Goal: Task Accomplishment & Management: Use online tool/utility

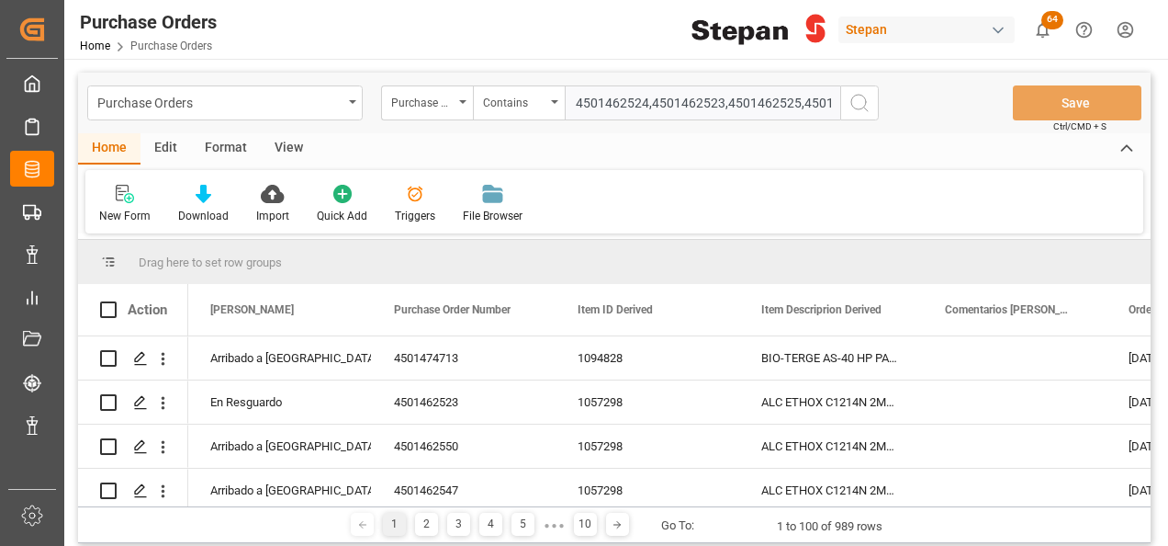
click at [864, 97] on circle "search button" at bounding box center [858, 102] width 15 height 15
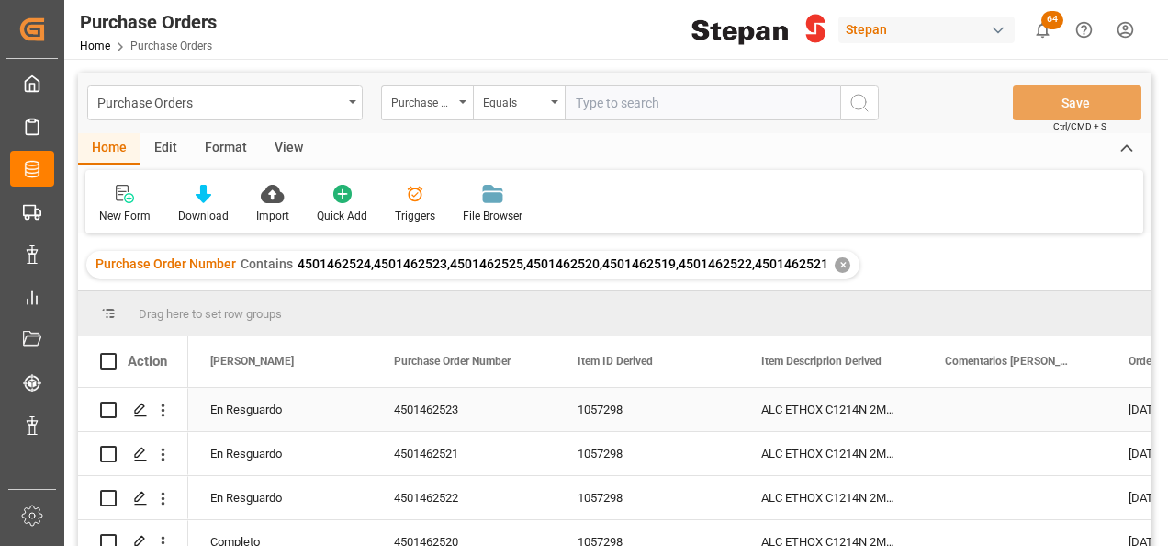
click at [292, 409] on div "En Resguardo" at bounding box center [280, 410] width 140 height 42
click at [338, 415] on icon "open menu" at bounding box center [338, 421] width 22 height 22
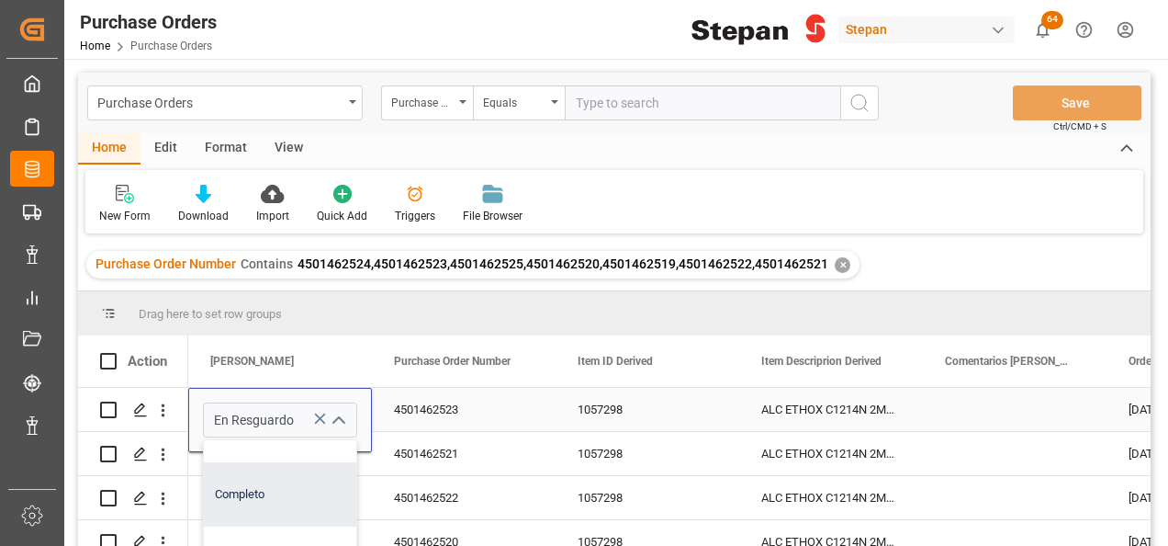
scroll to position [276, 0]
click at [242, 462] on div "Completo" at bounding box center [298, 454] width 189 height 64
type input "Completo"
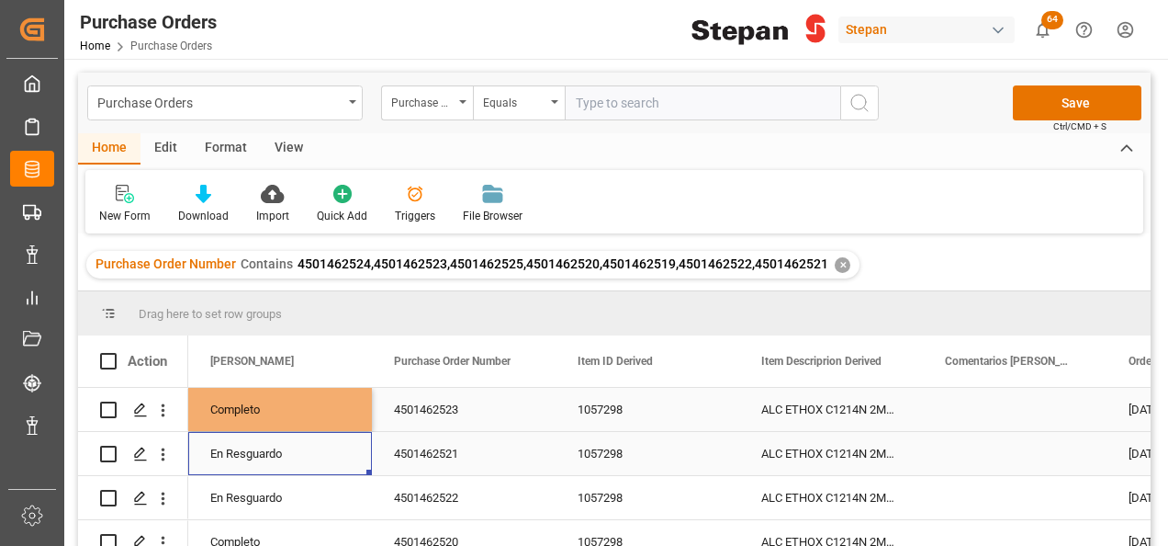
click at [242, 462] on div "En Resguardo" at bounding box center [280, 454] width 140 height 42
click at [255, 406] on div "Completo" at bounding box center [280, 410] width 140 height 42
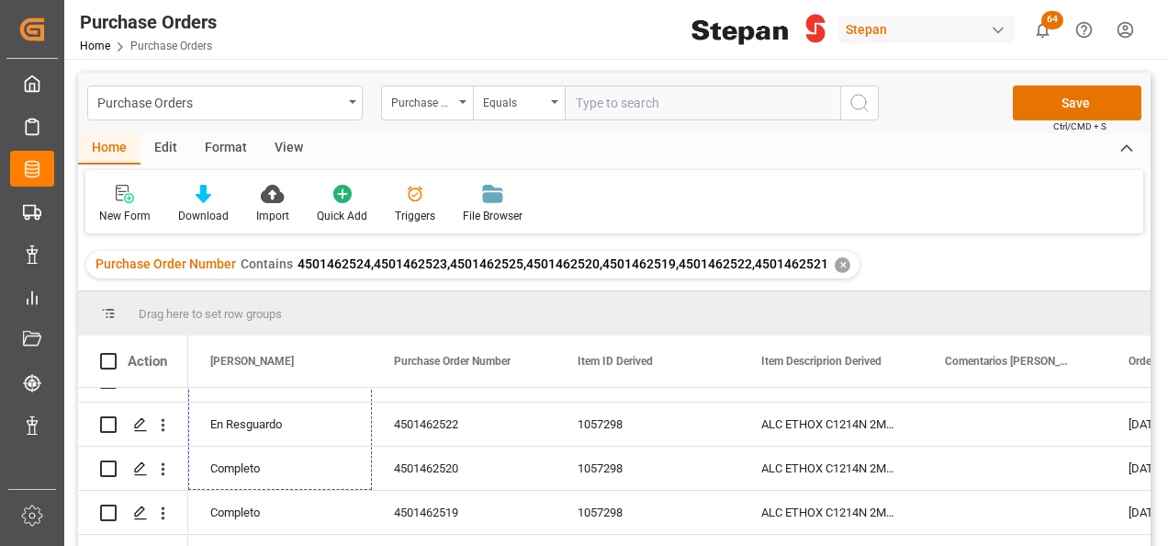
scroll to position [151, 0]
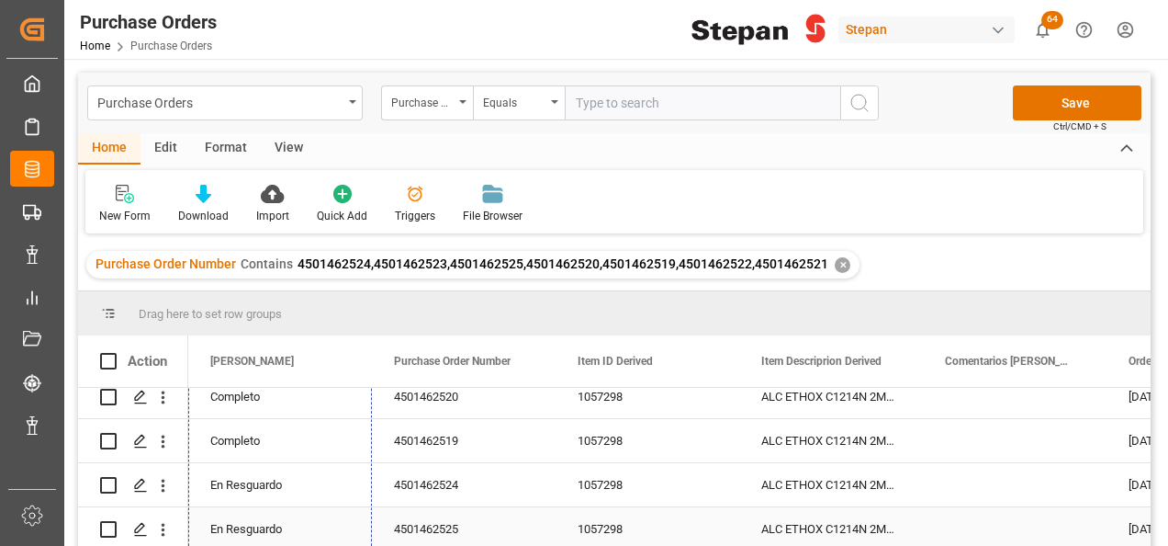
drag, startPoint x: 369, startPoint y: 427, endPoint x: 333, endPoint y: 524, distance: 102.9
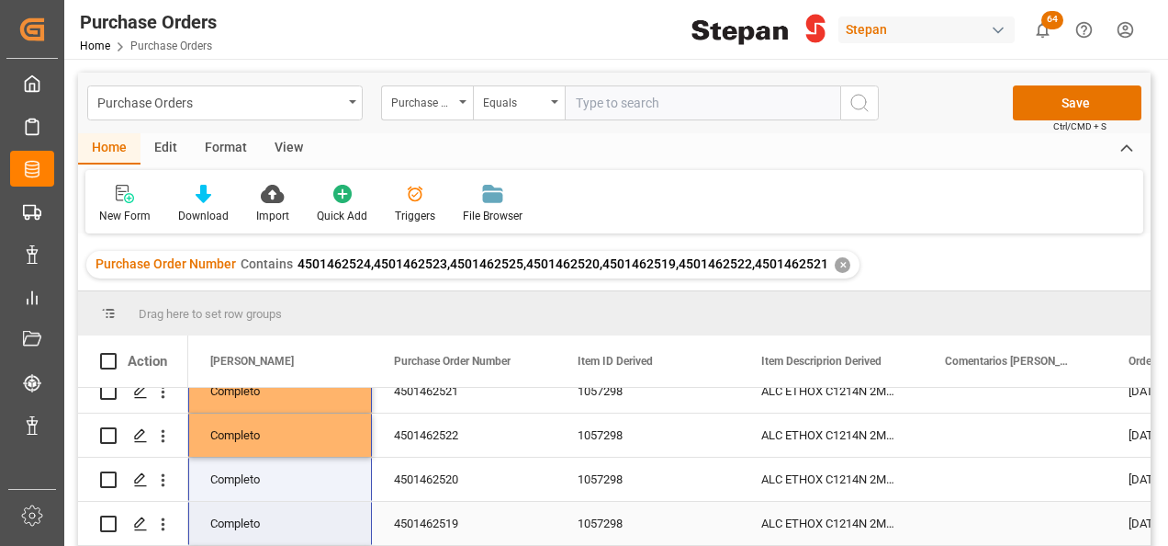
scroll to position [0, 0]
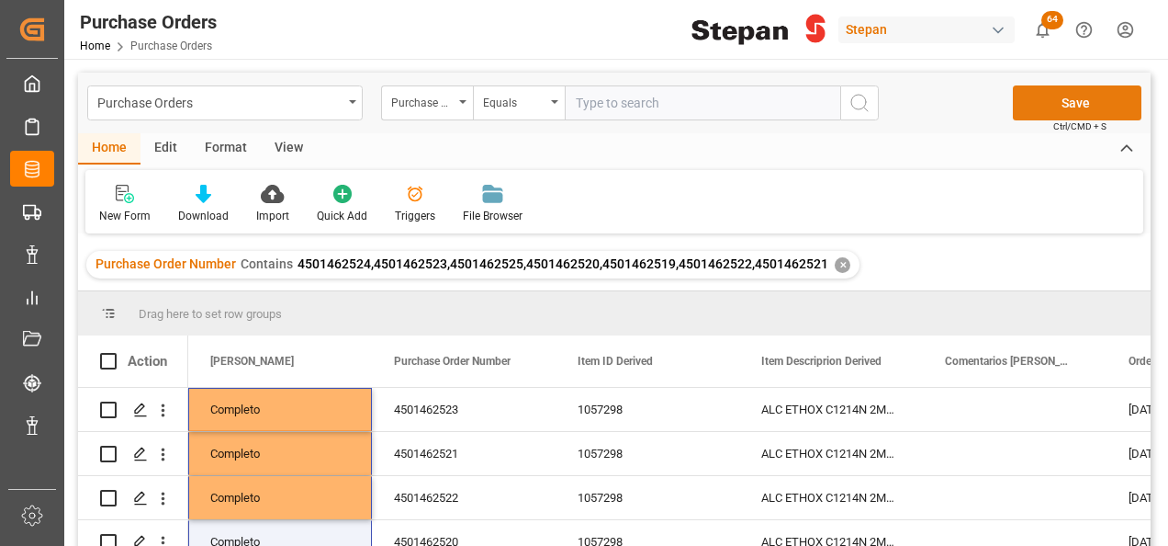
click at [1075, 99] on button "Save" at bounding box center [1077, 102] width 129 height 35
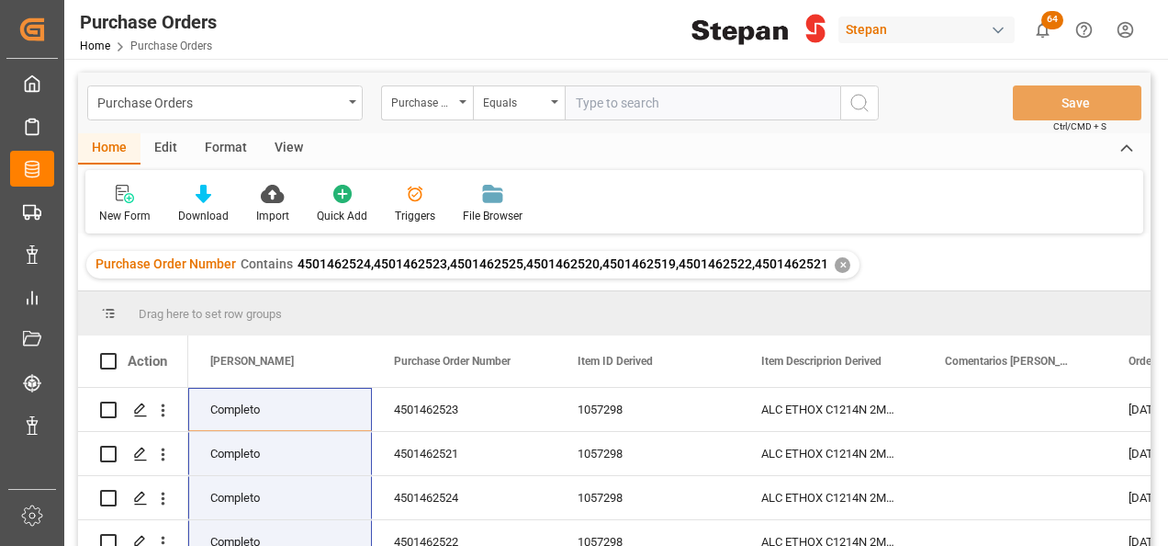
click at [836, 263] on div "✕" at bounding box center [843, 265] width 16 height 16
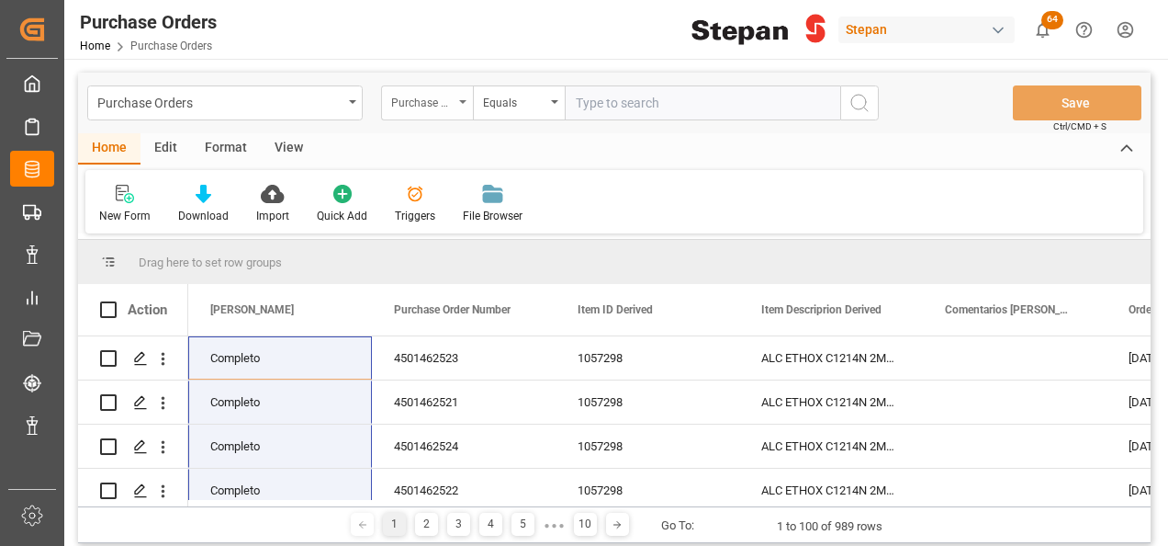
click at [456, 96] on div "Purchase Order Number" at bounding box center [427, 102] width 92 height 35
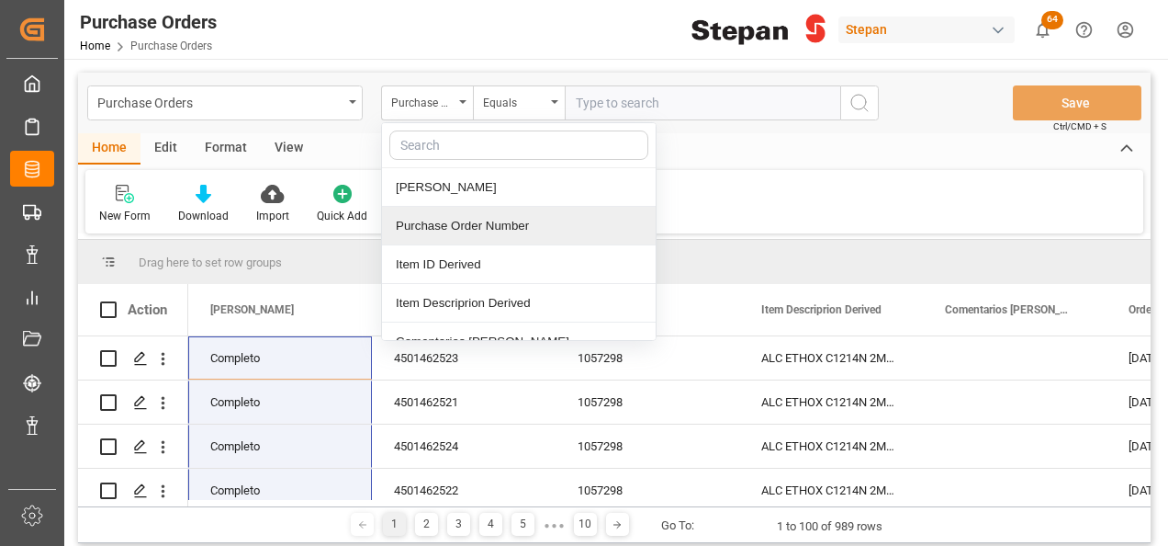
click at [432, 224] on div "Purchase Order Number" at bounding box center [519, 226] width 274 height 39
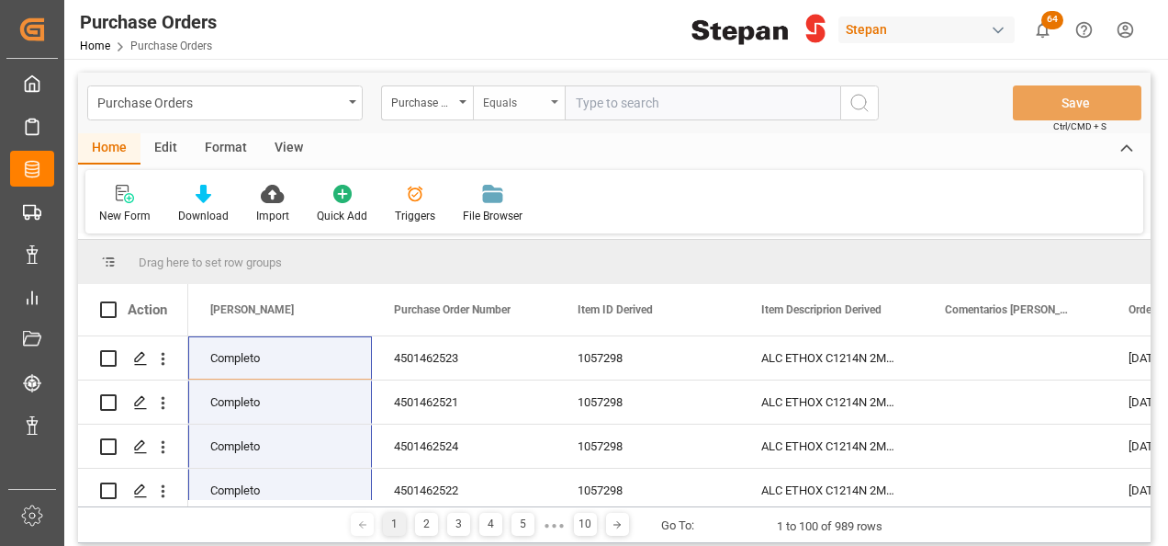
click at [558, 94] on div "Equals" at bounding box center [519, 102] width 92 height 35
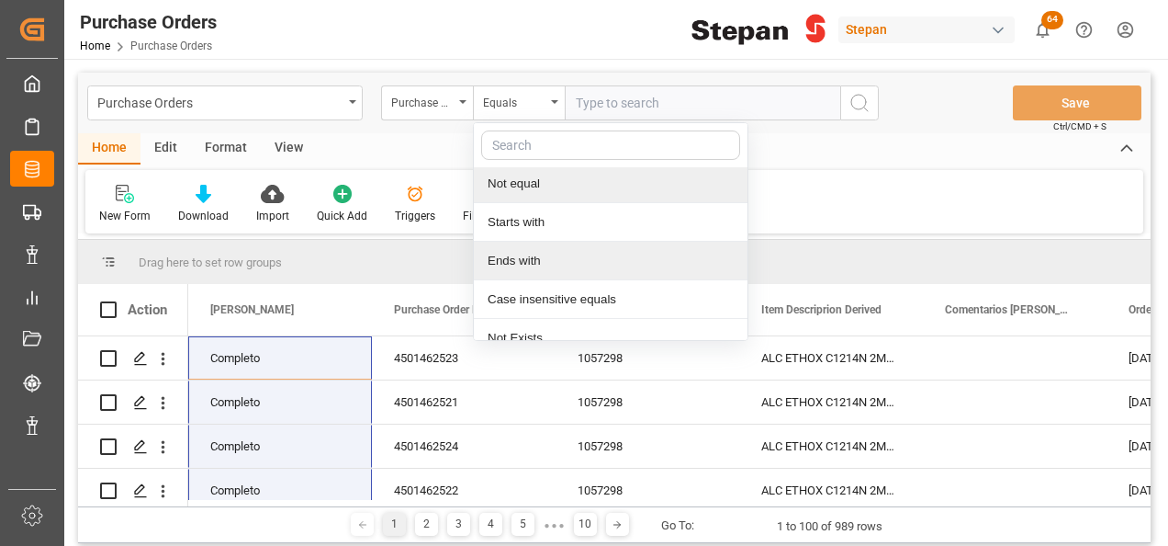
scroll to position [134, 0]
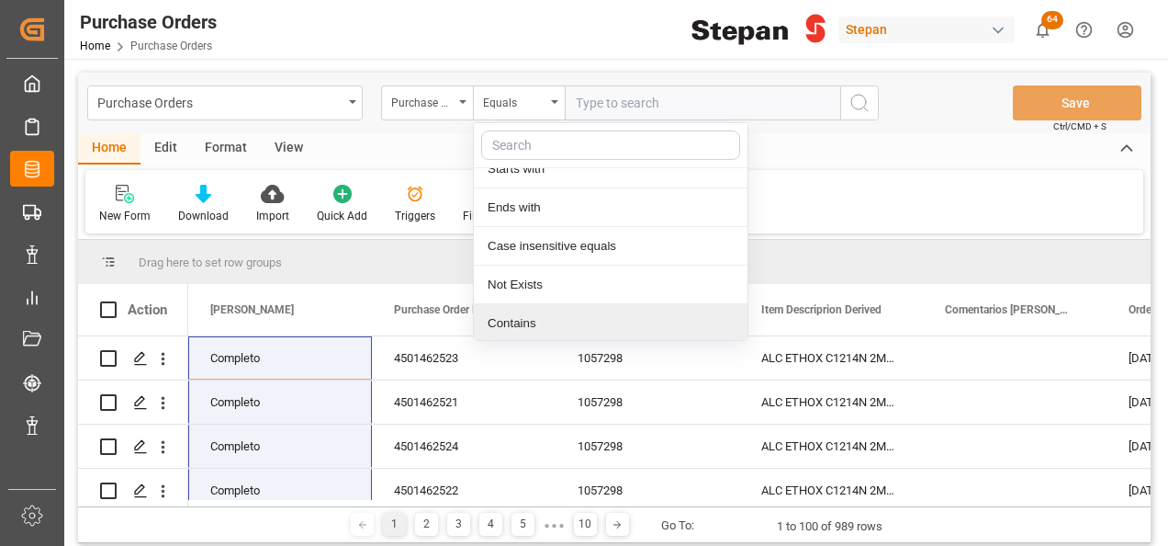
click at [520, 314] on div "Contains" at bounding box center [611, 323] width 274 height 39
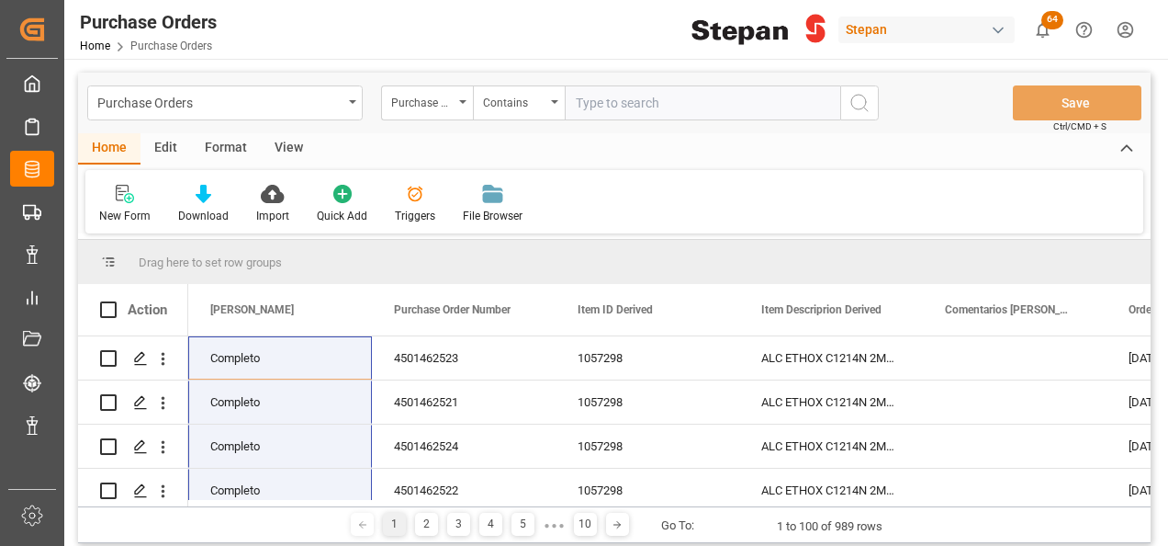
paste input "4501462550 4501462547 4501437233 4501462566 4501462522 4501462569 4501462521 45…"
click at [759, 107] on input "4501462550 4501462547 4501437233 4501462566 4501462522 4501462569 4501462521 45…" at bounding box center [703, 102] width 276 height 35
click at [685, 96] on input "4501462550 4501462547 4501437233 4501462566 4501462522 4501462569 4501462521,45…" at bounding box center [703, 102] width 276 height 35
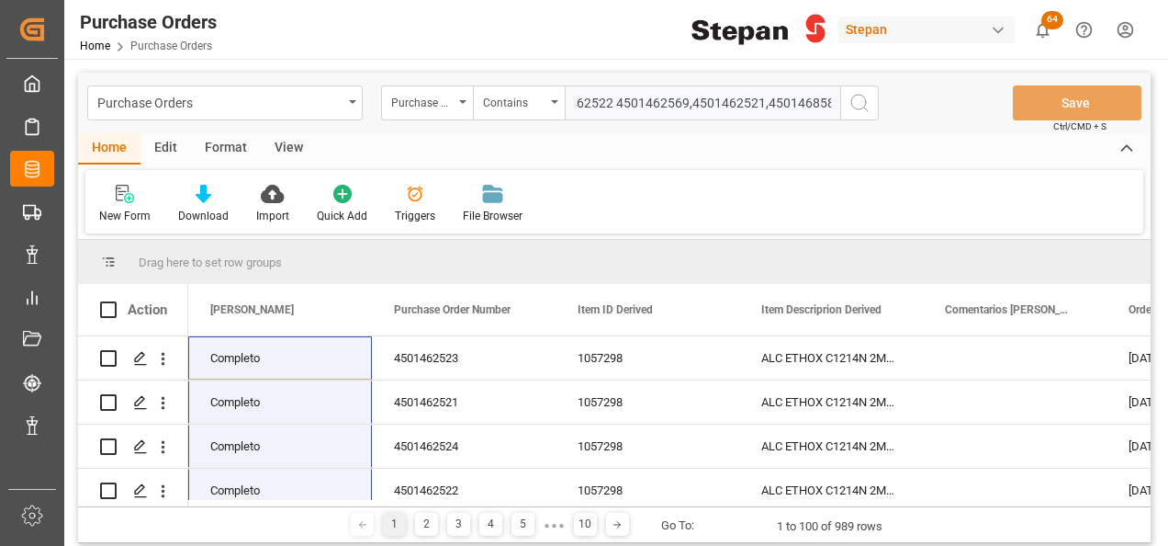
click at [606, 99] on input "4501462550 4501462547 4501437233 4501462566 4501462522 4501462569,4501462521,45…" at bounding box center [703, 102] width 276 height 35
type input "4501462550,4501462547,4501437233,4501462566,4501462522,4501462569,4501462521,45…"
click at [862, 101] on icon "search button" at bounding box center [860, 103] width 22 height 22
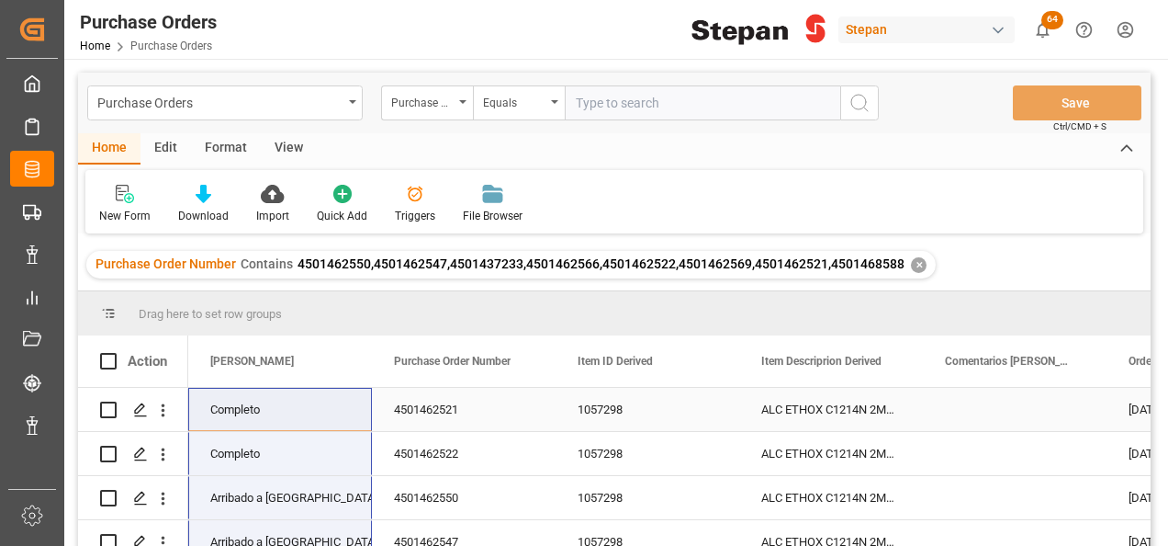
click at [337, 409] on div "Completo" at bounding box center [280, 410] width 140 height 42
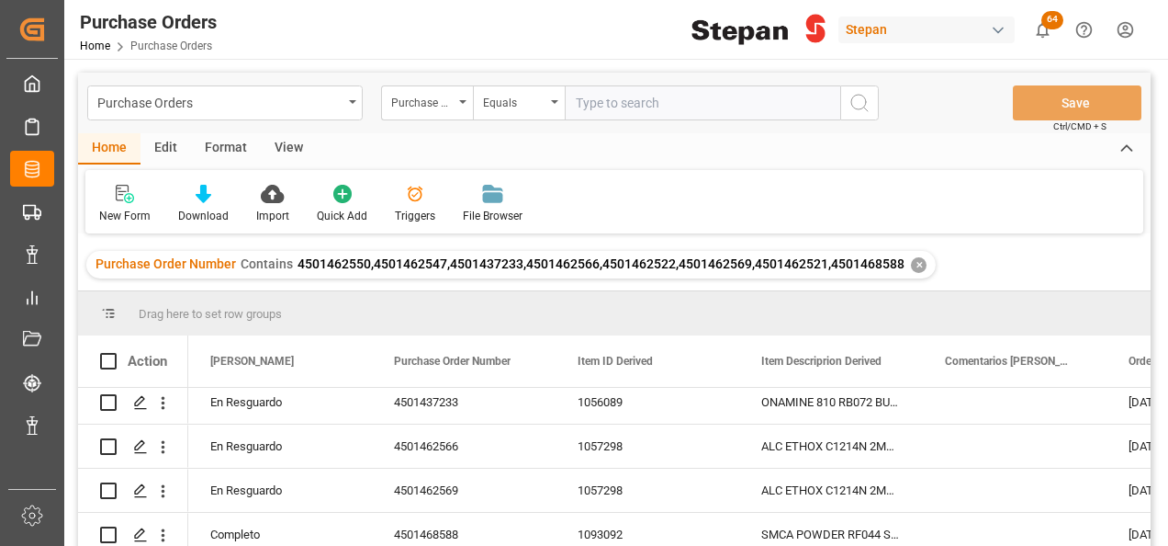
scroll to position [195, 0]
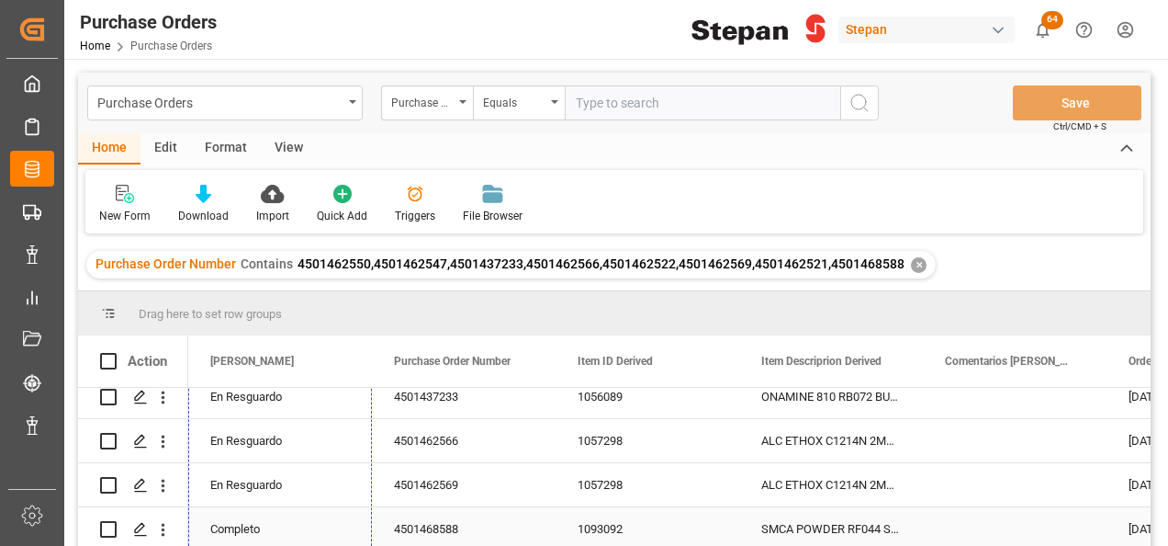
drag, startPoint x: 366, startPoint y: 429, endPoint x: 334, endPoint y: 509, distance: 86.1
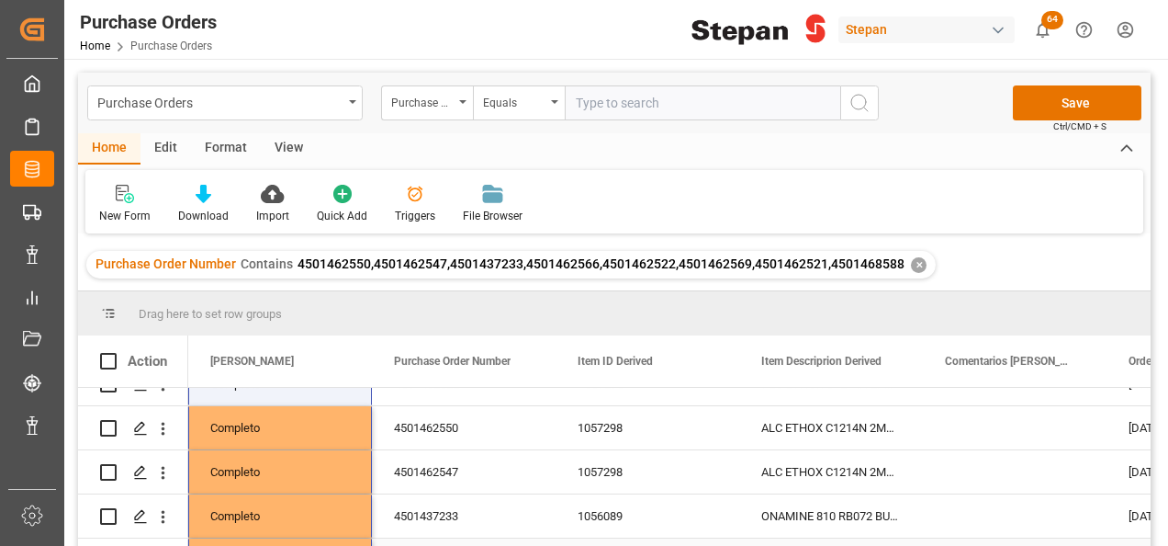
scroll to position [0, 0]
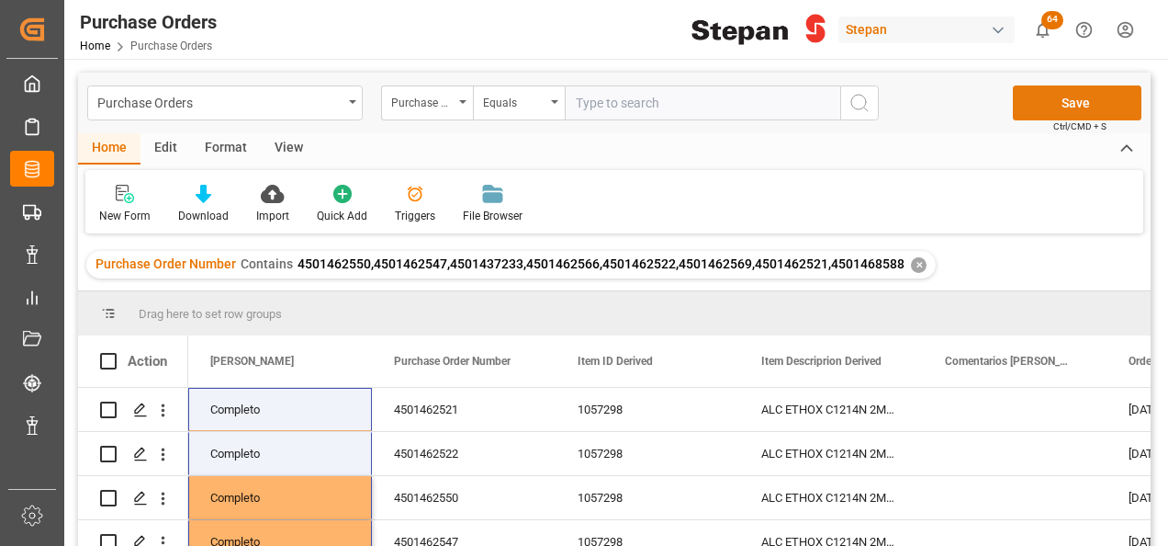
click at [1041, 103] on button "Save" at bounding box center [1077, 102] width 129 height 35
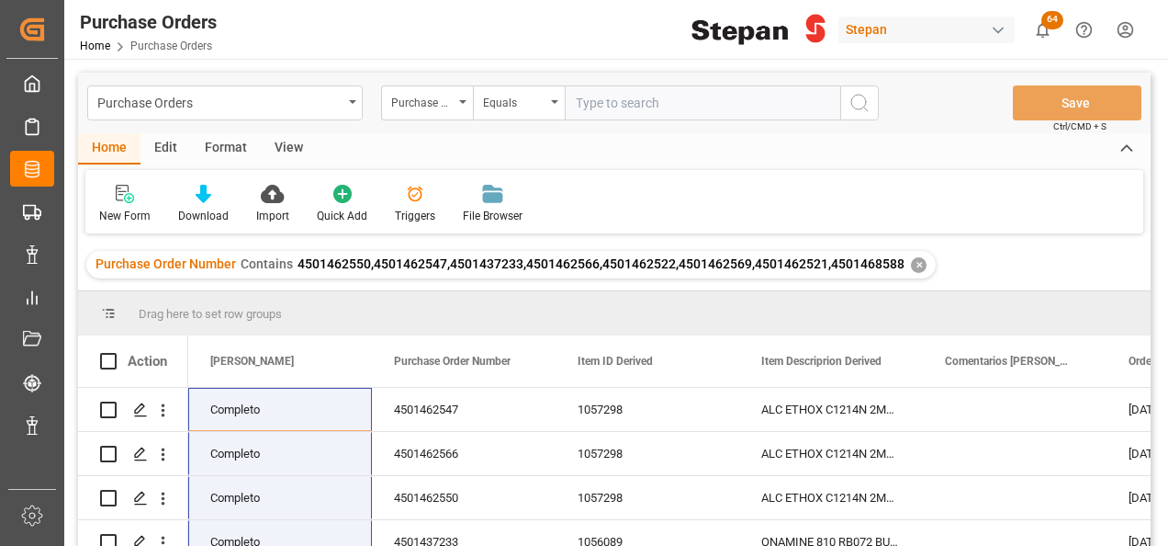
click at [911, 262] on div "✕" at bounding box center [919, 265] width 16 height 16
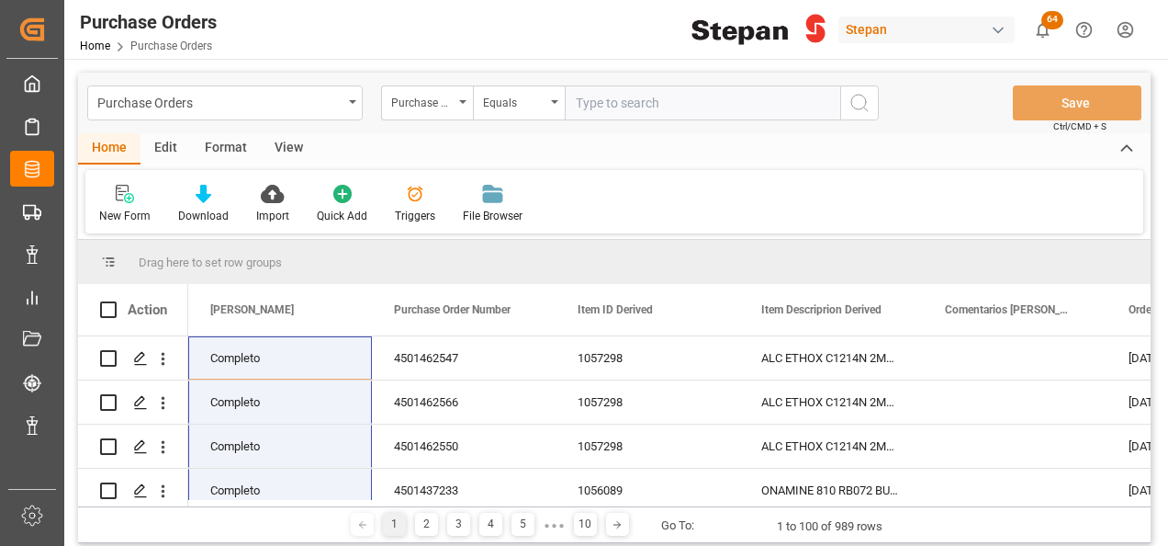
click at [598, 86] on input "text" at bounding box center [703, 102] width 276 height 35
paste input "4501462457"
type input "4501462457"
click at [859, 100] on icon "search button" at bounding box center [860, 103] width 22 height 22
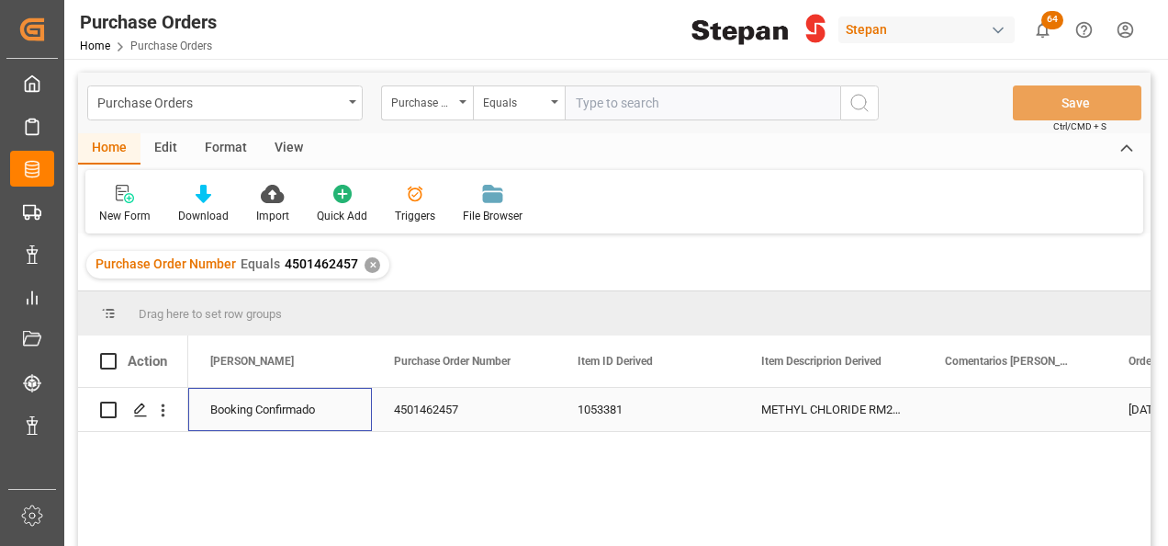
click at [268, 404] on div "Booking Confirmado" at bounding box center [280, 410] width 140 height 42
click at [342, 424] on icon "open menu" at bounding box center [338, 421] width 22 height 22
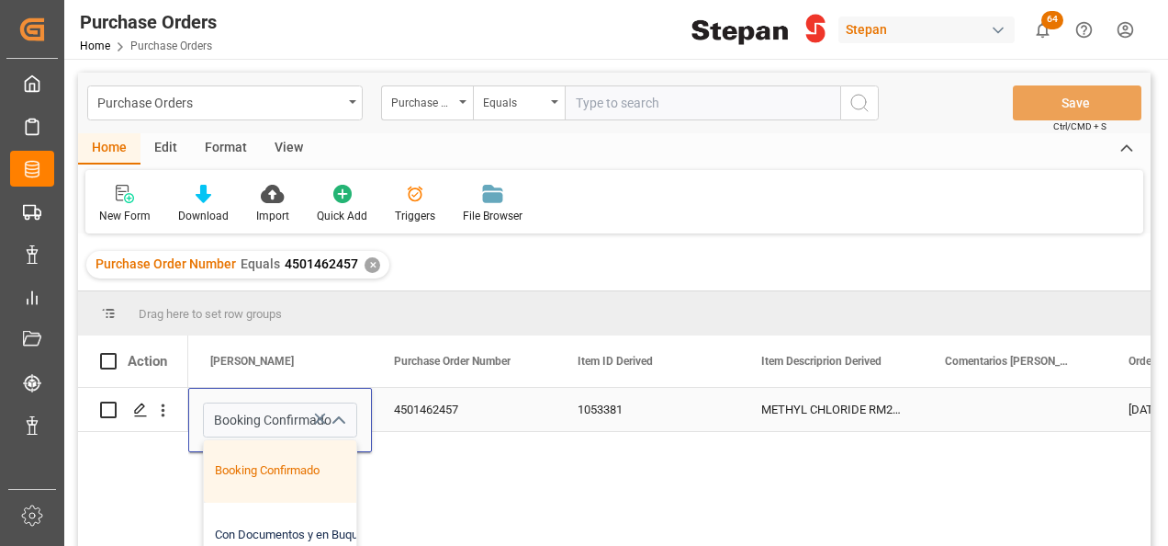
scroll to position [92, 0]
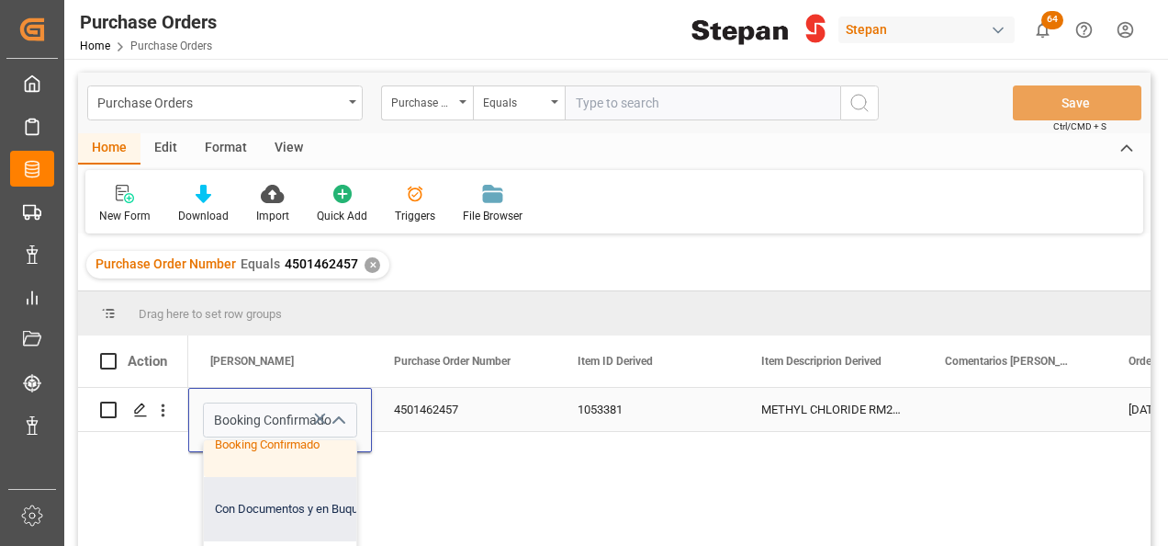
click at [239, 507] on div "Con Documentos y en Buque" at bounding box center [298, 509] width 189 height 64
type input "Con Documentos y en Buque"
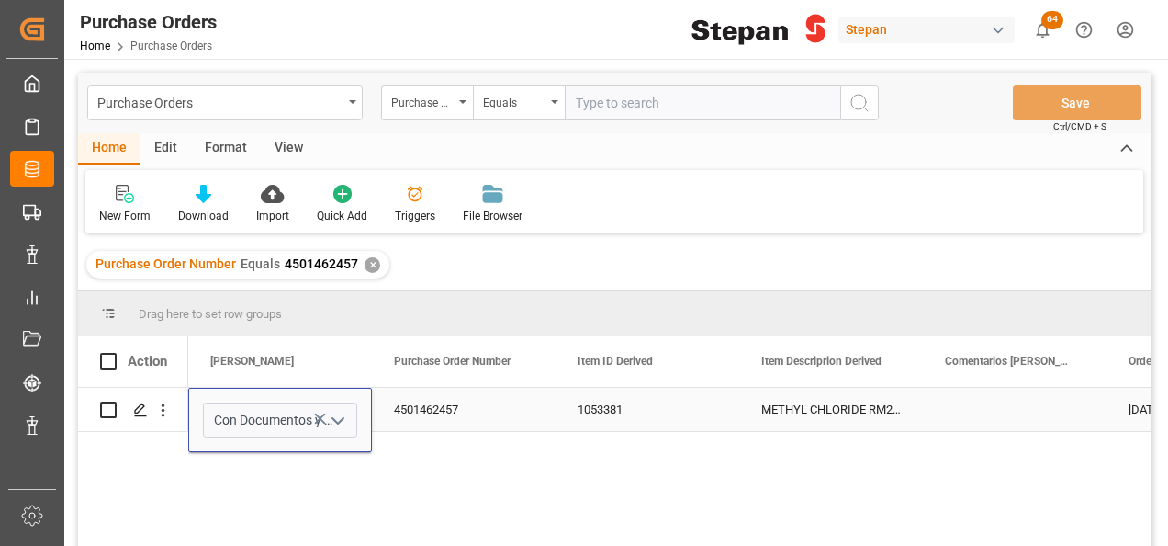
click at [476, 411] on div "4501462457" at bounding box center [464, 409] width 184 height 43
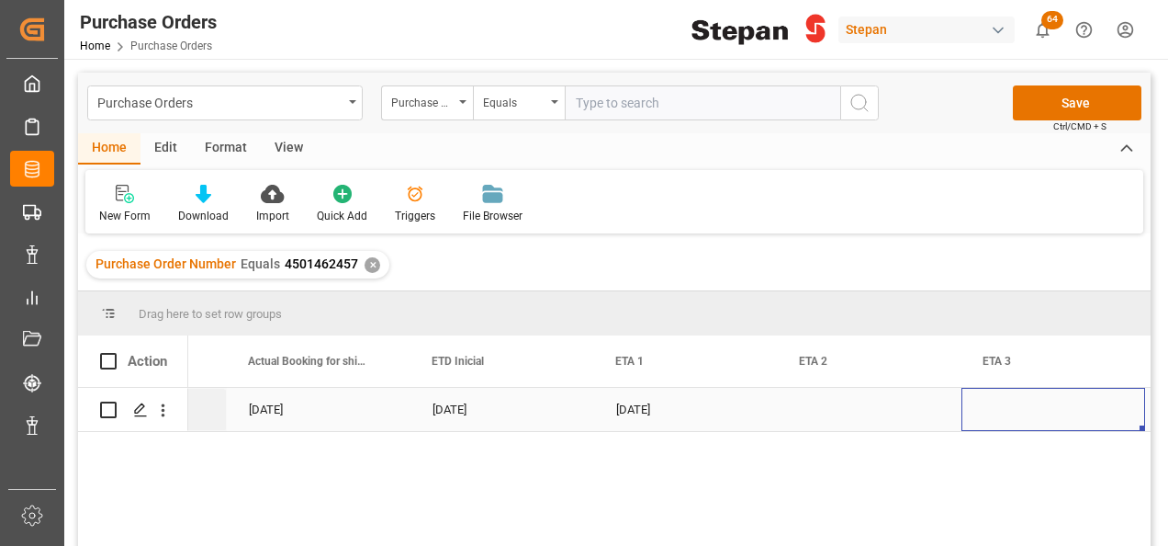
scroll to position [0, 2350]
click at [1029, 400] on div "Press SPACE to select this row." at bounding box center [1054, 409] width 184 height 43
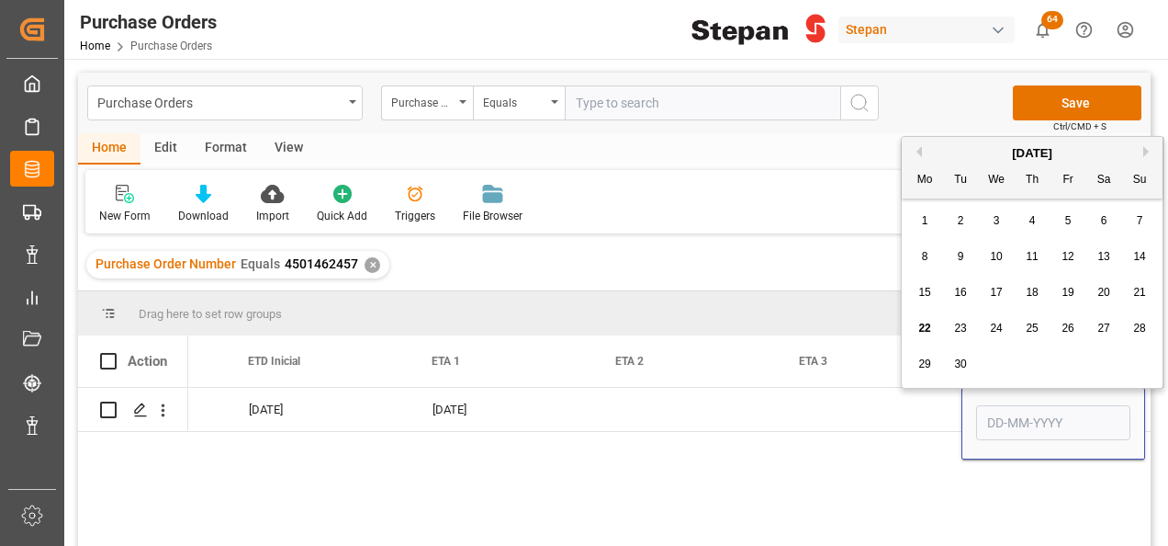
click at [1149, 149] on button "Next Month" at bounding box center [1148, 151] width 11 height 11
click at [1038, 254] on div "9" at bounding box center [1032, 257] width 23 height 22
type input "09-10-2025"
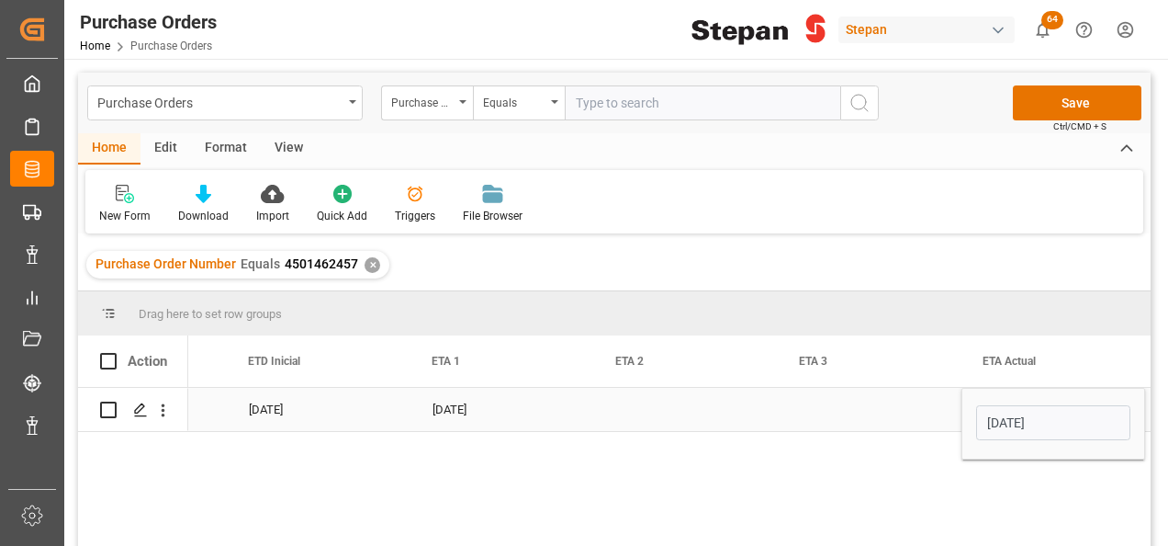
click at [852, 418] on div "Press SPACE to select this row." at bounding box center [870, 409] width 184 height 43
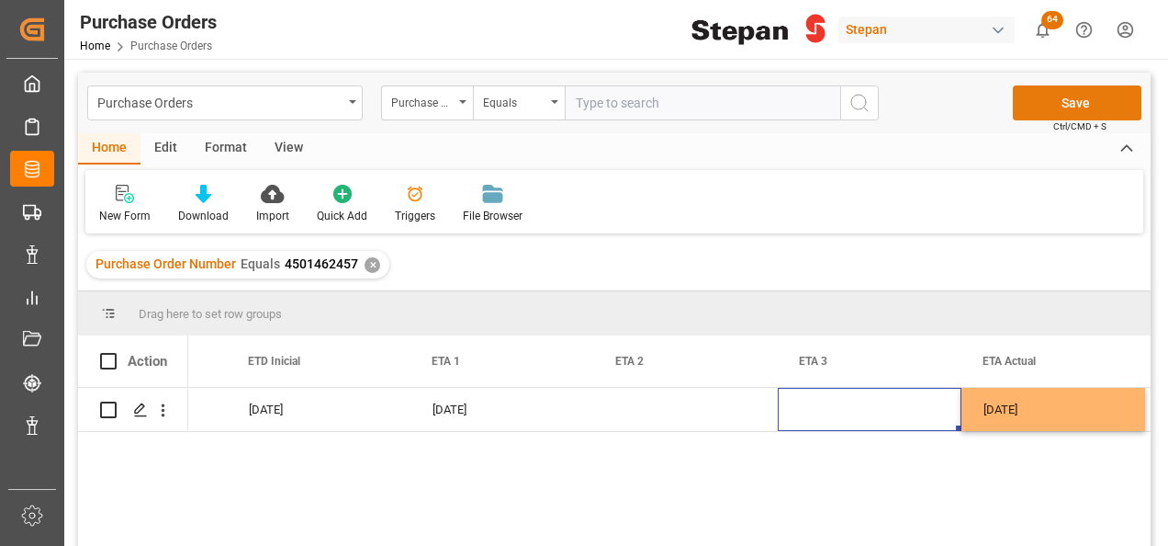
click at [1067, 106] on button "Save" at bounding box center [1077, 102] width 129 height 35
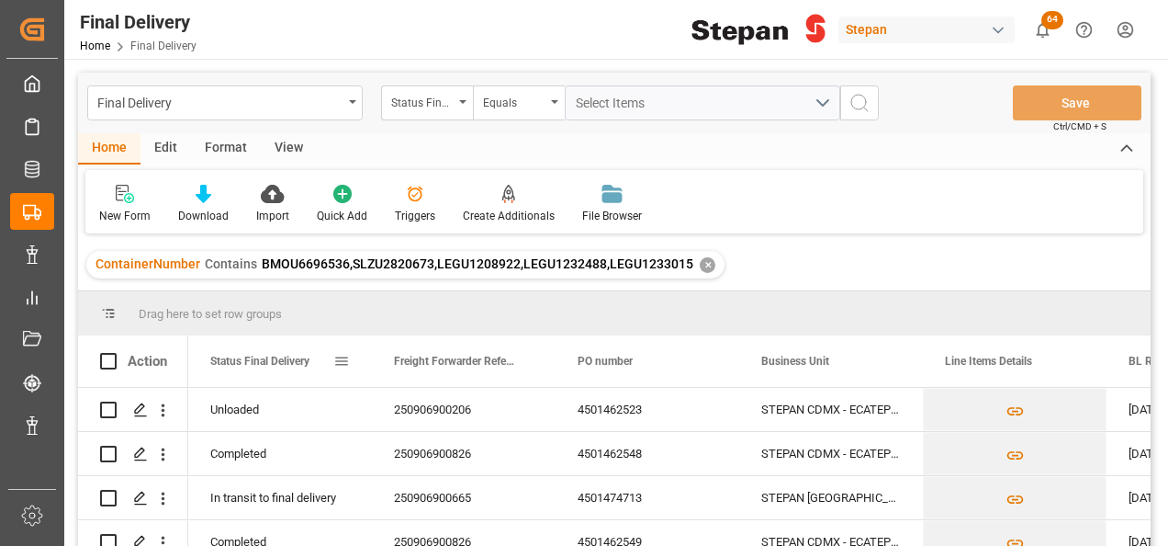
scroll to position [62, 0]
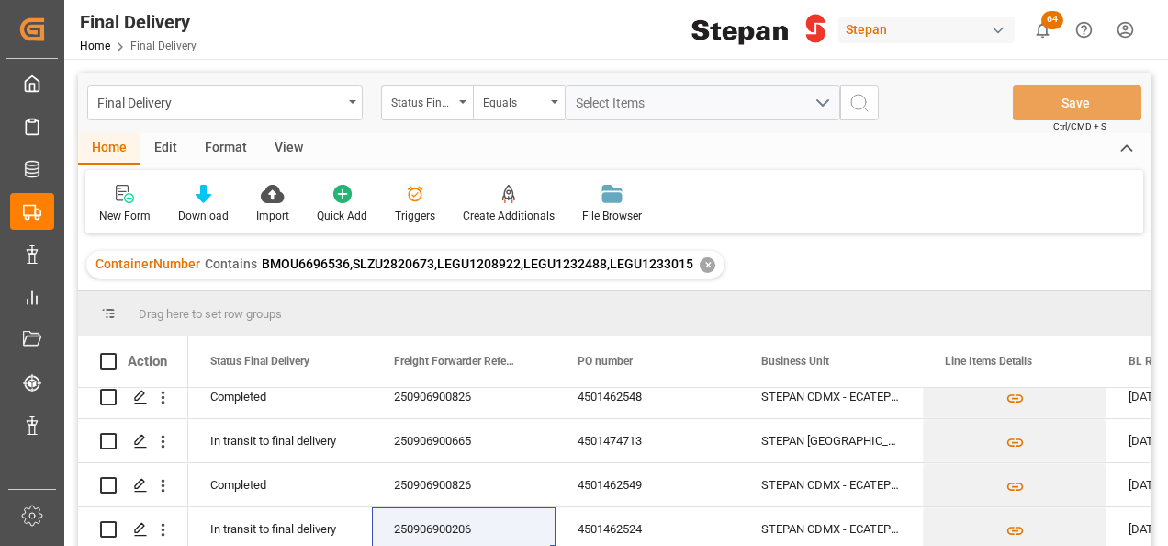
click at [704, 265] on div "✕" at bounding box center [708, 265] width 16 height 16
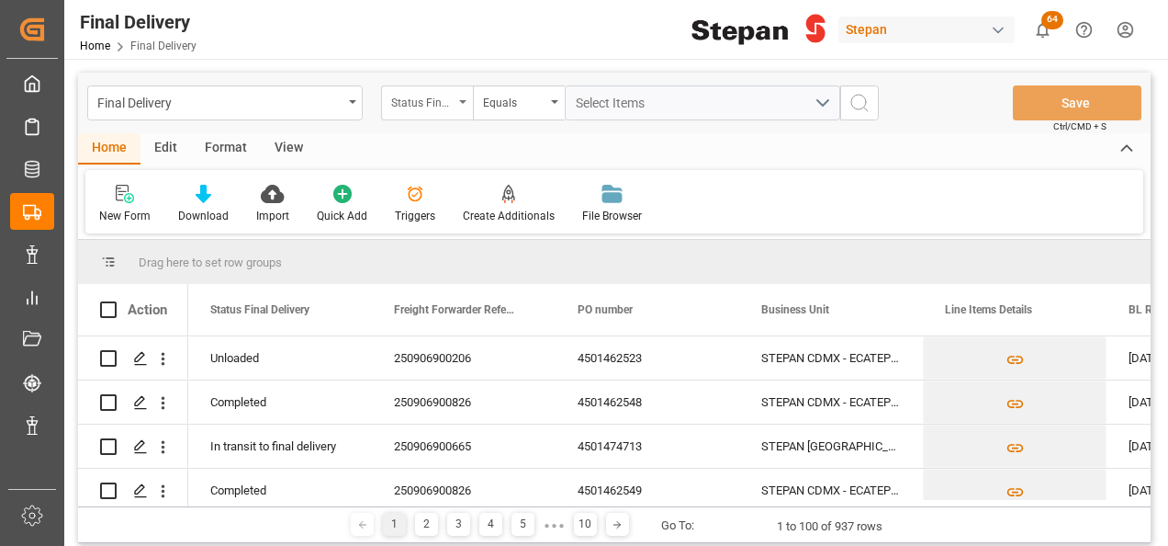
click at [456, 105] on div "Status Final Delivery" at bounding box center [427, 102] width 92 height 35
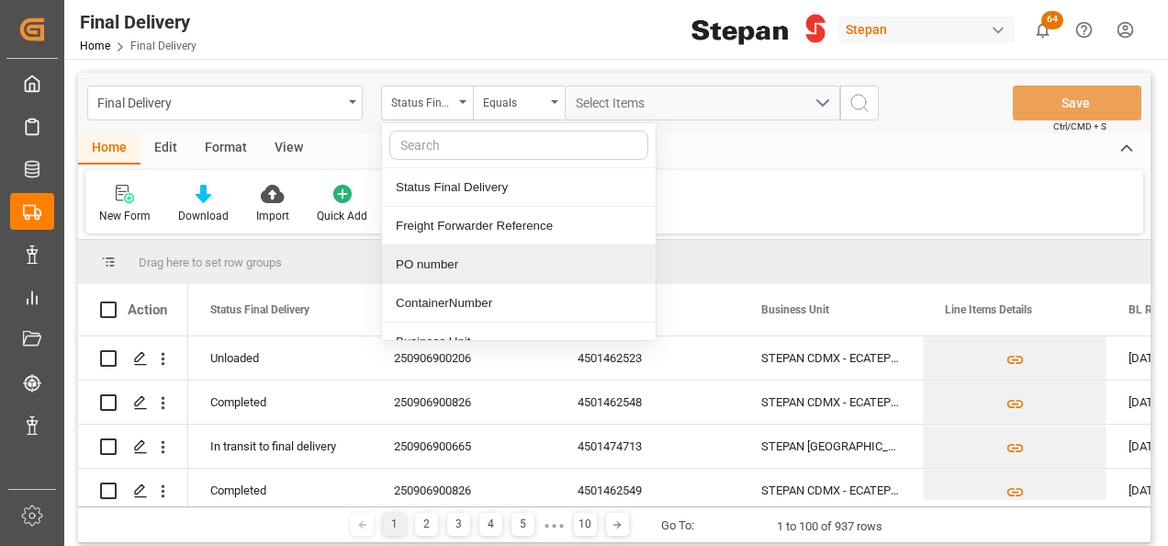
click at [443, 270] on div "PO number" at bounding box center [519, 264] width 274 height 39
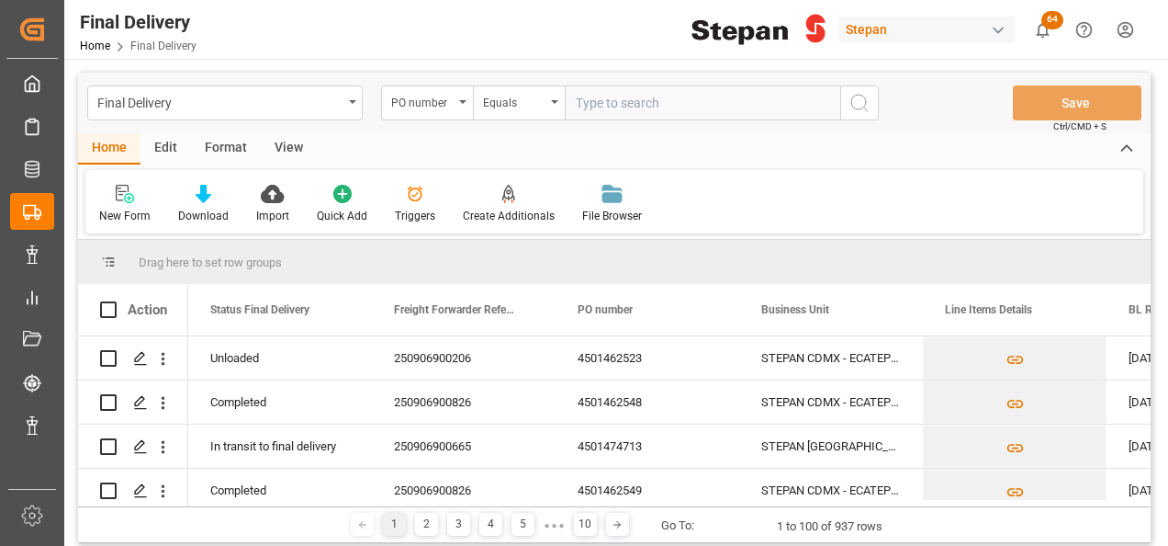
click at [597, 107] on input "text" at bounding box center [703, 102] width 276 height 35
click at [748, 99] on input "MRSU6823240 RLTU3055443 RLTU3058777 RLTU2060168 SLZU2846317 LEGU1203710 HMJU250…" at bounding box center [703, 102] width 276 height 35
drag, startPoint x: 584, startPoint y: 99, endPoint x: 525, endPoint y: 101, distance: 58.8
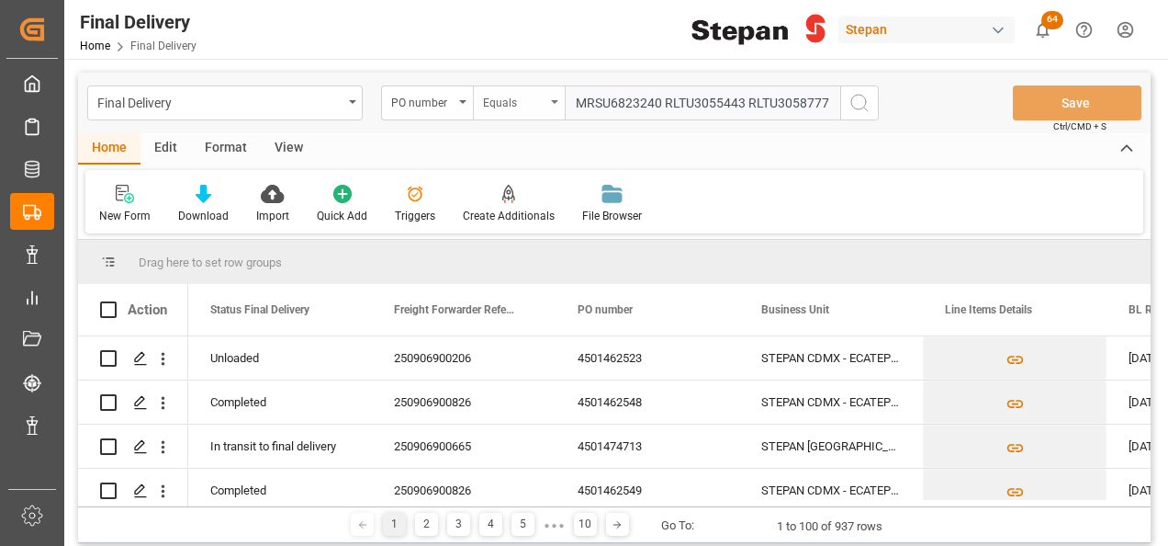
click at [525, 101] on div "PO number Equals MRSU6823240 RLTU3055443 RLTU3058777 RLTU2060168 SLZU2846317 LE…" at bounding box center [630, 102] width 498 height 35
click at [667, 94] on input "MRSU6823240 RLTU3055443 RLTU3058777 RLTU2060168 SLZU2846317 LEGU1203710,HMJU250…" at bounding box center [703, 102] width 276 height 35
click at [749, 98] on input "MRSU6823240,RLTU3055443 RLTU3058777 RLTU2060168 SLZU2846317 LEGU1203710,HMJU250…" at bounding box center [703, 102] width 276 height 35
drag, startPoint x: 775, startPoint y: 105, endPoint x: 897, endPoint y: 88, distance: 123.3
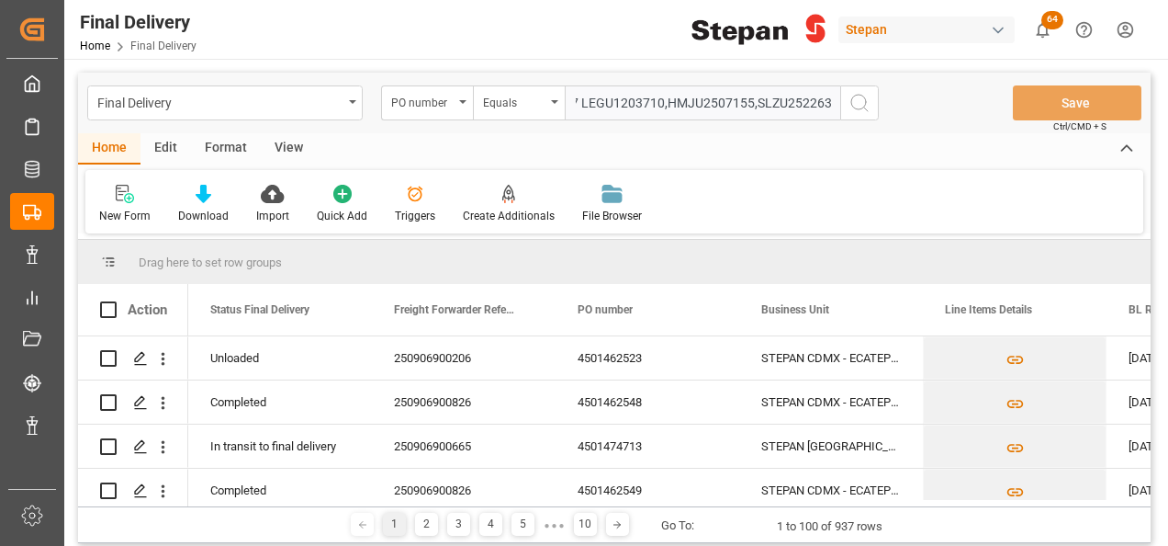
click at [897, 88] on div "Final Delivery PO number Equals MRSU6823240,RLTU3055443,RLTU3058777 RLTU2060168…" at bounding box center [614, 103] width 1073 height 61
drag, startPoint x: 571, startPoint y: 101, endPoint x: 873, endPoint y: 129, distance: 302.5
click at [873, 129] on div "Final Delivery PO number Equals MRSU6823240,RLTU3055443,RLTU3058777,RLTU2060168…" at bounding box center [614, 103] width 1073 height 61
type input "MRSU6823240,RLTU3055443,RLTU3058777,RLTU2060168,SLZU2846317,LEGU1203710,HMJU250…"
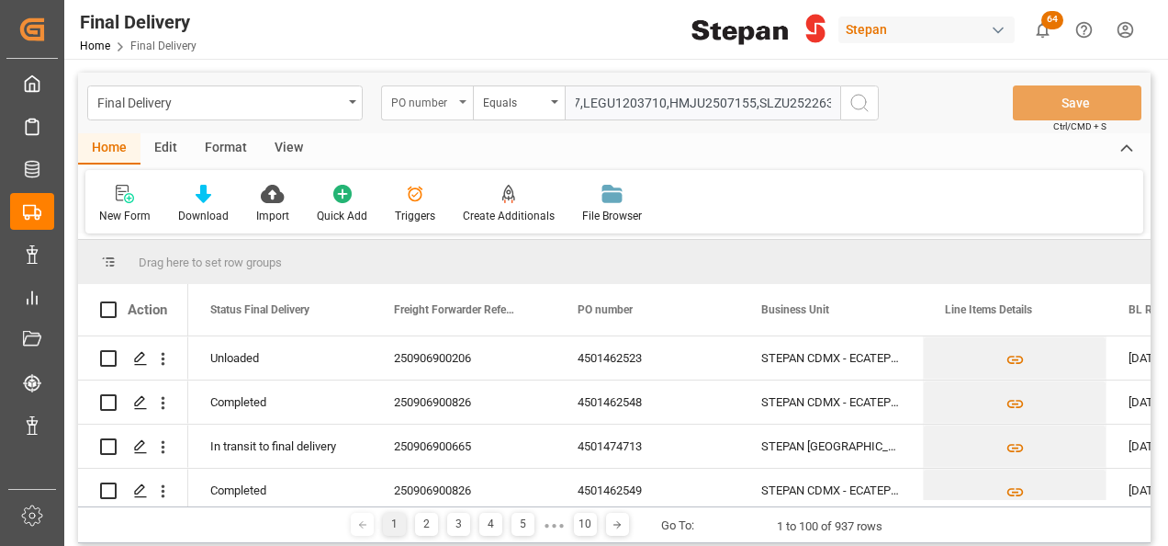
scroll to position [0, 0]
click at [465, 103] on icon "open menu" at bounding box center [462, 102] width 7 height 4
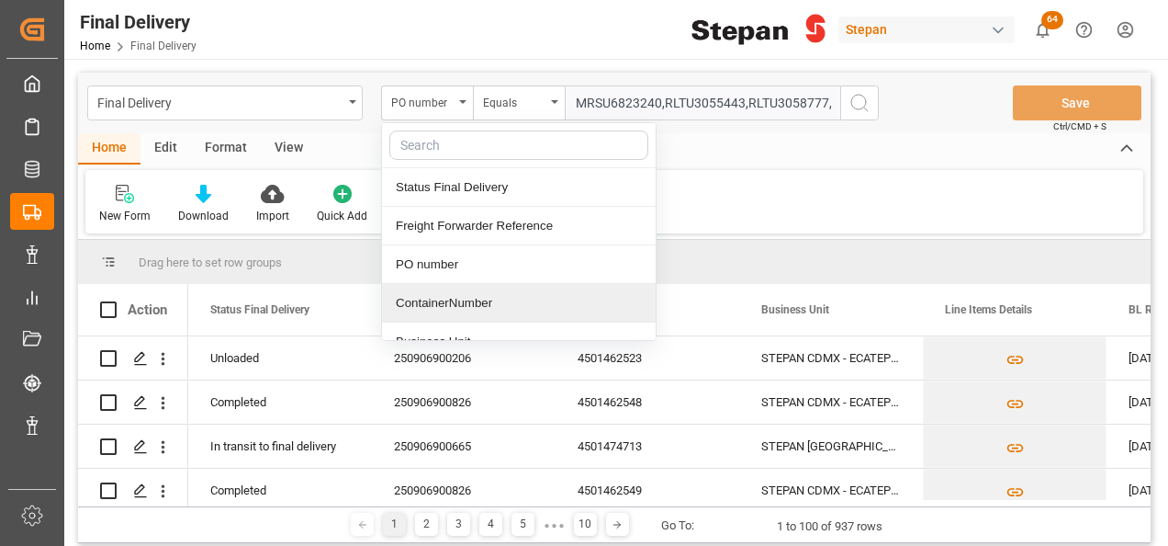
click at [461, 303] on div "ContainerNumber" at bounding box center [519, 303] width 274 height 39
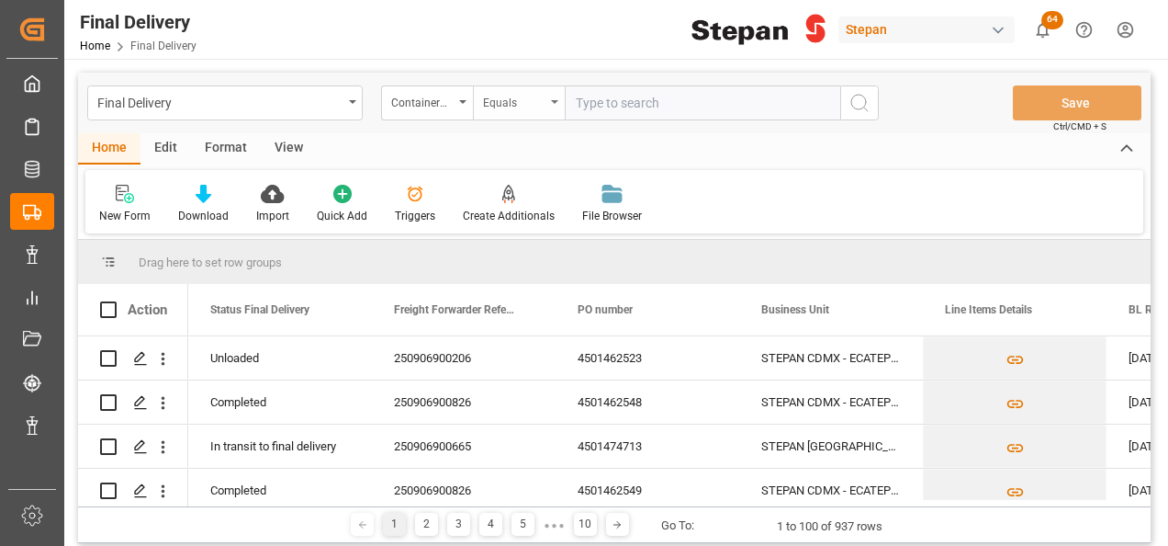
click at [558, 94] on div "Equals" at bounding box center [519, 102] width 92 height 35
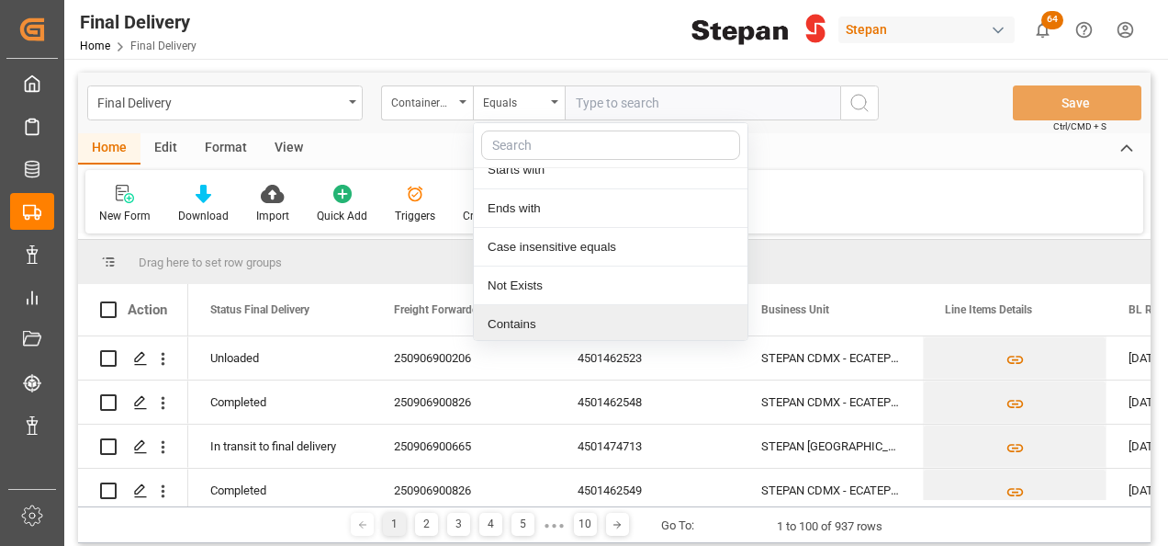
scroll to position [134, 0]
click at [520, 318] on div "Contains" at bounding box center [611, 323] width 274 height 39
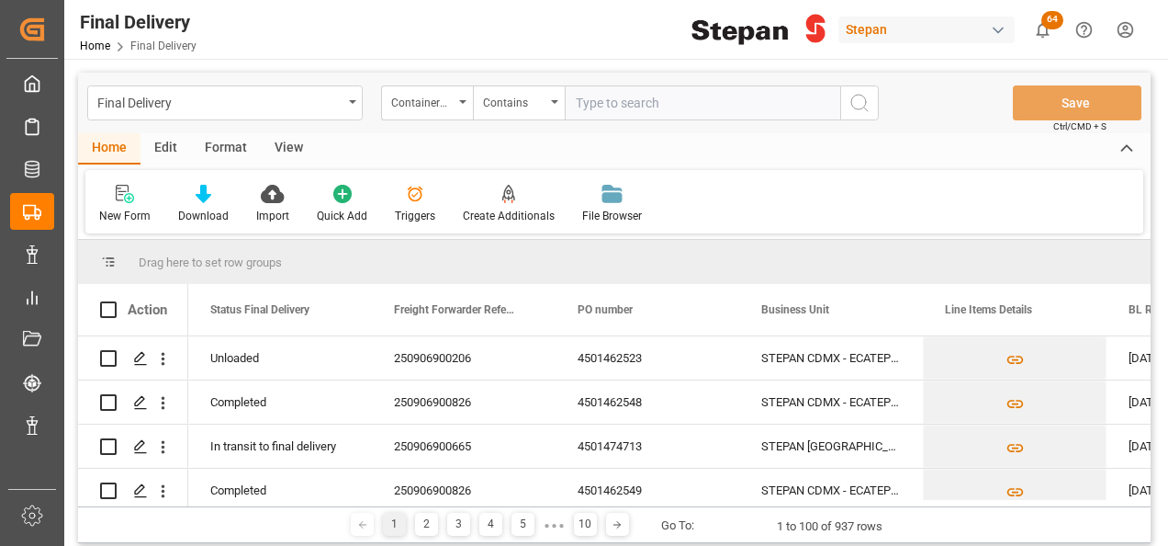
paste input "MRSU6823240,RLTU3055443,RLTU3058777,RLTU2060168,SLZU2846317,LEGU1203710,HMJU250…"
type input "MRSU6823240,RLTU3055443,RLTU3058777,RLTU2060168,SLZU2846317,LEGU1203710,HMJU250…"
click at [857, 103] on icon "search button" at bounding box center [860, 103] width 22 height 22
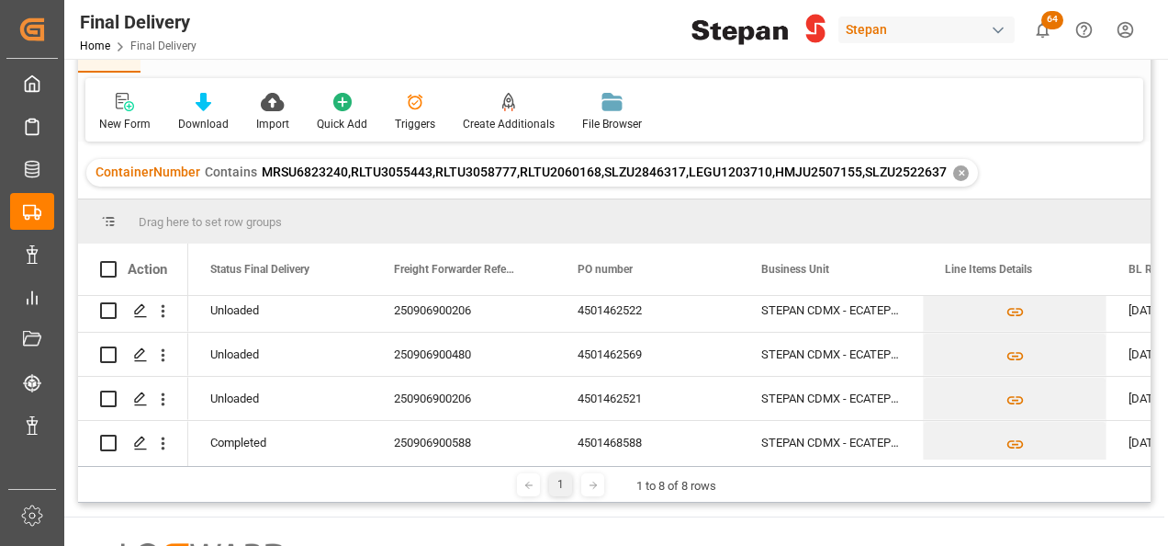
scroll to position [195, 0]
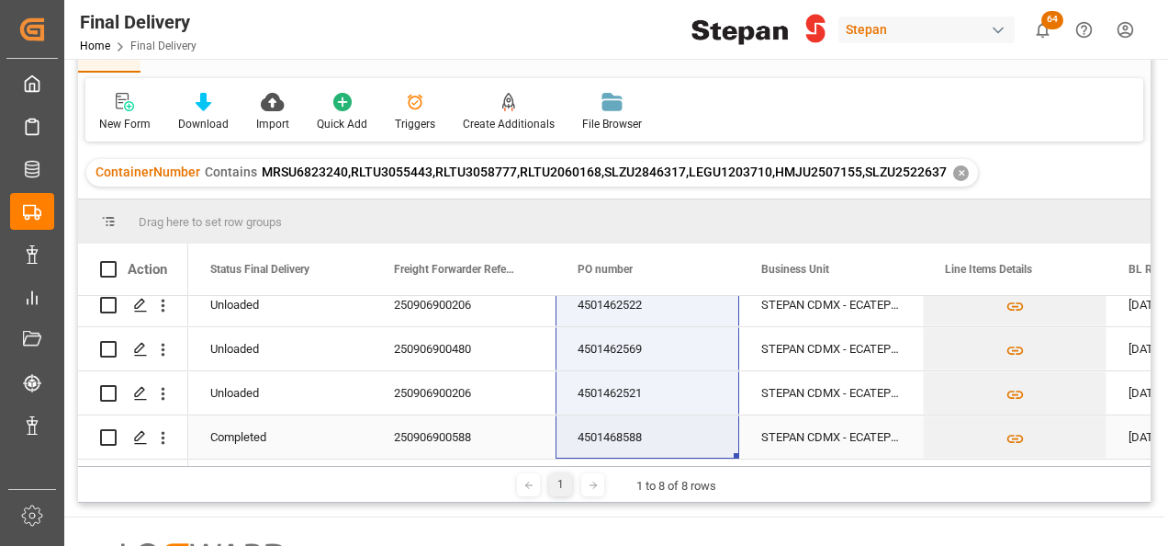
drag, startPoint x: 631, startPoint y: 319, endPoint x: 637, endPoint y: 411, distance: 93.0
click at [963, 173] on div "ContainerNumber Contains MRSU6823240,RLTU3055443,RLTU3058777,RLTU2060168,SLZU28…" at bounding box center [532, 173] width 892 height 28
click at [957, 168] on div "✕" at bounding box center [961, 173] width 16 height 16
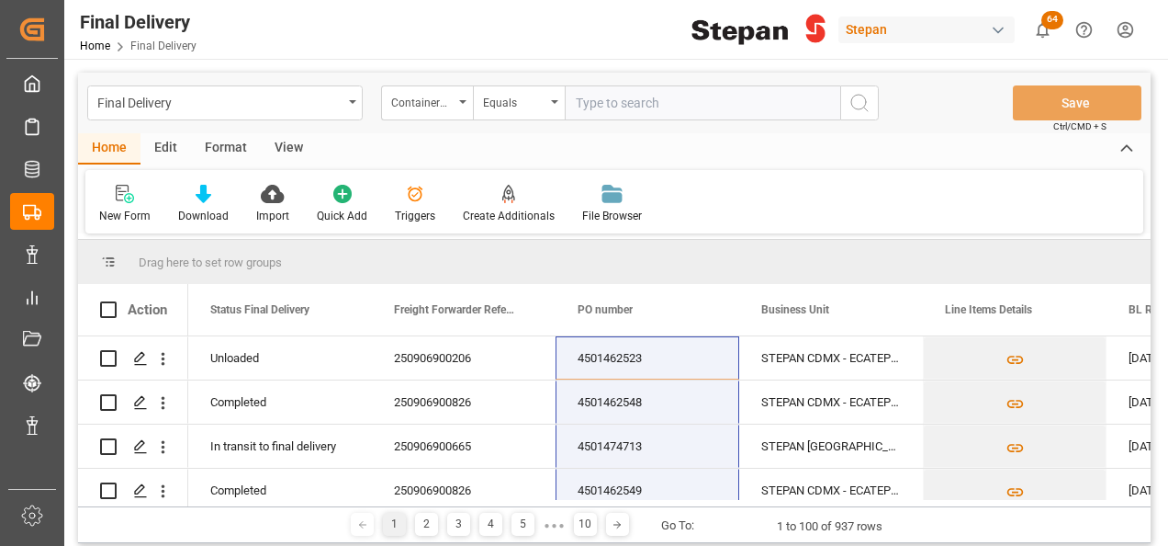
click at [596, 96] on input "text" at bounding box center [703, 102] width 276 height 35
paste input "4501474713"
type input "4501474713"
click at [450, 101] on div "ContainerNumber" at bounding box center [422, 100] width 62 height 21
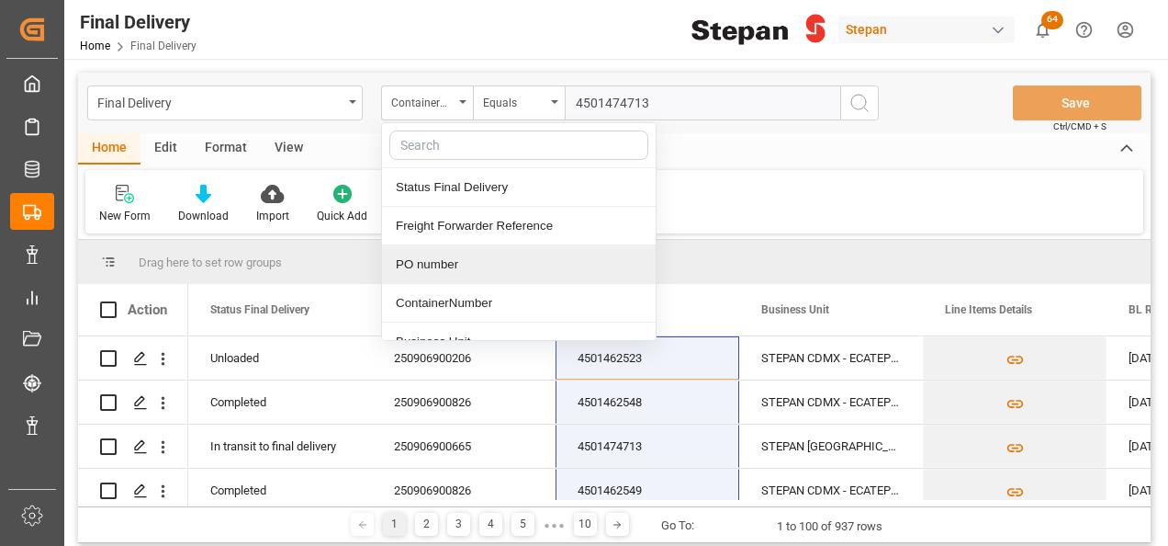
drag, startPoint x: 446, startPoint y: 265, endPoint x: 459, endPoint y: 258, distance: 14.8
click at [445, 266] on div "PO number" at bounding box center [519, 264] width 274 height 39
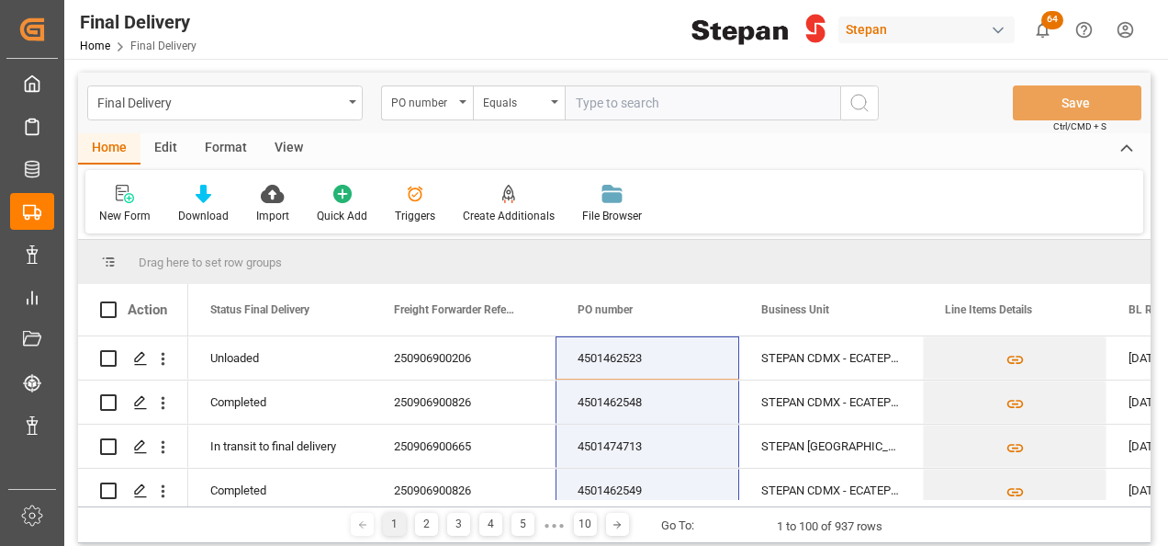
click at [610, 108] on input "text" at bounding box center [703, 102] width 276 height 35
paste input "4501474713"
type input "4501474713"
click at [861, 104] on icon "search button" at bounding box center [860, 103] width 22 height 22
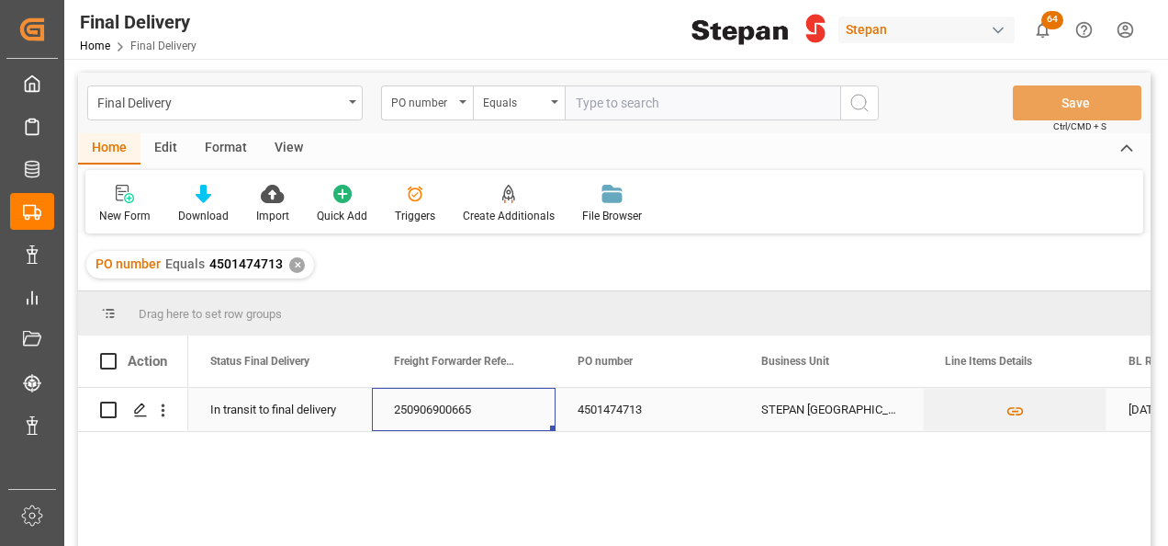
click at [444, 419] on div "250906900665" at bounding box center [464, 409] width 184 height 43
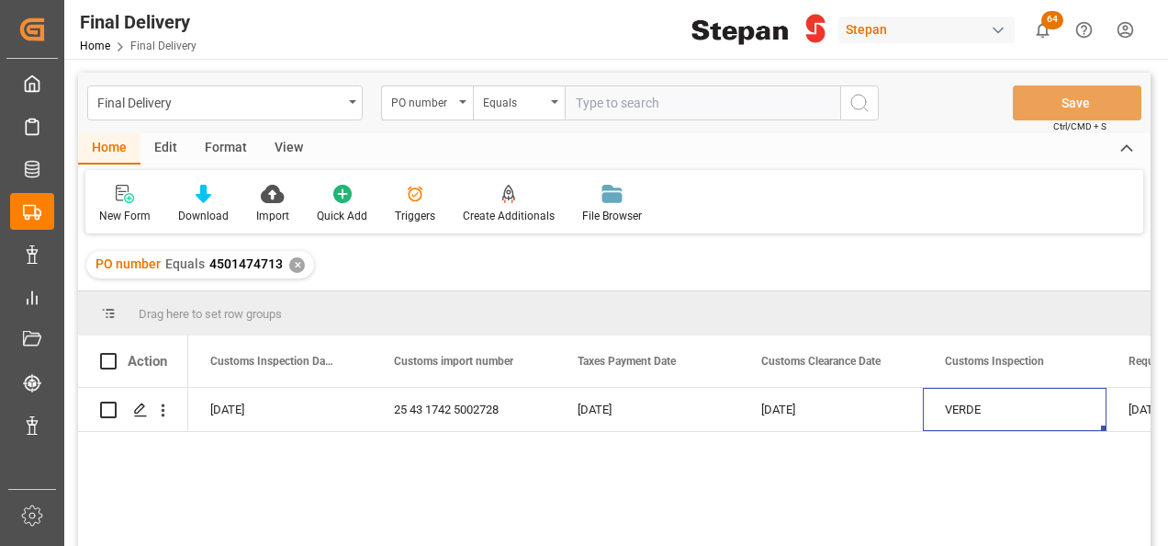
scroll to position [0, 1432]
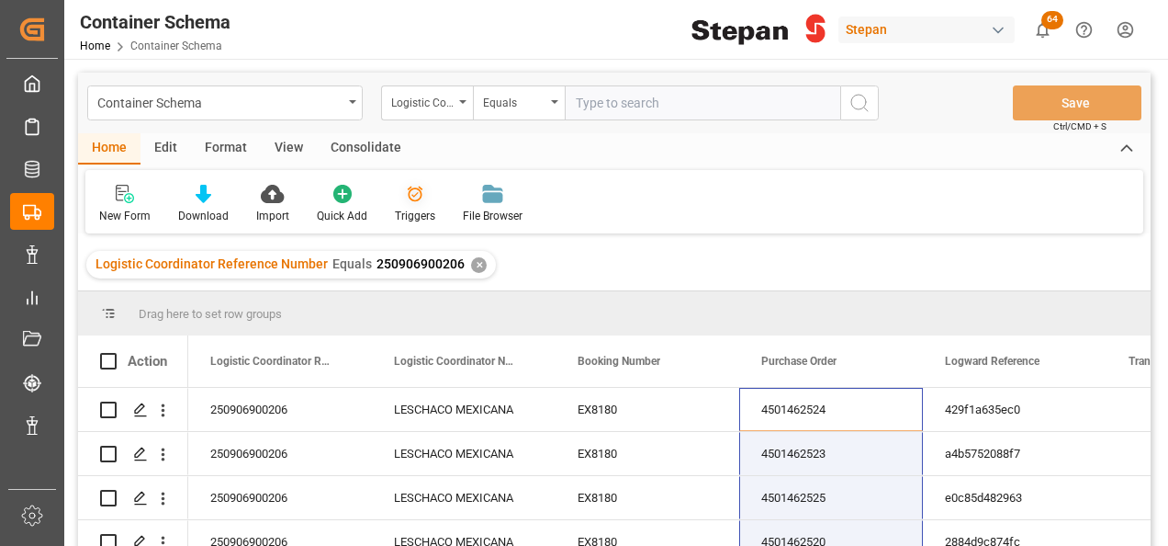
scroll to position [151, 0]
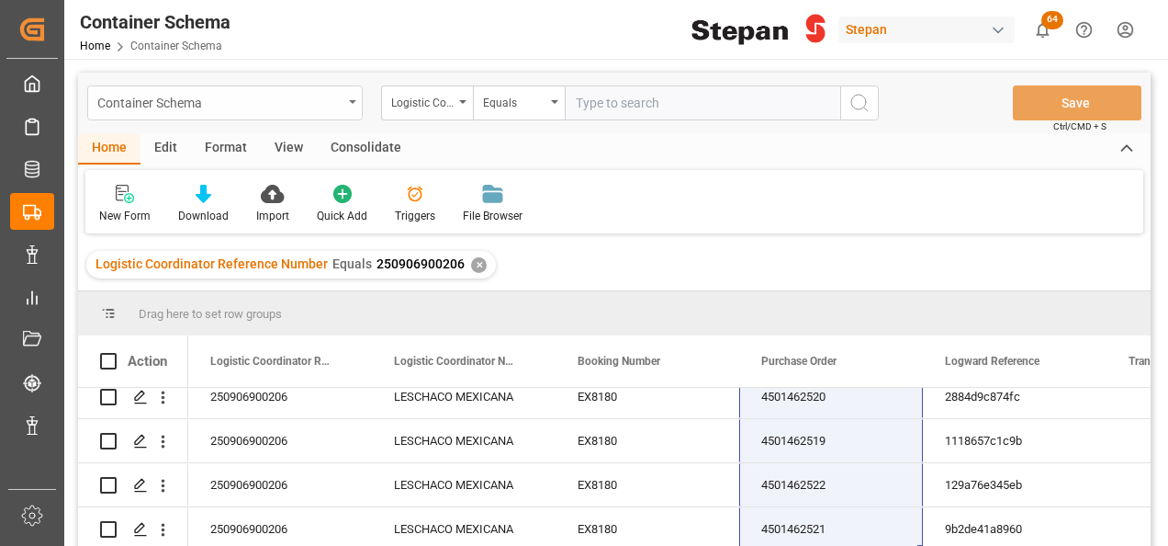
click at [353, 96] on div "Container Schema" at bounding box center [225, 102] width 276 height 35
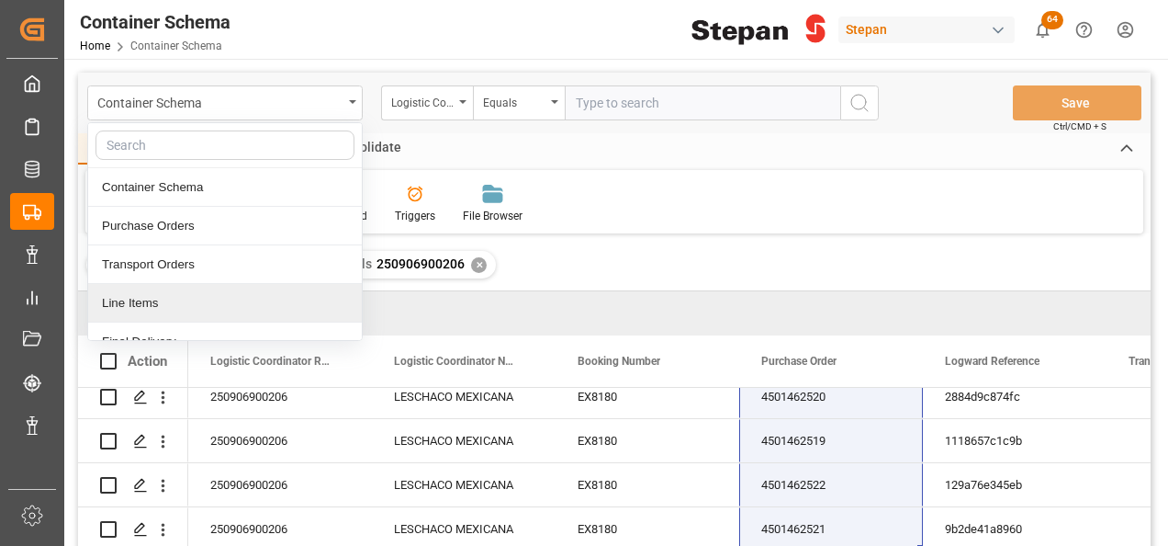
click at [136, 303] on div "Line Items" at bounding box center [225, 303] width 274 height 39
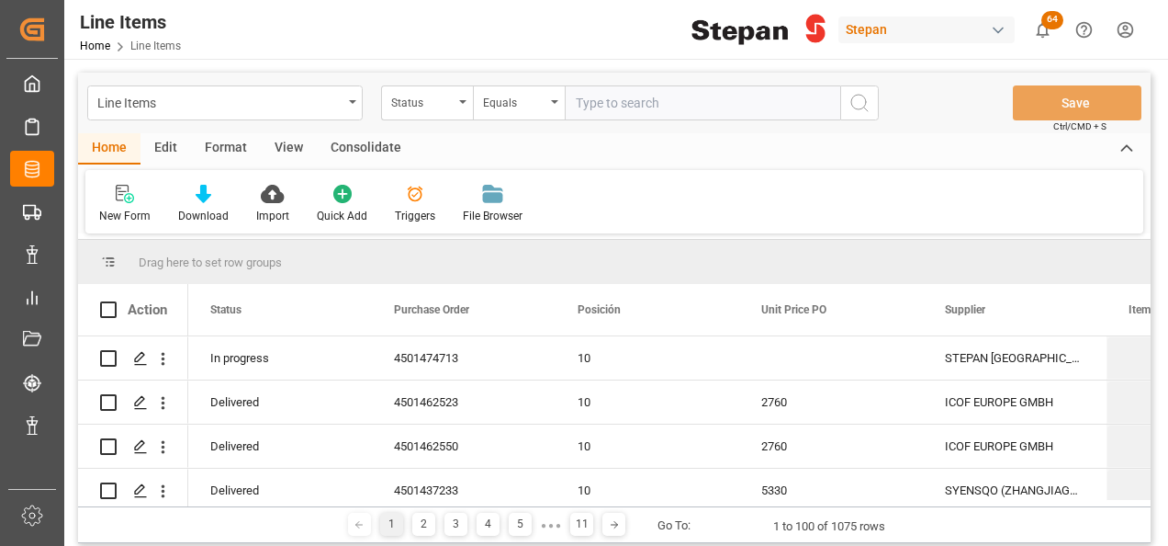
click at [590, 96] on input "text" at bounding box center [703, 102] width 276 height 35
click at [457, 94] on div "Status" at bounding box center [427, 102] width 92 height 35
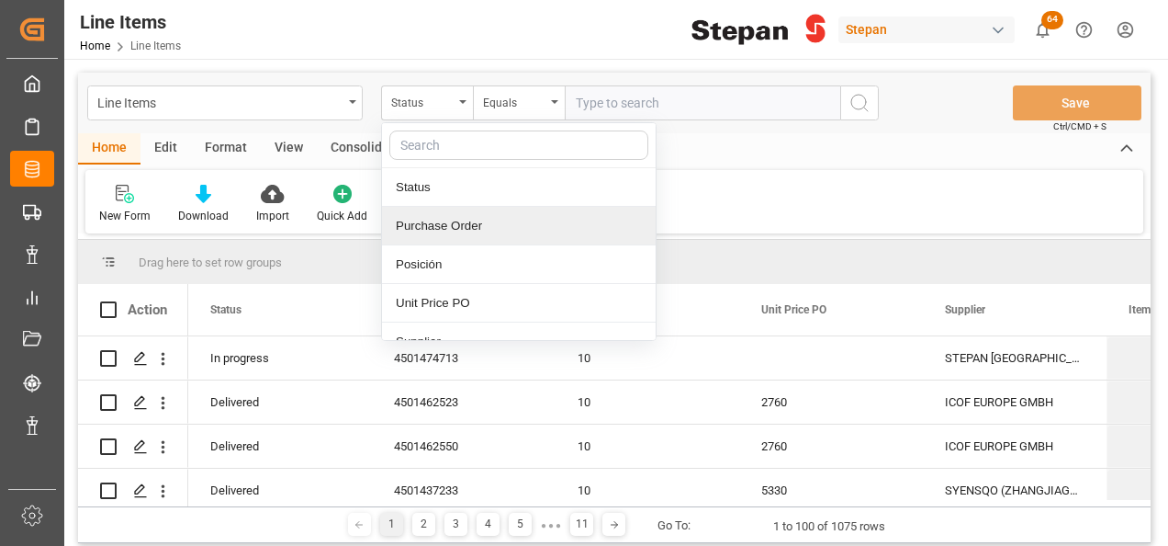
click at [424, 217] on div "Purchase Order" at bounding box center [519, 226] width 274 height 39
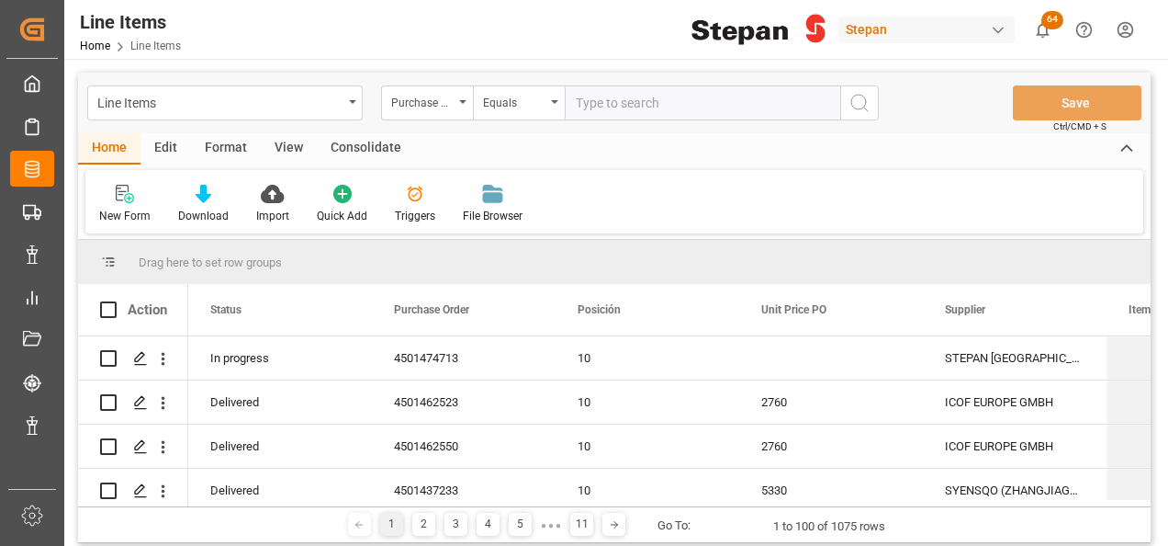
click at [583, 101] on input "text" at bounding box center [703, 102] width 276 height 35
paste input "4501462457"
type input "4501462457"
click at [866, 95] on icon "search button" at bounding box center [860, 103] width 22 height 22
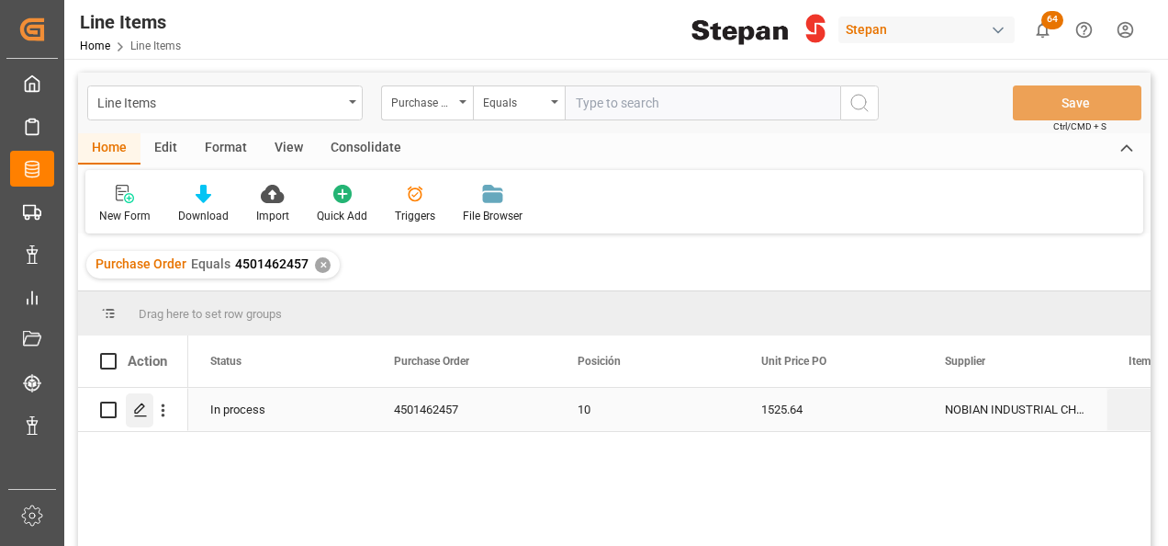
click at [140, 403] on icon "Press SPACE to select this row." at bounding box center [140, 409] width 15 height 15
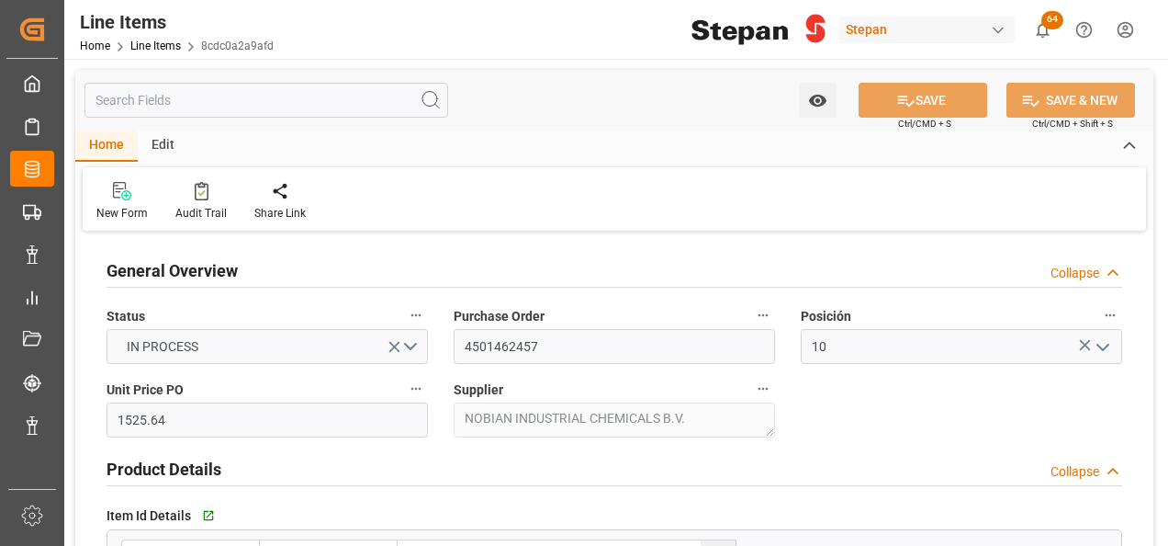
type input "1525.64"
type input "12352101"
type input "18000"
type input "31-07-2025 20:18"
type input "19-05-2025 19:40"
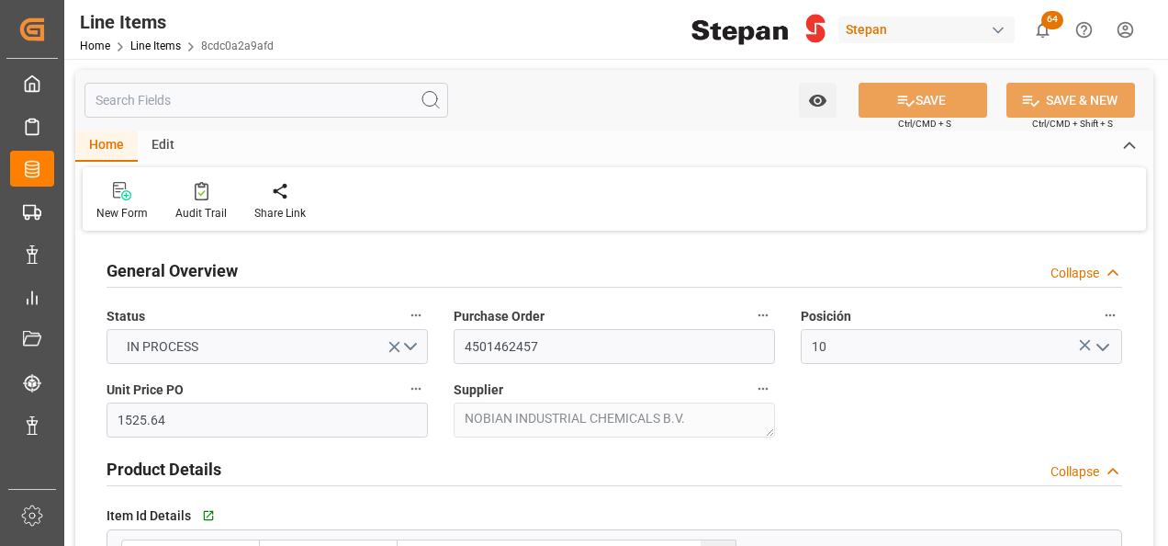
type input "28-07-2025"
type input "12-10-2025"
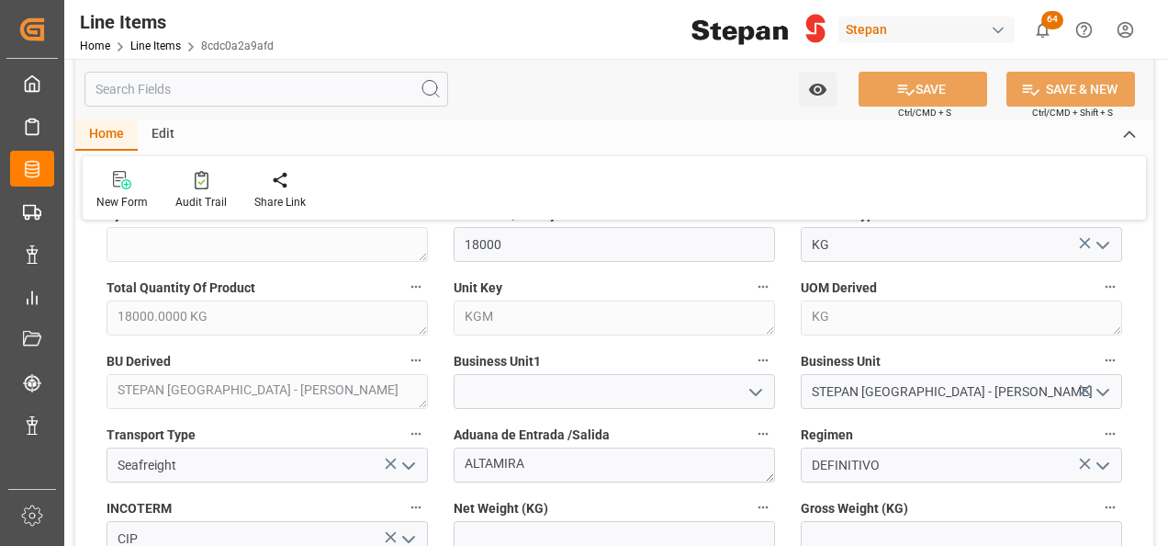
scroll to position [735, 0]
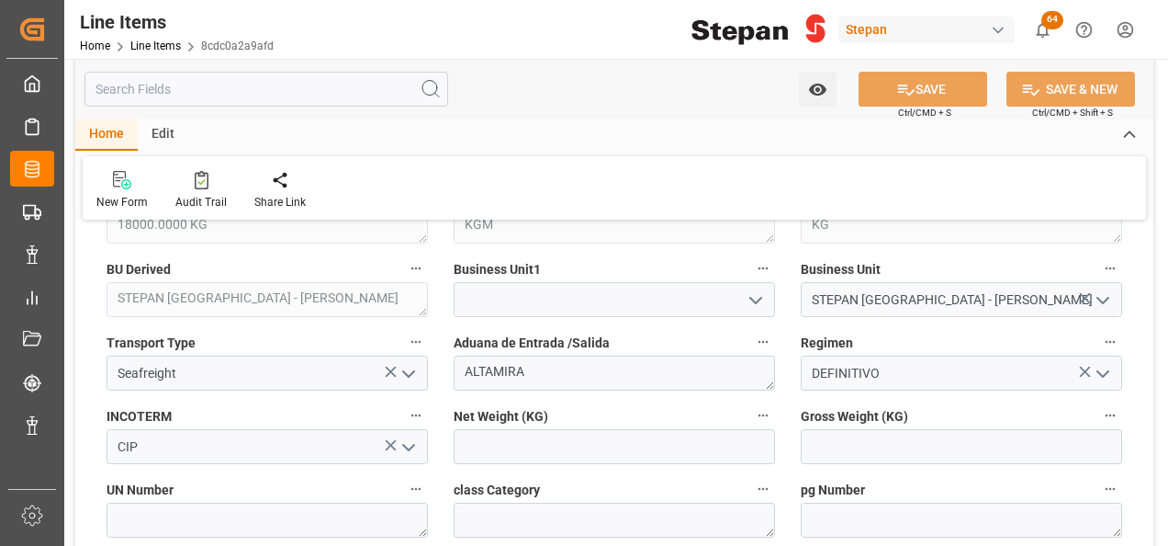
click at [757, 292] on icon "open menu" at bounding box center [756, 300] width 22 height 22
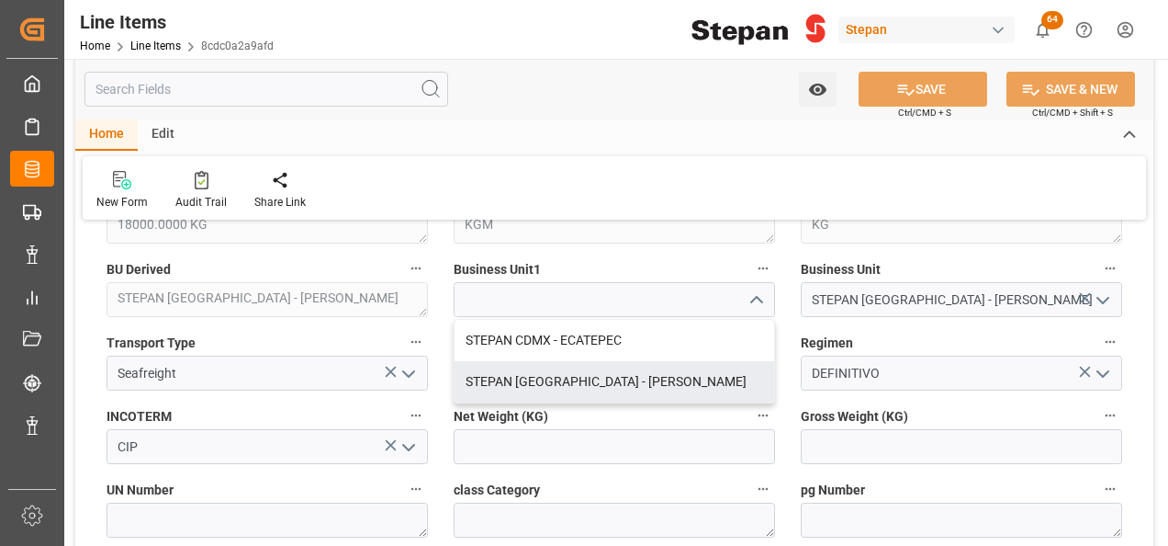
click at [563, 378] on div "STEPAN MEXICO - MATAMOROS" at bounding box center [615, 381] width 320 height 41
type input "STEPAN MEXICO - MATAMOROS"
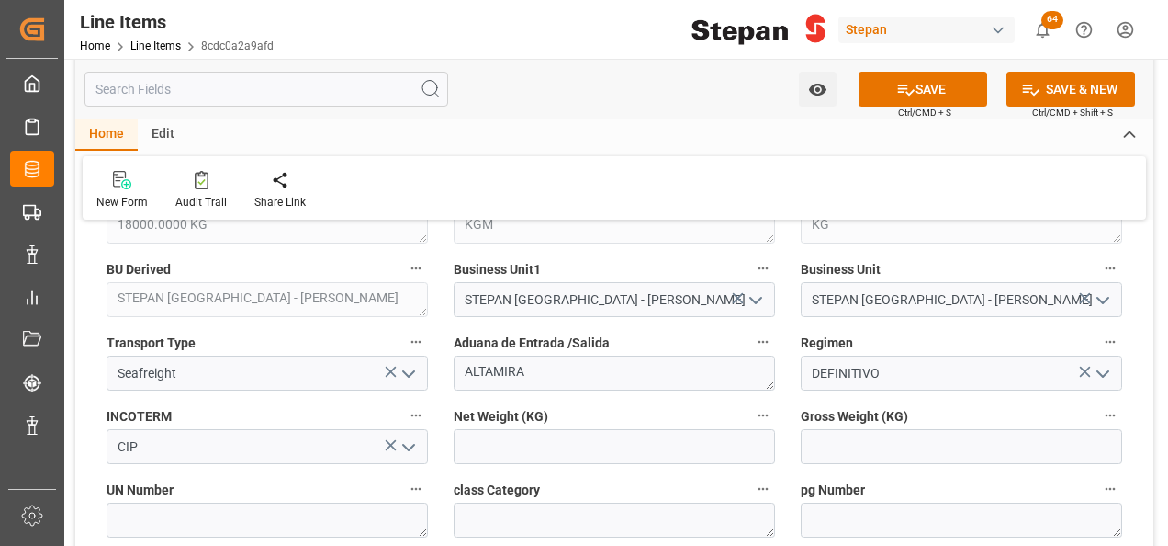
scroll to position [827, 0]
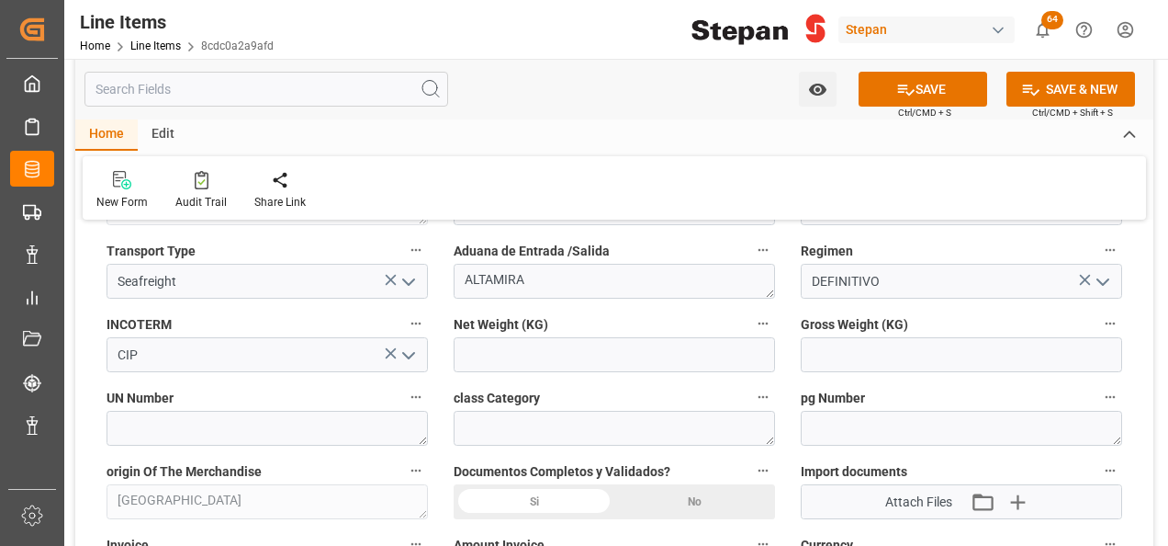
click at [499, 334] on label "Net Weight (KG)" at bounding box center [614, 324] width 321 height 26
click at [751, 334] on button "Net Weight (KG)" at bounding box center [763, 323] width 24 height 24
click at [477, 349] on div at bounding box center [584, 273] width 1168 height 546
click at [473, 355] on input "text" at bounding box center [614, 354] width 321 height 35
drag, startPoint x: 544, startPoint y: 352, endPoint x: 448, endPoint y: 353, distance: 95.5
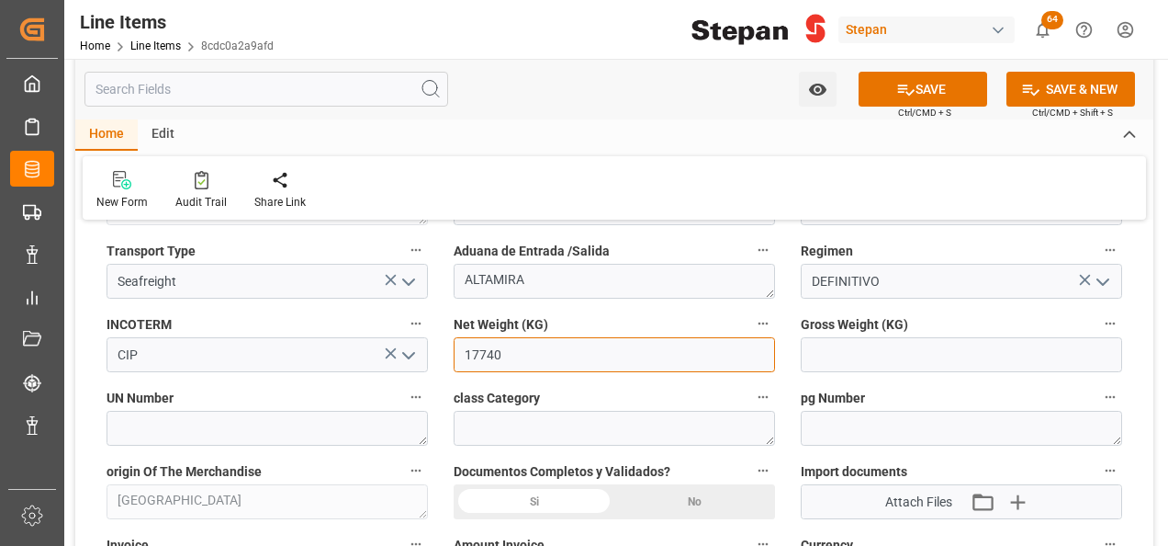
click at [448, 353] on div "Net Weight (KG) 17740" at bounding box center [614, 341] width 347 height 73
type input "17740"
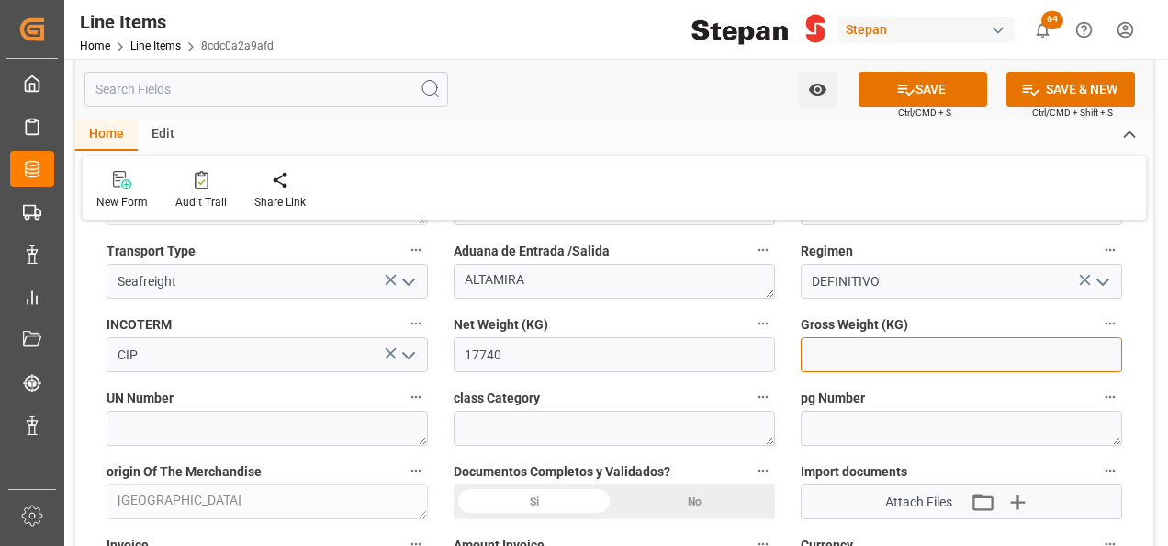
click at [847, 348] on input "text" at bounding box center [961, 354] width 321 height 35
paste input "17740"
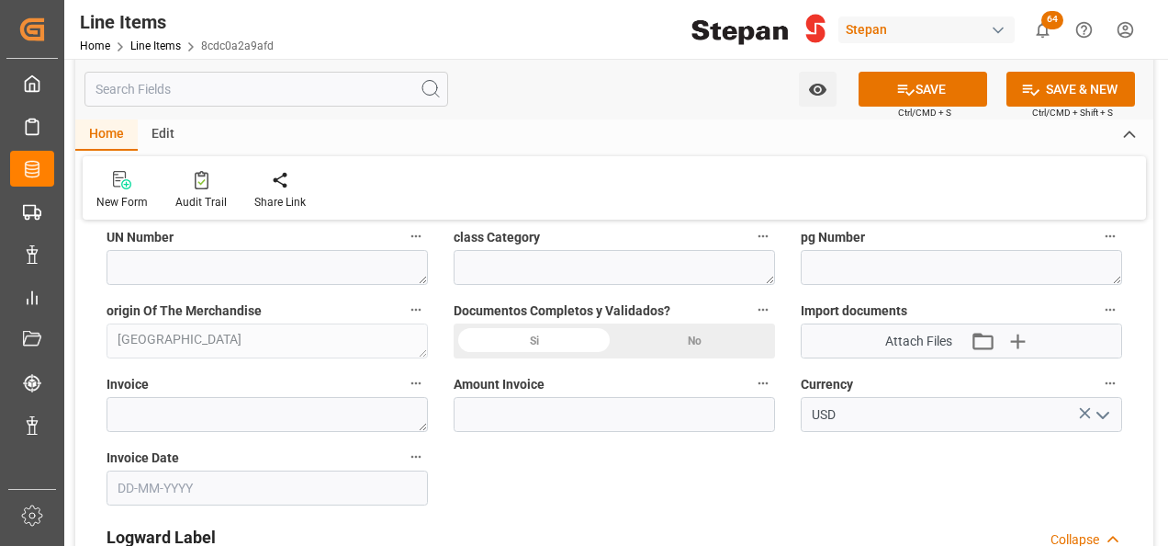
scroll to position [1010, 0]
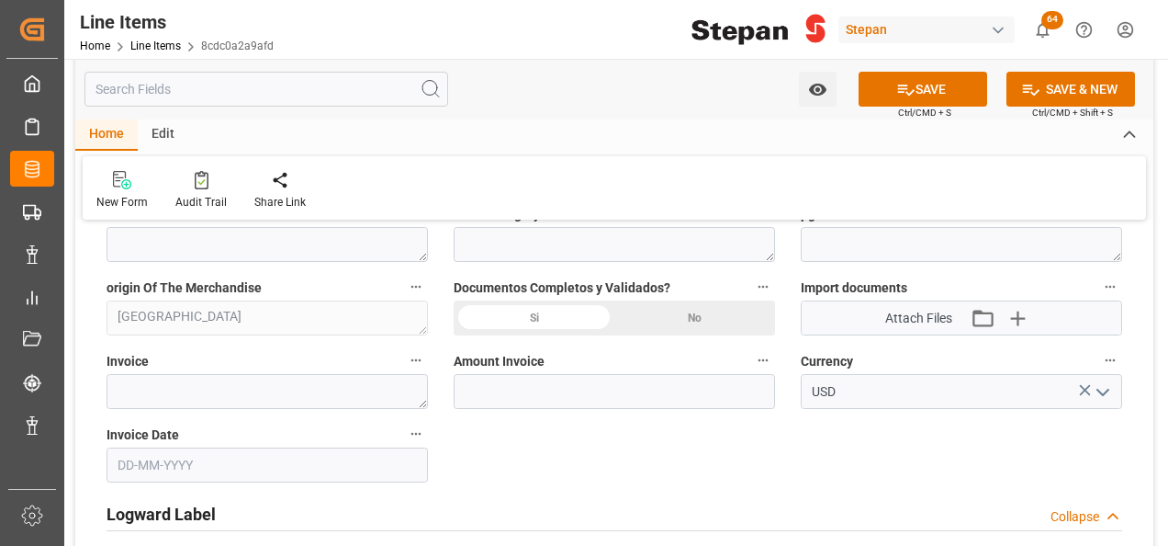
type input "17740"
click at [532, 318] on div "Si" at bounding box center [534, 317] width 161 height 35
click at [282, 395] on textarea at bounding box center [267, 391] width 321 height 35
click at [172, 371] on label "Invoice" at bounding box center [267, 361] width 321 height 26
click at [404, 371] on button "Invoice" at bounding box center [416, 360] width 24 height 24
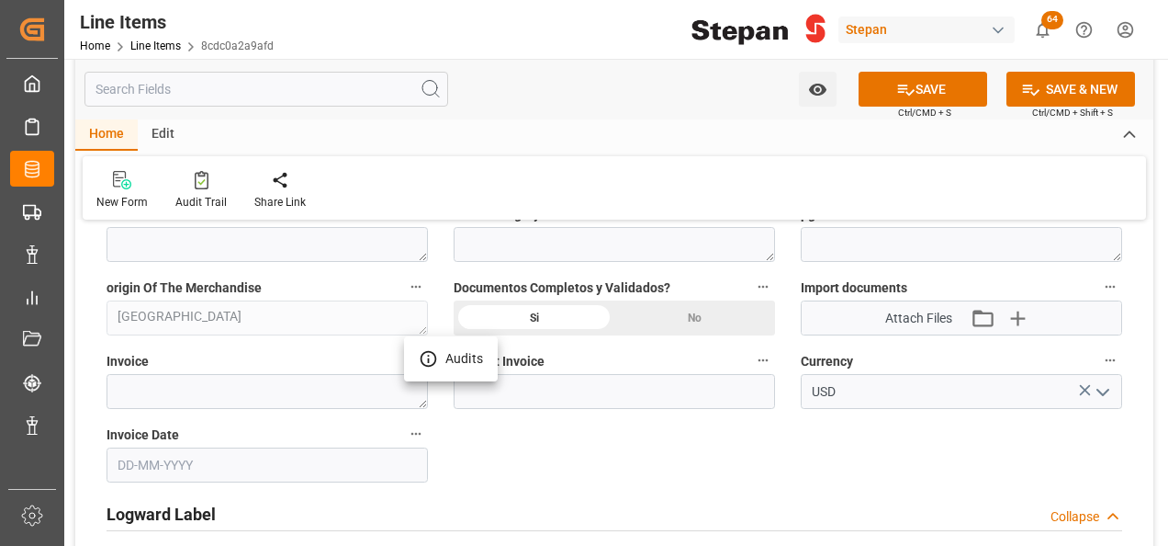
click at [160, 393] on div at bounding box center [584, 273] width 1168 height 546
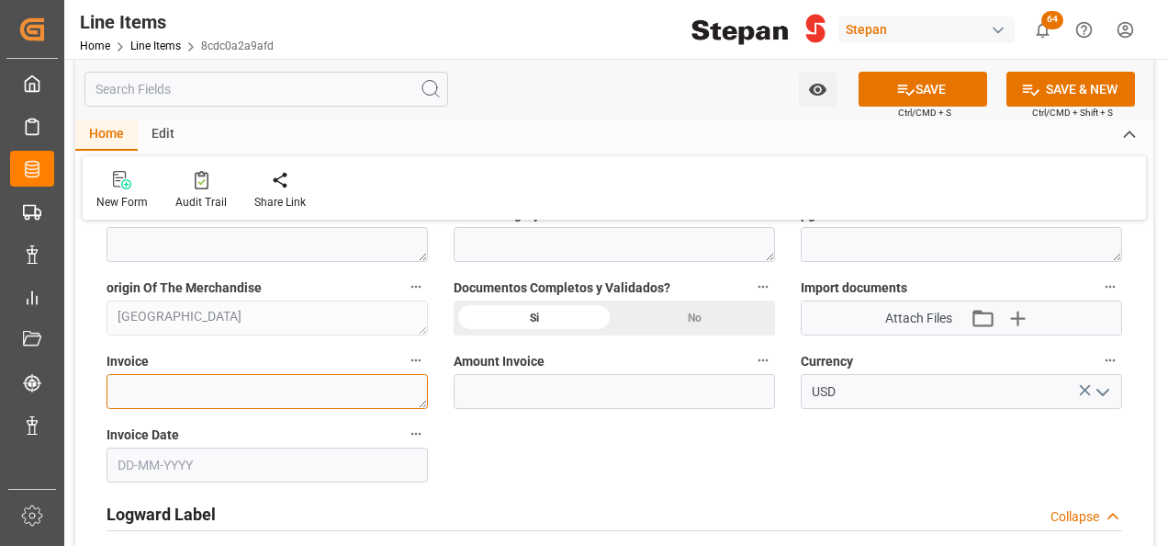
click at [156, 393] on textarea at bounding box center [267, 391] width 321 height 35
paste textarea "1551346514"
type textarea "1551346514"
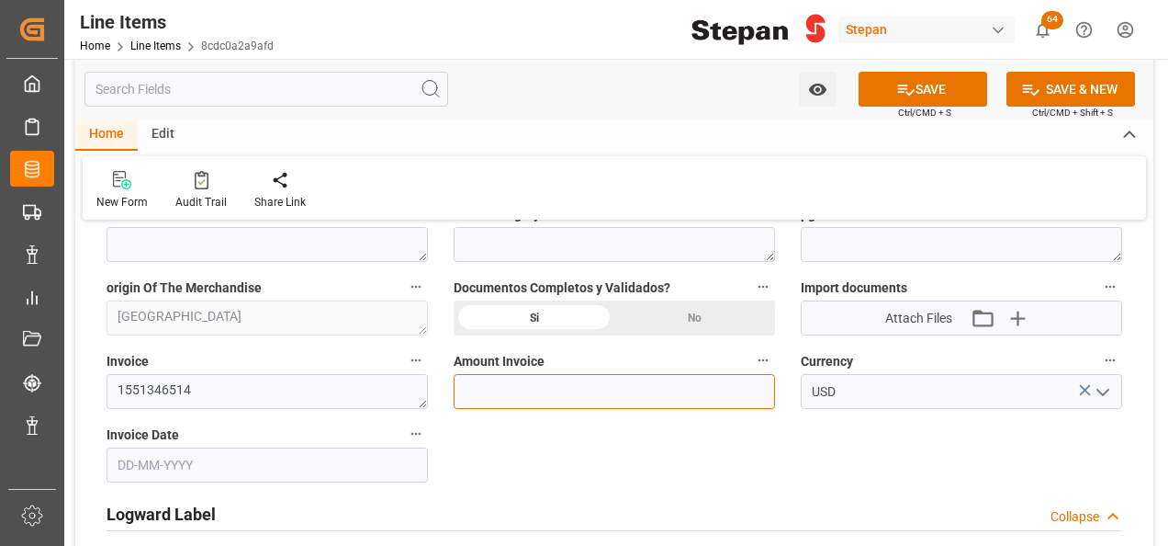
click at [557, 383] on input "text" at bounding box center [614, 391] width 321 height 35
type input "26567.07"
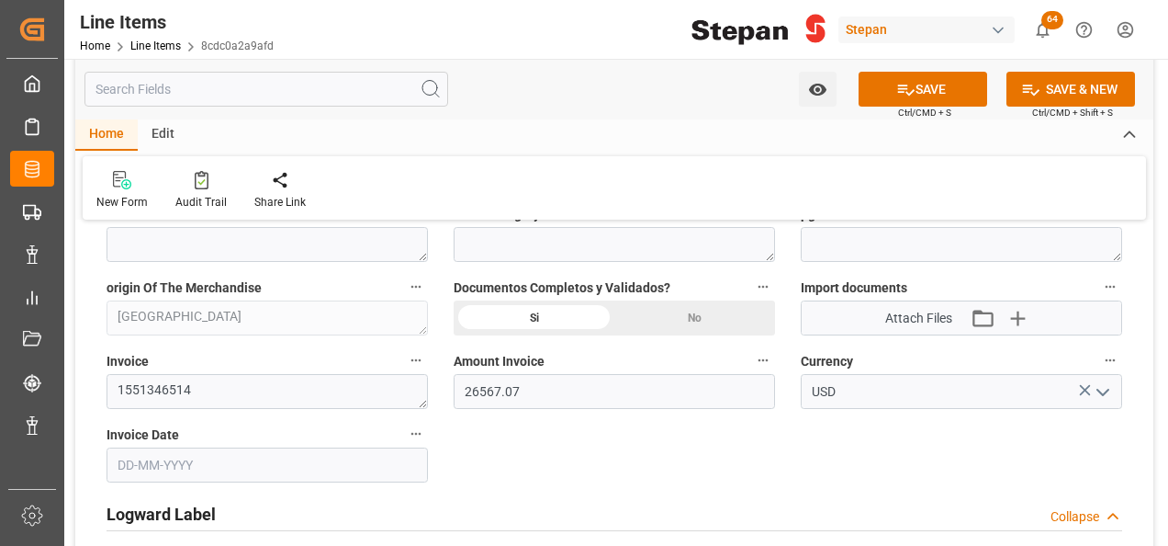
click at [284, 453] on input "text" at bounding box center [267, 464] width 321 height 35
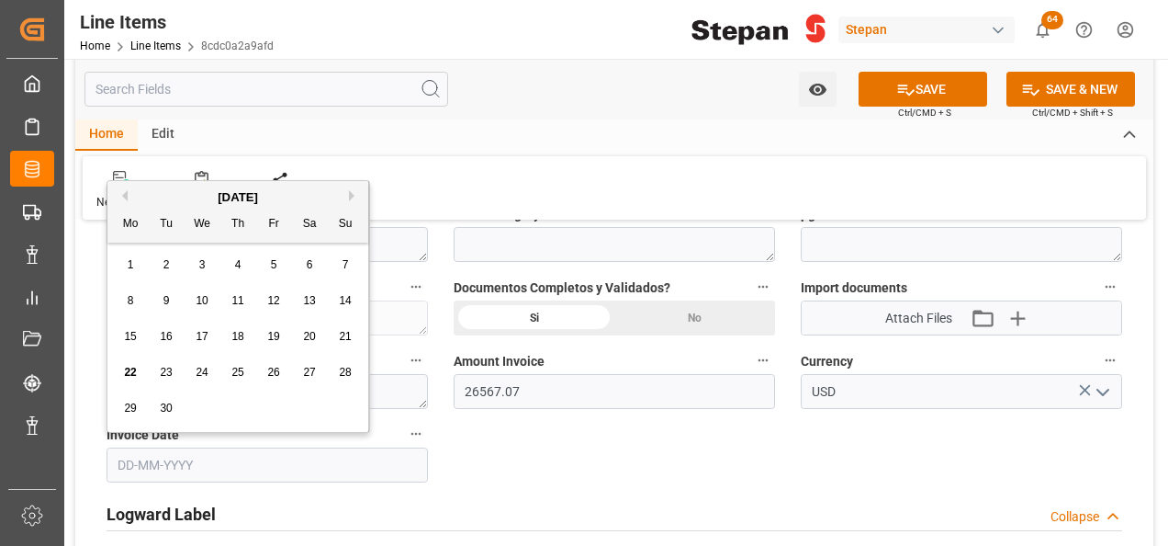
click at [240, 334] on span "18" at bounding box center [237, 336] width 12 height 13
type input "18-09-2025"
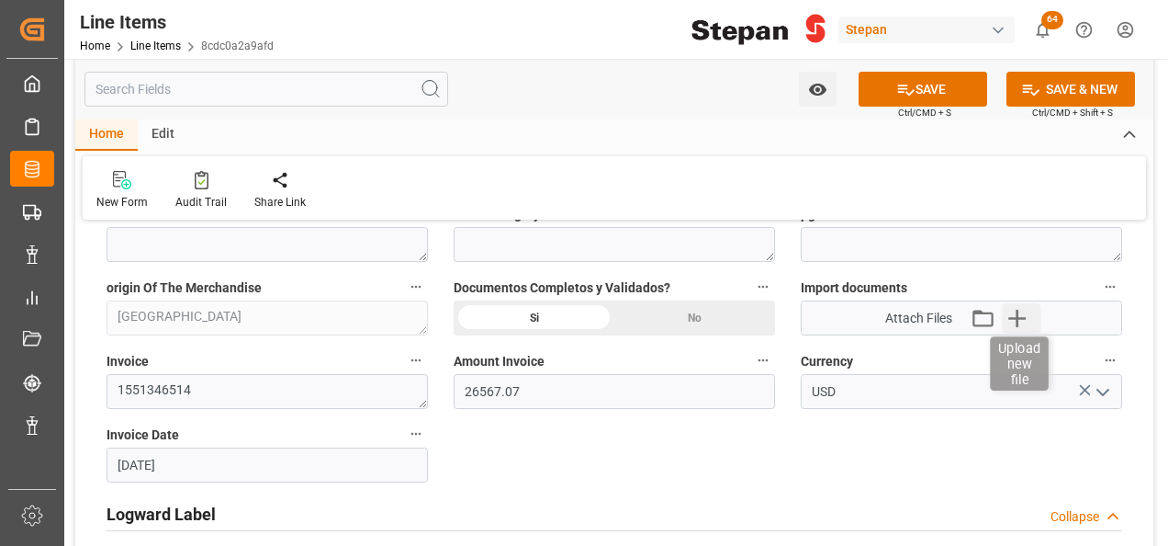
click at [1012, 310] on icon "button" at bounding box center [1017, 317] width 29 height 29
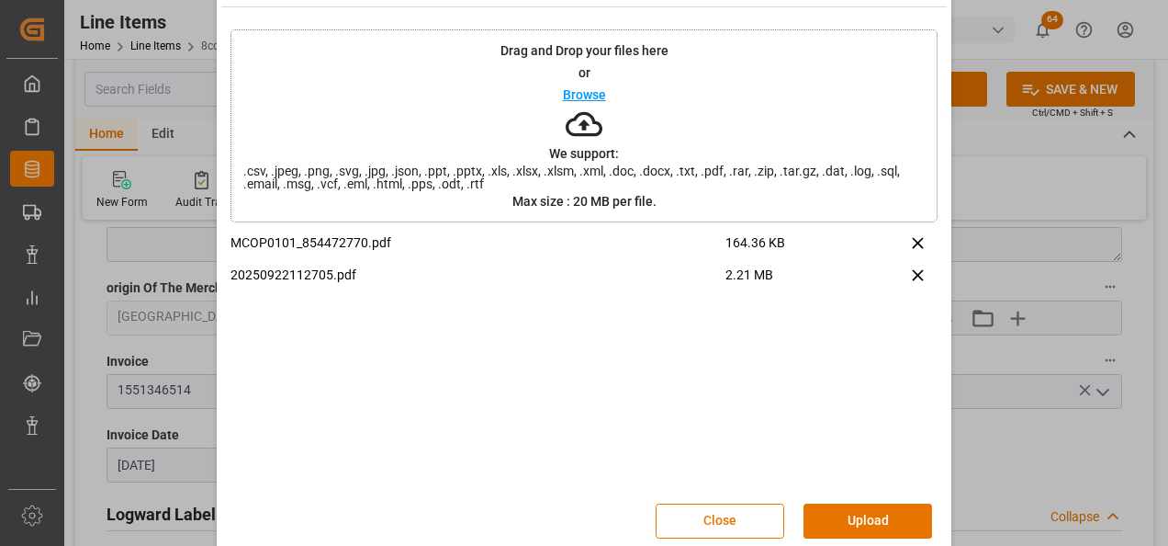
scroll to position [73, 0]
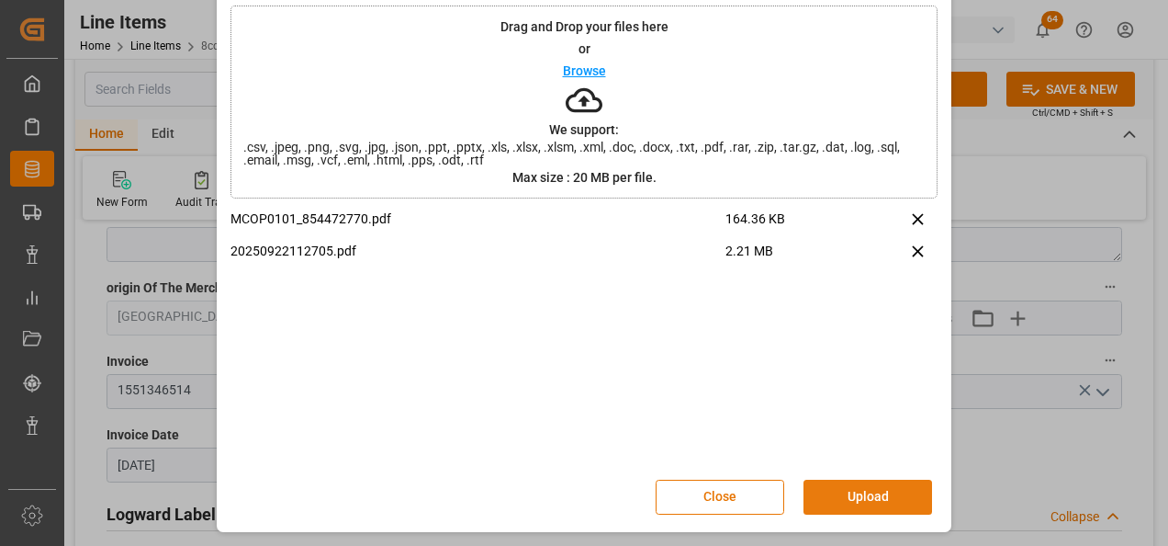
click at [858, 489] on button "Upload" at bounding box center [868, 496] width 129 height 35
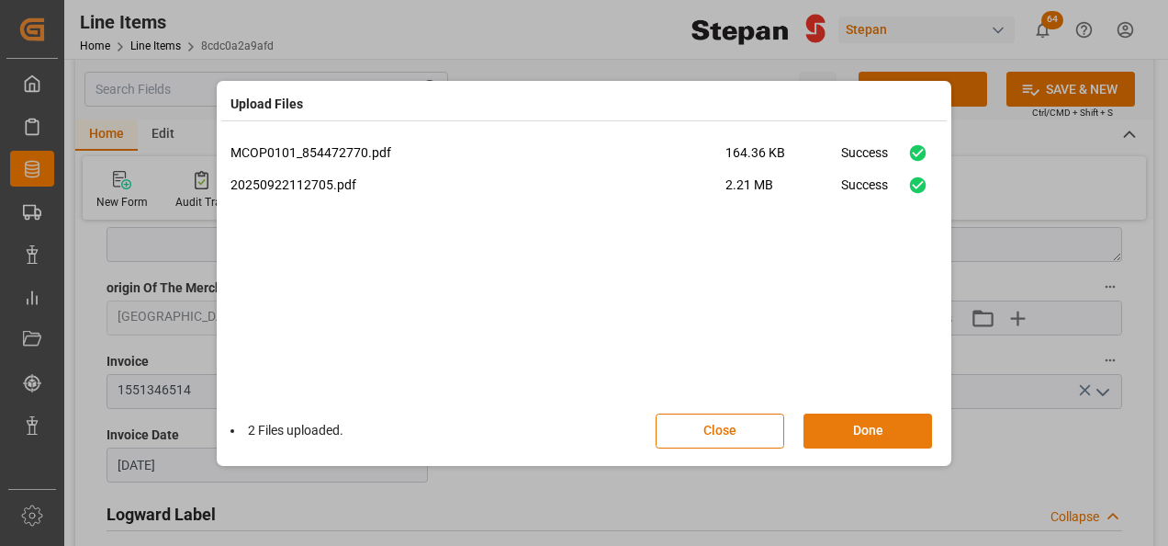
click at [870, 439] on button "Done" at bounding box center [868, 430] width 129 height 35
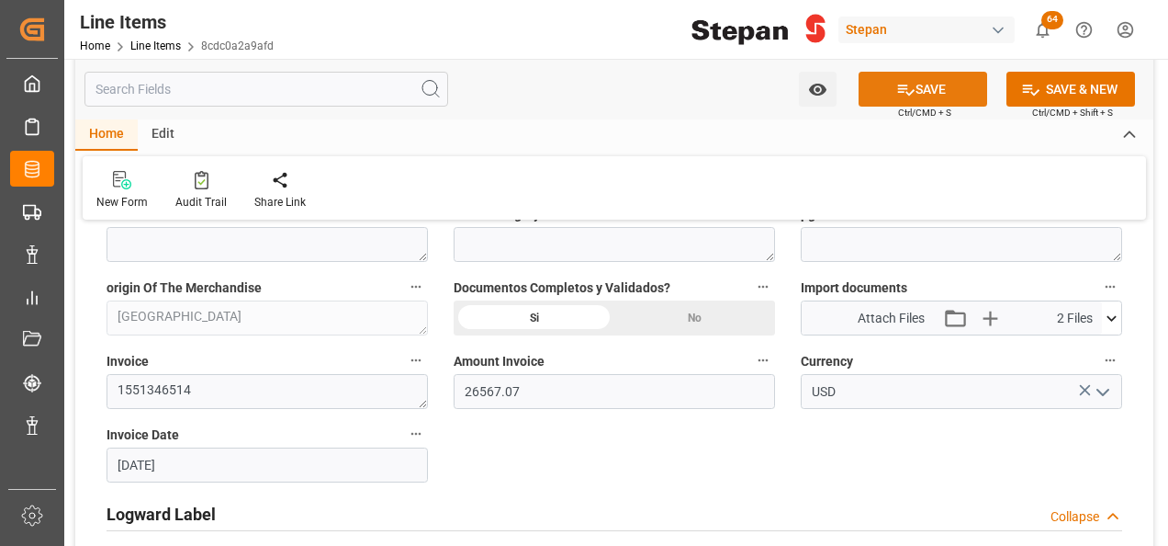
click at [912, 88] on button "SAVE" at bounding box center [923, 89] width 129 height 35
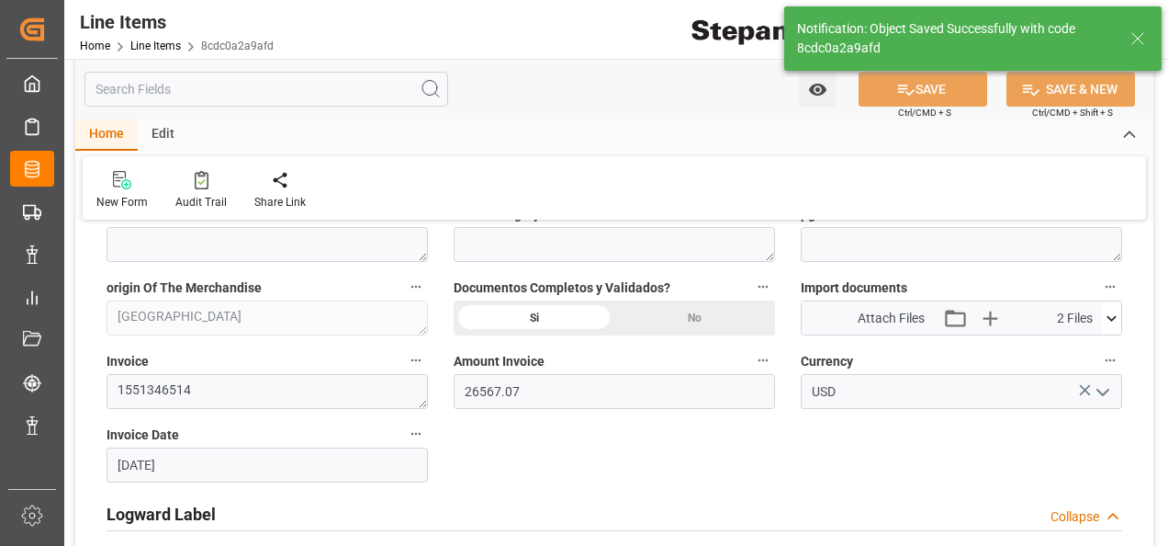
type input "22-09-2025 16:53"
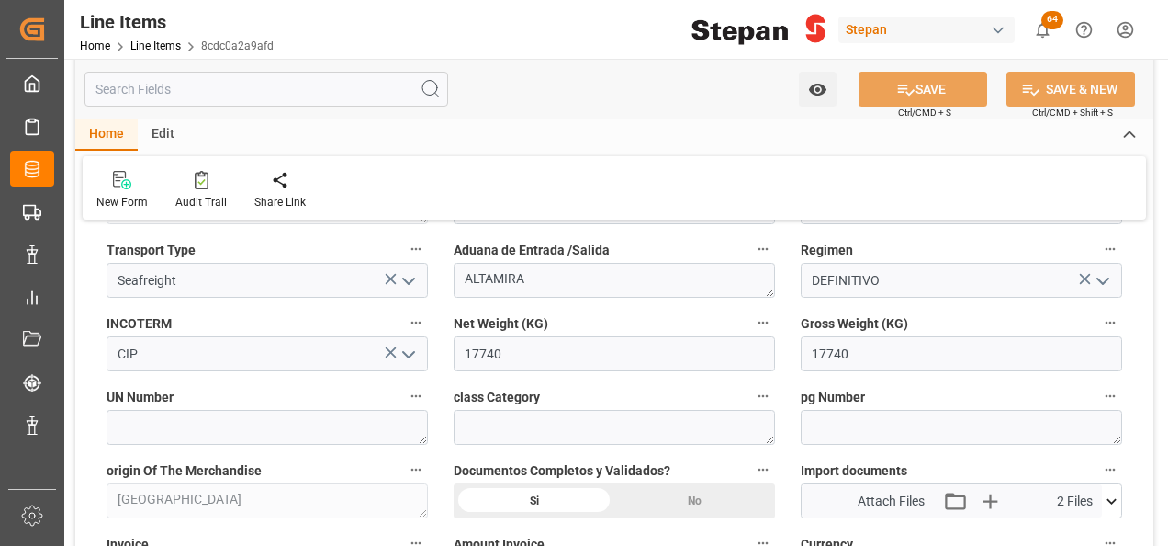
scroll to position [827, 0]
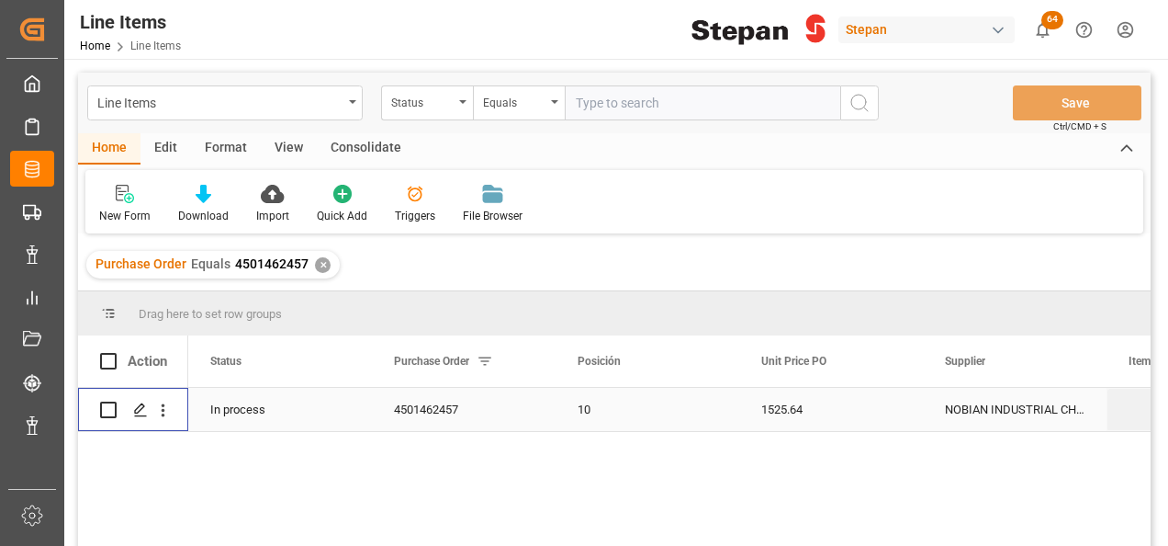
drag, startPoint x: 102, startPoint y: 406, endPoint x: 198, endPoint y: 408, distance: 96.5
click at [102, 406] on input "Press Space to toggle row selection (unchecked)" at bounding box center [108, 409] width 17 height 17
checkbox input "true"
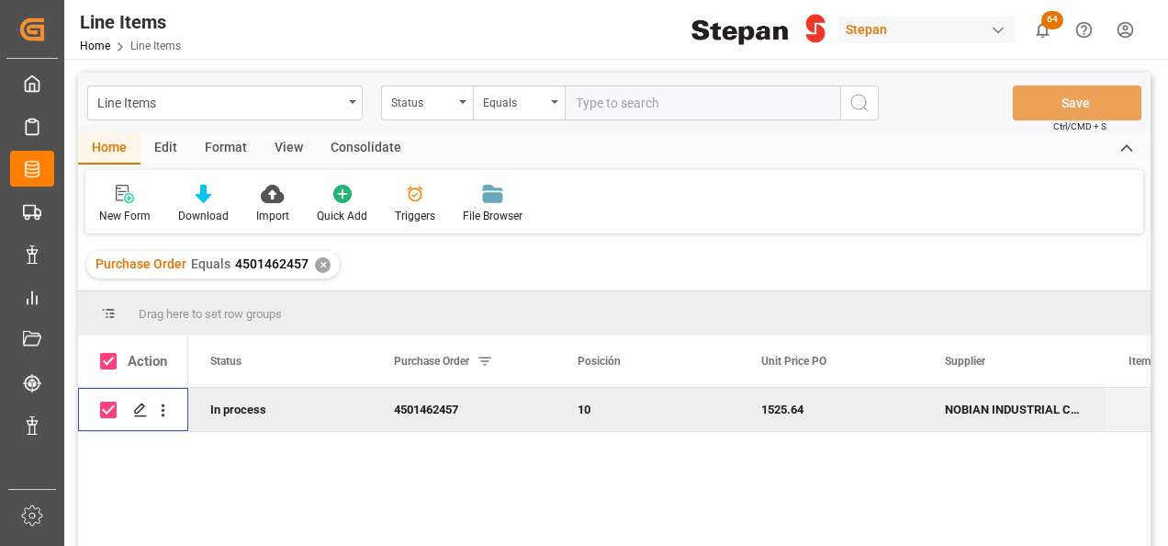
click at [363, 141] on div "Consolidate" at bounding box center [366, 148] width 98 height 31
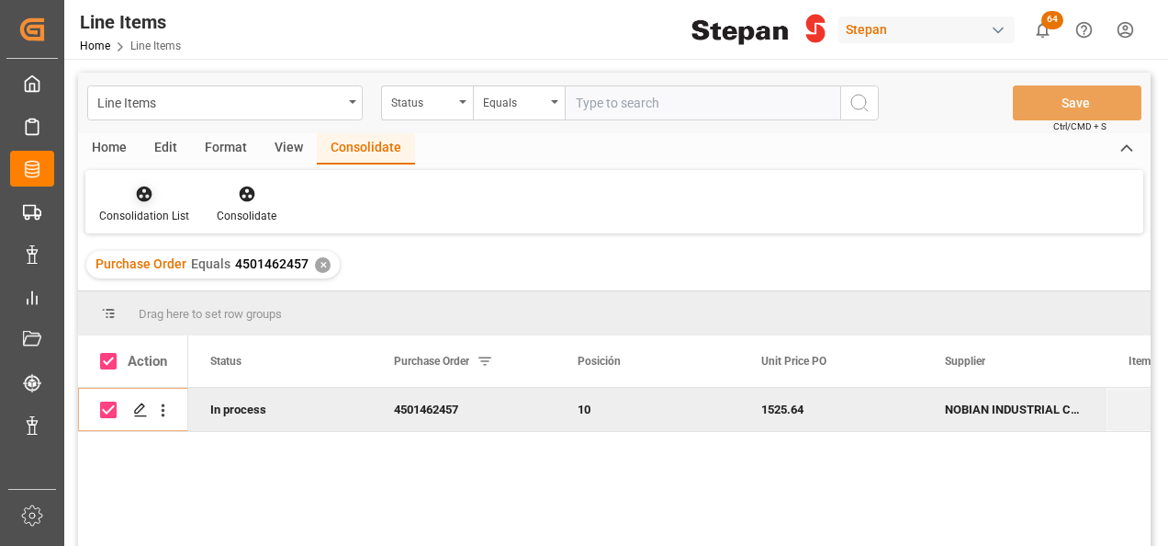
click at [145, 191] on icon at bounding box center [145, 194] width 16 height 16
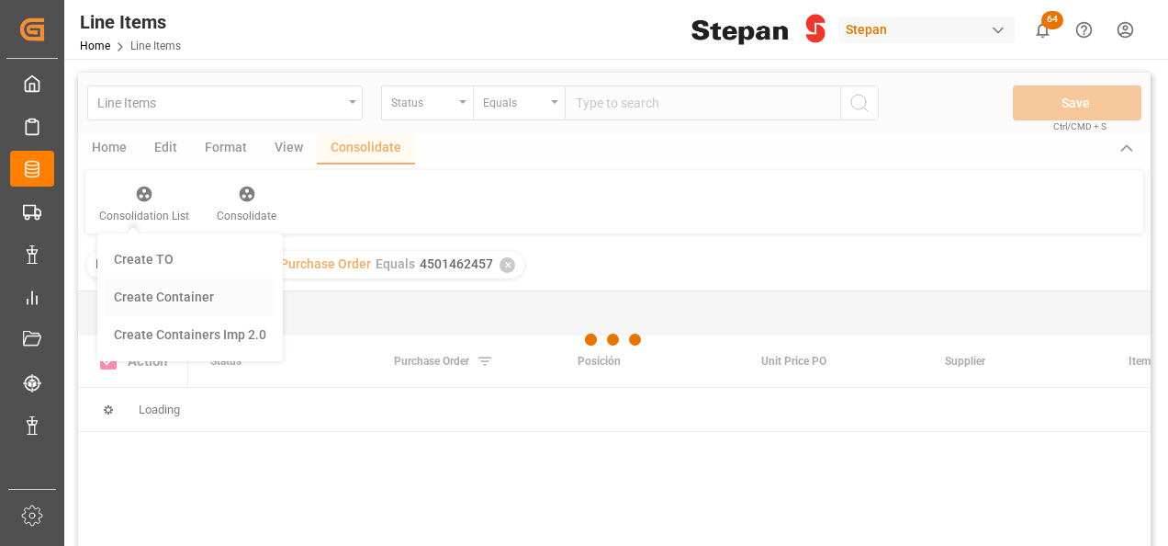
click at [156, 299] on div "Line Items Status Equals Save Ctrl/CMD + S Home Edit Format View Consolidate Co…" at bounding box center [614, 334] width 1073 height 522
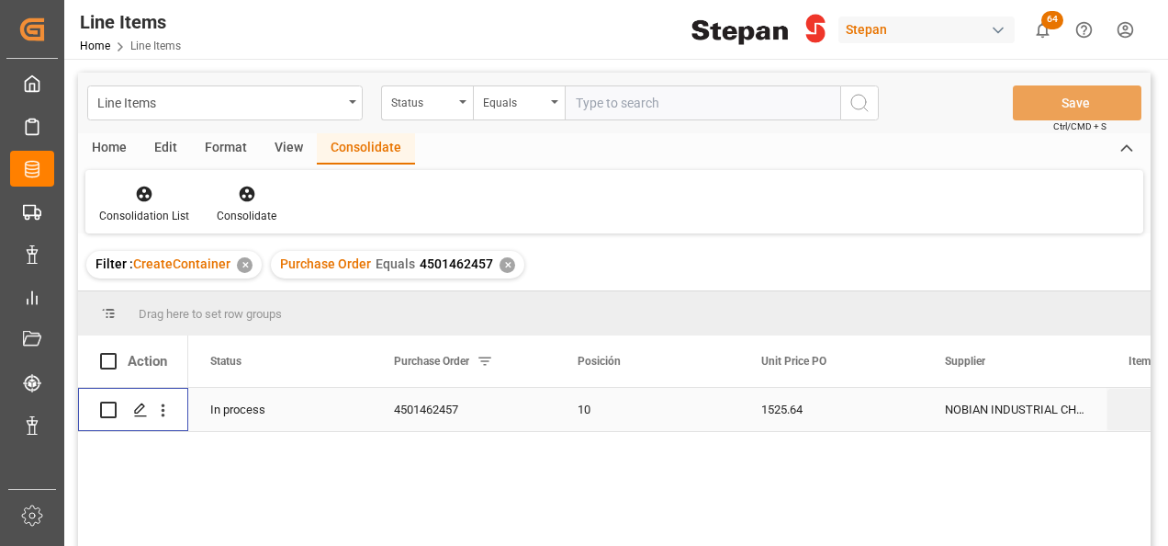
click at [112, 415] on input "Press Space to toggle row selection (unchecked)" at bounding box center [108, 409] width 17 height 17
checkbox input "true"
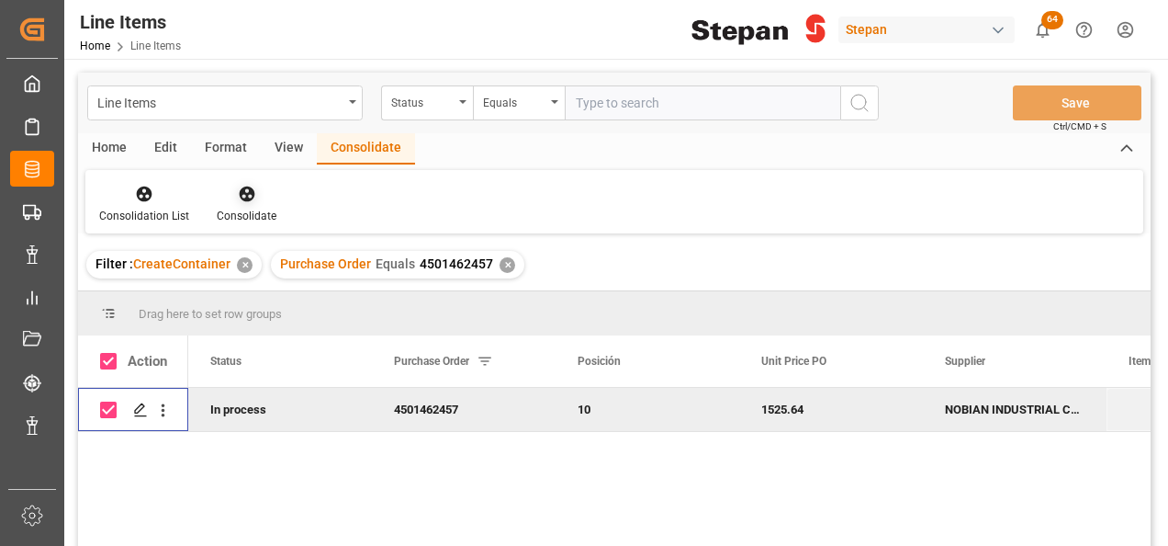
click at [248, 193] on icon at bounding box center [247, 194] width 16 height 16
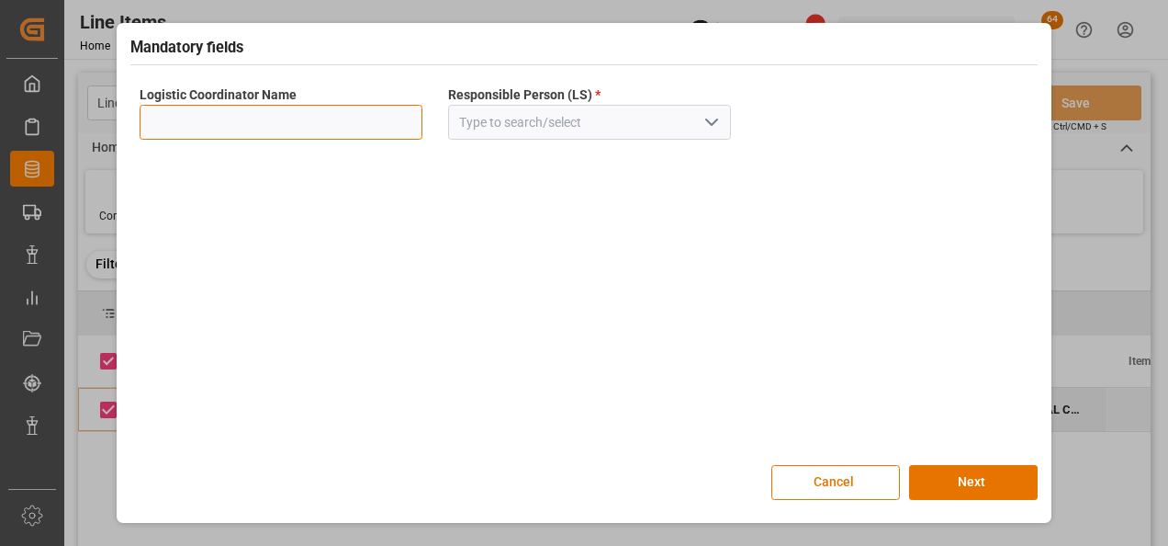
click at [366, 112] on input at bounding box center [281, 122] width 283 height 35
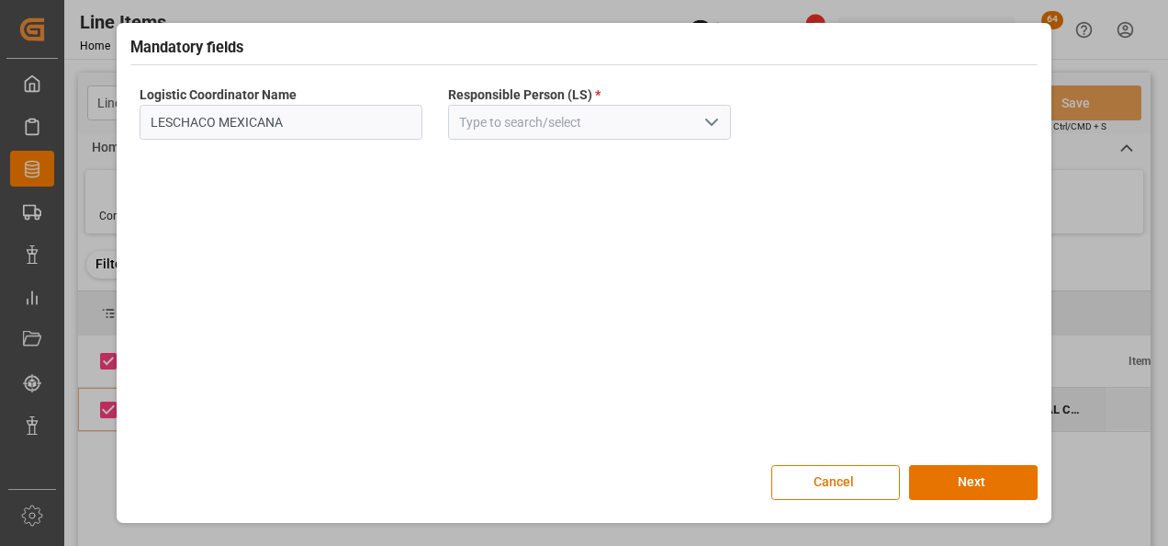
click at [720, 114] on icon "open menu" at bounding box center [712, 122] width 22 height 22
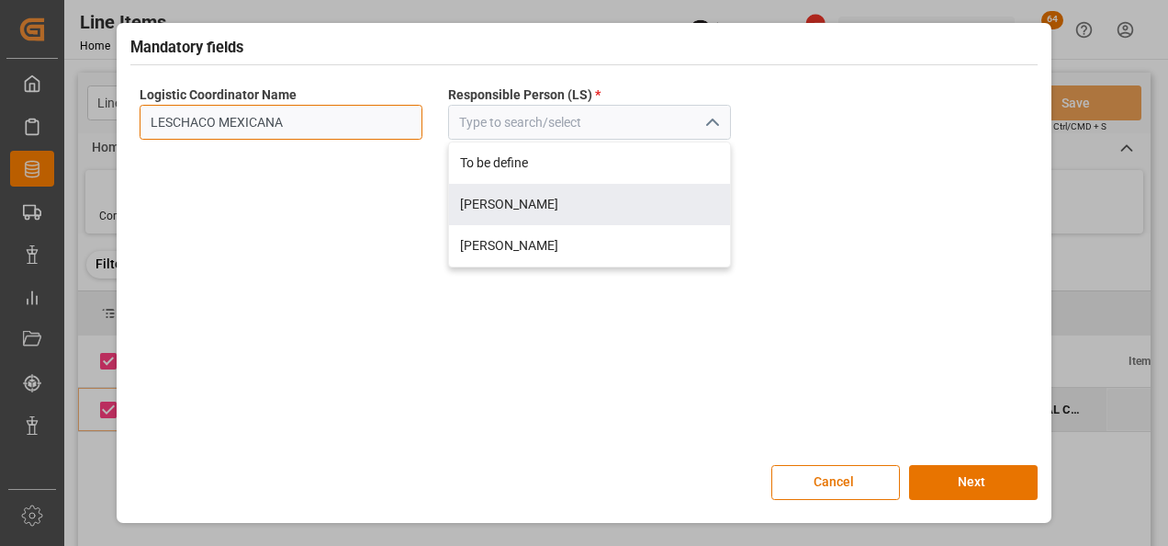
click at [299, 125] on input "LESCHACO MEXICANA" at bounding box center [281, 122] width 283 height 35
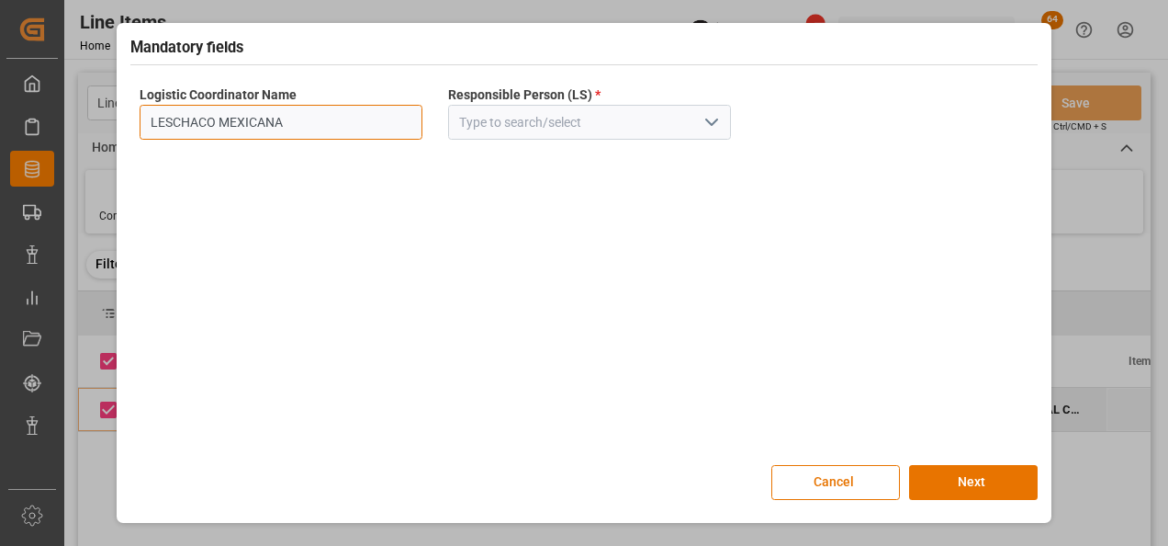
drag, startPoint x: 299, startPoint y: 125, endPoint x: 0, endPoint y: 152, distance: 300.7
click at [0, 152] on div "Mandatory fields Logistic Coordinator Name LESCHACO MEXICANA Responsible Person…" at bounding box center [584, 273] width 1168 height 546
type input "f"
type input "GRUPO ESPECIALIZADO"
click at [716, 127] on icon "open menu" at bounding box center [712, 122] width 22 height 22
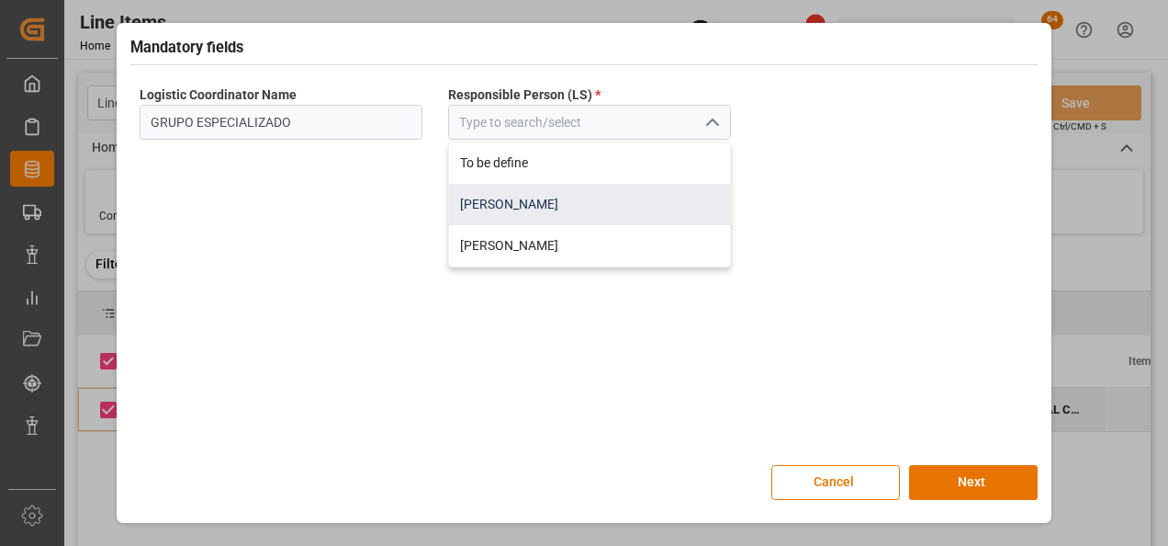
click at [483, 202] on div "[PERSON_NAME]" at bounding box center [589, 204] width 281 height 41
type input "[PERSON_NAME]"
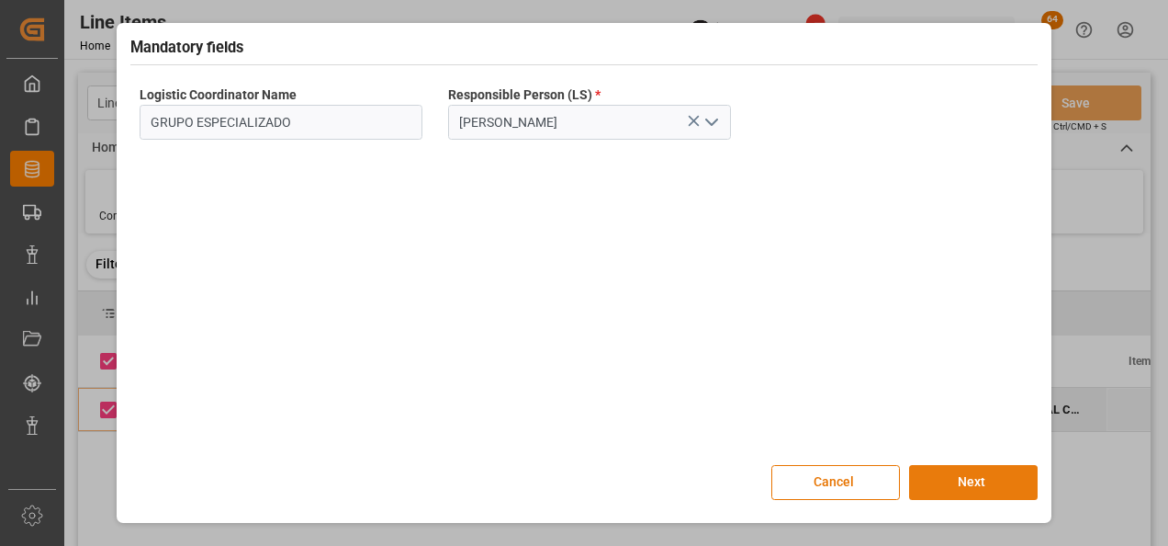
click at [966, 481] on button "Next" at bounding box center [973, 482] width 129 height 35
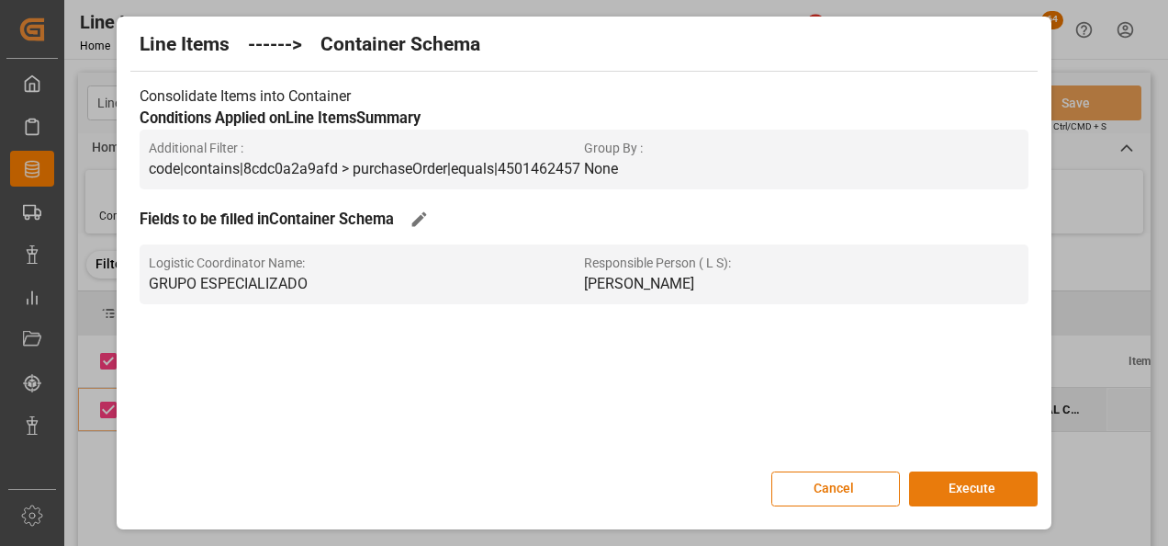
click at [973, 486] on button "Execute" at bounding box center [973, 488] width 129 height 35
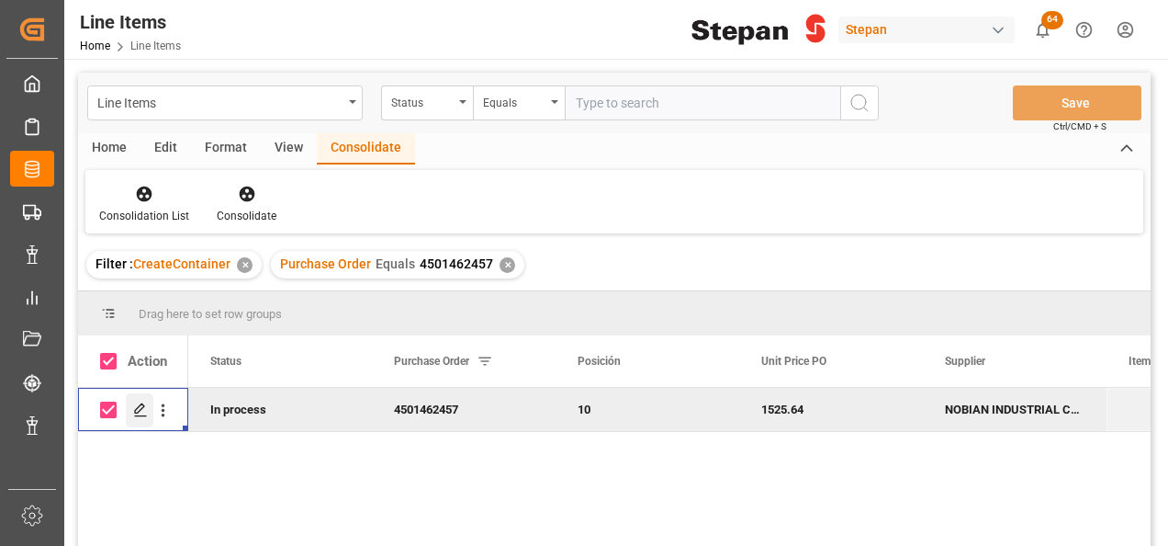
click at [136, 406] on icon "Press SPACE to deselect this row." at bounding box center [140, 409] width 15 height 15
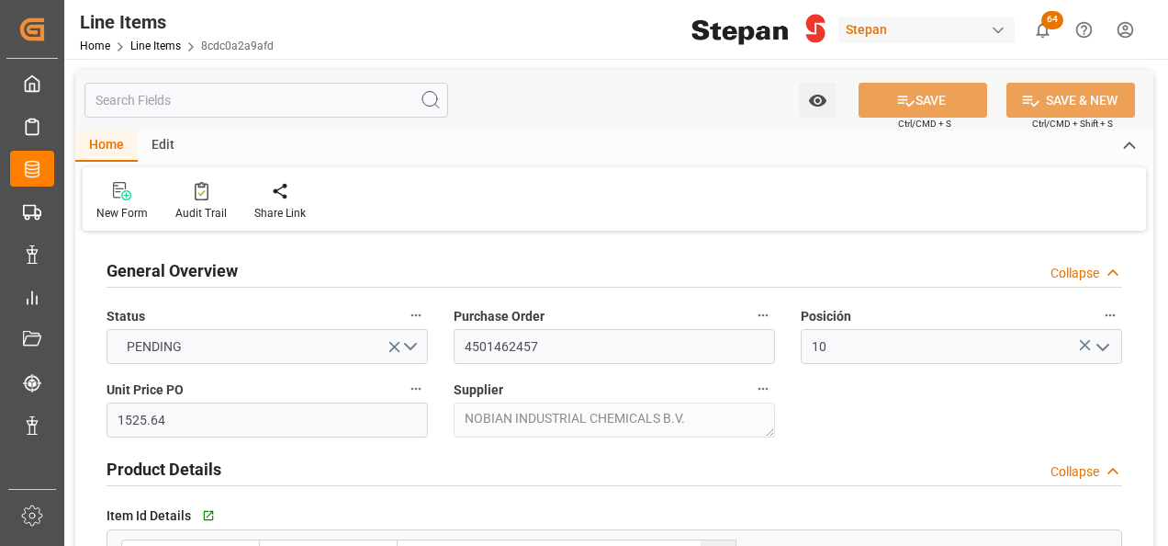
type input "18-09-2025"
type input "[DATE] 17:00"
type input "19-05-2025 19:40"
type input "28-07-2025"
type input "12-10-2025"
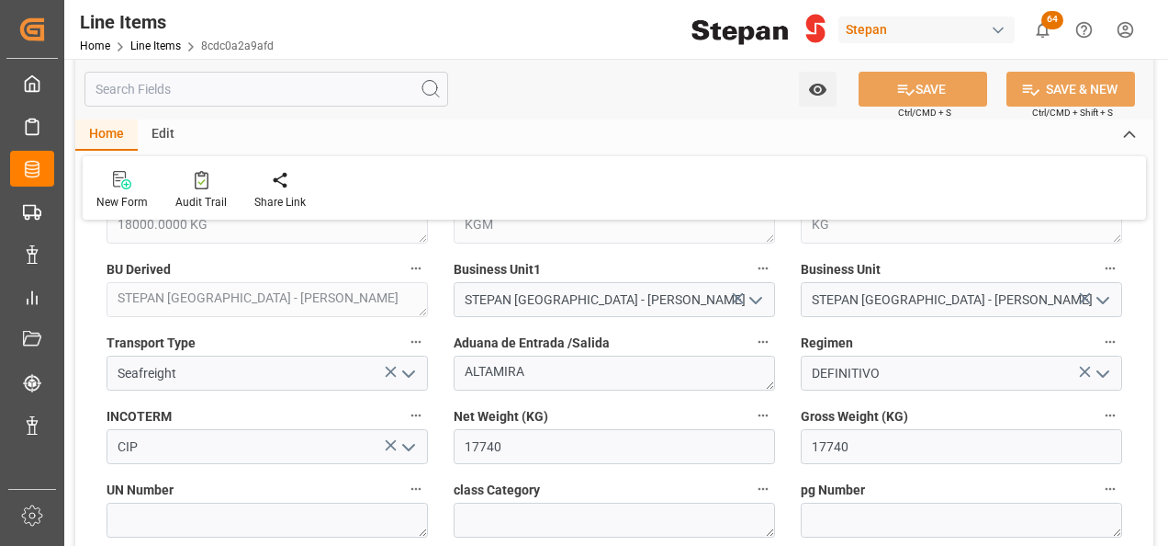
scroll to position [1010, 0]
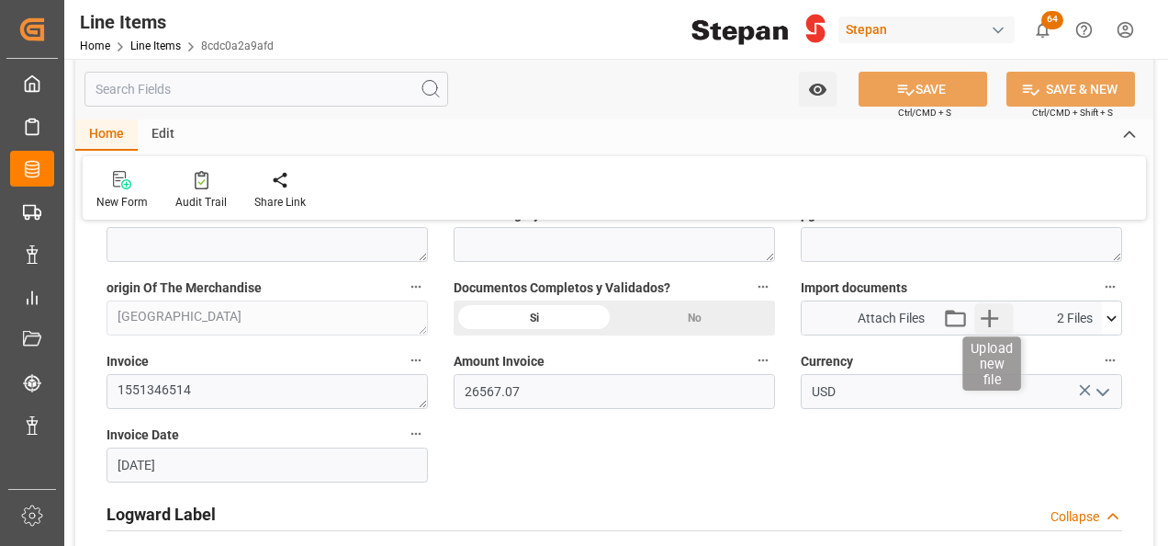
click at [984, 312] on icon "button" at bounding box center [989, 317] width 29 height 29
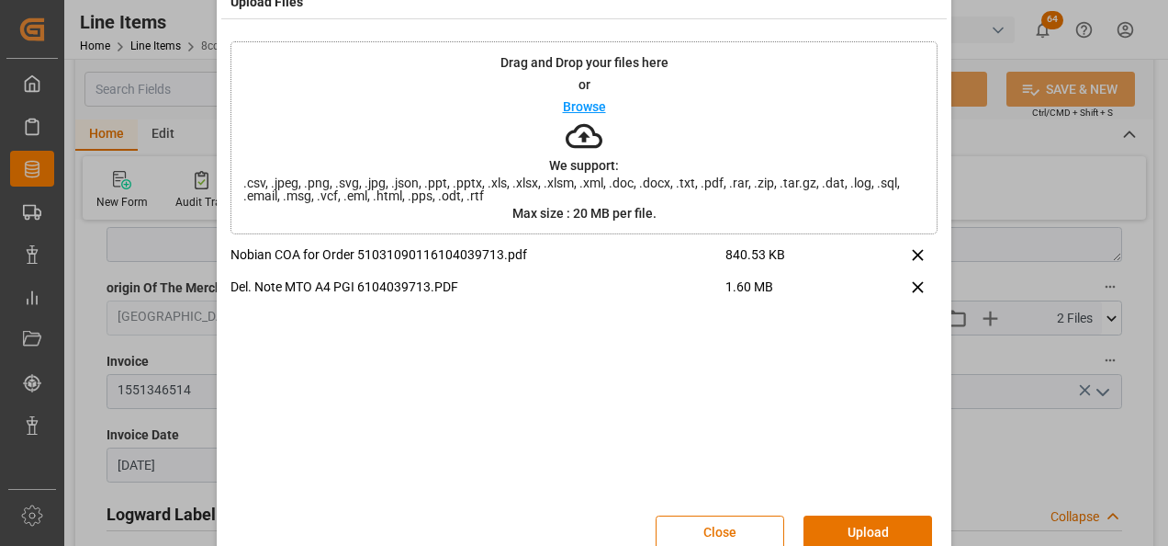
scroll to position [73, 0]
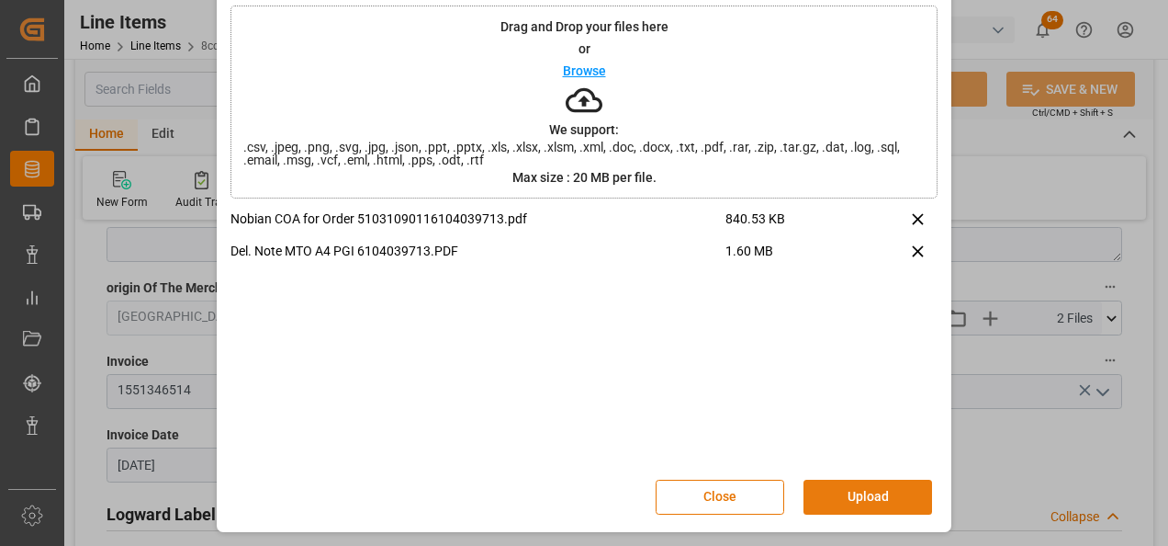
click at [836, 488] on button "Upload" at bounding box center [868, 496] width 129 height 35
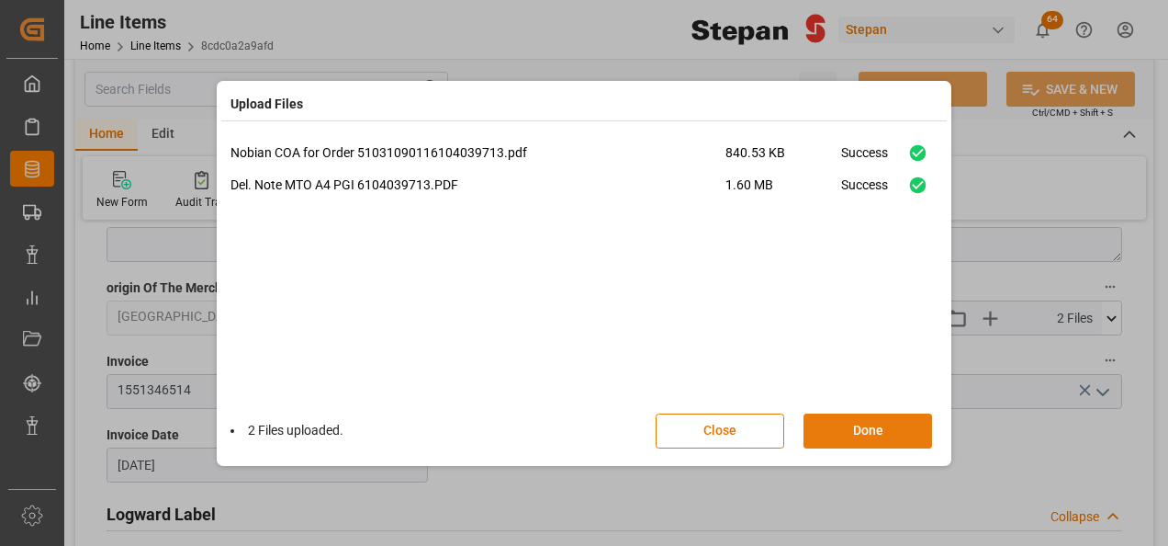
click at [863, 425] on button "Done" at bounding box center [868, 430] width 129 height 35
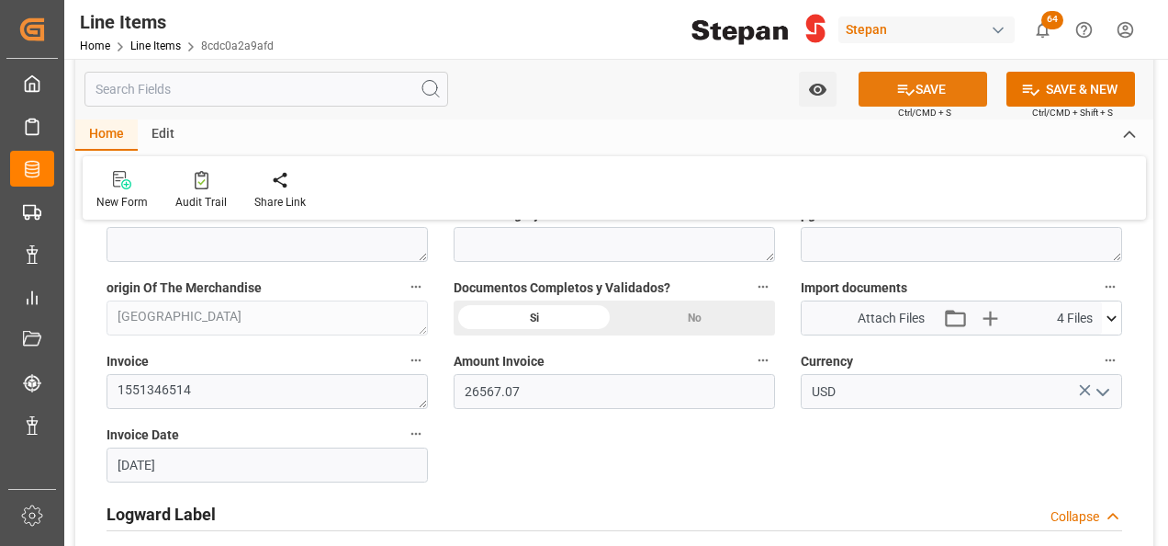
click at [917, 91] on button "SAVE" at bounding box center [923, 89] width 129 height 35
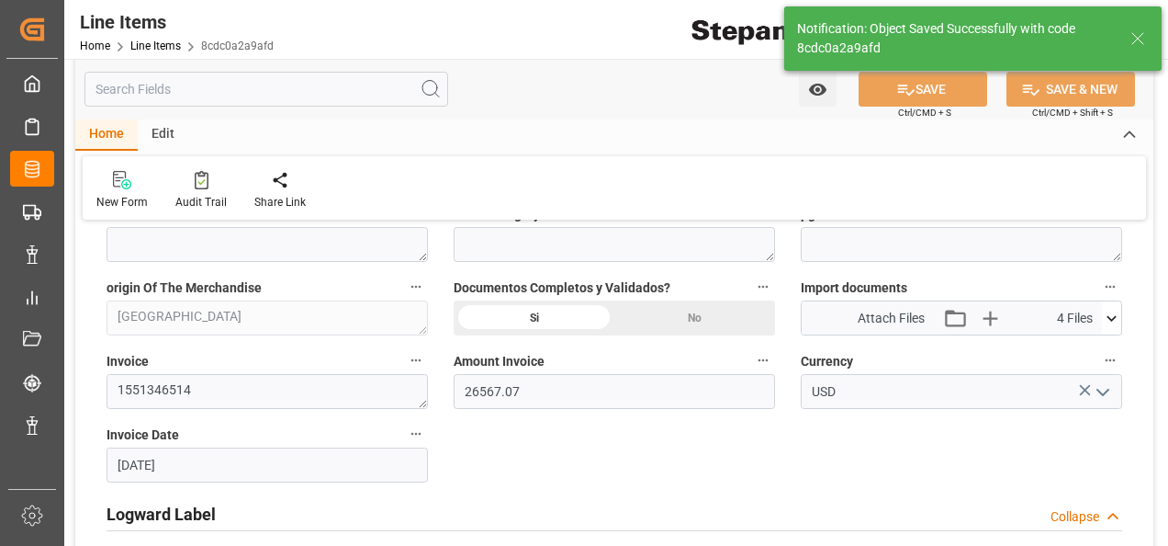
type input "22-09-2025 17:33"
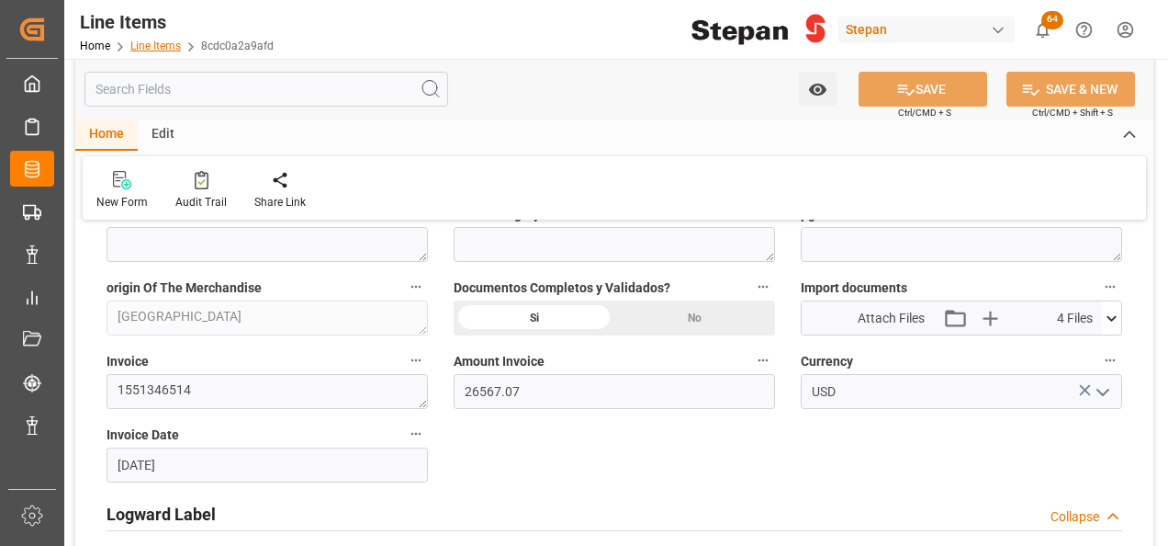
click at [141, 40] on link "Line Items" at bounding box center [155, 45] width 51 height 13
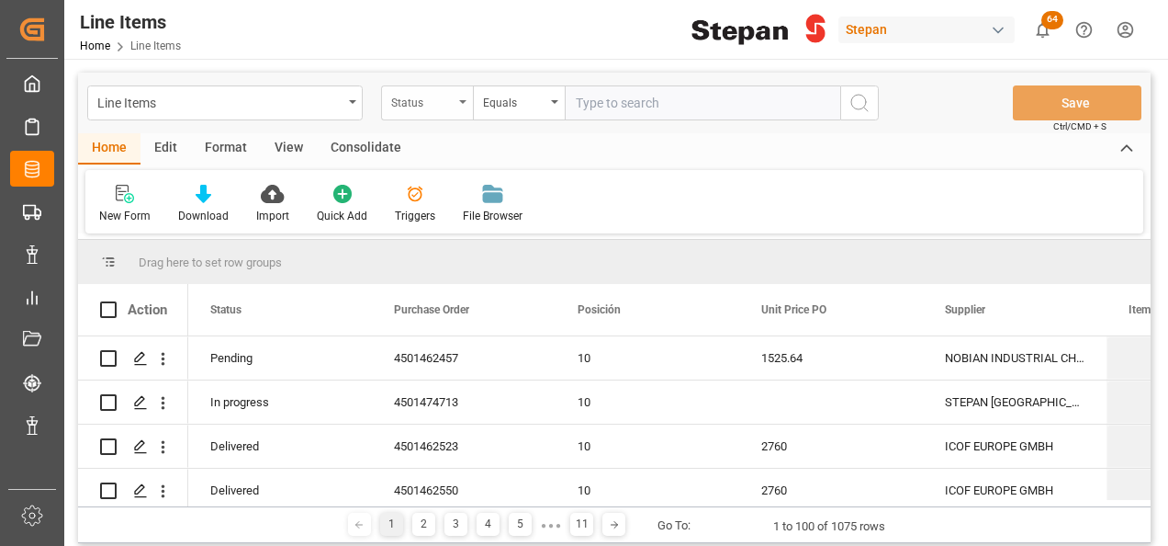
click at [444, 91] on div "Status" at bounding box center [422, 100] width 62 height 21
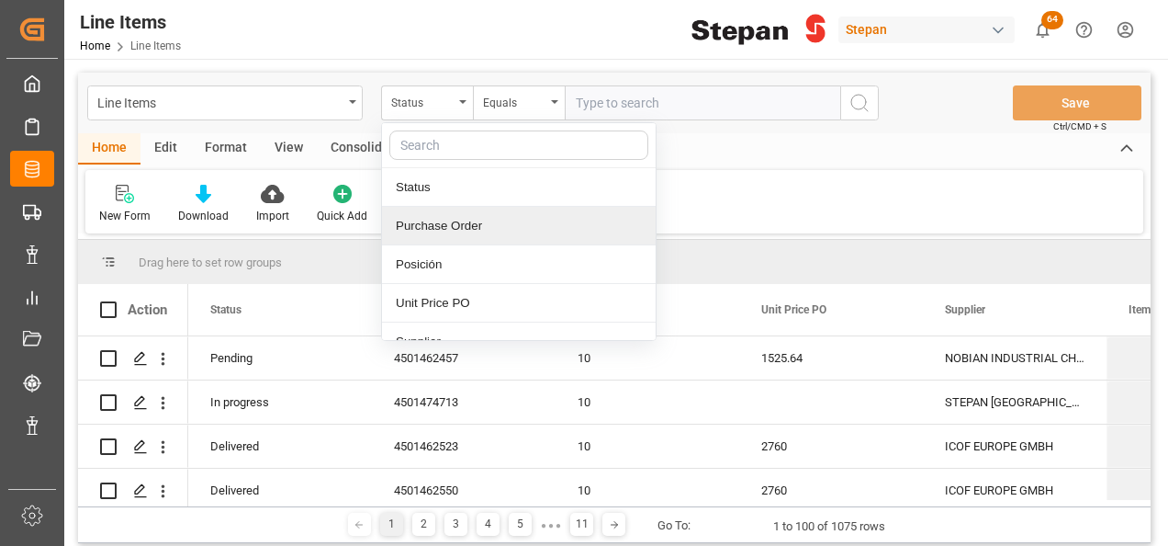
click at [426, 230] on div "Purchase Order" at bounding box center [519, 226] width 274 height 39
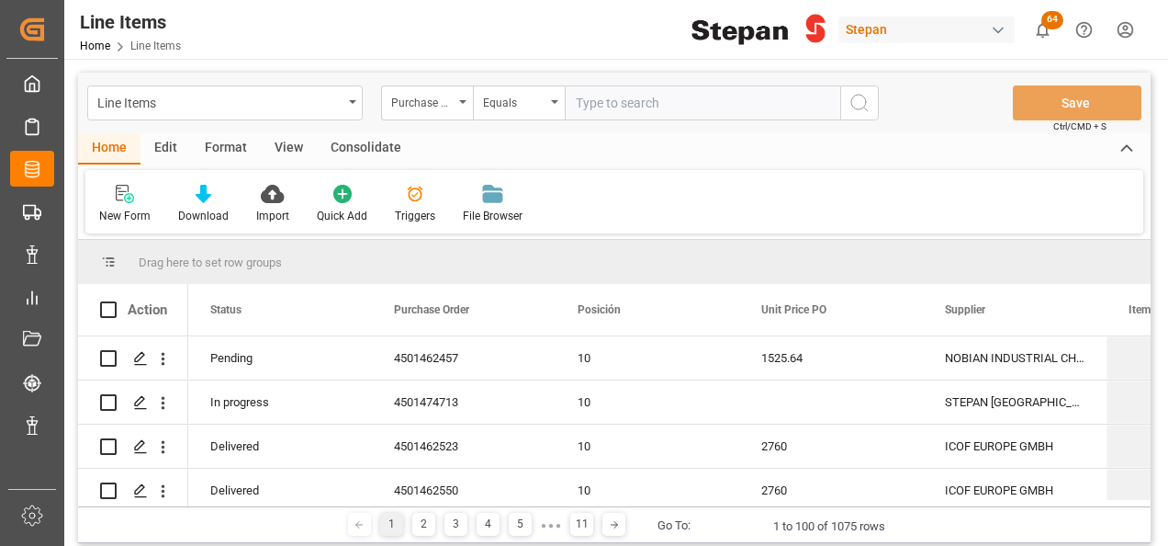
click at [607, 105] on input "text" at bounding box center [703, 102] width 276 height 35
paste input "4501484345"
type input "4501484345"
click at [867, 103] on icon "search button" at bounding box center [860, 103] width 22 height 22
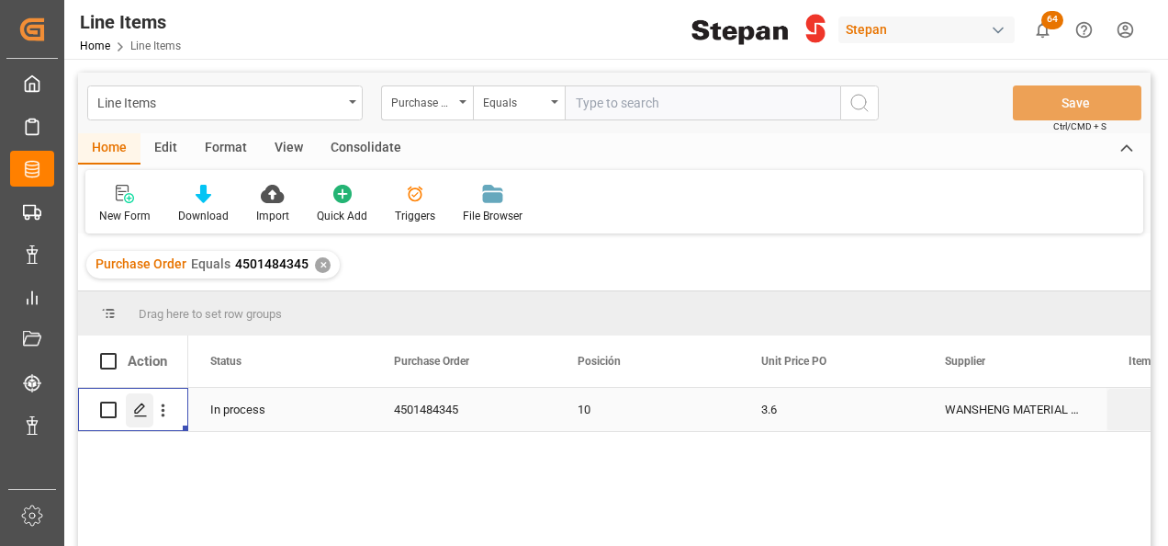
click at [143, 416] on line "Press SPACE to select this row." at bounding box center [140, 416] width 11 height 0
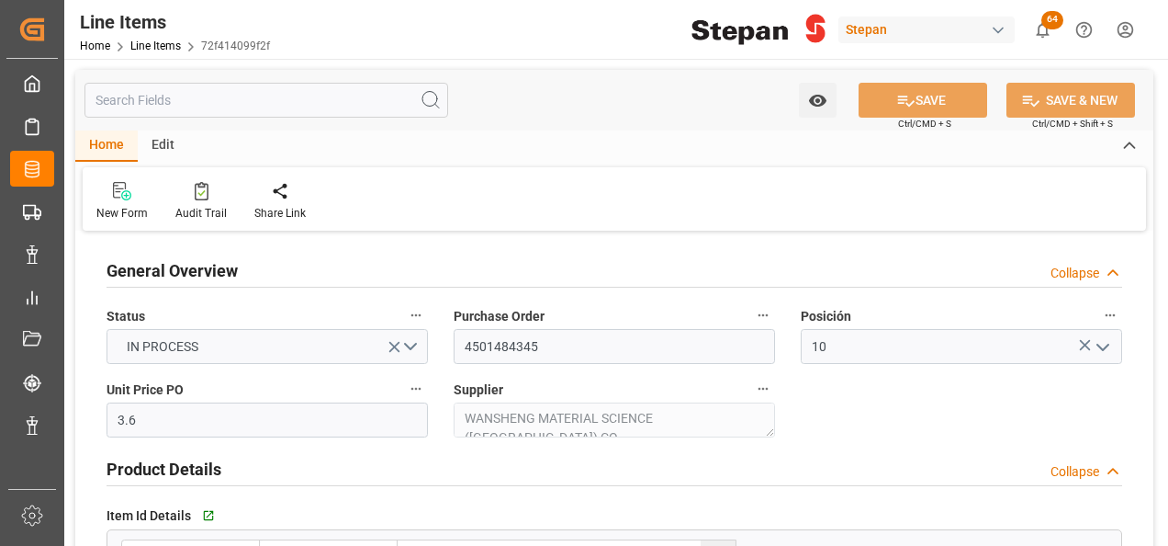
type input "25-08-2025 19:49"
type input "21-08-2025"
type input "18-10-2025"
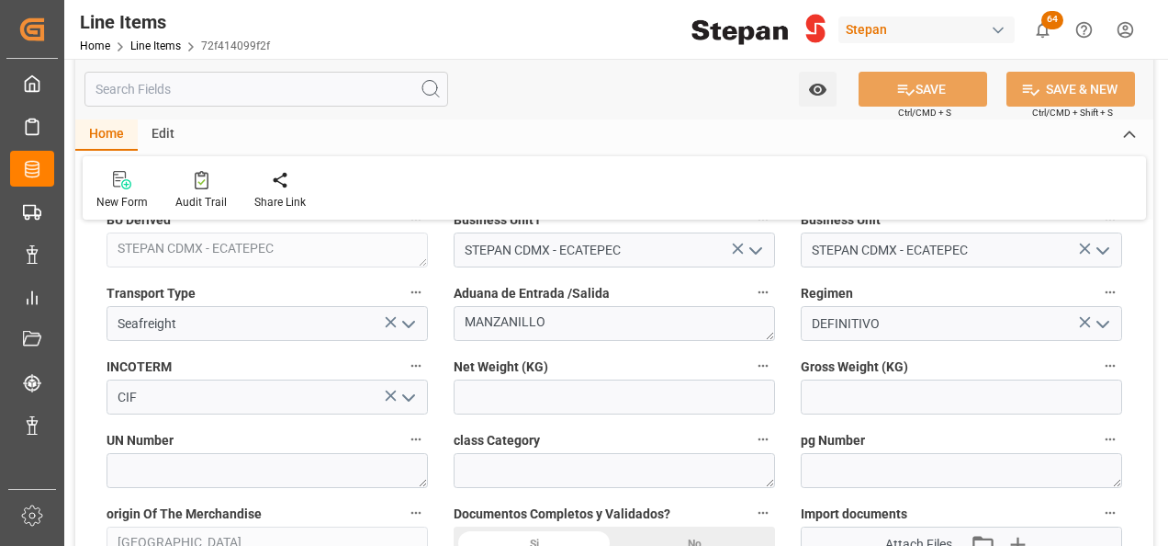
scroll to position [827, 0]
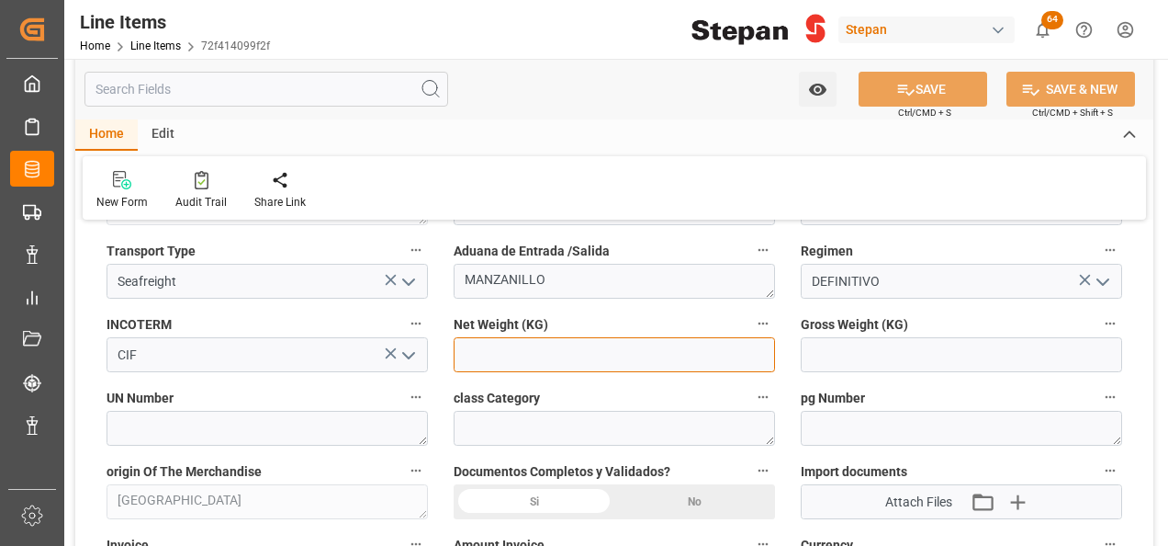
click at [522, 355] on input "text" at bounding box center [614, 354] width 321 height 35
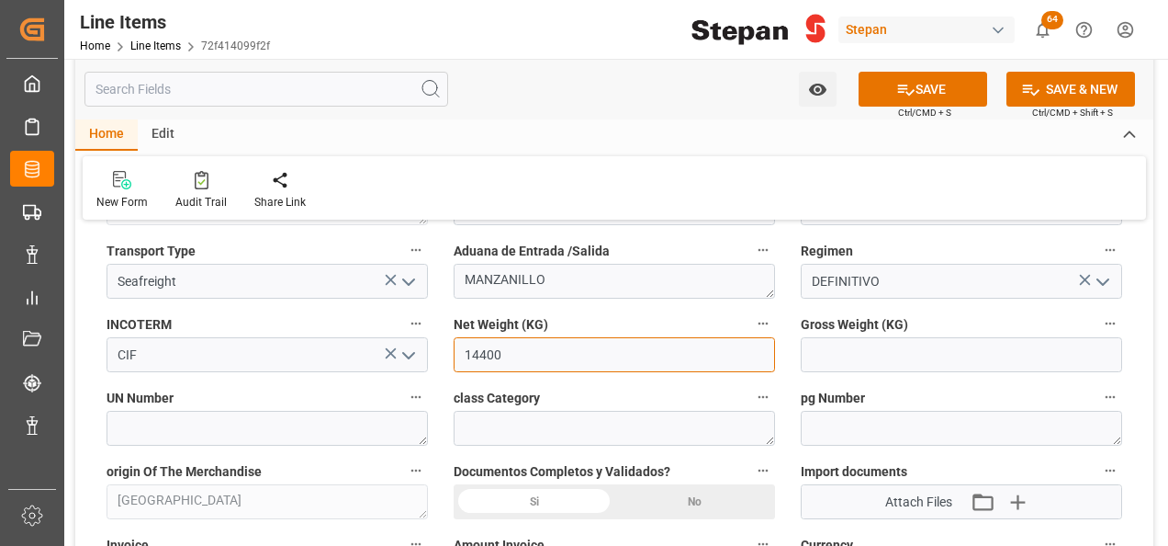
type input "14400"
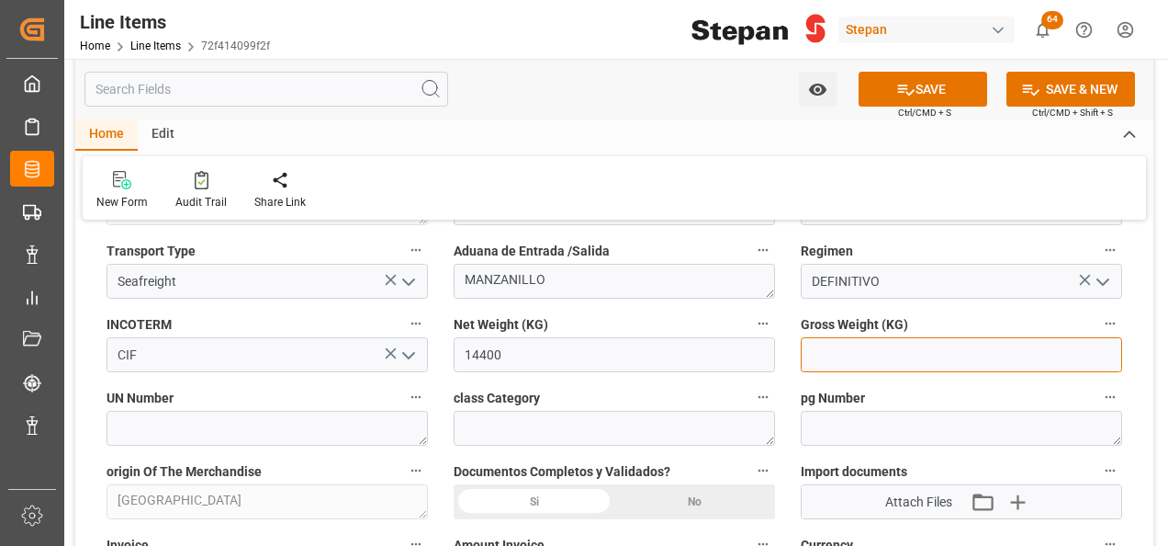
click at [839, 339] on input "text" at bounding box center [961, 354] width 321 height 35
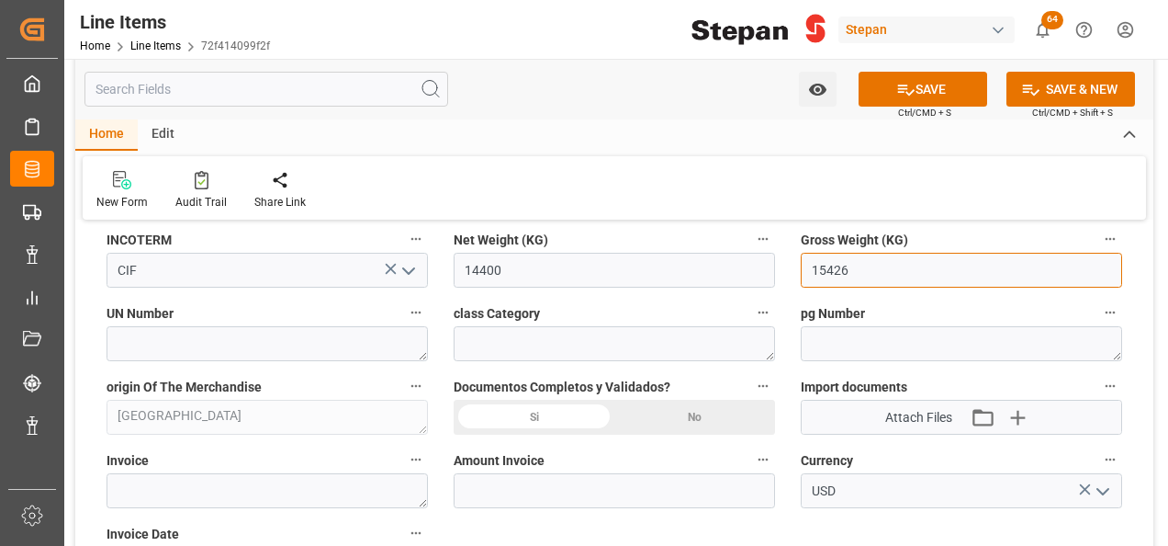
scroll to position [1010, 0]
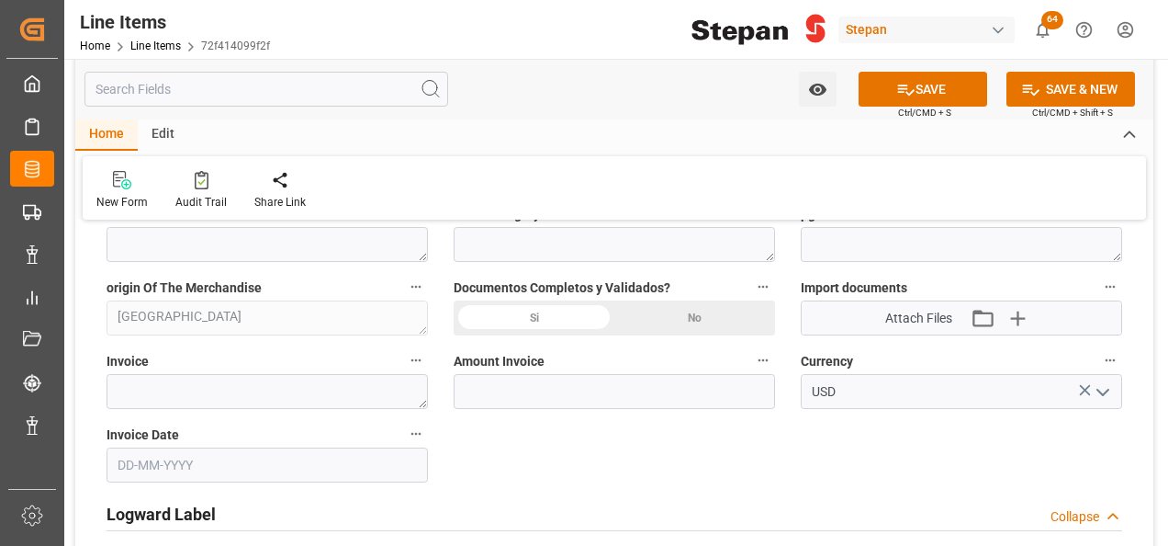
type input "15426"
click at [549, 320] on div "Si" at bounding box center [534, 317] width 161 height 35
click at [141, 381] on textarea at bounding box center [267, 391] width 321 height 35
paste textarea "6590"
type textarea "6590"
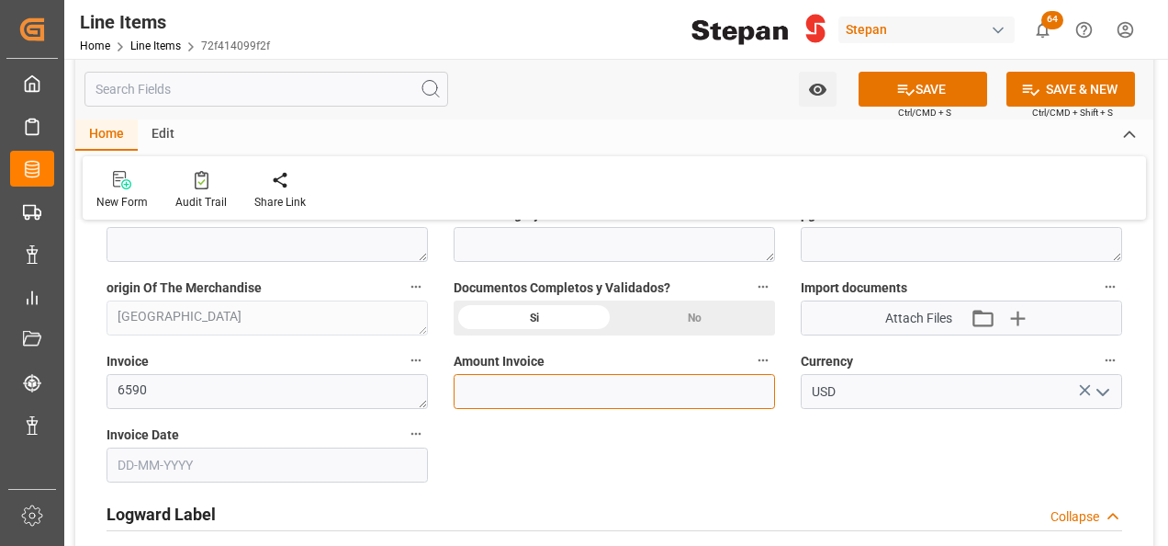
click at [508, 378] on input "text" at bounding box center [614, 391] width 321 height 35
click at [221, 456] on input "text" at bounding box center [267, 464] width 321 height 35
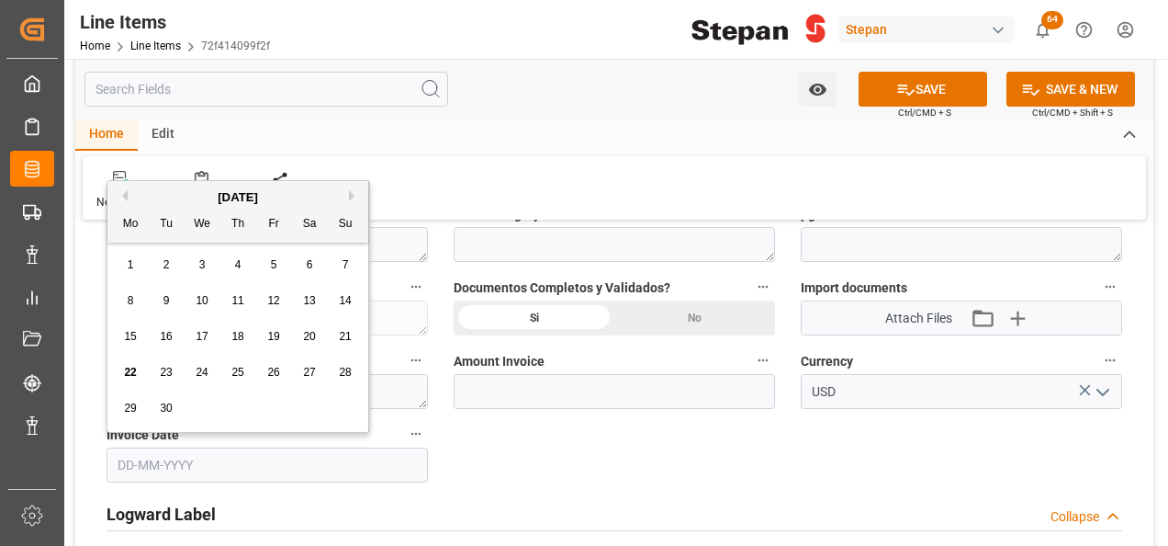
drag, startPoint x: 149, startPoint y: 184, endPoint x: 162, endPoint y: 212, distance: 31.2
click at [150, 184] on div "September 2025 Mo Tu We Th Fr Sa Su" at bounding box center [237, 212] width 261 height 62
click at [204, 330] on span "17" at bounding box center [202, 336] width 12 height 13
type input "17-09-2025"
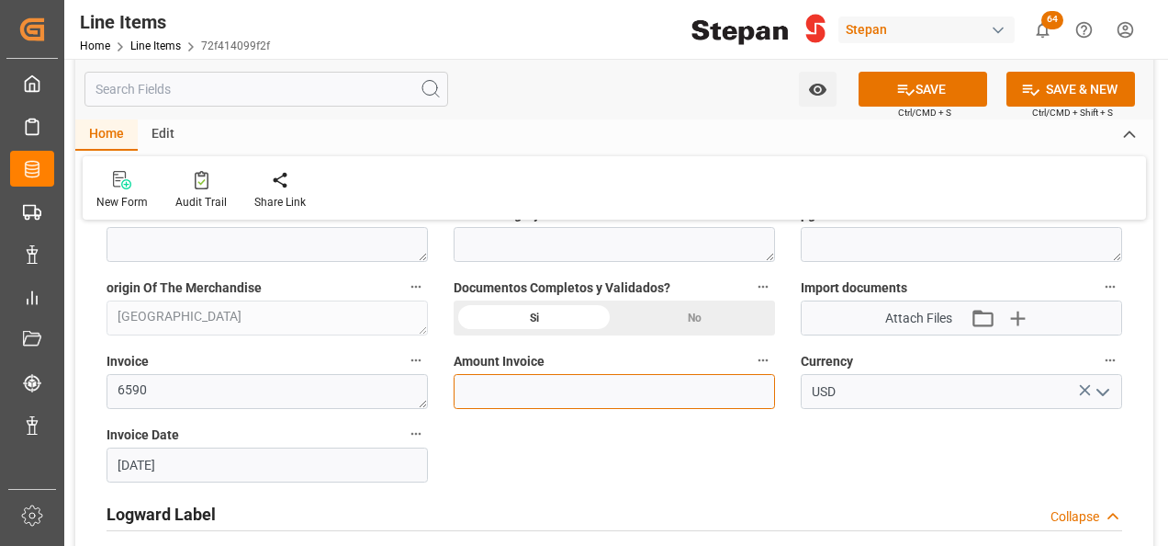
click at [520, 385] on input "text" at bounding box center [614, 391] width 321 height 35
type input "52840"
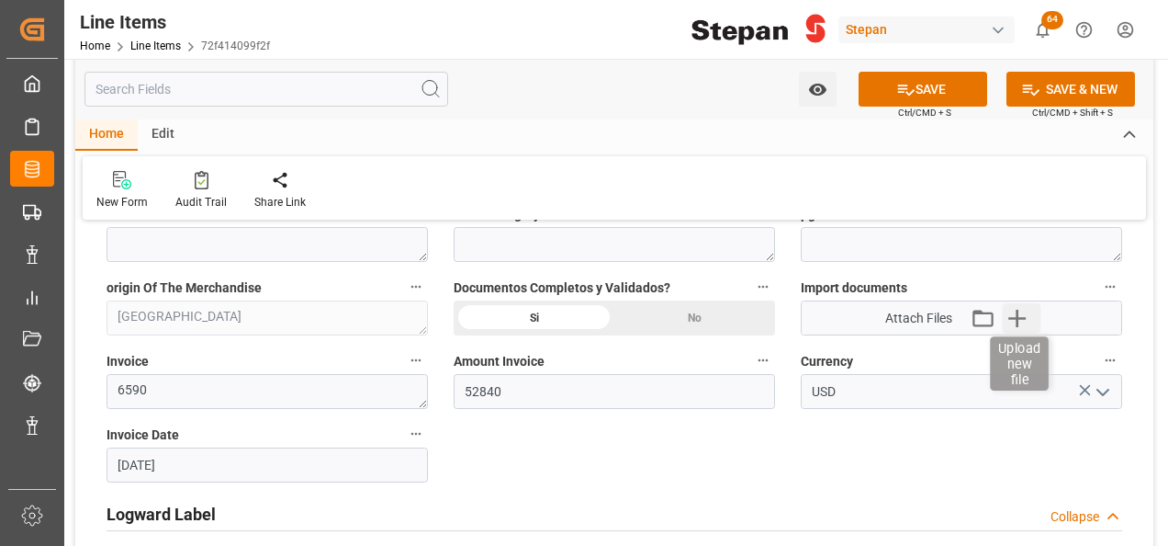
click at [1007, 310] on icon "button" at bounding box center [1017, 317] width 29 height 29
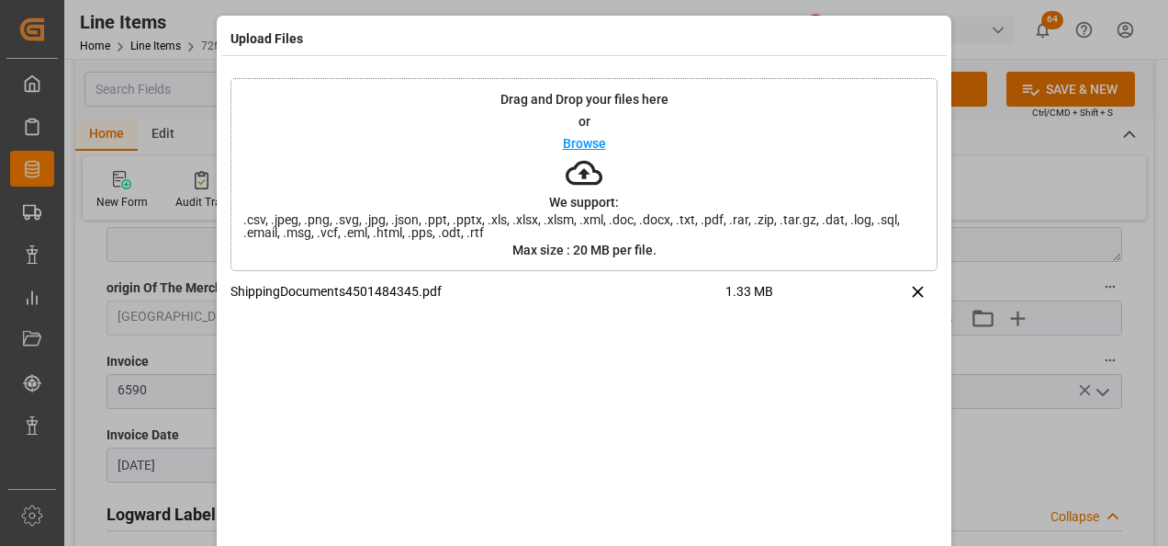
scroll to position [73, 0]
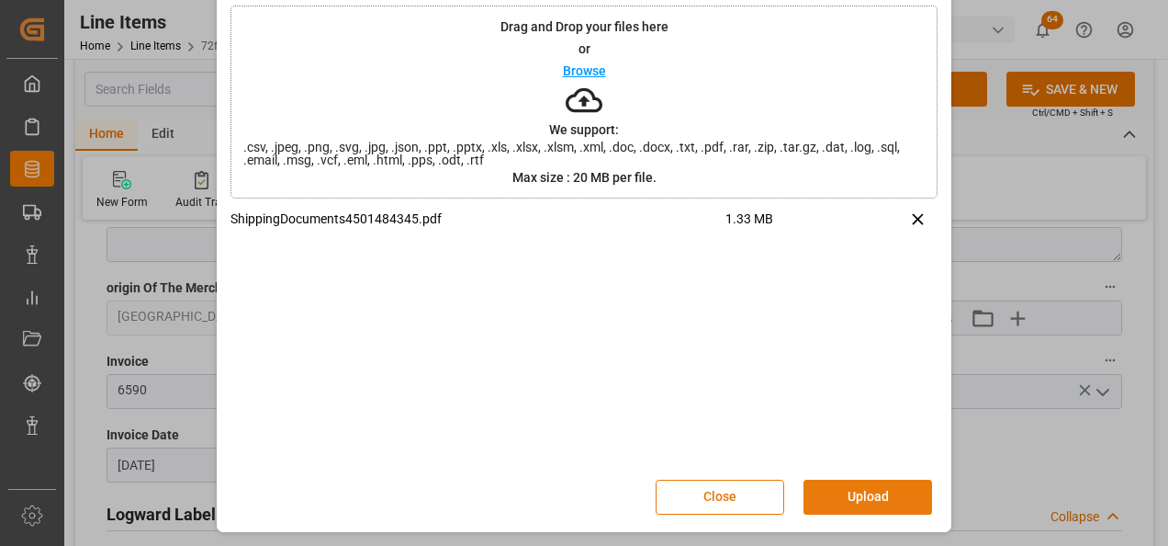
click at [862, 487] on button "Upload" at bounding box center [868, 496] width 129 height 35
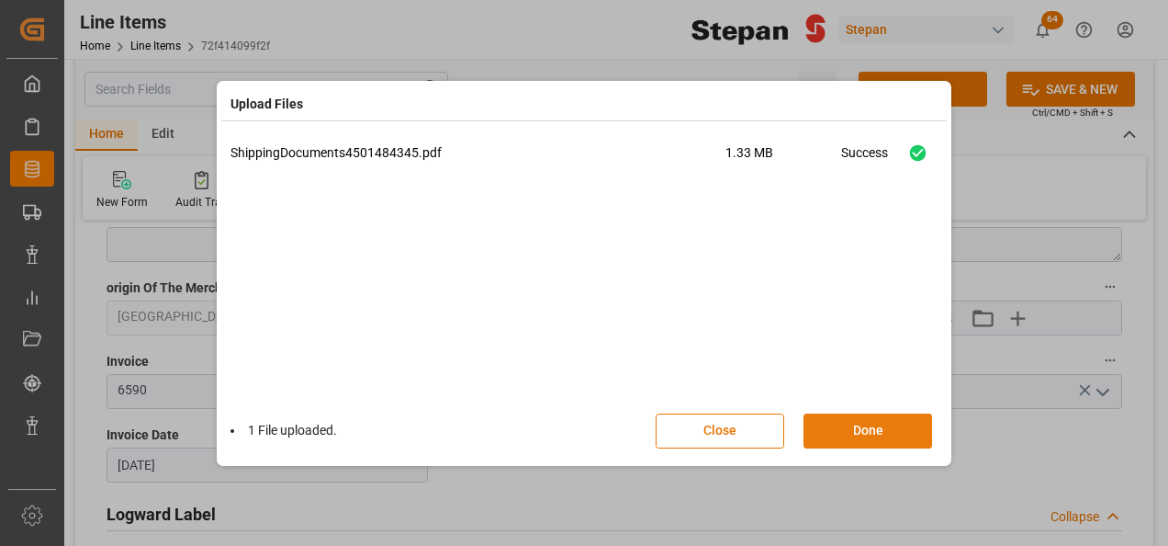
click at [873, 429] on button "Done" at bounding box center [868, 430] width 129 height 35
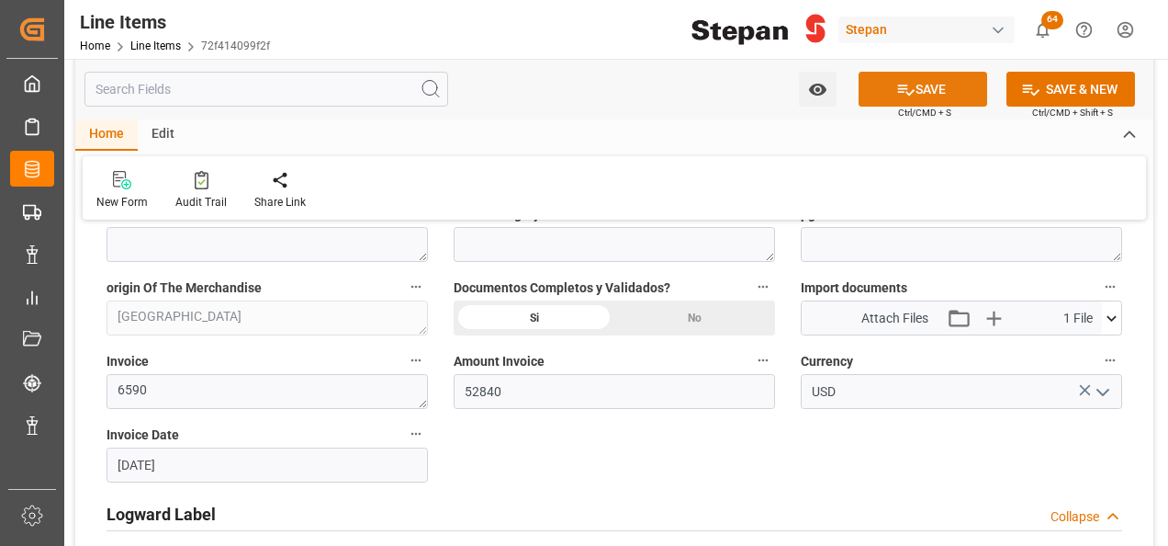
click at [918, 88] on button "SAVE" at bounding box center [923, 89] width 129 height 35
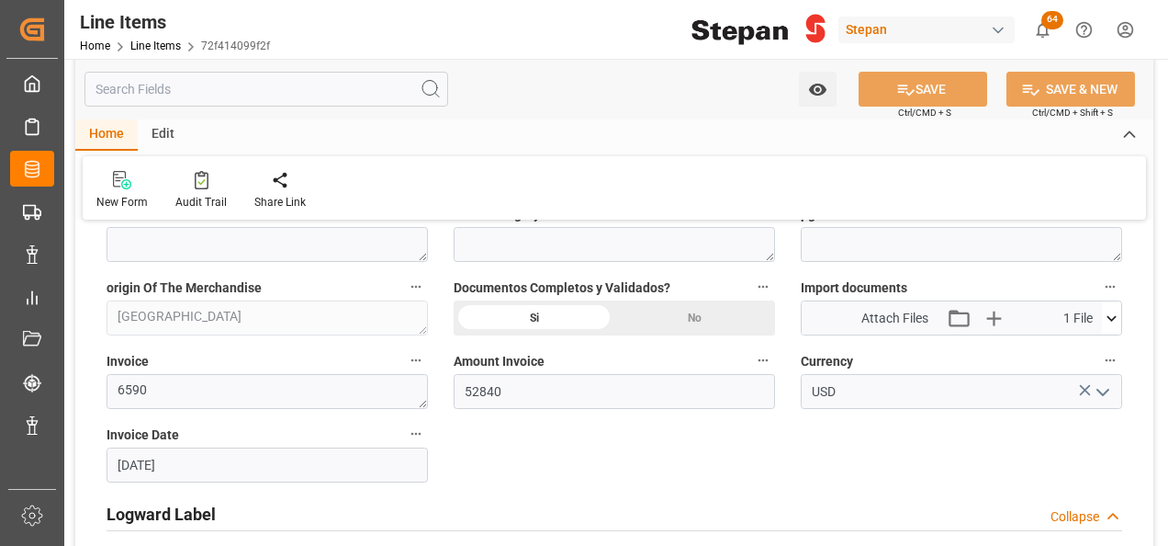
type input "22-09-2025 18:27"
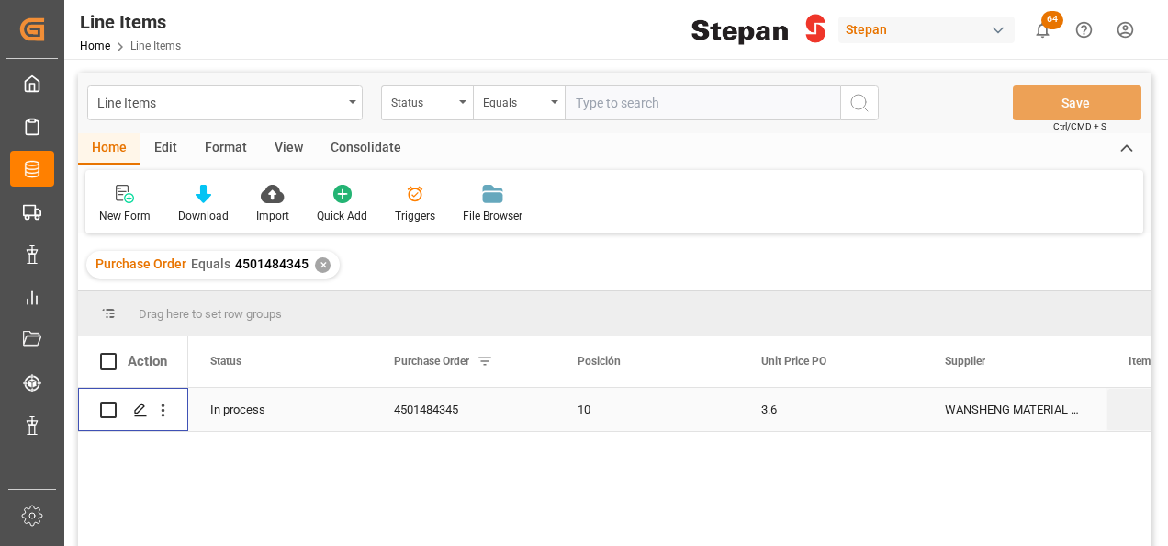
click at [112, 406] on input "Press Space to toggle row selection (unchecked)" at bounding box center [108, 409] width 17 height 17
checkbox input "true"
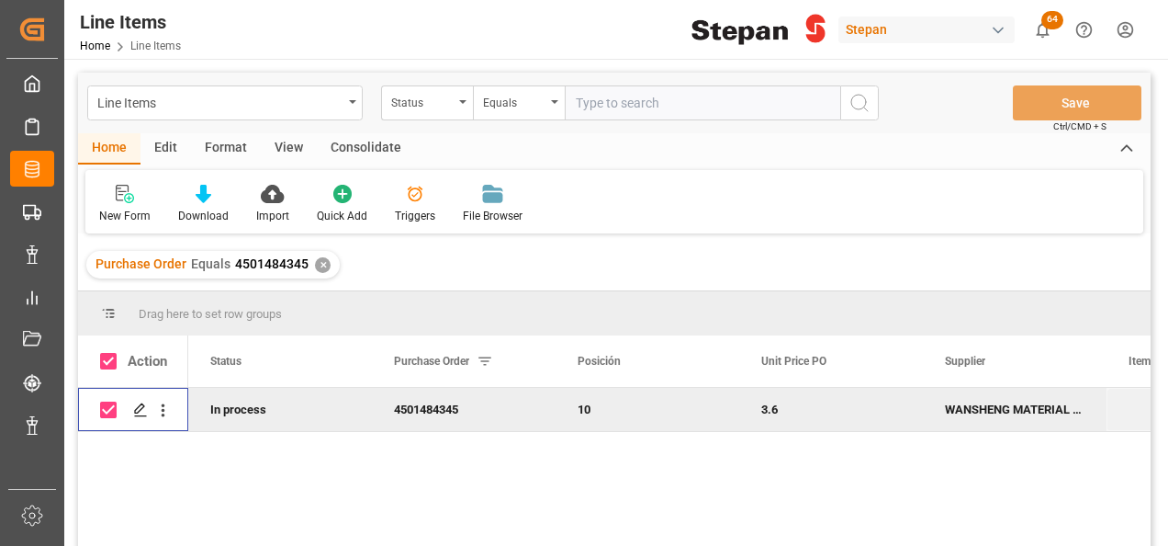
click at [356, 149] on div "Consolidate" at bounding box center [366, 148] width 98 height 31
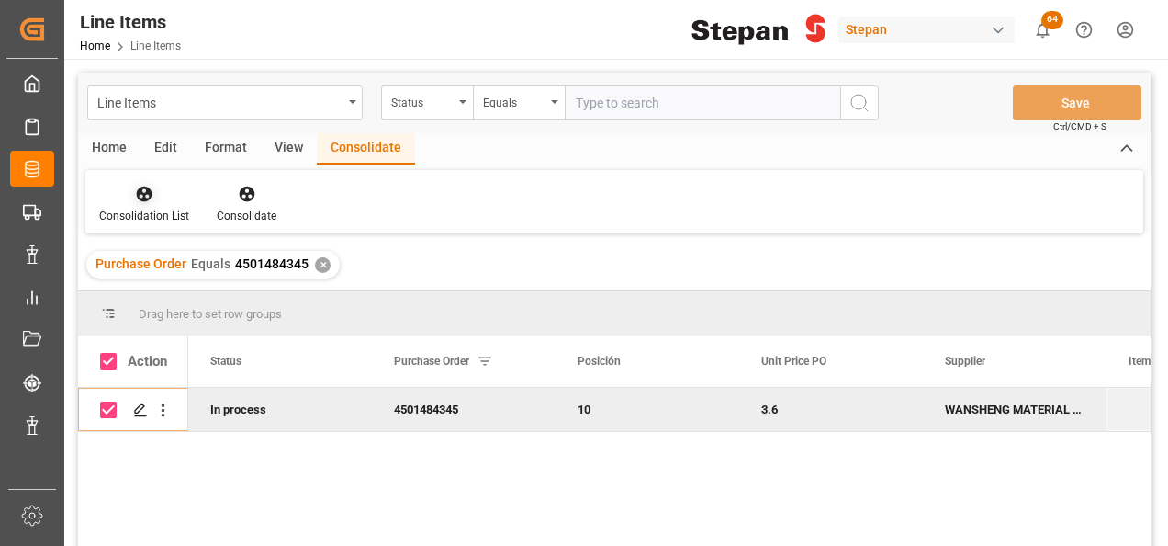
click at [140, 197] on icon at bounding box center [144, 194] width 18 height 18
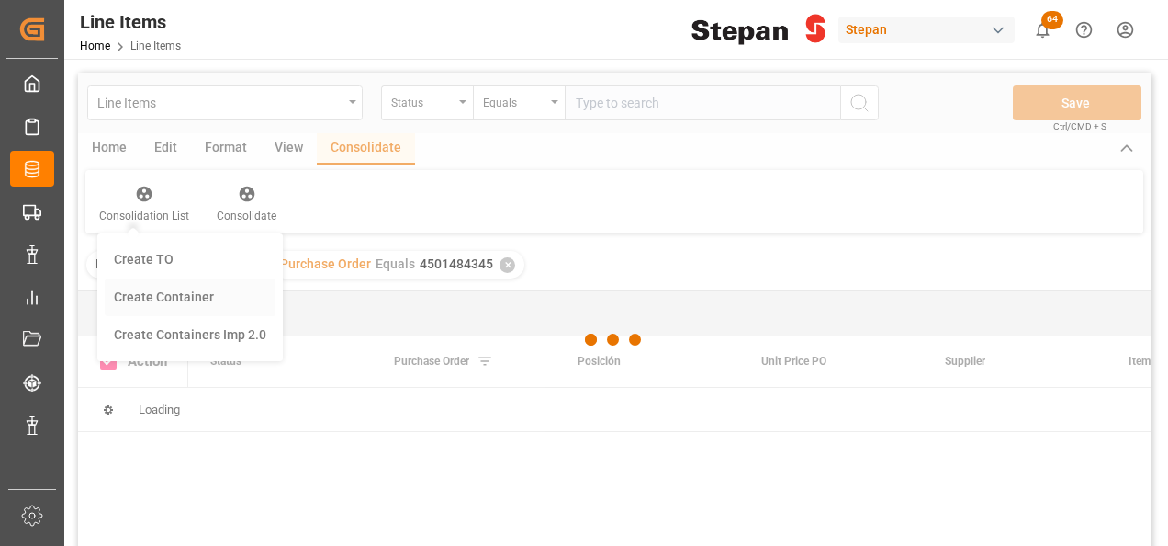
click at [170, 298] on div "Line Items Status Equals Save Ctrl/CMD + S Home Edit Format View Consolidate Co…" at bounding box center [614, 334] width 1073 height 522
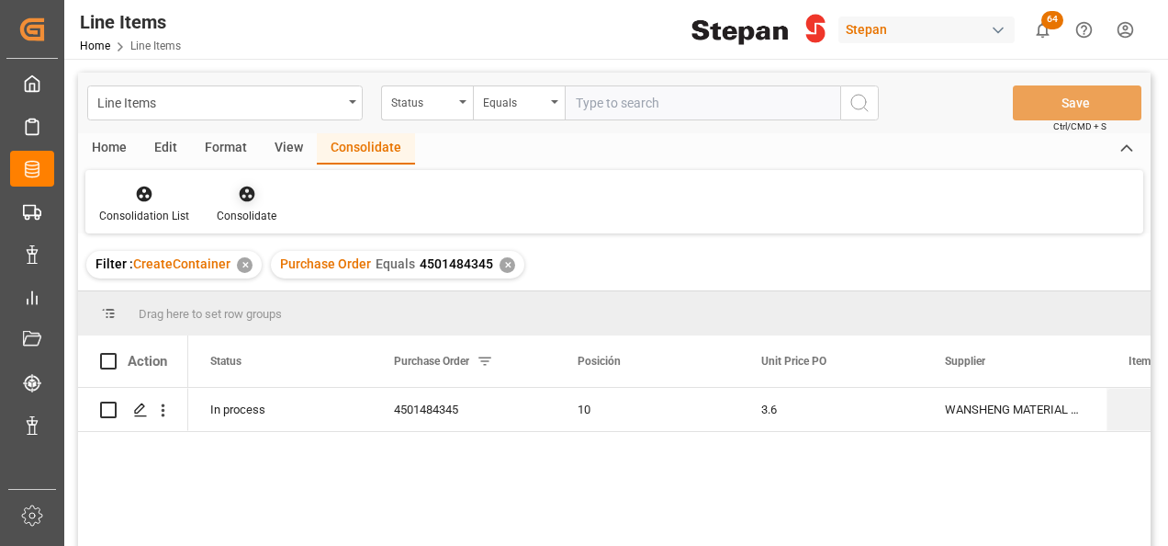
click at [247, 193] on icon at bounding box center [247, 194] width 16 height 16
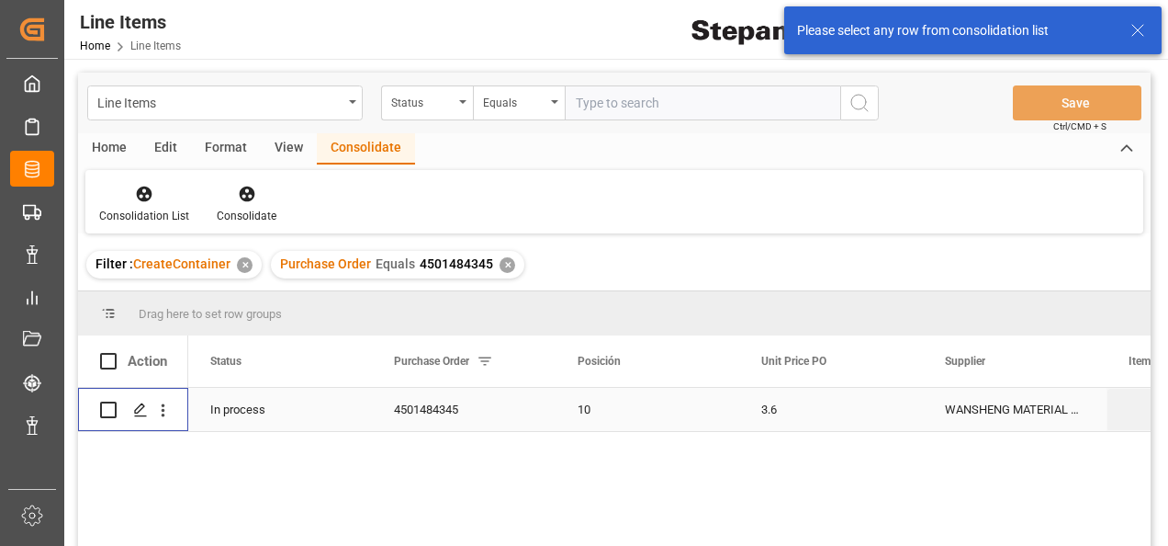
click at [101, 408] on input "Press Space to toggle row selection (unchecked)" at bounding box center [108, 409] width 17 height 17
checkbox input "true"
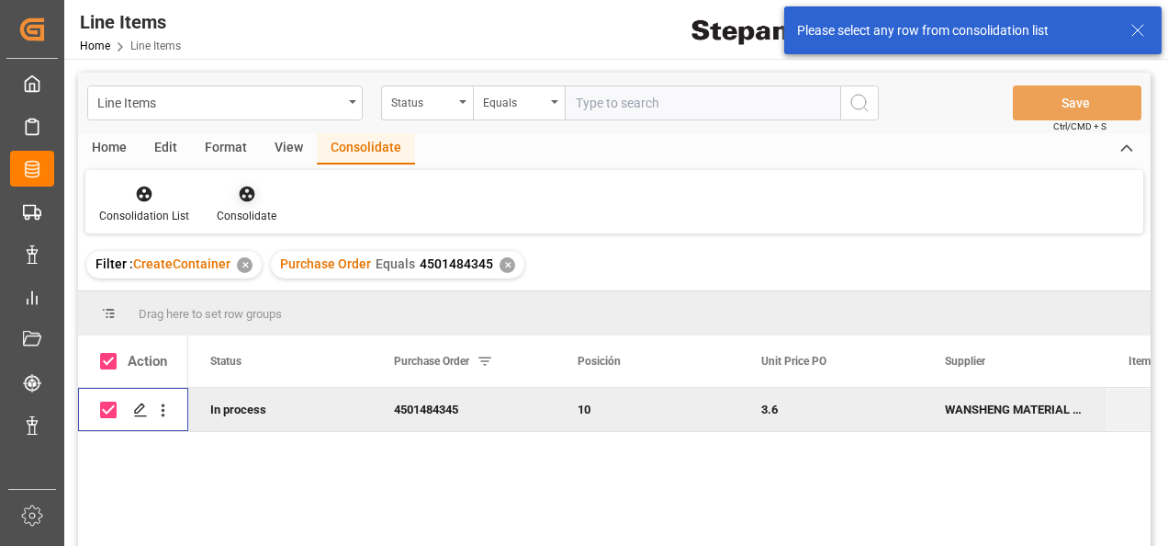
click at [242, 188] on icon at bounding box center [247, 194] width 16 height 16
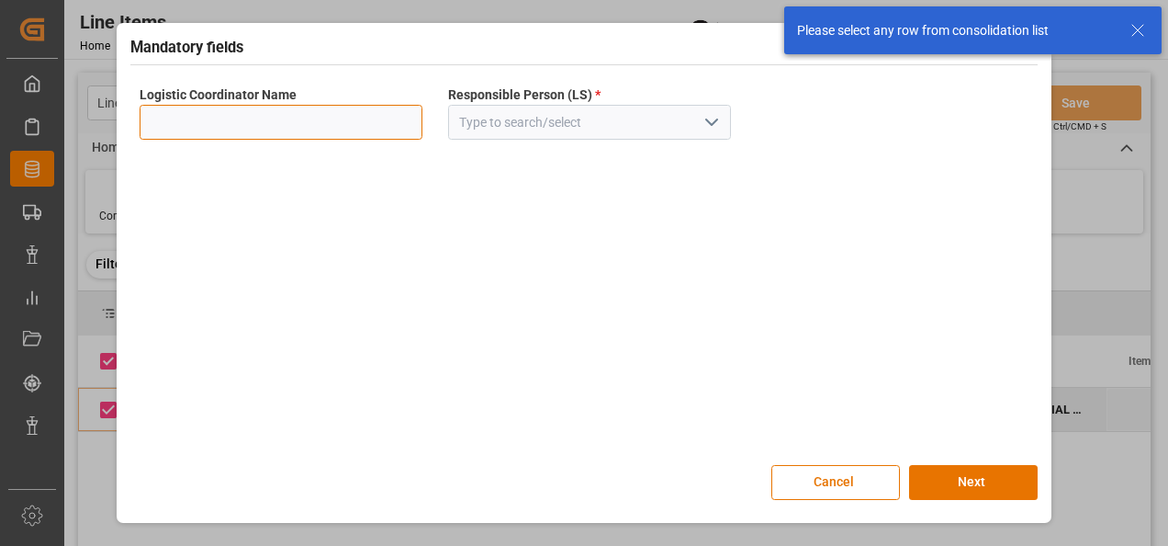
click at [342, 121] on input at bounding box center [281, 122] width 283 height 35
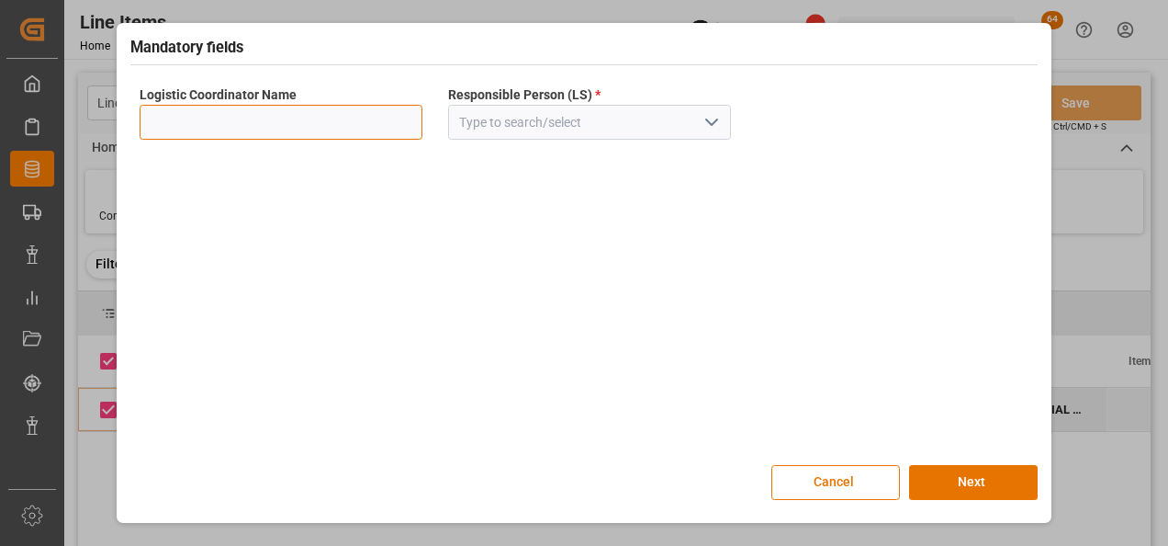
type input "LESCHACO MEXICANA"
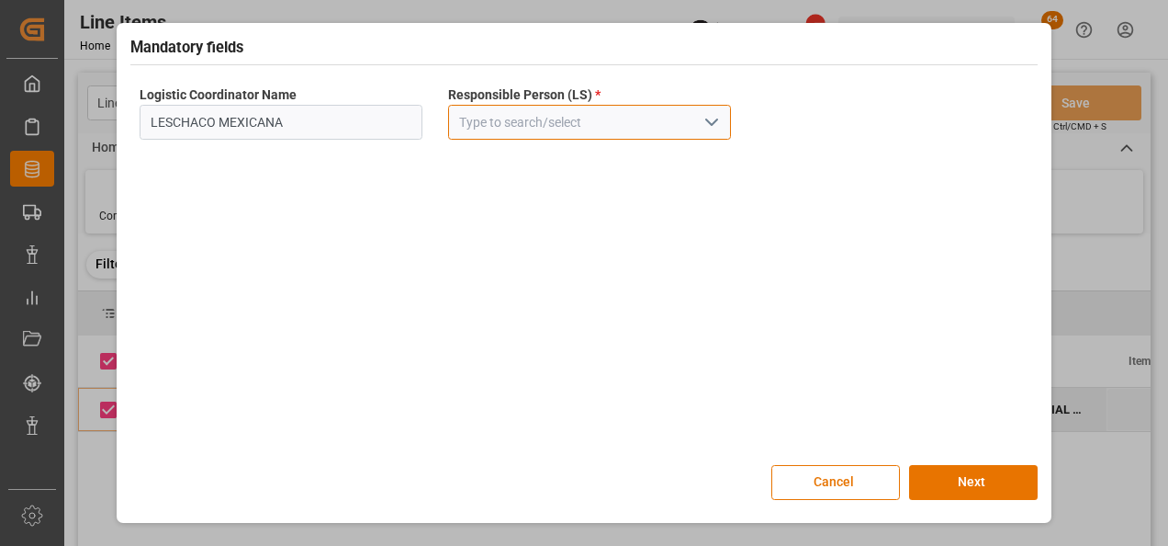
click at [726, 117] on input at bounding box center [589, 122] width 283 height 35
click at [716, 118] on icon "open menu" at bounding box center [712, 122] width 22 height 22
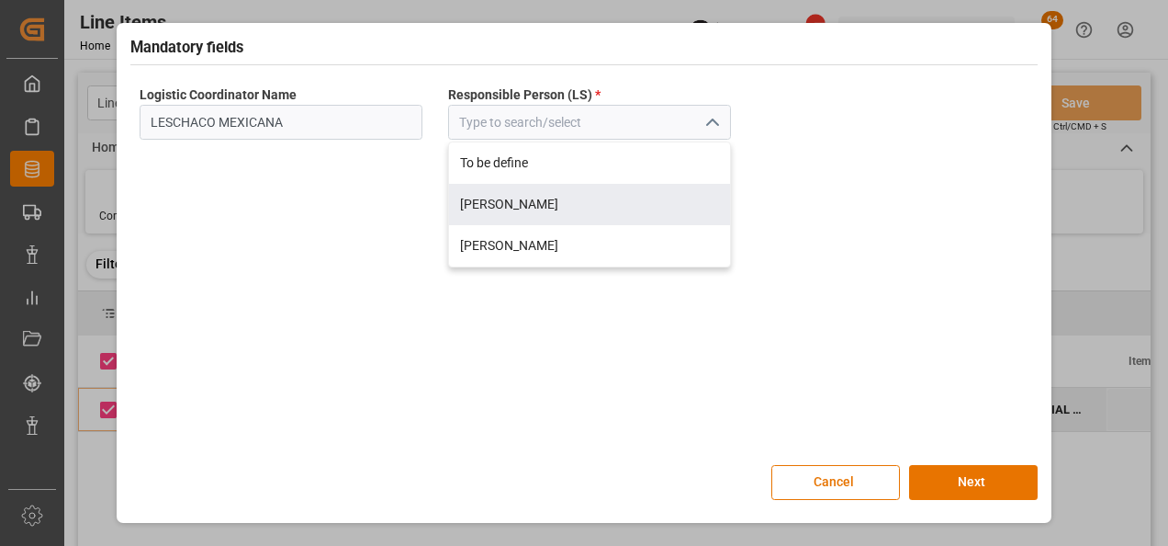
click at [500, 197] on div "[PERSON_NAME]" at bounding box center [589, 204] width 281 height 41
type input "[PERSON_NAME]"
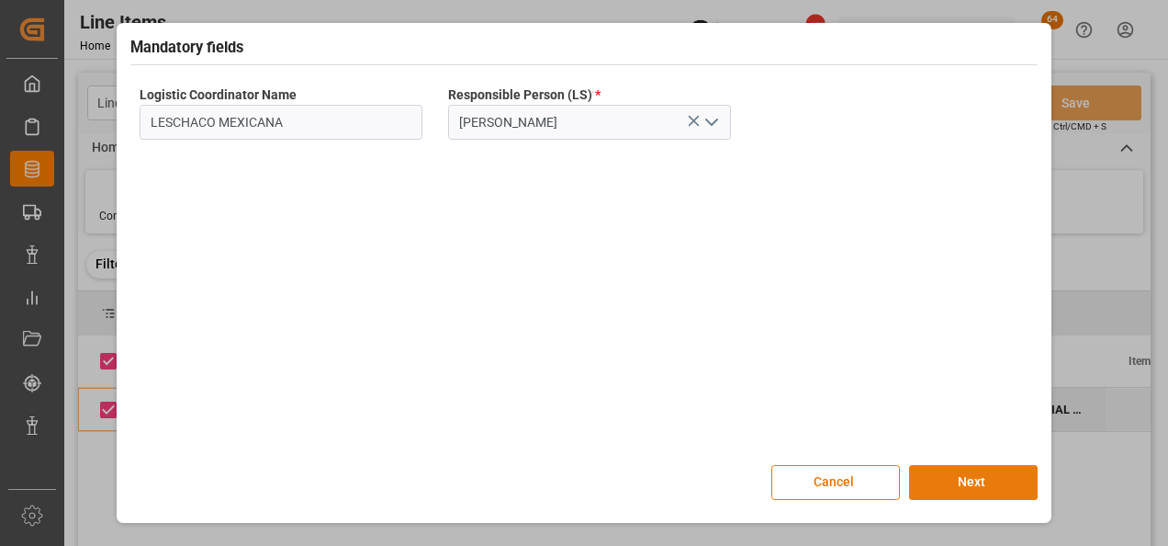
click at [964, 480] on button "Next" at bounding box center [973, 482] width 129 height 35
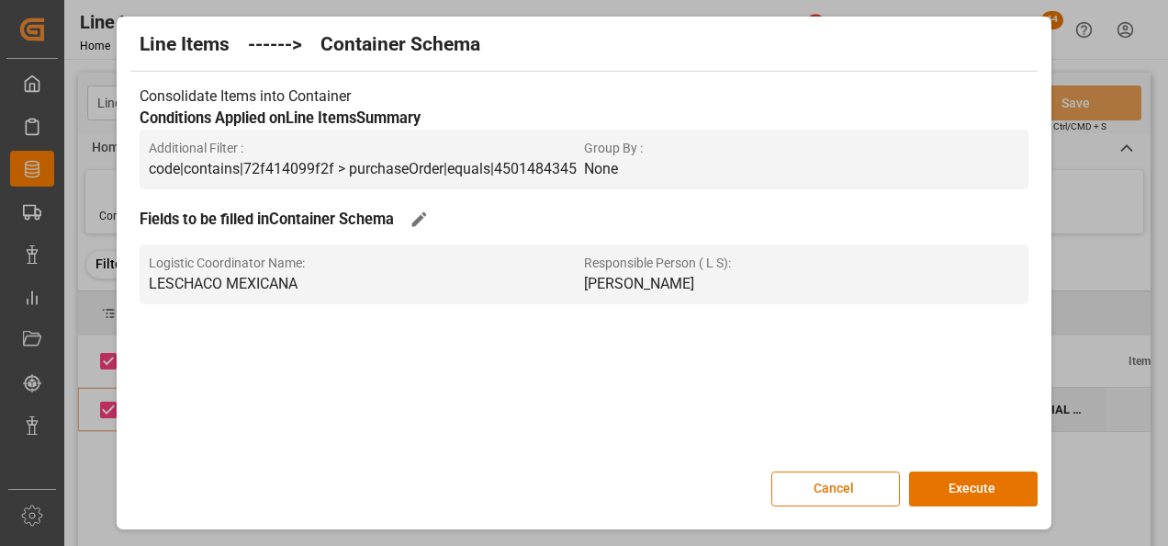
click at [964, 480] on button "Execute" at bounding box center [973, 488] width 129 height 35
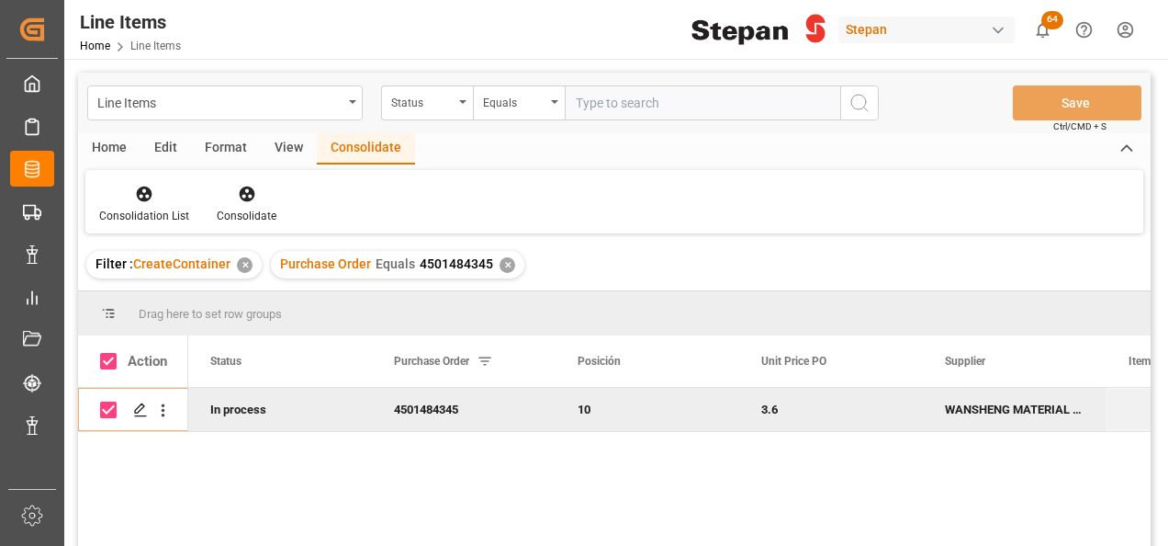
click at [502, 262] on div "✕" at bounding box center [508, 265] width 16 height 16
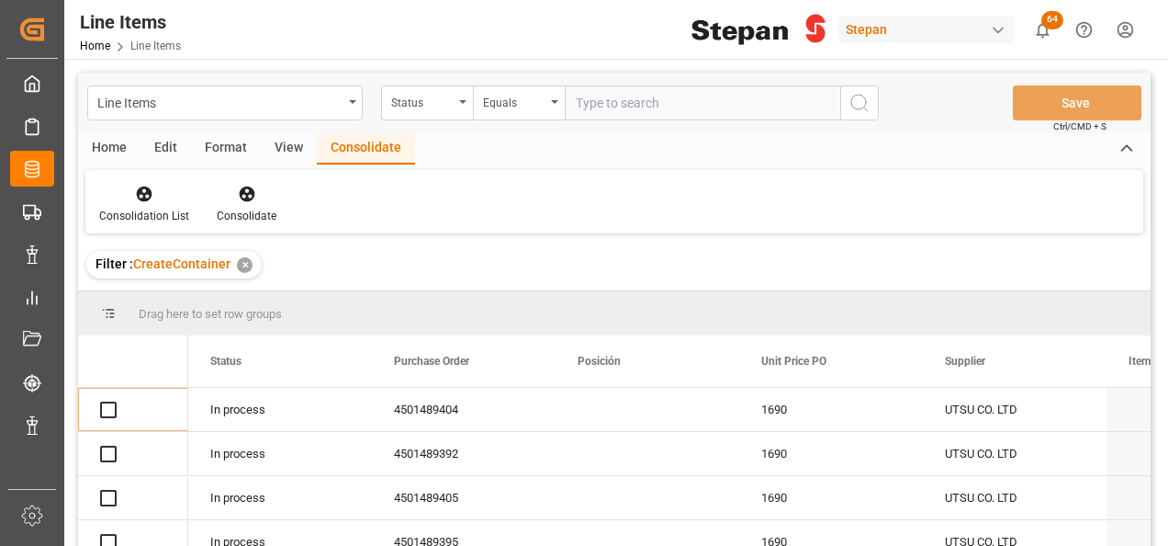
click at [239, 266] on div "✕" at bounding box center [245, 265] width 16 height 16
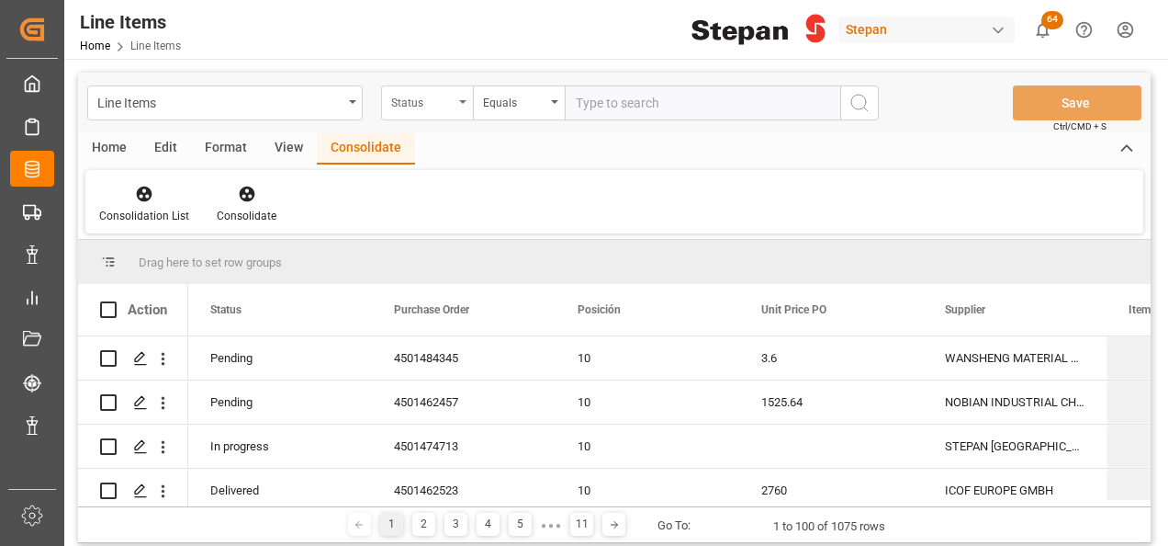
click at [460, 101] on icon "open menu" at bounding box center [462, 102] width 7 height 4
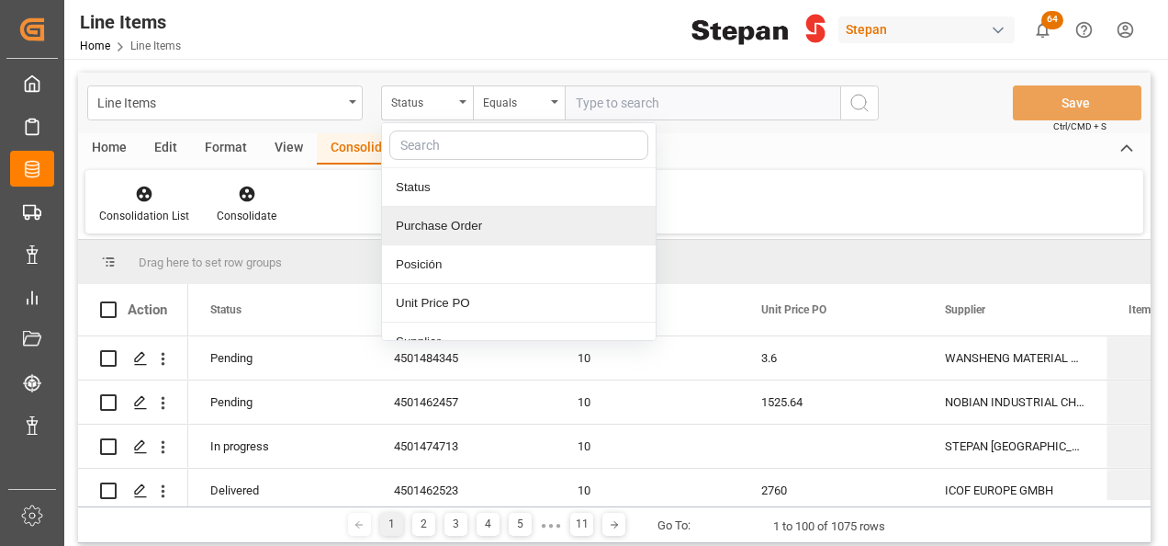
click at [430, 223] on div "Purchase Order" at bounding box center [519, 226] width 274 height 39
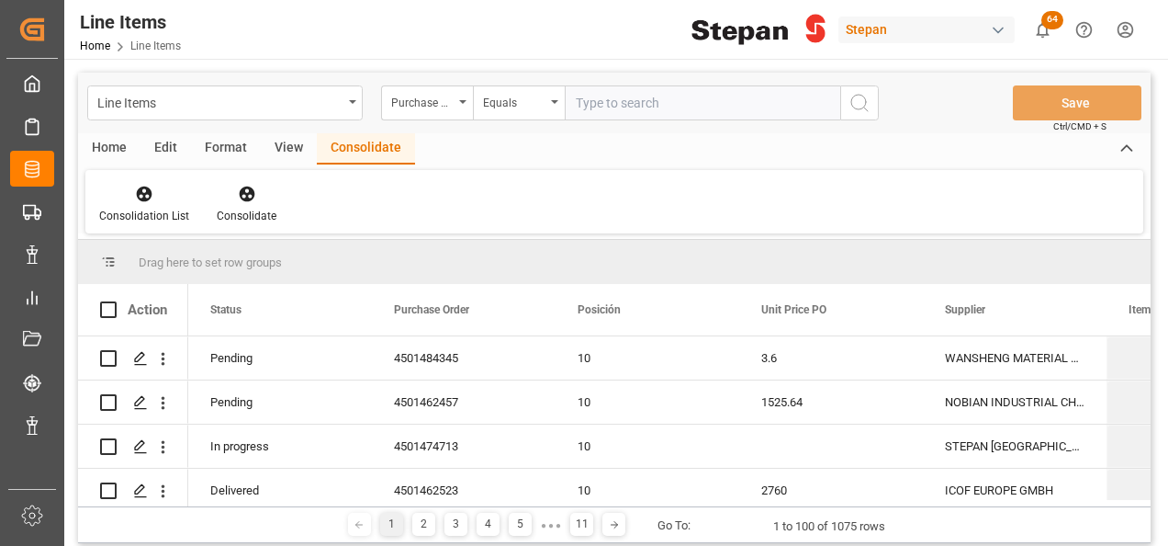
click at [586, 97] on input "text" at bounding box center [703, 102] width 276 height 35
paste input "4501462546"
type input "4501462546"
click at [855, 96] on icon "search button" at bounding box center [860, 103] width 22 height 22
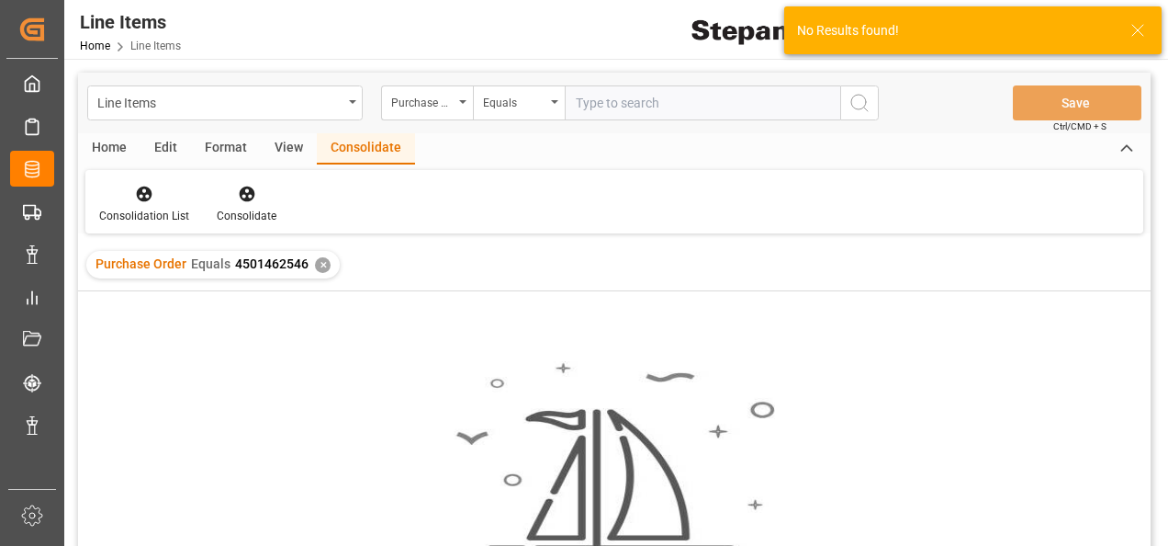
click at [325, 263] on div "✕" at bounding box center [323, 265] width 16 height 16
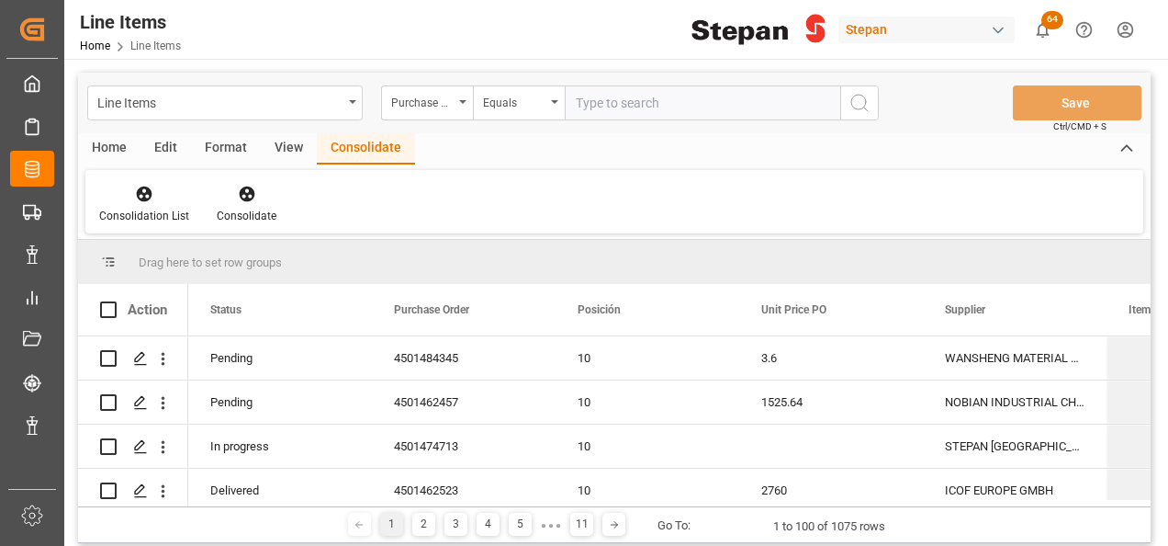
click at [580, 103] on input "text" at bounding box center [703, 102] width 276 height 35
paste input "4501462546"
drag, startPoint x: 580, startPoint y: 96, endPoint x: 626, endPoint y: 108, distance: 47.7
click at [582, 96] on input "4501462546" at bounding box center [703, 102] width 276 height 35
click at [581, 98] on input "4501462546" at bounding box center [703, 102] width 276 height 35
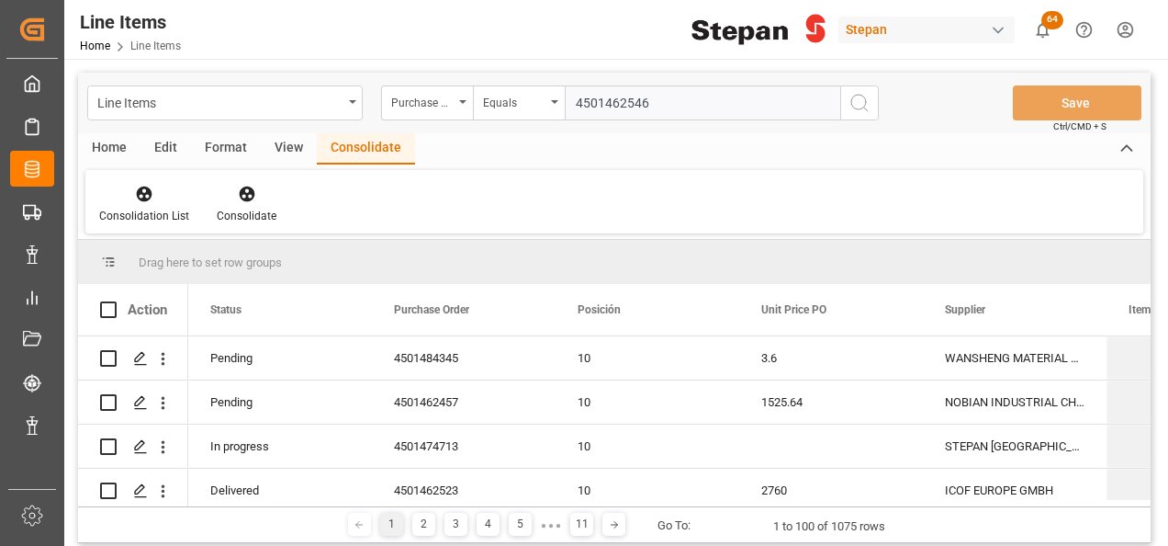
type input "4501462546"
click at [861, 107] on icon "search button" at bounding box center [860, 103] width 22 height 22
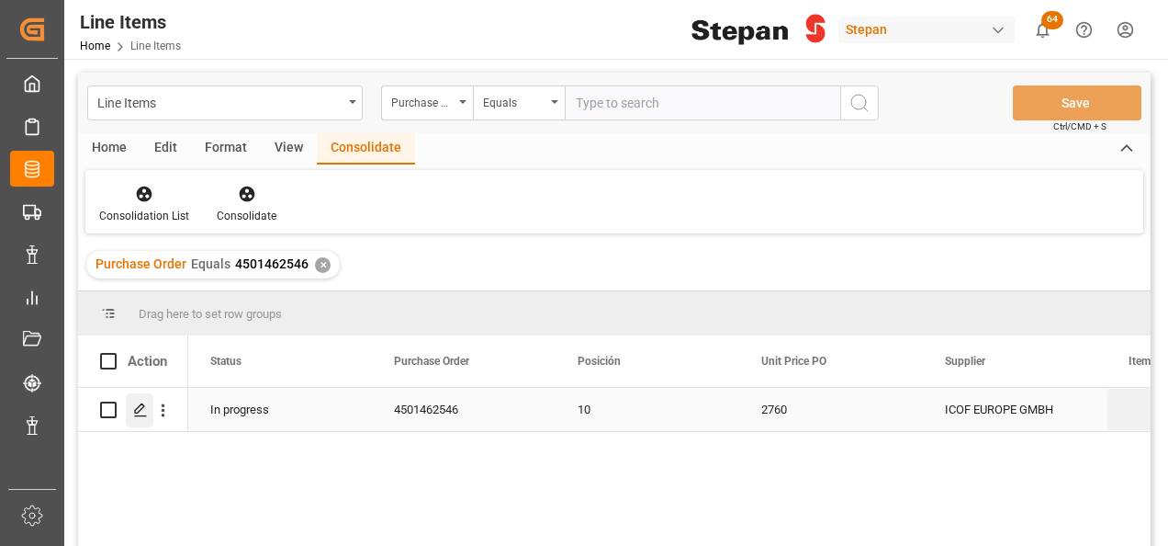
click at [140, 405] on polygon "Press SPACE to select this row." at bounding box center [139, 408] width 9 height 9
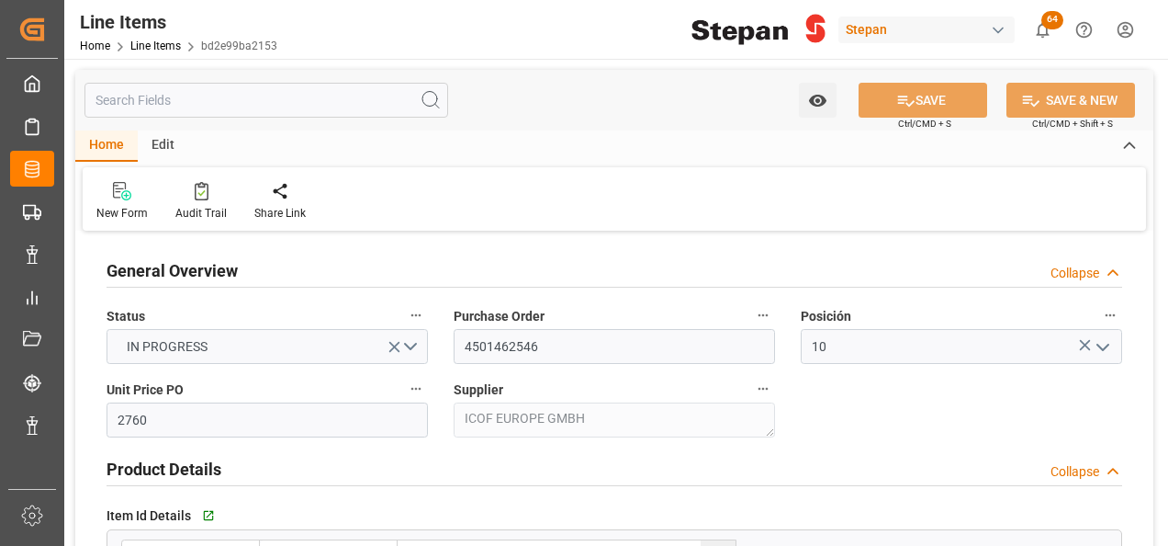
type input "15-08-2025"
type input "19-09-2025 05:53"
type input "19-05-2025 19:40"
type input "25-06-2025"
type input "[DATE]"
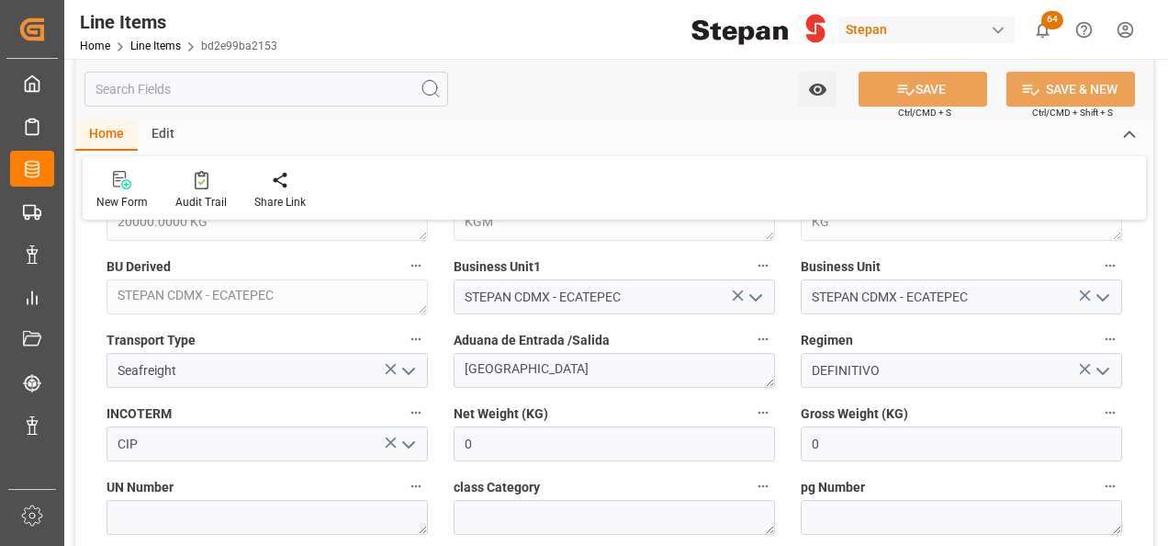
scroll to position [918, 0]
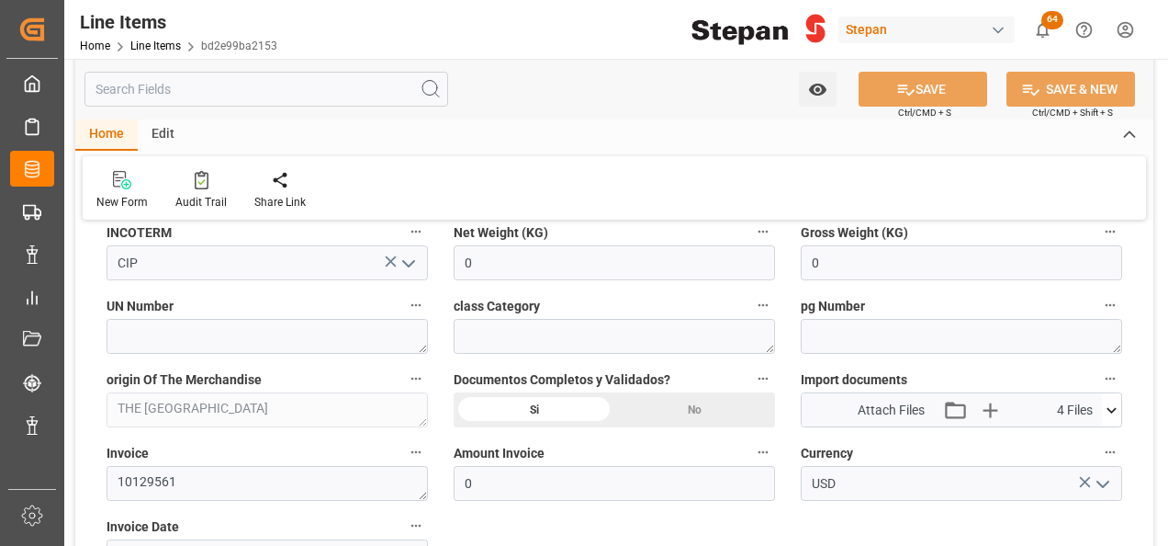
click at [1116, 407] on icon at bounding box center [1112, 410] width 10 height 6
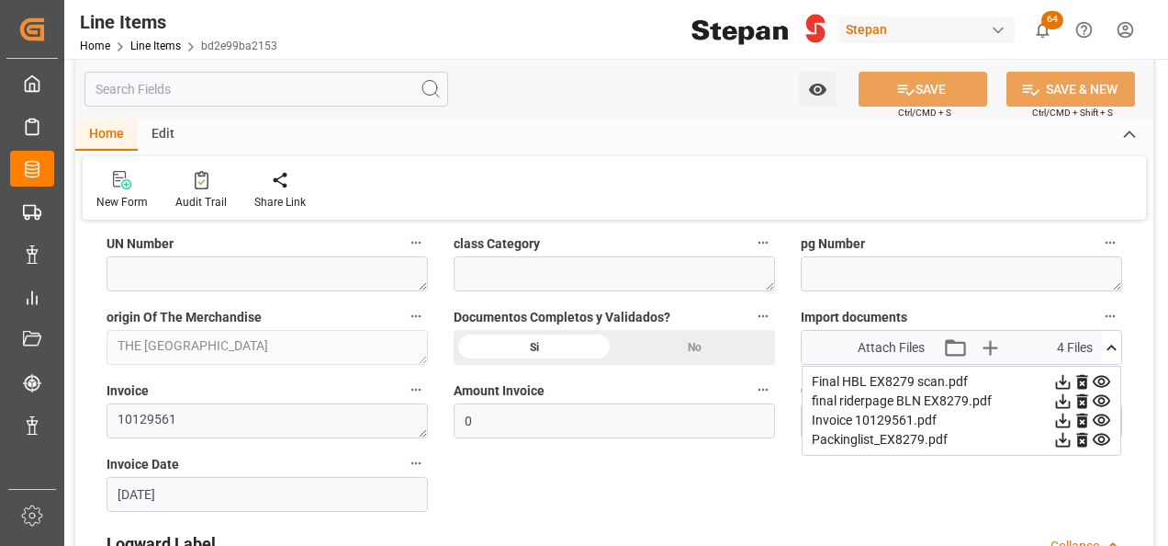
scroll to position [1010, 0]
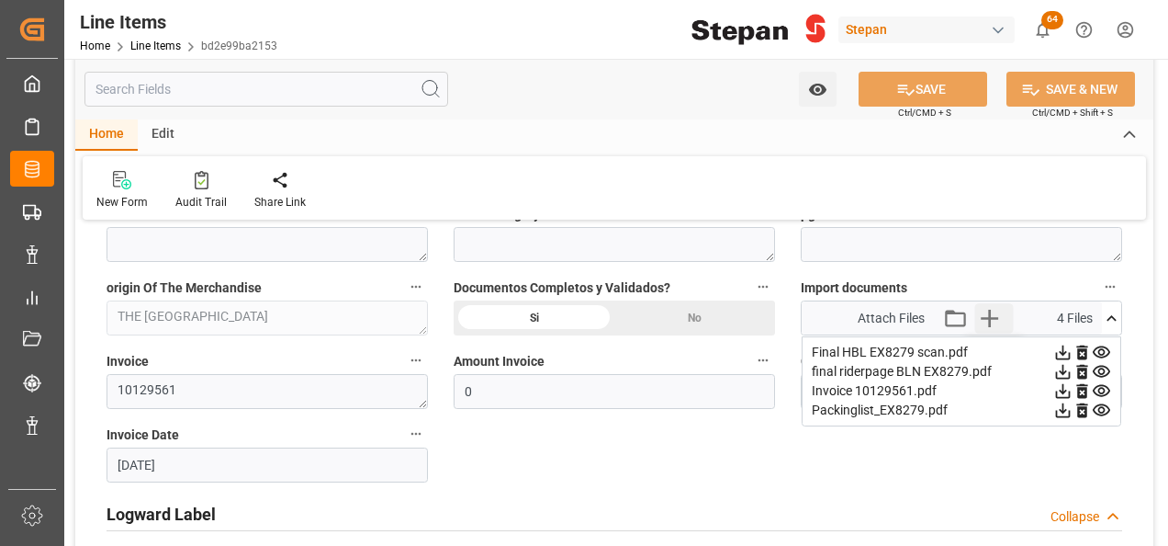
click at [988, 305] on icon "button" at bounding box center [989, 317] width 29 height 29
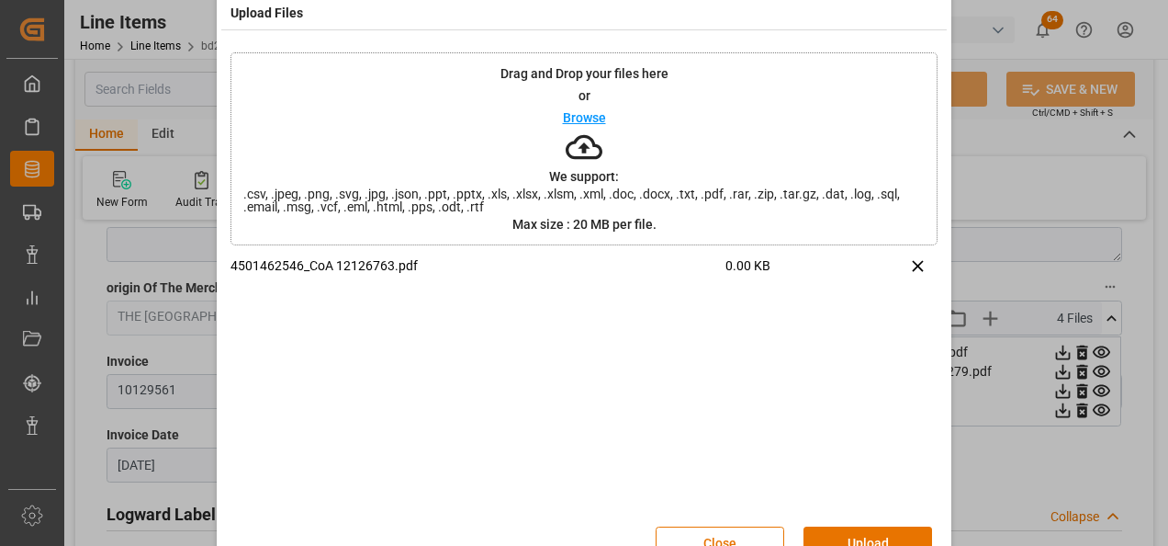
scroll to position [73, 0]
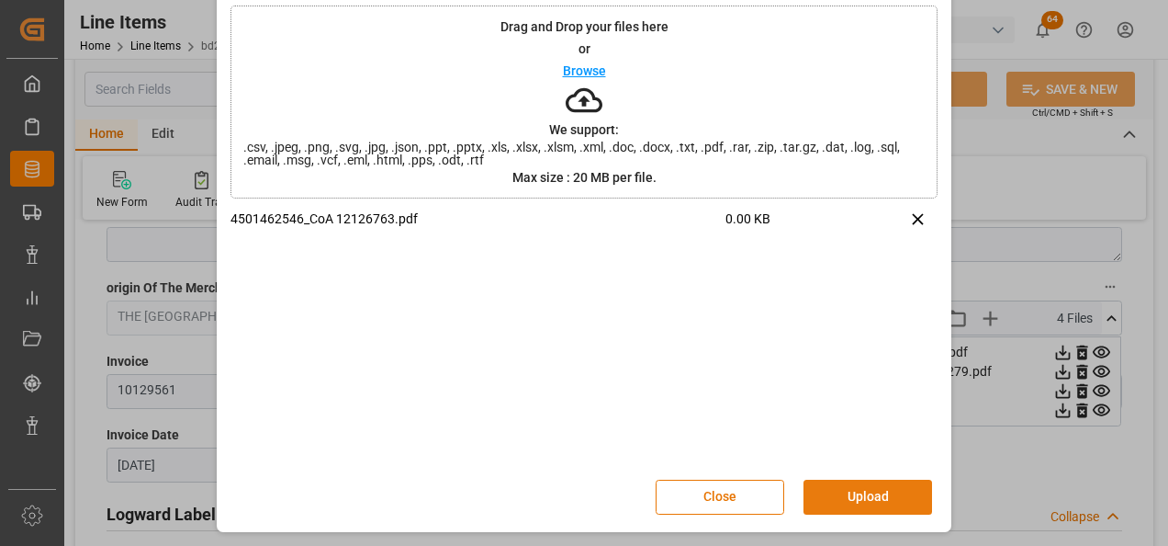
click at [878, 497] on button "Upload" at bounding box center [868, 496] width 129 height 35
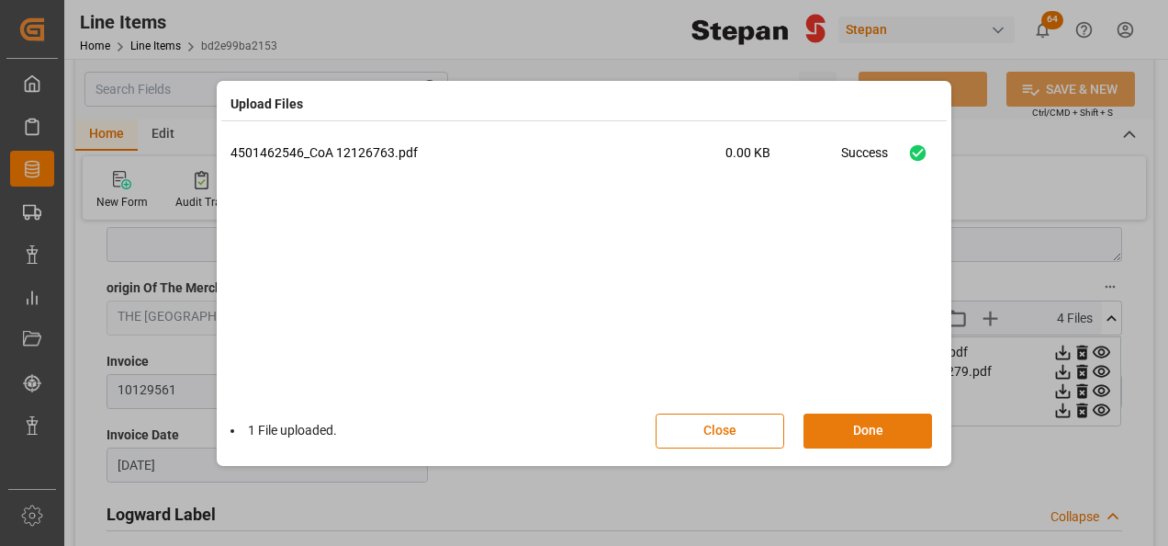
click at [865, 426] on button "Done" at bounding box center [868, 430] width 129 height 35
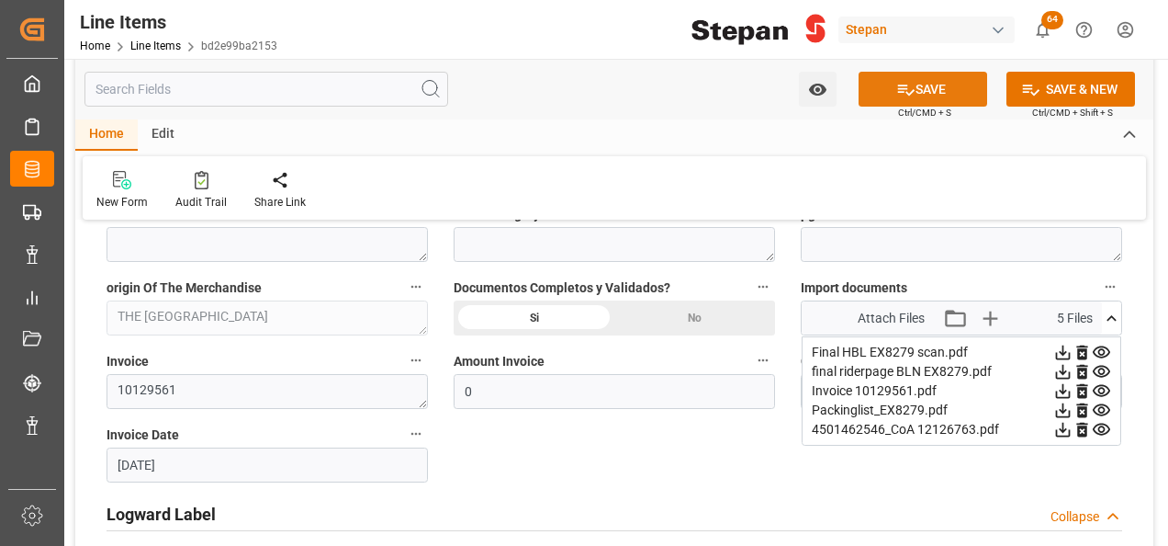
click at [941, 87] on button "SAVE" at bounding box center [923, 89] width 129 height 35
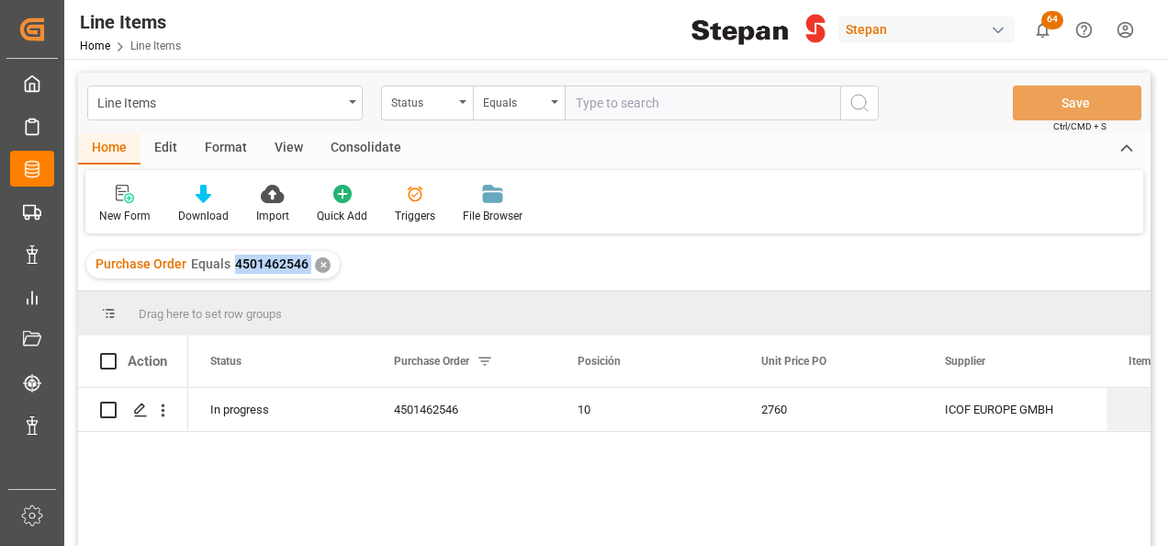
drag, startPoint x: 232, startPoint y: 264, endPoint x: 312, endPoint y: 264, distance: 79.9
click at [312, 264] on div "Purchase Order Equals 4501462546 ✕" at bounding box center [212, 265] width 253 height 28
copy span "4501462546"
click at [316, 261] on div "✕" at bounding box center [323, 265] width 16 height 16
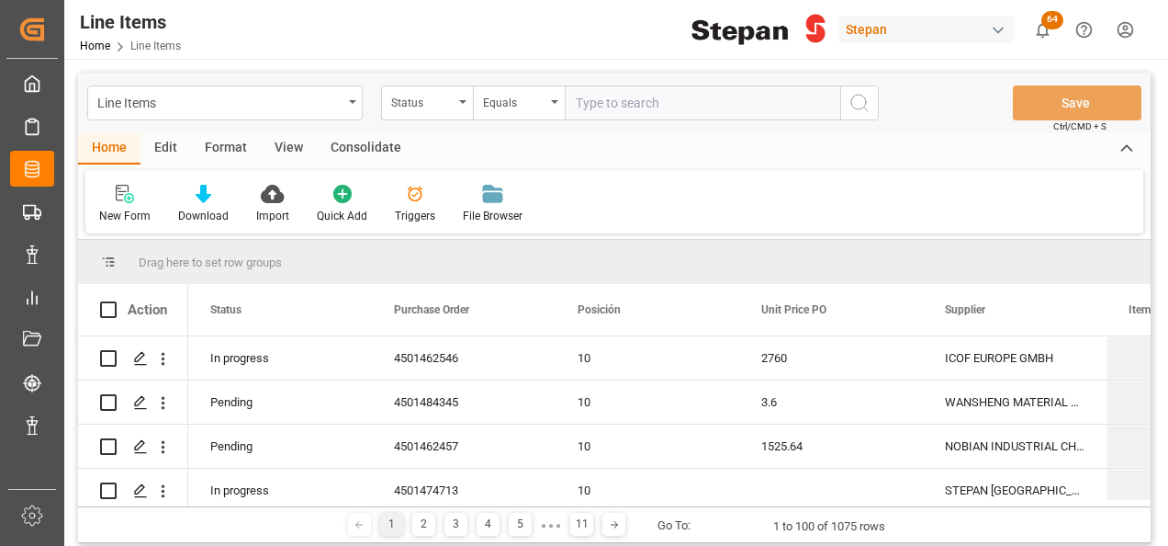
click at [592, 101] on input "text" at bounding box center [703, 102] width 276 height 35
click at [446, 103] on div "Status" at bounding box center [422, 100] width 62 height 21
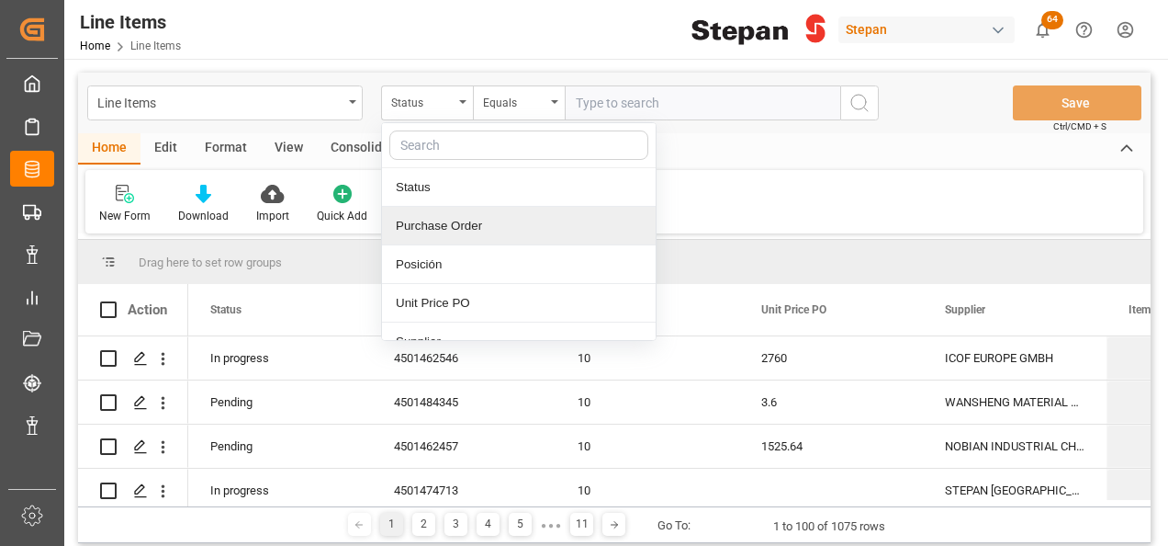
click at [424, 220] on div "Purchase Order" at bounding box center [519, 226] width 274 height 39
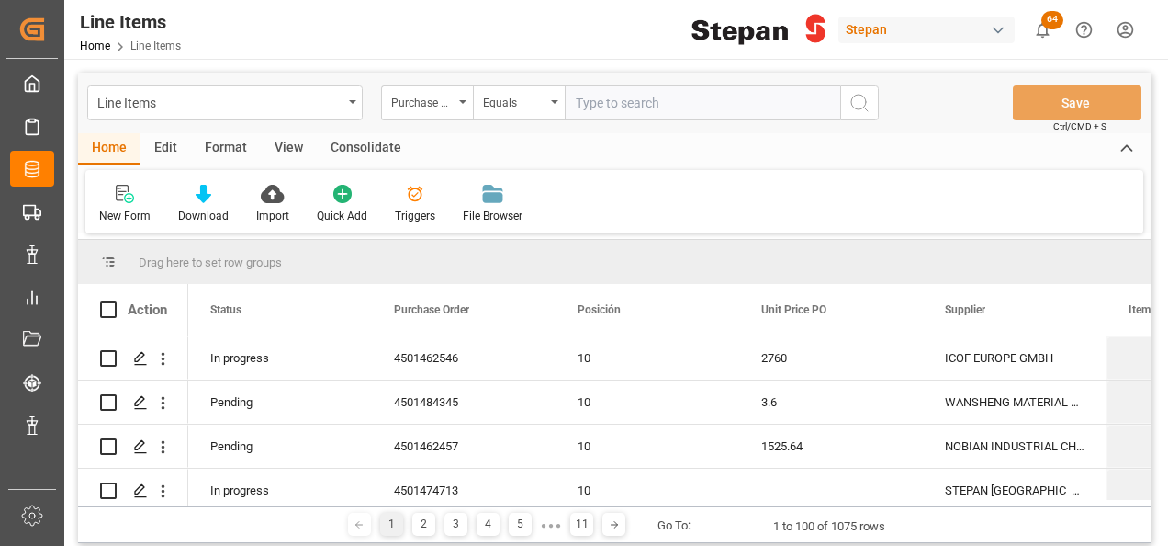
click at [609, 97] on input "text" at bounding box center [703, 102] width 276 height 35
paste input "4501462546"
type input "4501462547"
click at [867, 111] on icon "search button" at bounding box center [860, 103] width 22 height 22
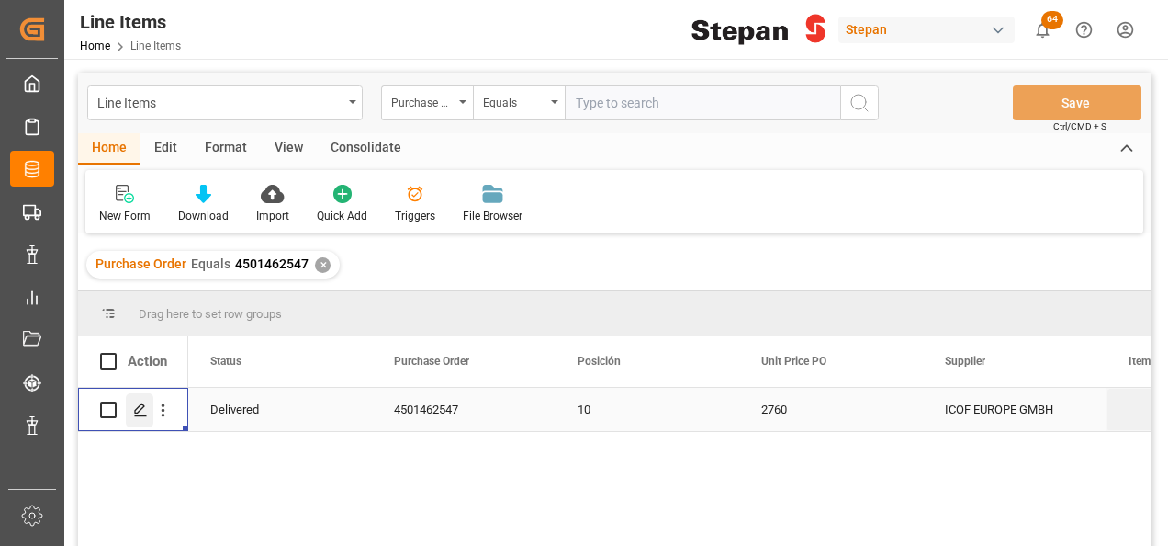
click at [136, 411] on icon "Press SPACE to select this row." at bounding box center [140, 409] width 15 height 15
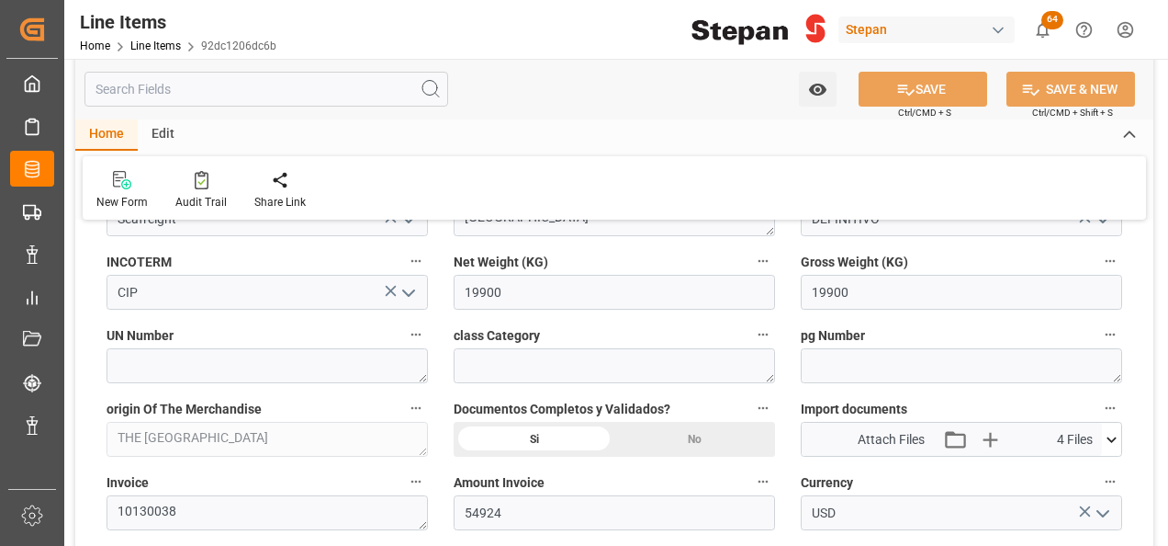
scroll to position [918, 0]
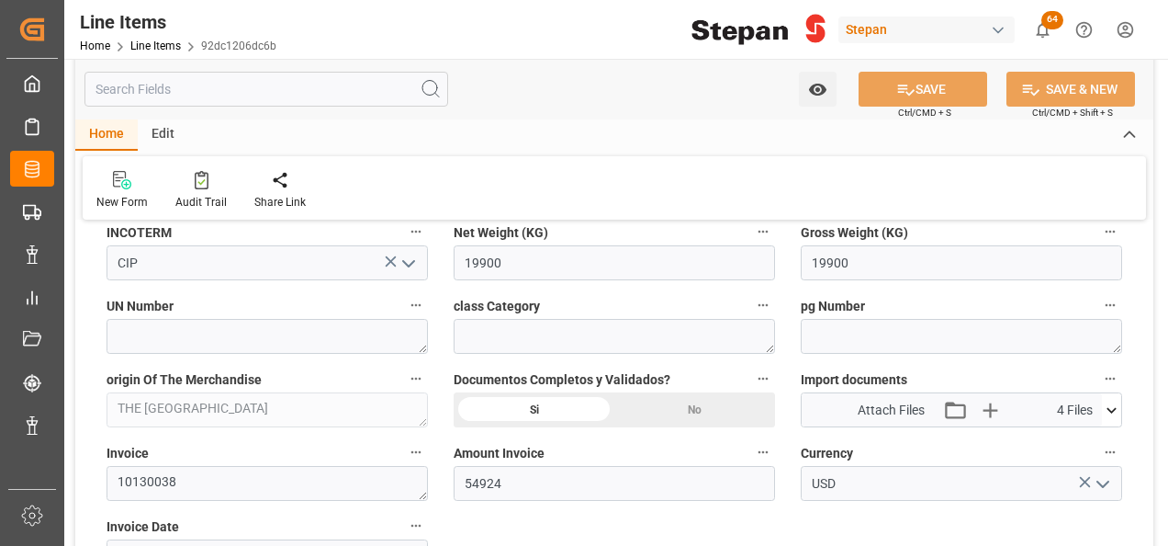
click at [1114, 406] on icon at bounding box center [1111, 409] width 19 height 19
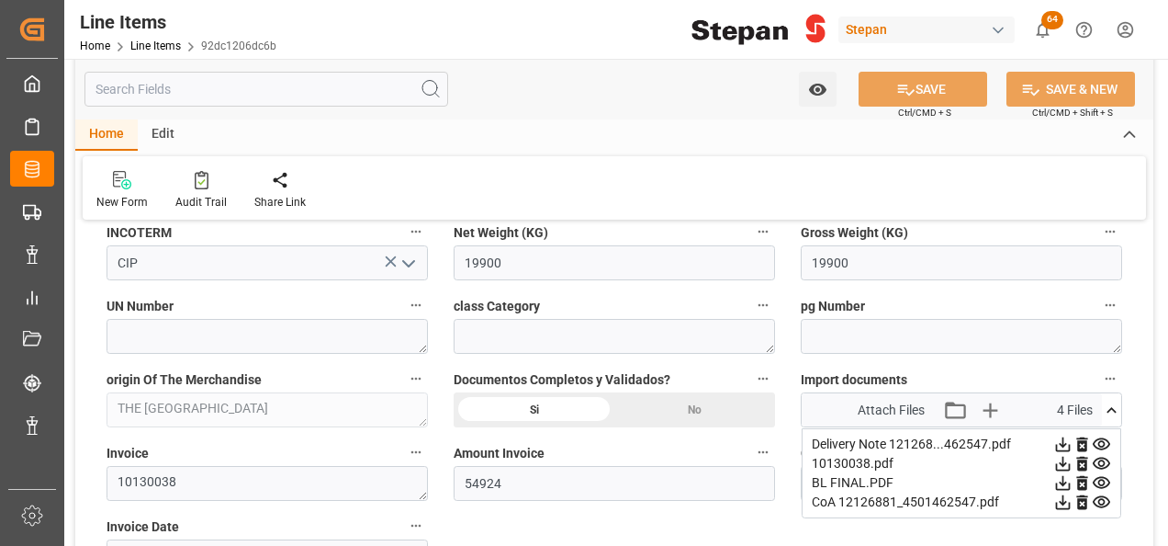
click at [759, 529] on div "General Overview Collapse Status DELIVERED Purchase Order 4501462547 Posición 1…" at bounding box center [614, 543] width 1078 height 2450
click at [151, 45] on link "Line Items" at bounding box center [155, 45] width 51 height 13
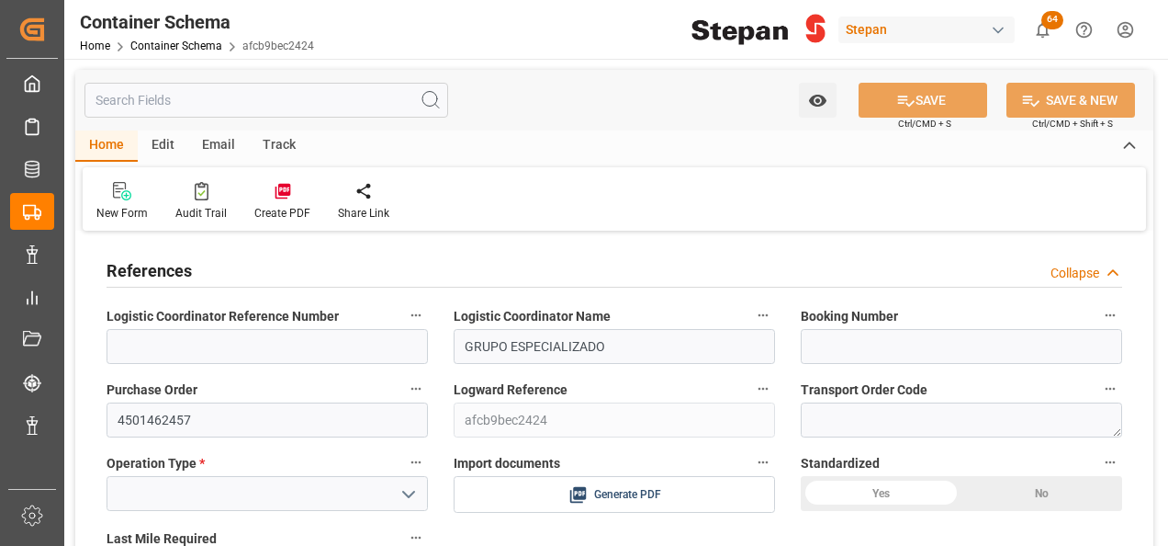
type input "0"
type input "1"
type input "[DATE] 17:00"
type input "[DATE]"
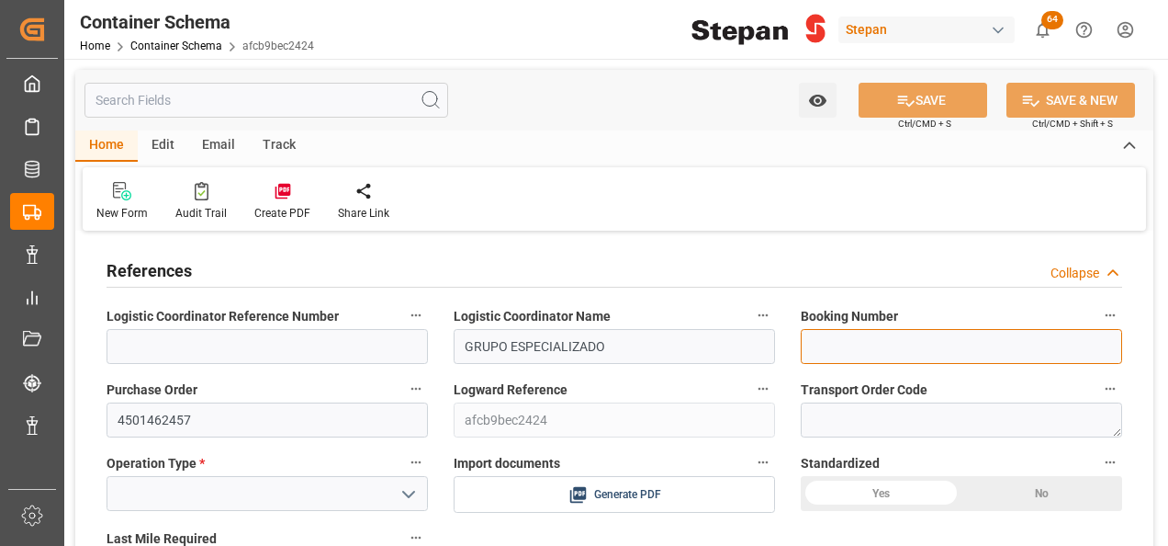
click at [827, 337] on input at bounding box center [961, 346] width 321 height 35
paste input "HLCURTM250681490"
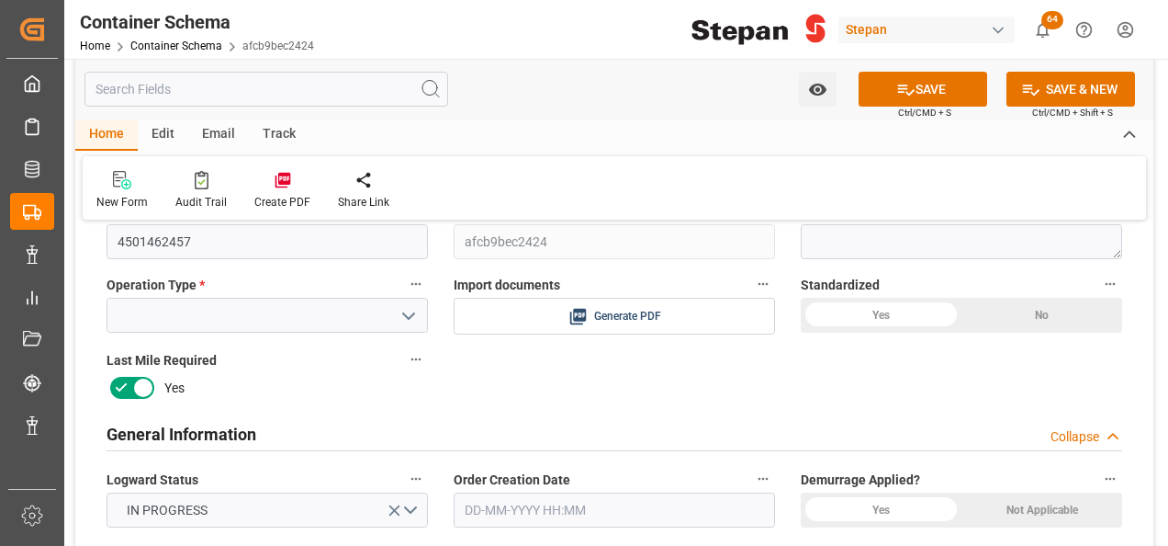
scroll to position [184, 0]
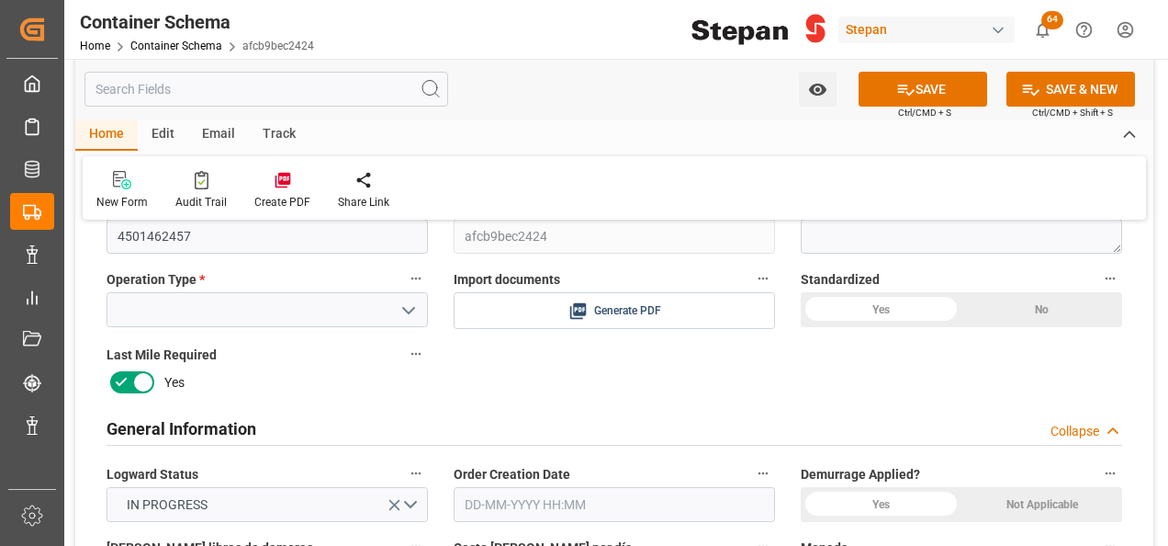
type input "HLCURTM250681490"
click at [410, 308] on icon "open menu" at bounding box center [409, 310] width 22 height 22
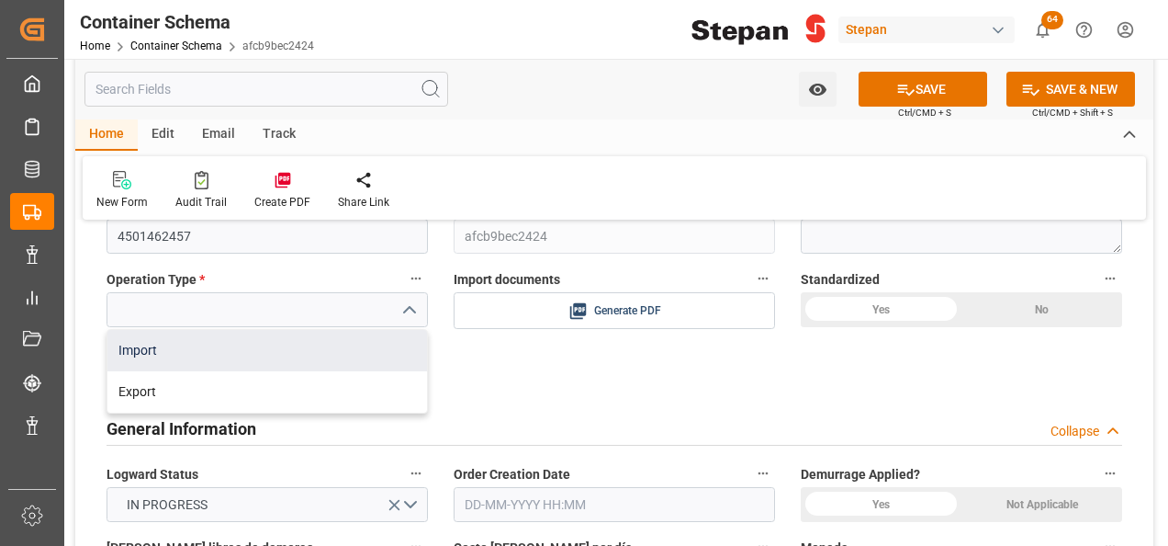
click at [130, 350] on div "Import" at bounding box center [267, 350] width 320 height 41
type input "Import"
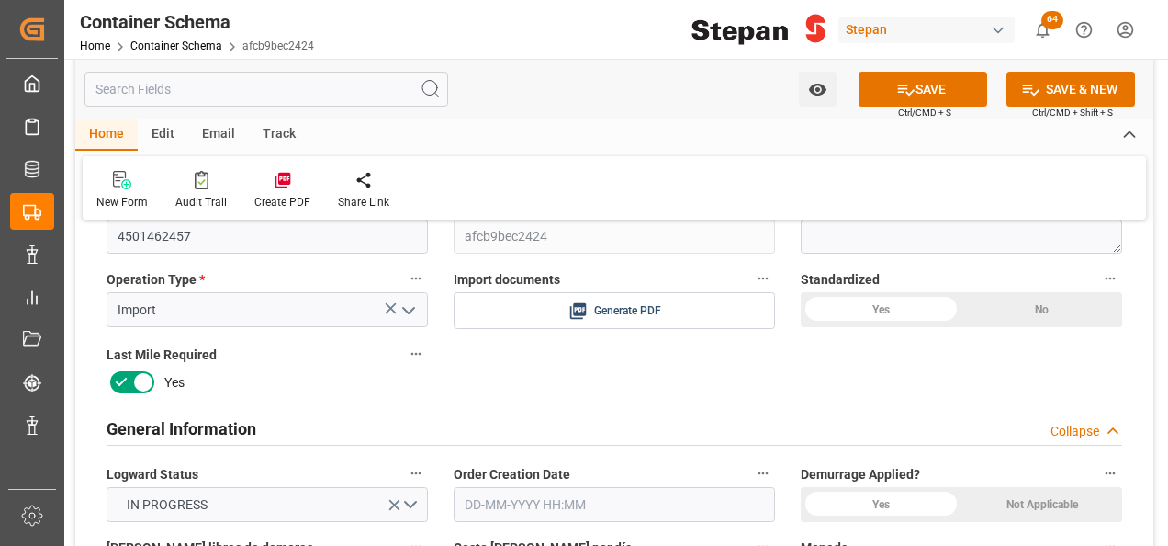
click at [891, 305] on div "Yes" at bounding box center [881, 309] width 161 height 35
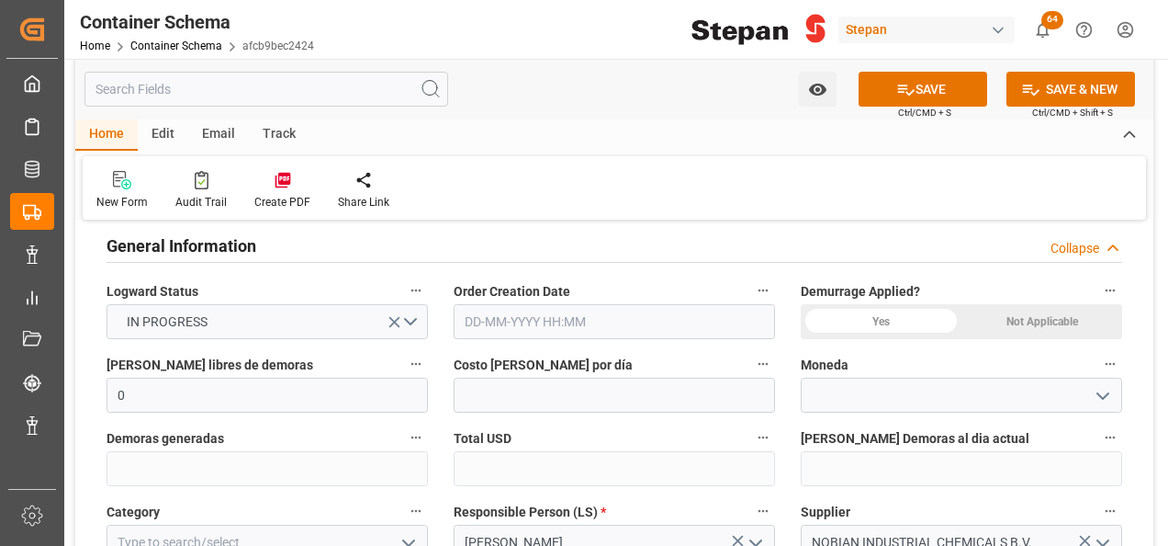
scroll to position [367, 0]
click at [507, 309] on input "text" at bounding box center [614, 320] width 321 height 35
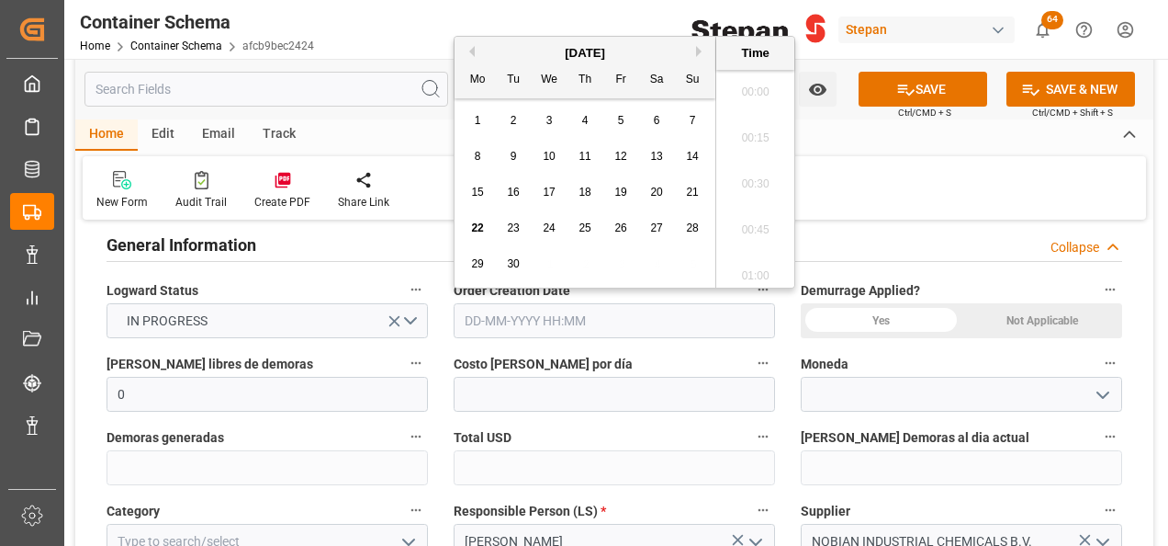
scroll to position [1934, 0]
click at [504, 51] on div "[DATE]" at bounding box center [585, 53] width 261 height 18
click at [479, 221] on div "22" at bounding box center [478, 229] width 23 height 22
type input "[DATE] 00:00"
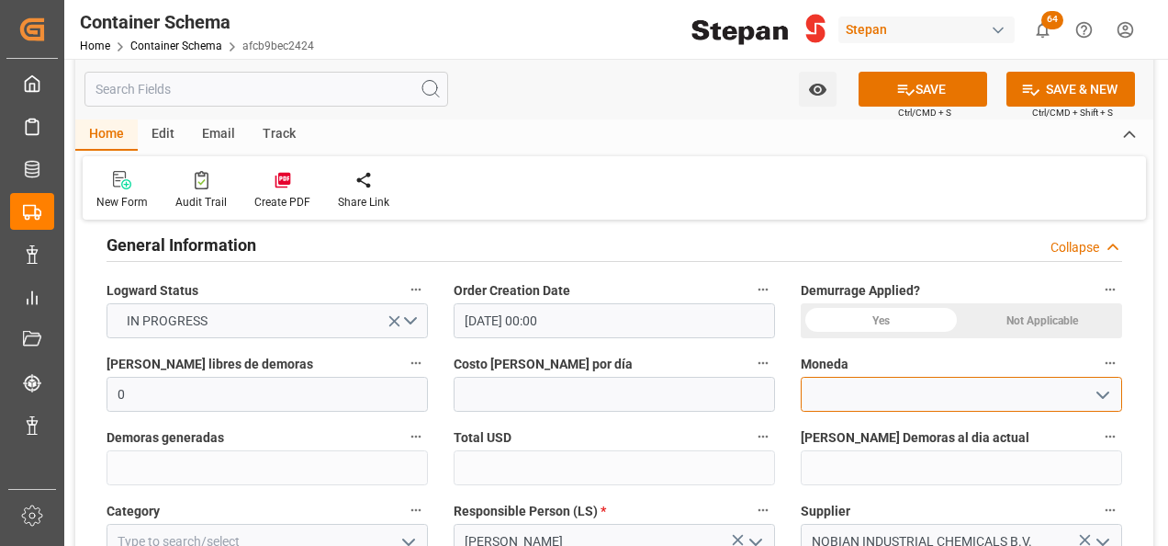
click at [838, 387] on input at bounding box center [961, 394] width 321 height 35
drag, startPoint x: 1107, startPoint y: 395, endPoint x: 1048, endPoint y: 395, distance: 58.8
click at [1108, 395] on icon "open menu" at bounding box center [1103, 395] width 22 height 22
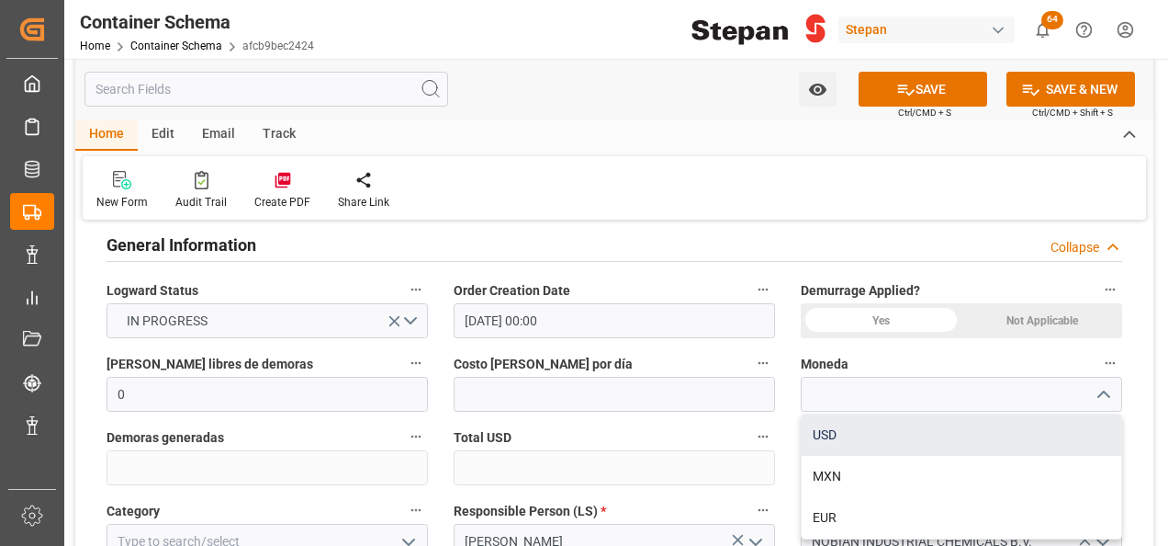
click at [843, 436] on div "USD" at bounding box center [962, 434] width 320 height 41
type input "USD"
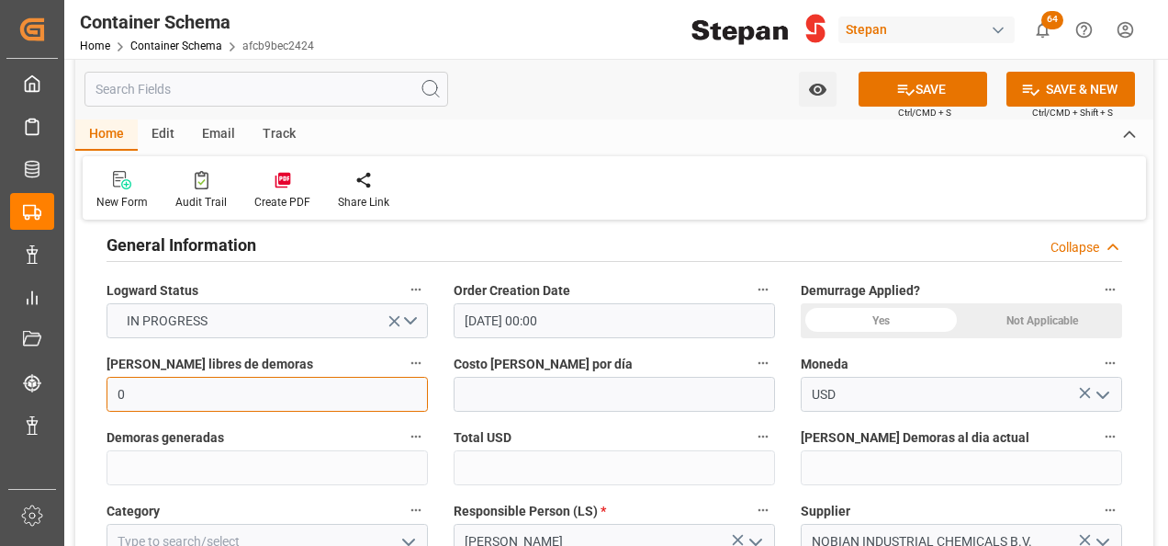
drag, startPoint x: 142, startPoint y: 392, endPoint x: 96, endPoint y: 398, distance: 47.2
click at [96, 398] on div "[PERSON_NAME] libres de demoras 0" at bounding box center [267, 380] width 347 height 73
type input "30"
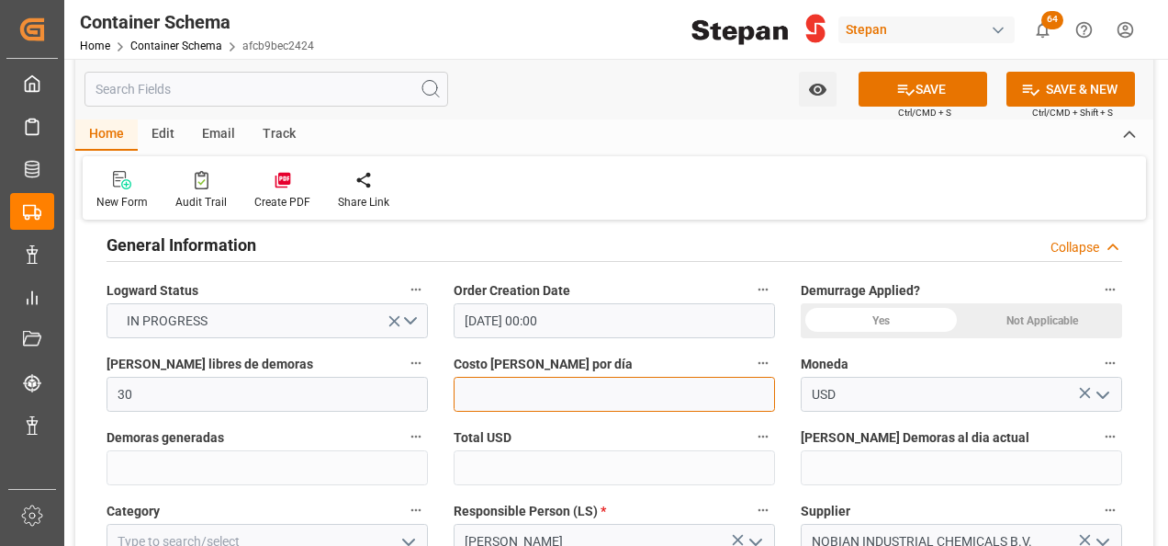
click at [494, 392] on input "text" at bounding box center [614, 394] width 321 height 35
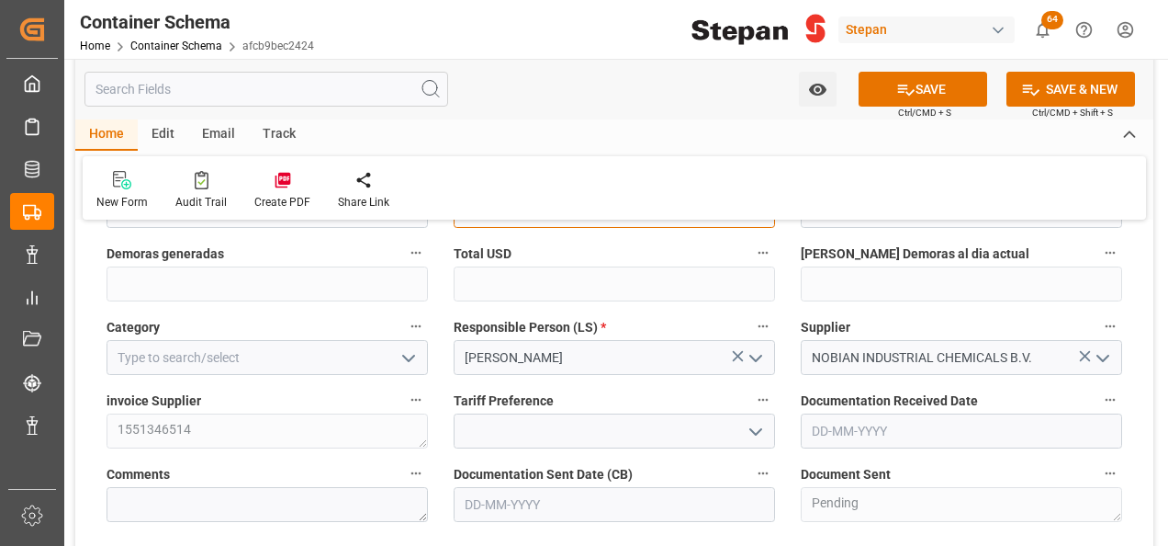
type input "50"
click at [413, 354] on icon "open menu" at bounding box center [409, 358] width 22 height 22
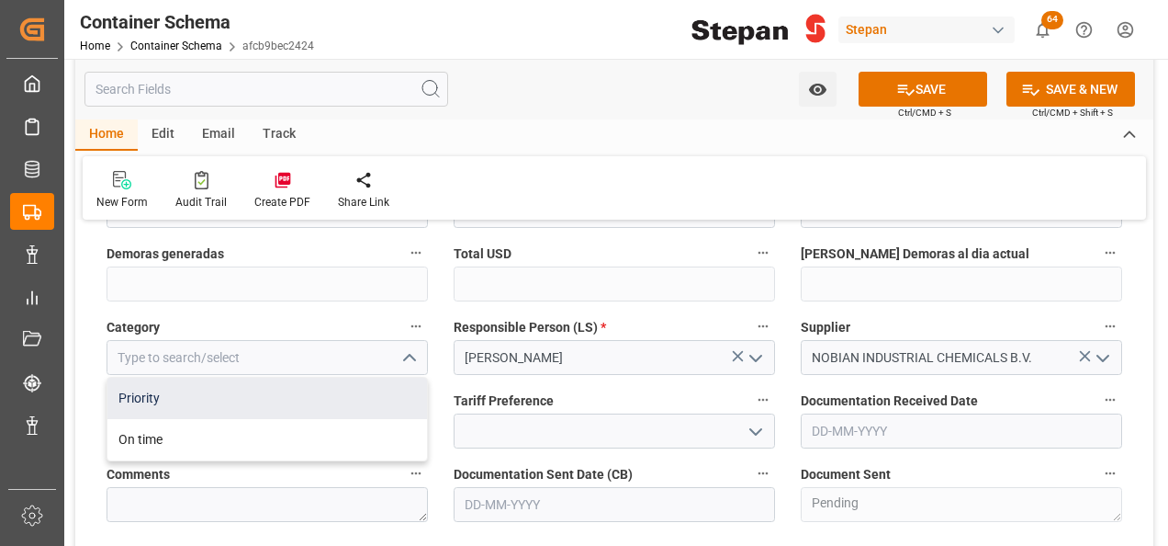
click at [152, 399] on div "Priority" at bounding box center [267, 397] width 320 height 41
type input "Priority"
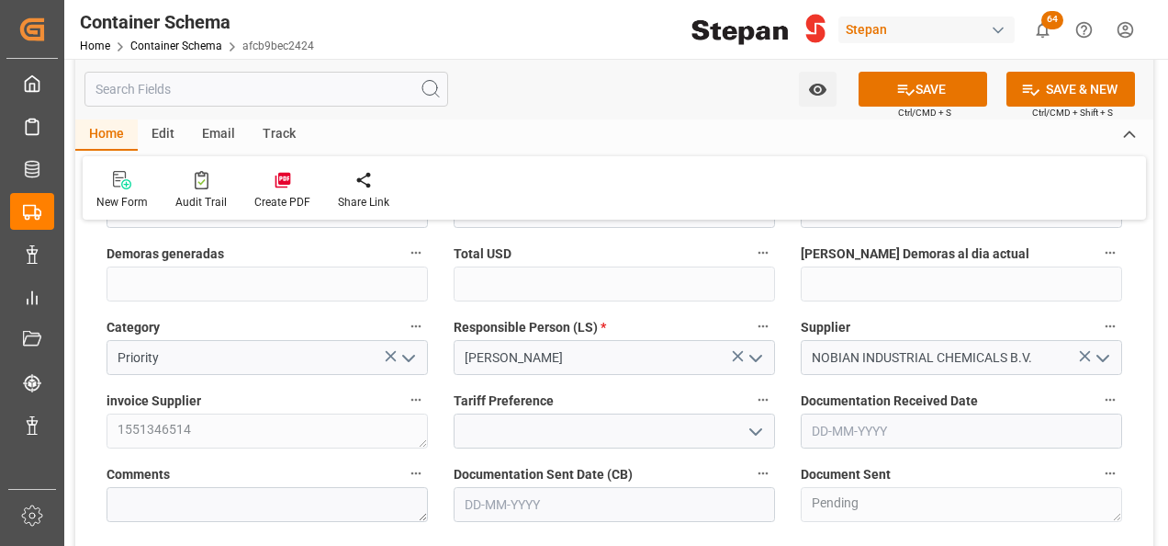
click at [754, 355] on icon "open menu" at bounding box center [756, 358] width 22 height 22
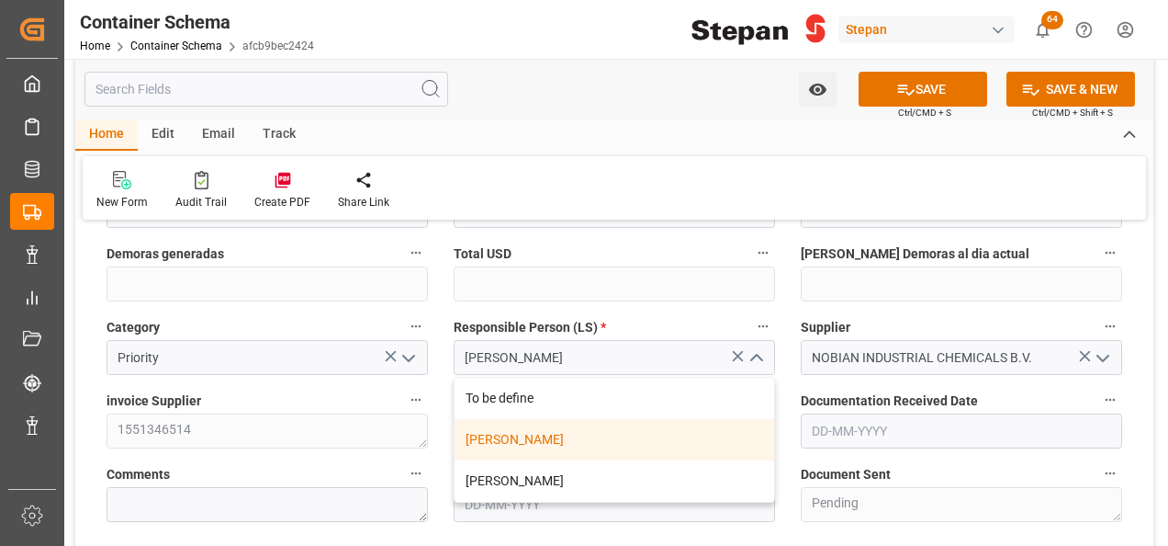
click at [498, 439] on div "[PERSON_NAME]" at bounding box center [615, 439] width 320 height 41
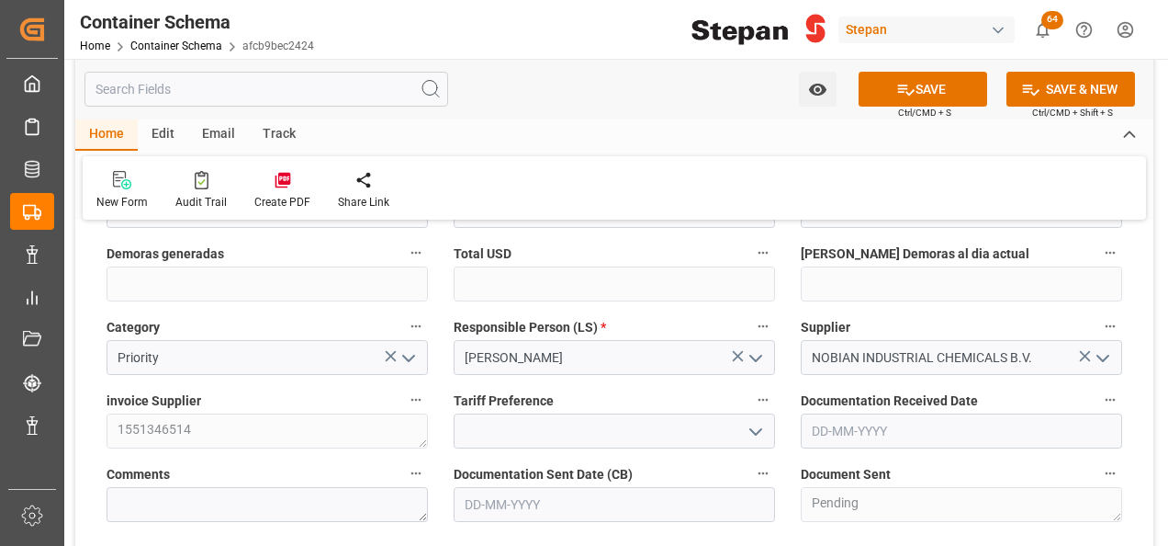
scroll to position [643, 0]
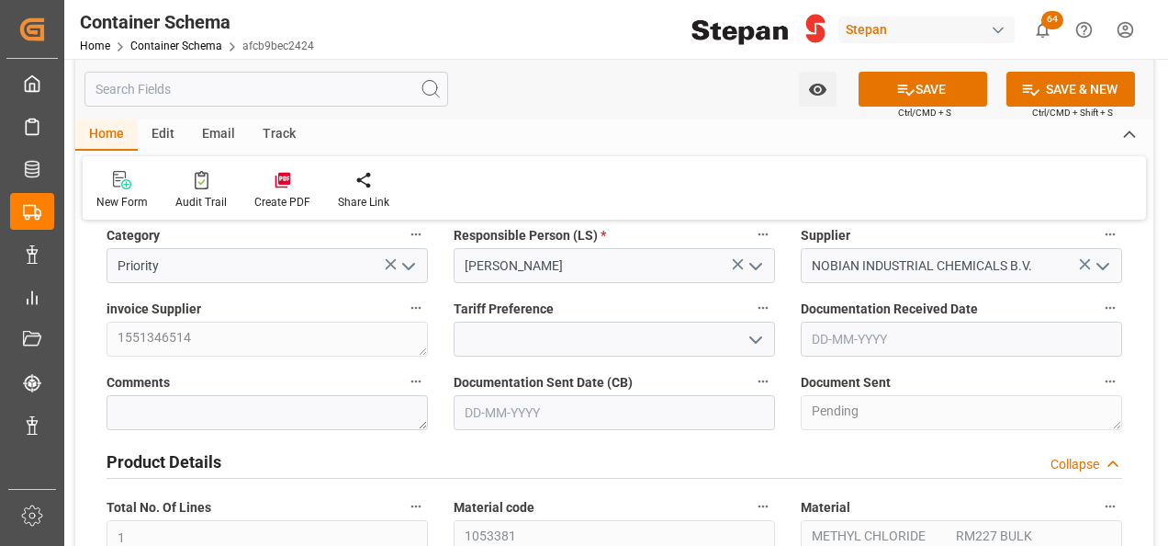
click at [756, 332] on icon "open menu" at bounding box center [756, 340] width 22 height 22
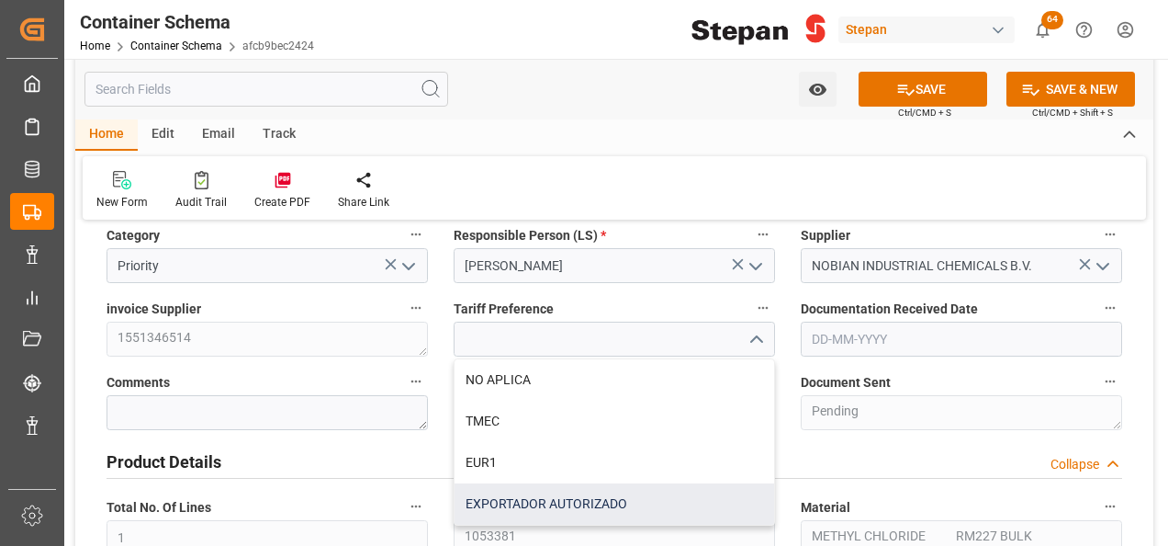
click at [500, 505] on div "EXPORTADOR AUTORIZADO" at bounding box center [615, 503] width 320 height 41
type input "EXPORTADOR AUTORIZADO"
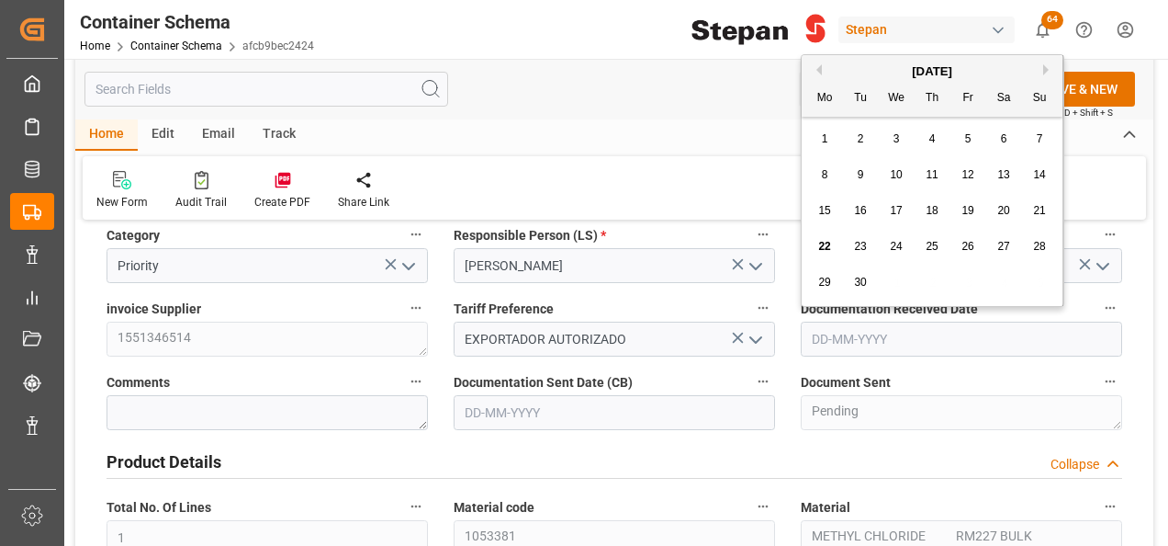
click at [885, 334] on input "text" at bounding box center [961, 338] width 321 height 35
click at [854, 73] on div "September 2025" at bounding box center [932, 71] width 261 height 18
click at [828, 248] on span "22" at bounding box center [824, 246] width 12 height 13
type input "[DATE]"
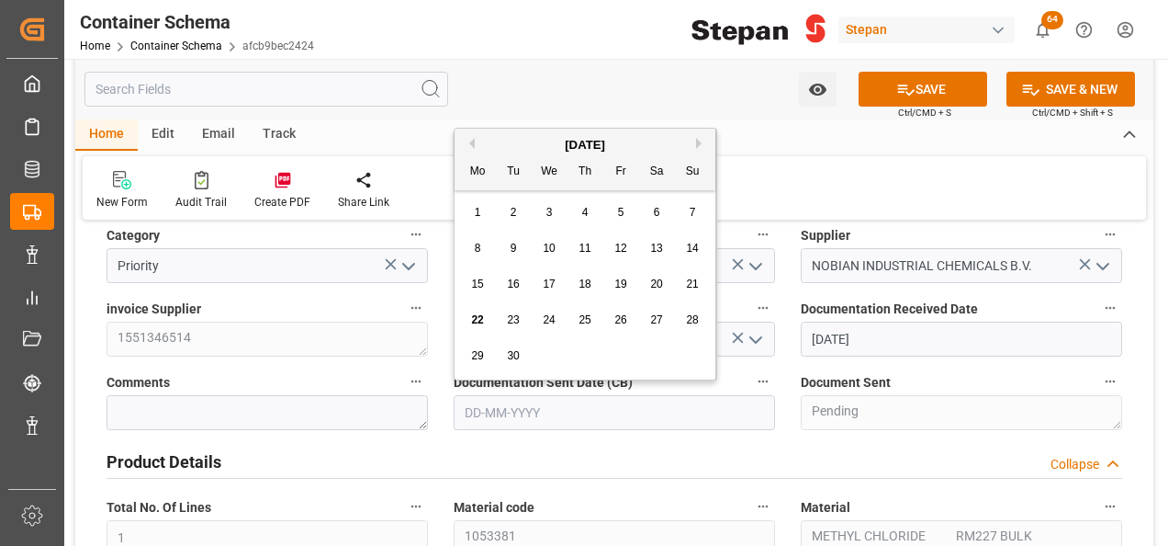
click at [537, 414] on input "text" at bounding box center [614, 412] width 321 height 35
click at [509, 137] on div "September 2025" at bounding box center [585, 145] width 261 height 18
click at [478, 321] on span "22" at bounding box center [477, 319] width 12 height 13
type input "[DATE]"
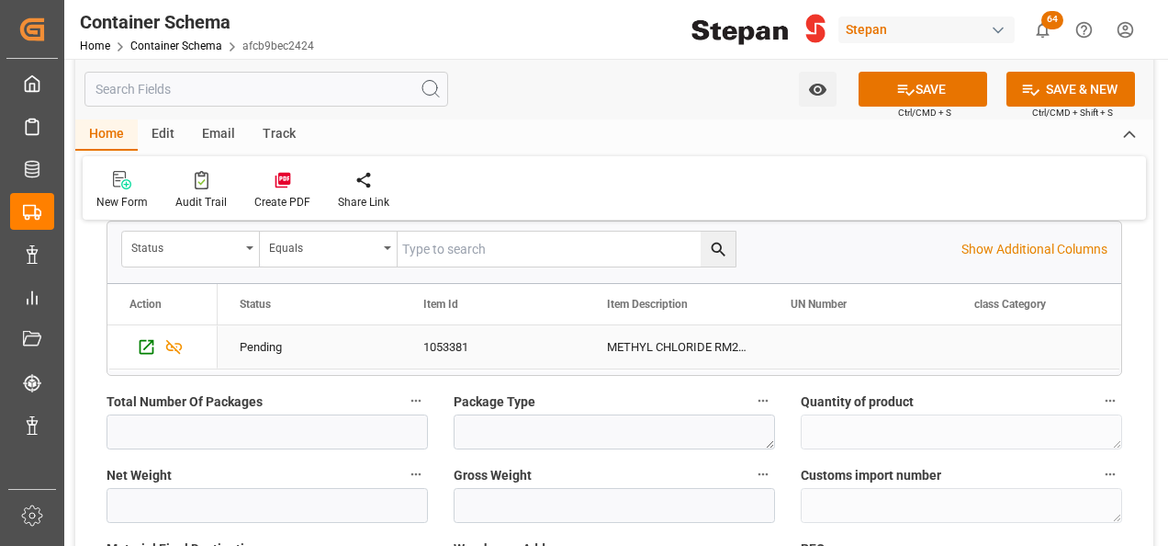
scroll to position [1286, 0]
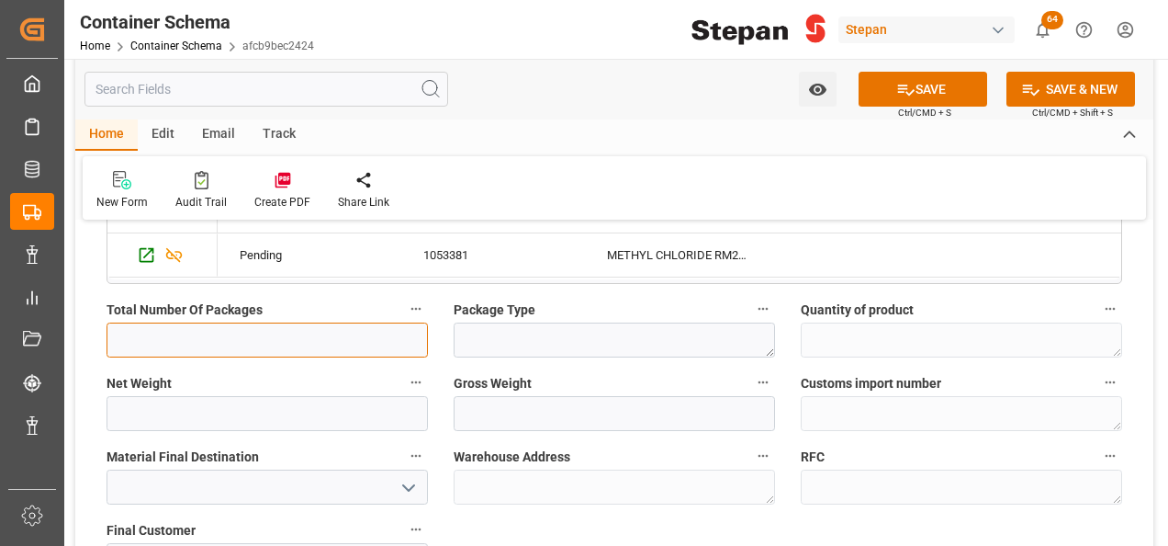
click at [242, 324] on input "text" at bounding box center [267, 339] width 321 height 35
type input "1"
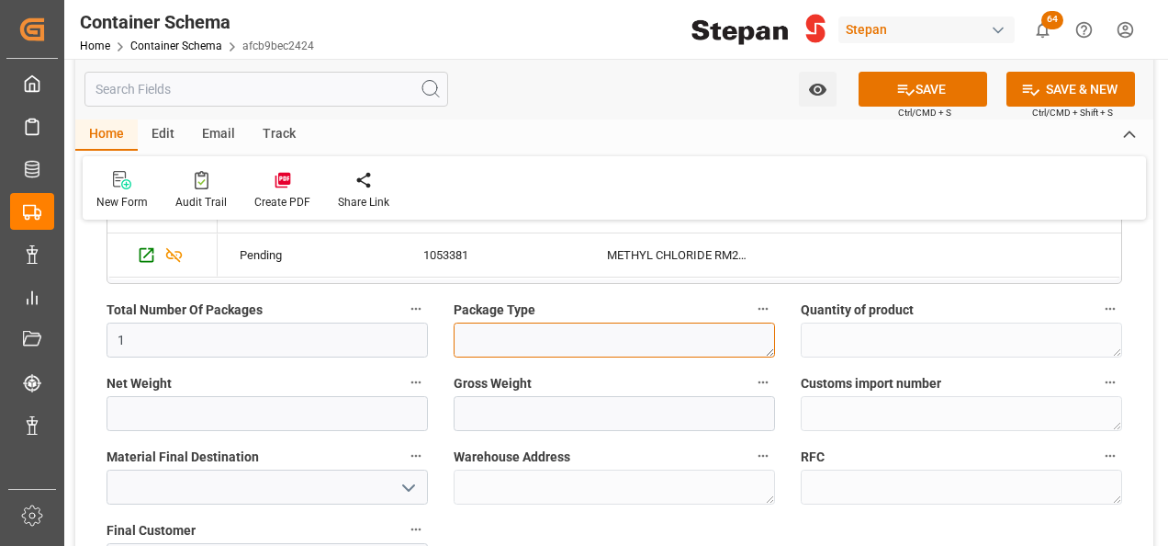
drag, startPoint x: 506, startPoint y: 337, endPoint x: 495, endPoint y: 305, distance: 34.0
click at [506, 336] on textarea at bounding box center [614, 339] width 321 height 35
type textarea "ISOTANQUE"
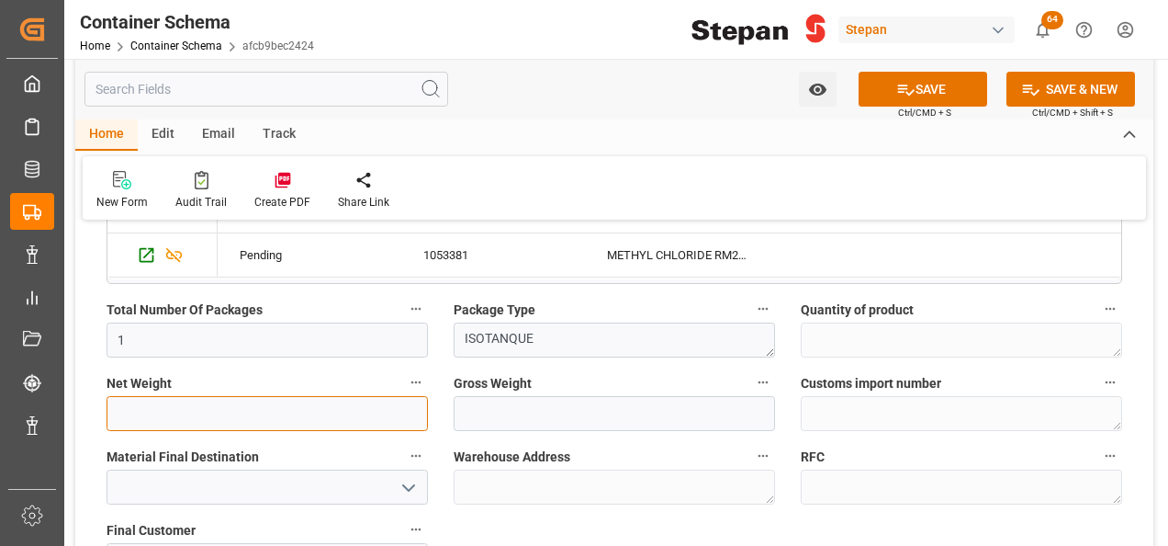
click at [240, 414] on input "text" at bounding box center [267, 413] width 321 height 35
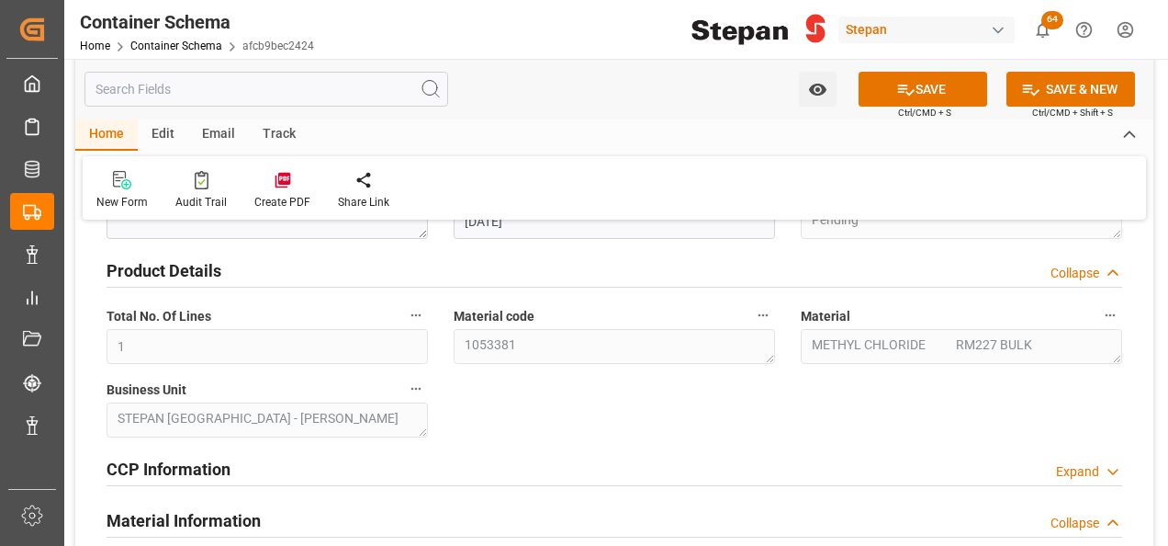
scroll to position [735, 0]
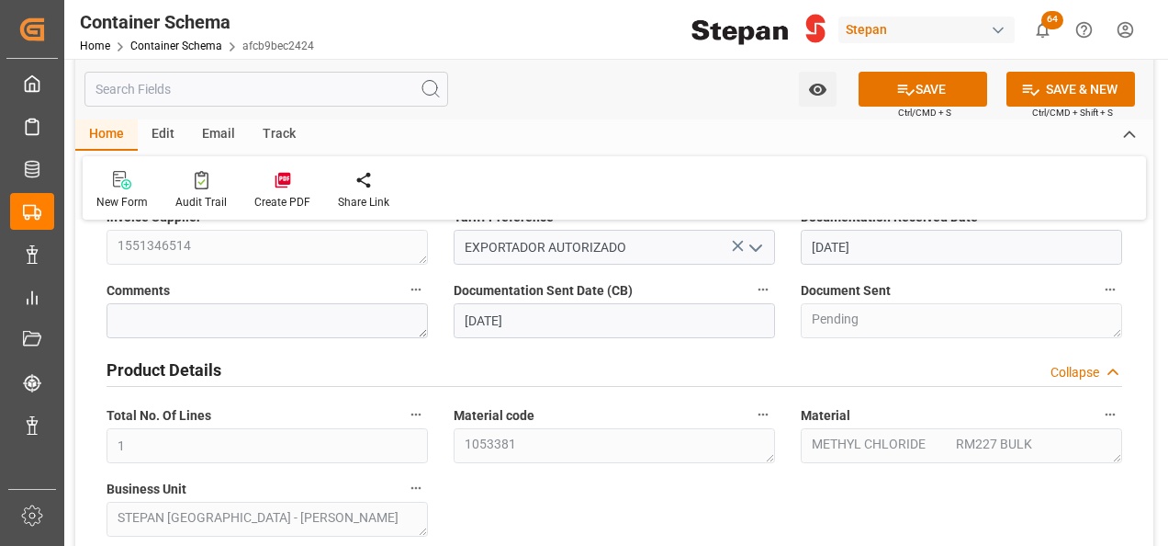
click at [522, 376] on div "Product Details Collapse" at bounding box center [615, 368] width 1016 height 35
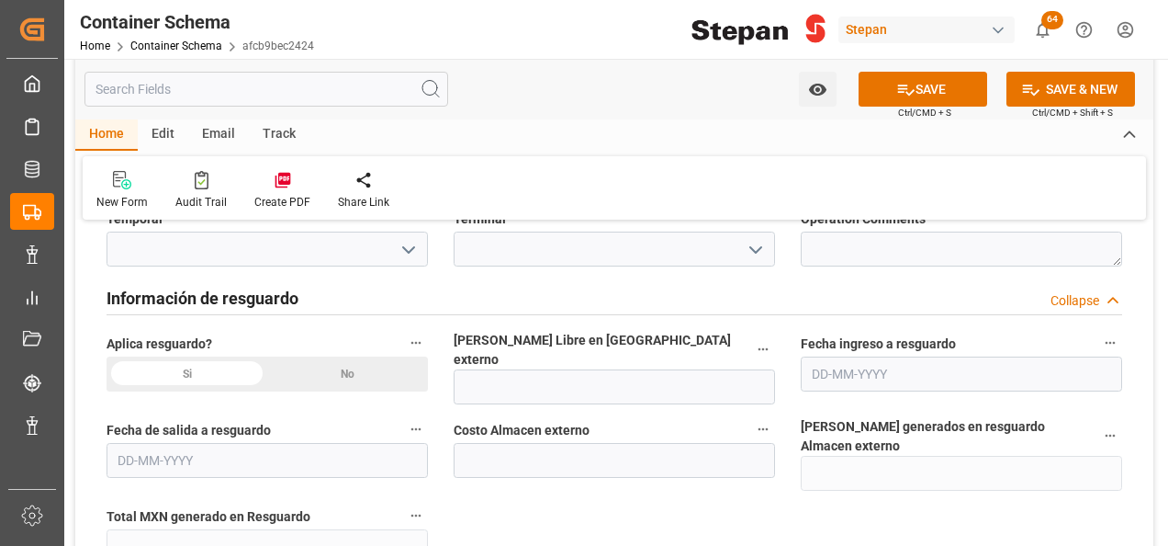
scroll to position [1653, 0]
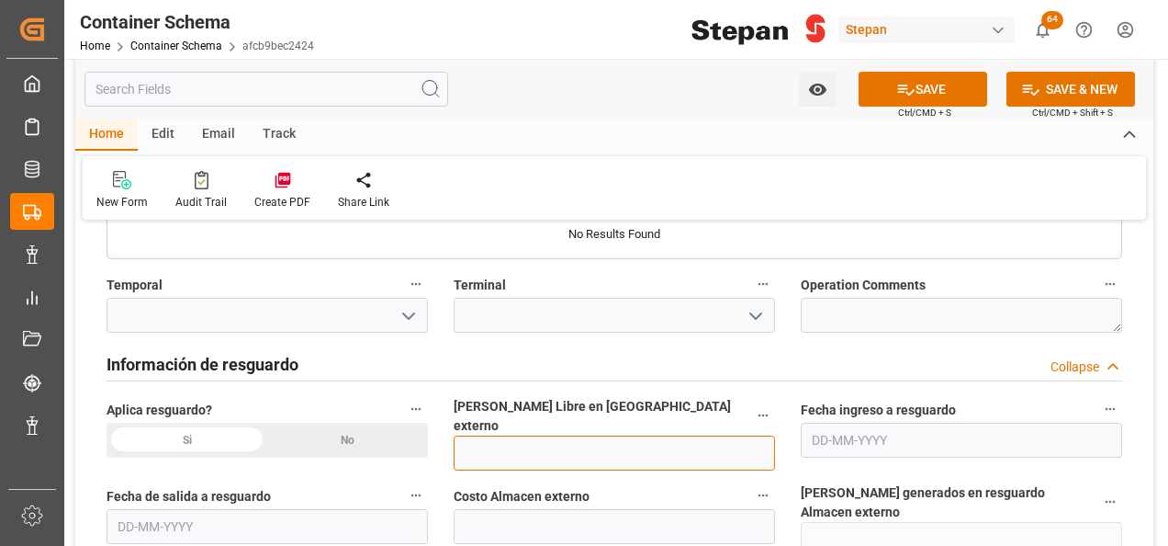
click at [519, 435] on input "text" at bounding box center [614, 452] width 321 height 35
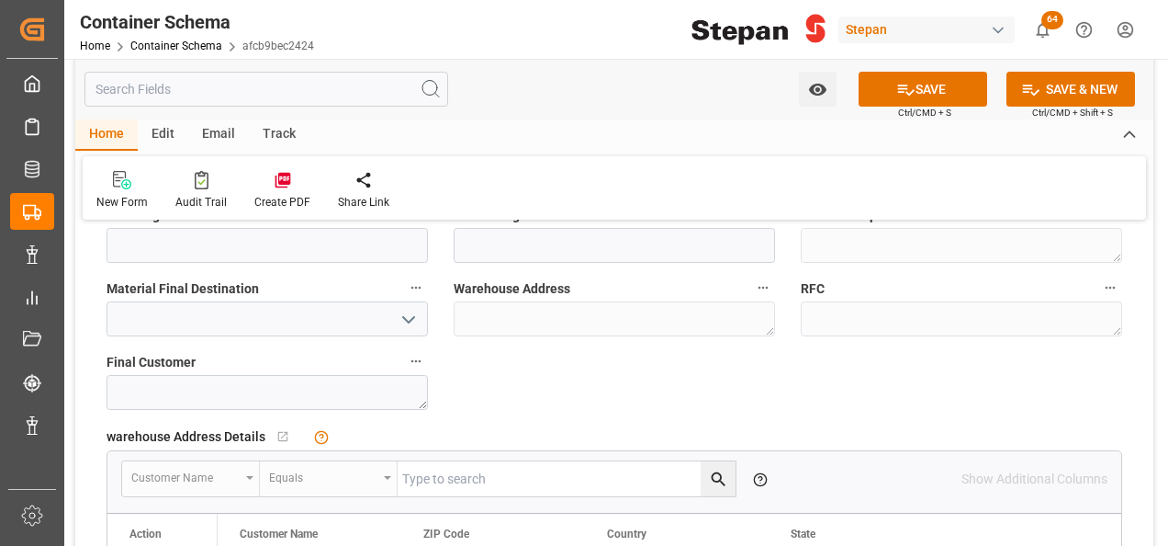
scroll to position [1194, 0]
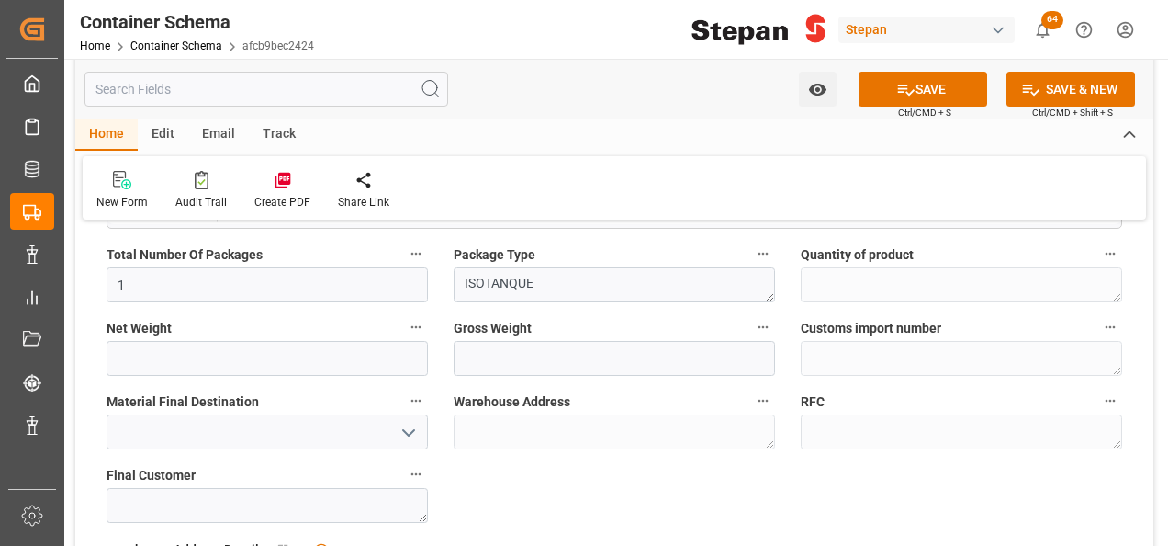
type input "30"
click at [222, 344] on input "text" at bounding box center [267, 358] width 321 height 35
type input "17740"
click at [495, 360] on input "text" at bounding box center [614, 358] width 321 height 35
type input "17740"
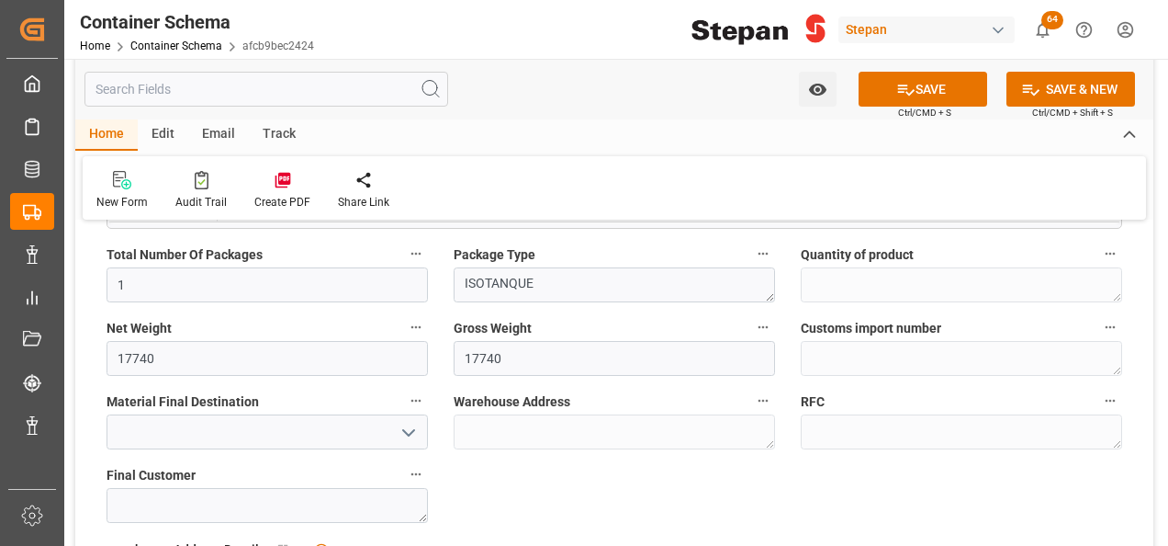
click at [411, 430] on polyline "open menu" at bounding box center [408, 433] width 11 height 6
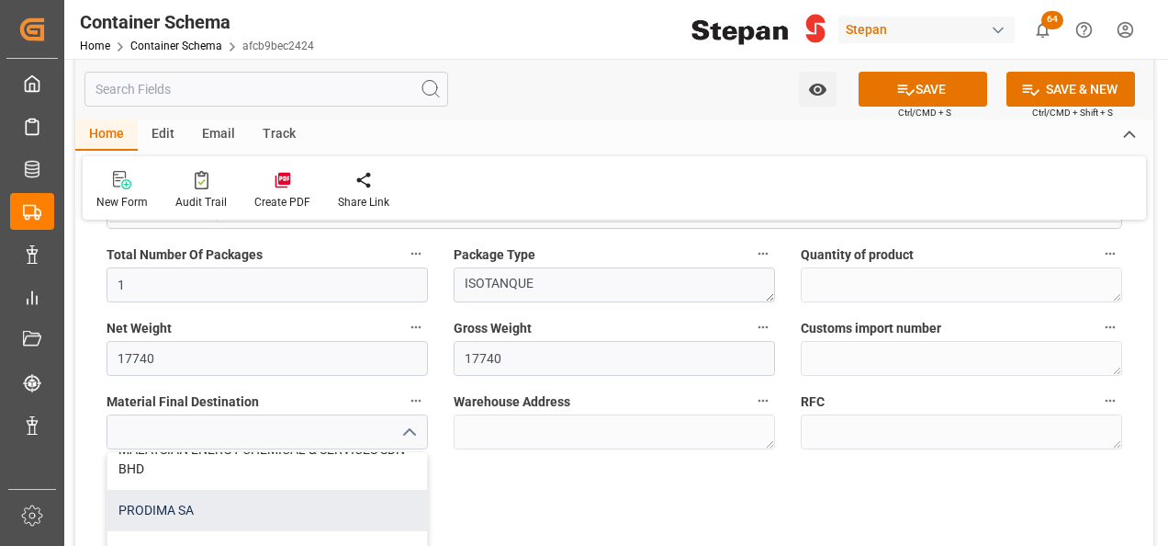
scroll to position [92, 0]
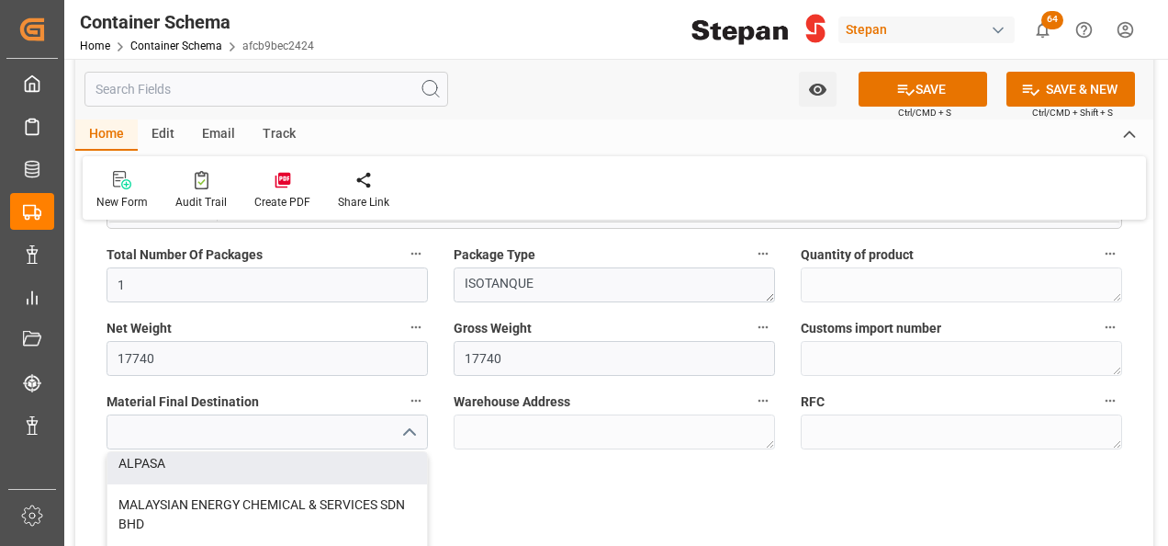
click at [147, 459] on div "ALPASA" at bounding box center [267, 463] width 320 height 41
type input "ALPASA"
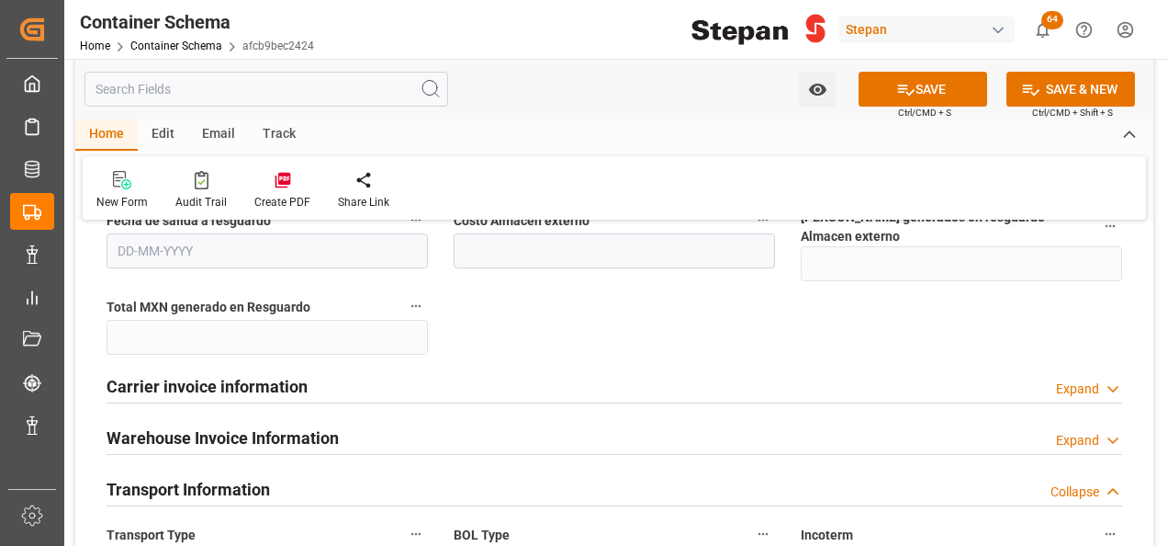
scroll to position [2112, 0]
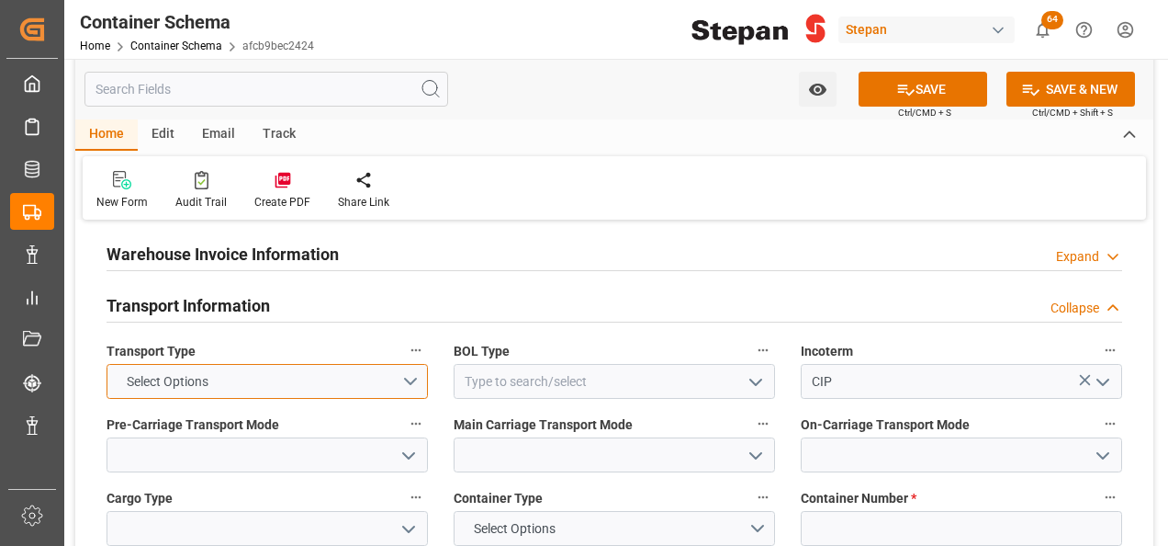
click at [421, 364] on button "Select Options" at bounding box center [267, 381] width 321 height 35
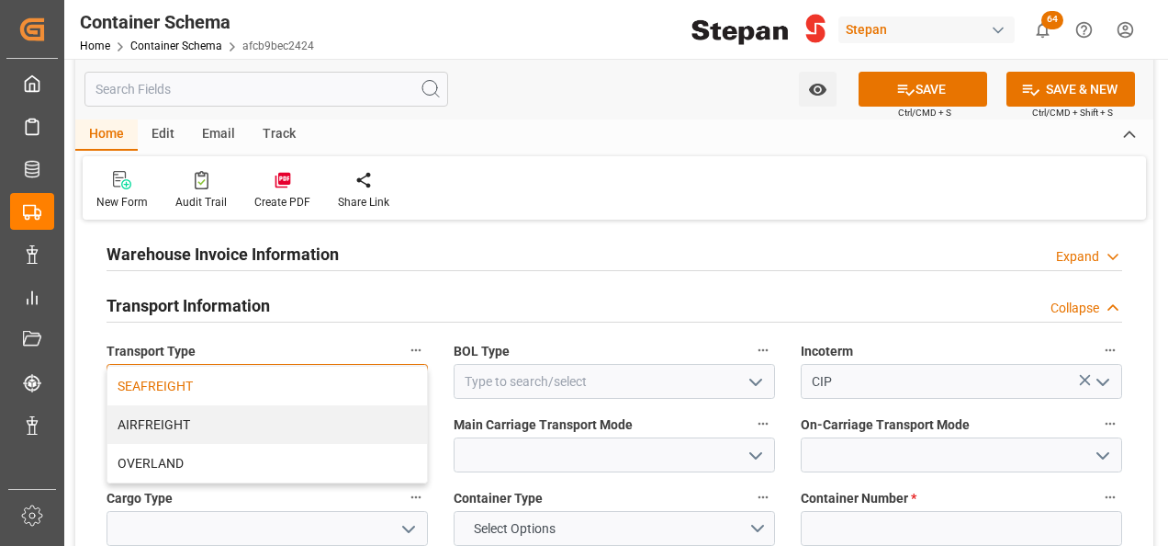
click at [154, 366] on div "SEAFREIGHT" at bounding box center [267, 385] width 320 height 39
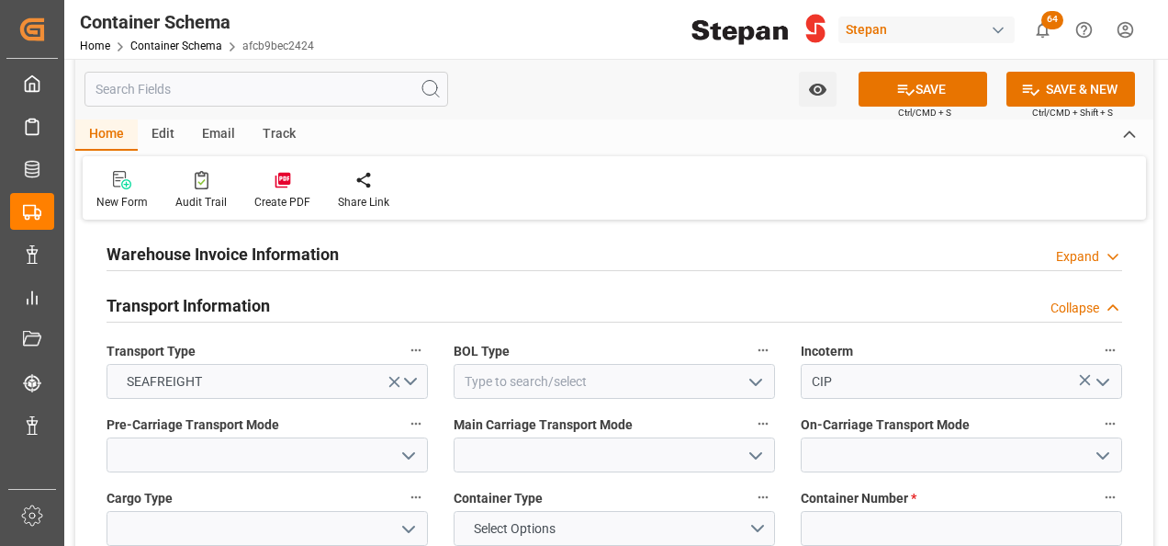
click at [764, 371] on icon "open menu" at bounding box center [756, 382] width 22 height 22
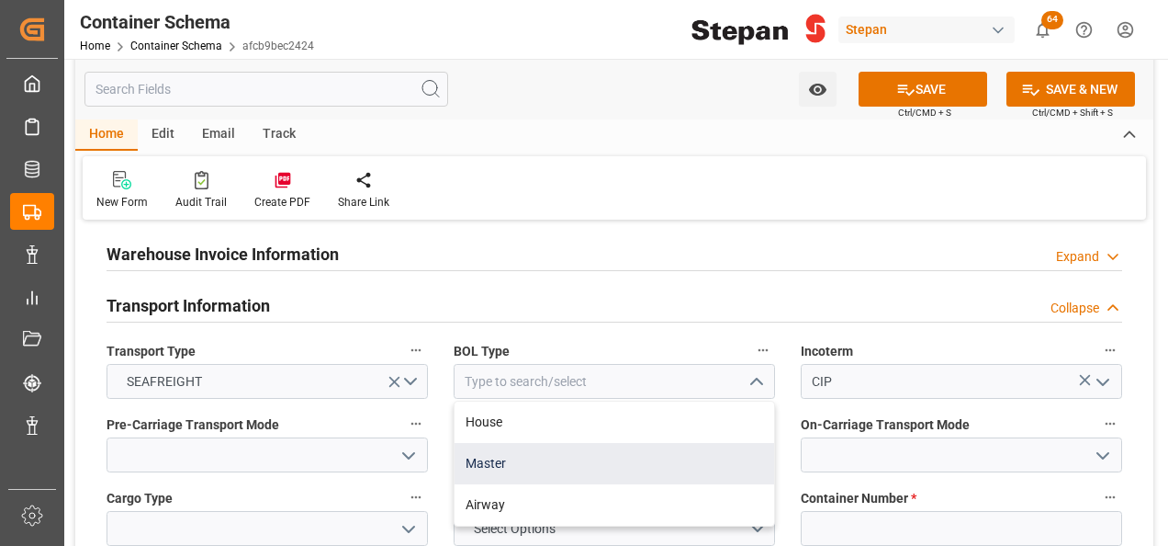
click at [479, 443] on div "Master" at bounding box center [615, 463] width 320 height 41
type input "Master"
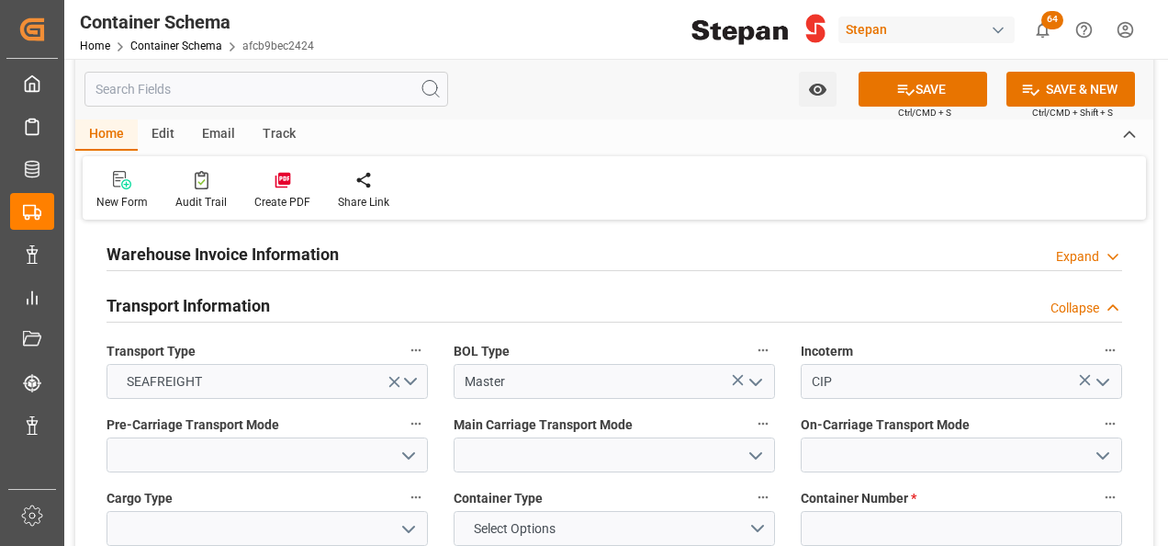
click at [401, 445] on icon "open menu" at bounding box center [409, 456] width 22 height 22
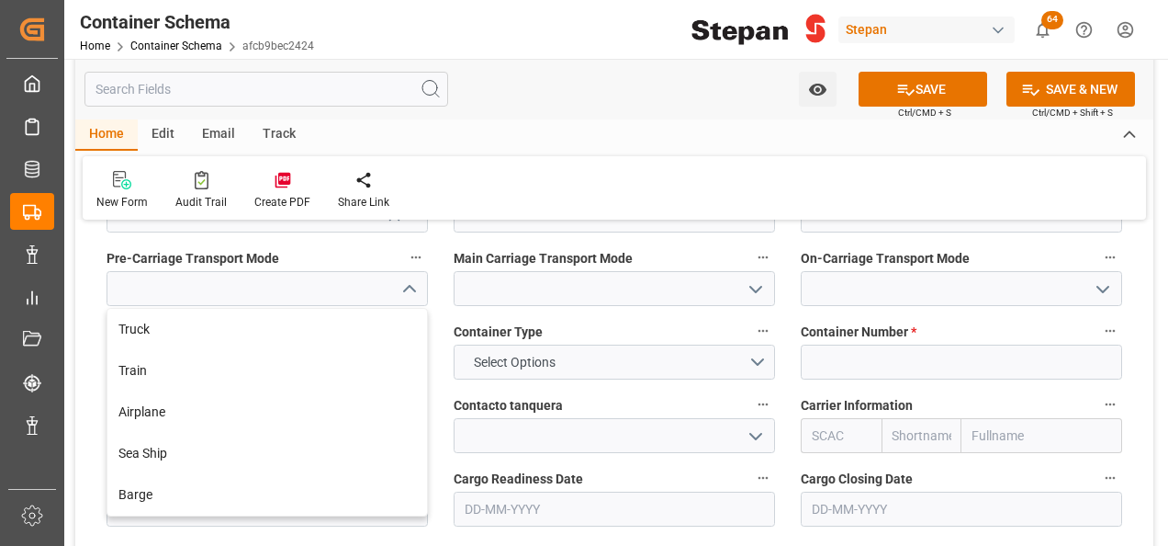
scroll to position [2296, 0]
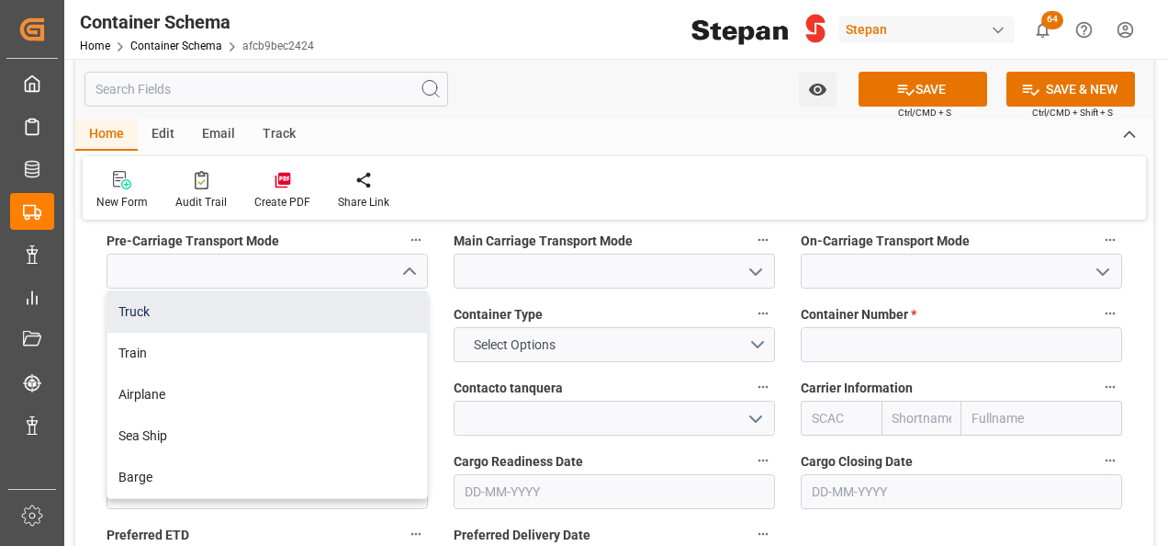
click at [130, 291] on div "Truck" at bounding box center [267, 311] width 320 height 41
type input "Truck"
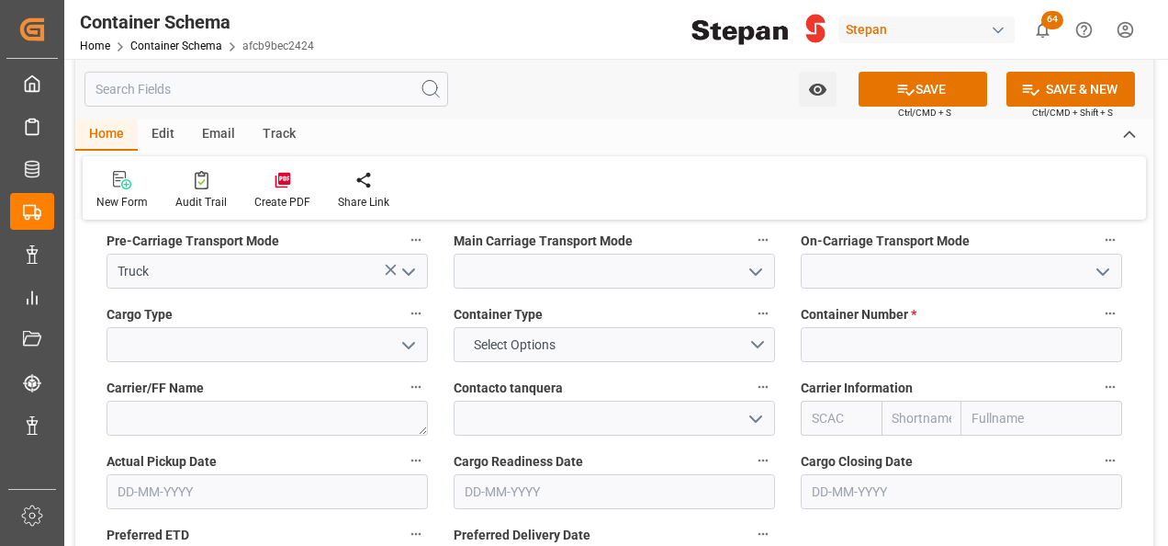
click at [753, 261] on icon "open menu" at bounding box center [756, 272] width 22 height 22
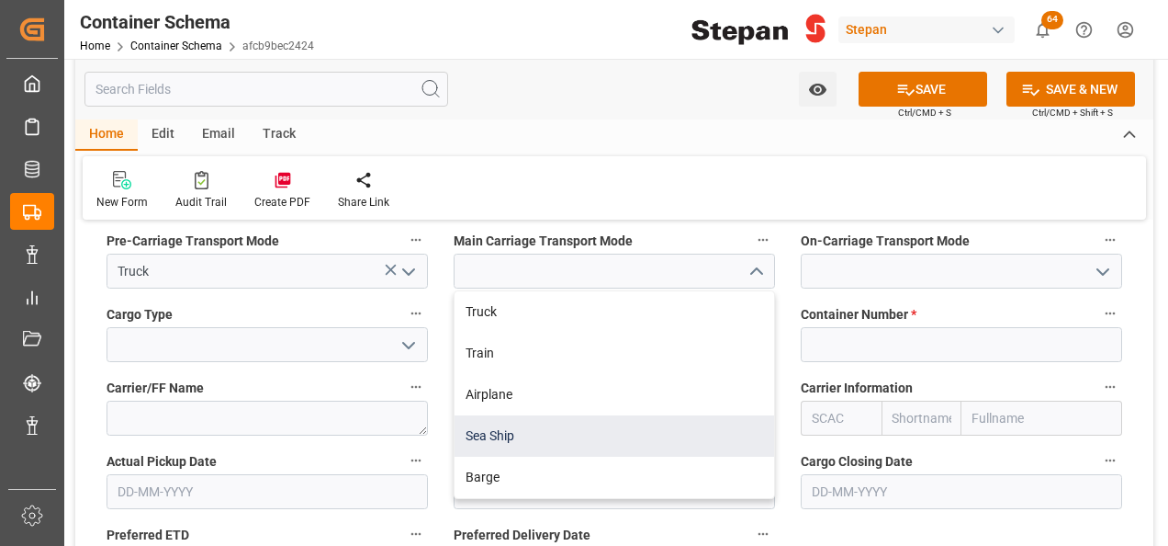
click at [494, 415] on div "Sea Ship" at bounding box center [615, 435] width 320 height 41
type input "Sea Ship"
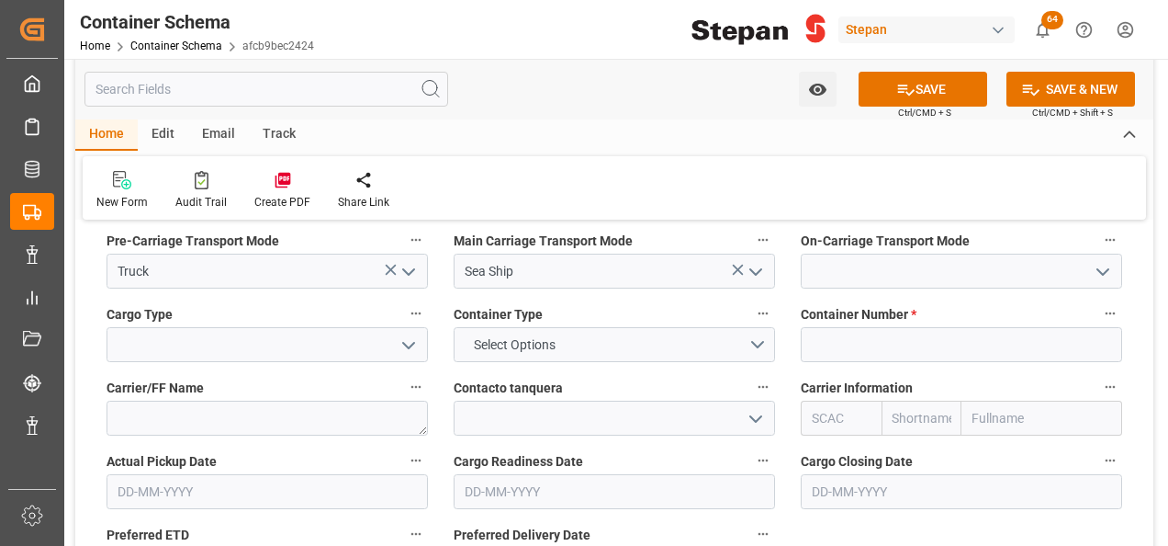
click at [1106, 269] on polyline "open menu" at bounding box center [1103, 272] width 11 height 6
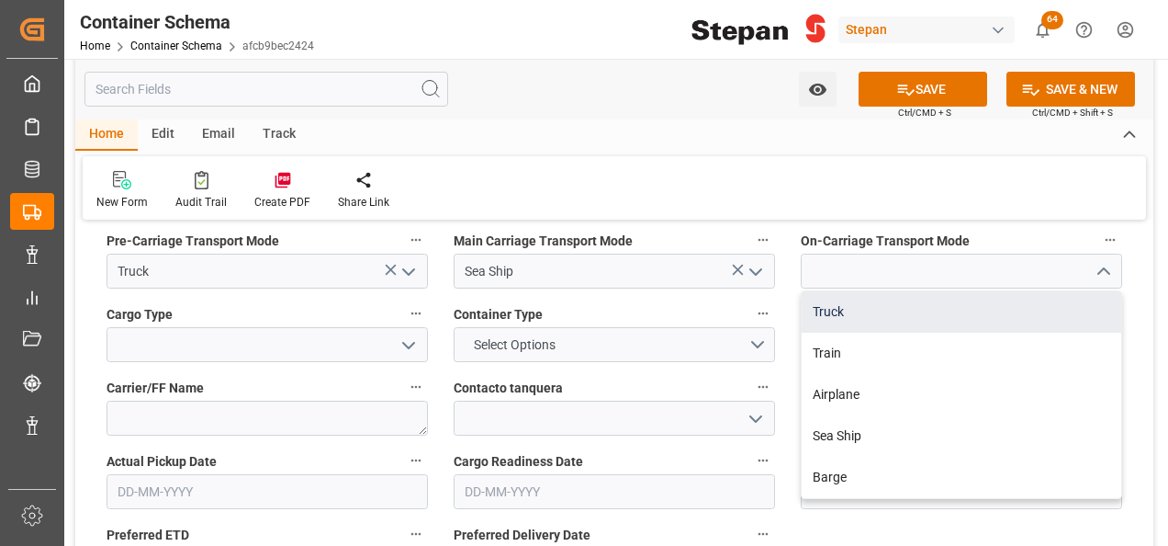
drag, startPoint x: 837, startPoint y: 275, endPoint x: 844, endPoint y: 288, distance: 15.6
click at [838, 291] on div "Truck" at bounding box center [962, 311] width 320 height 41
type input "Truck"
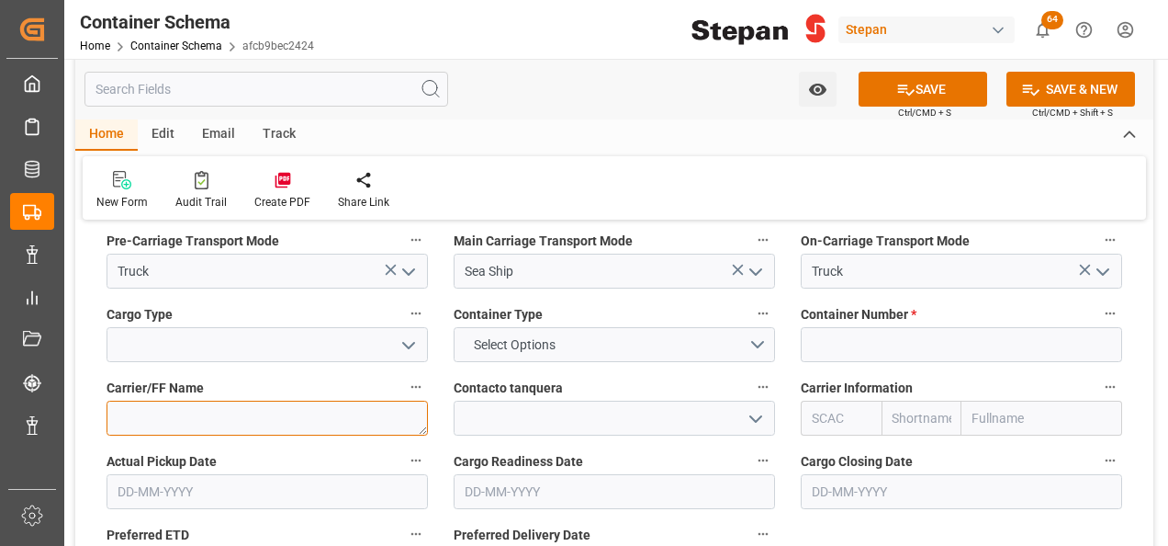
click at [319, 400] on textarea at bounding box center [267, 417] width 321 height 35
paste textarea "DEN HARTOGH"
type textarea "DEN HARTOGH"
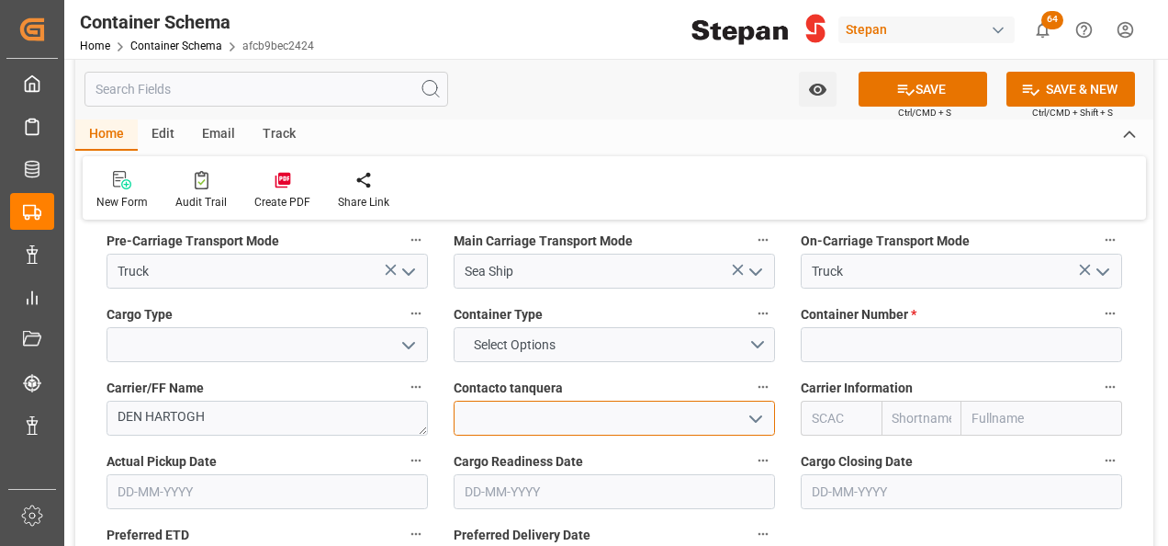
click at [520, 400] on input at bounding box center [614, 417] width 321 height 35
click at [526, 400] on input at bounding box center [614, 417] width 321 height 35
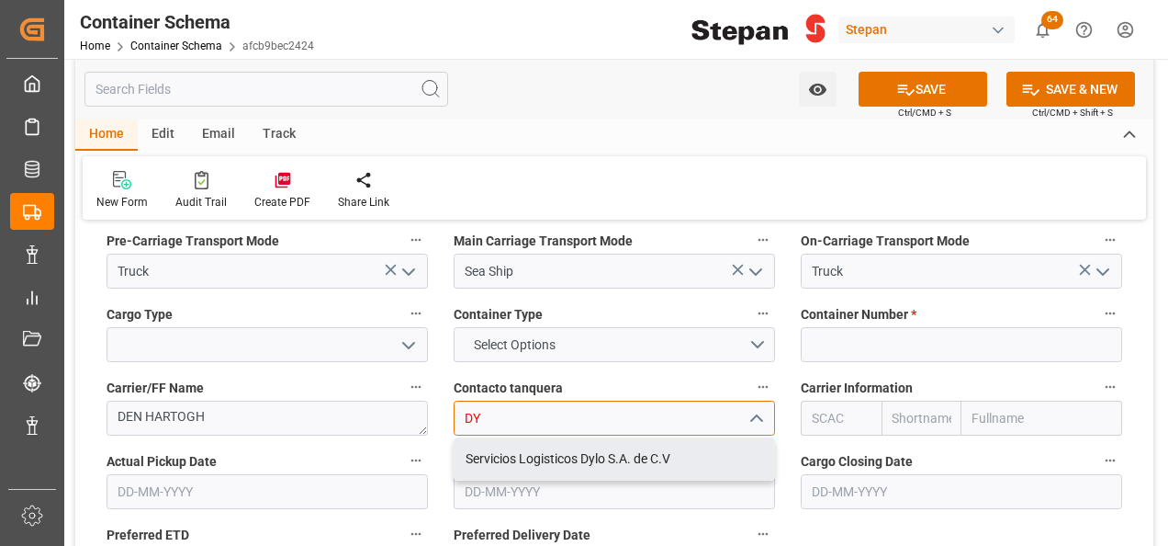
type input "DY"
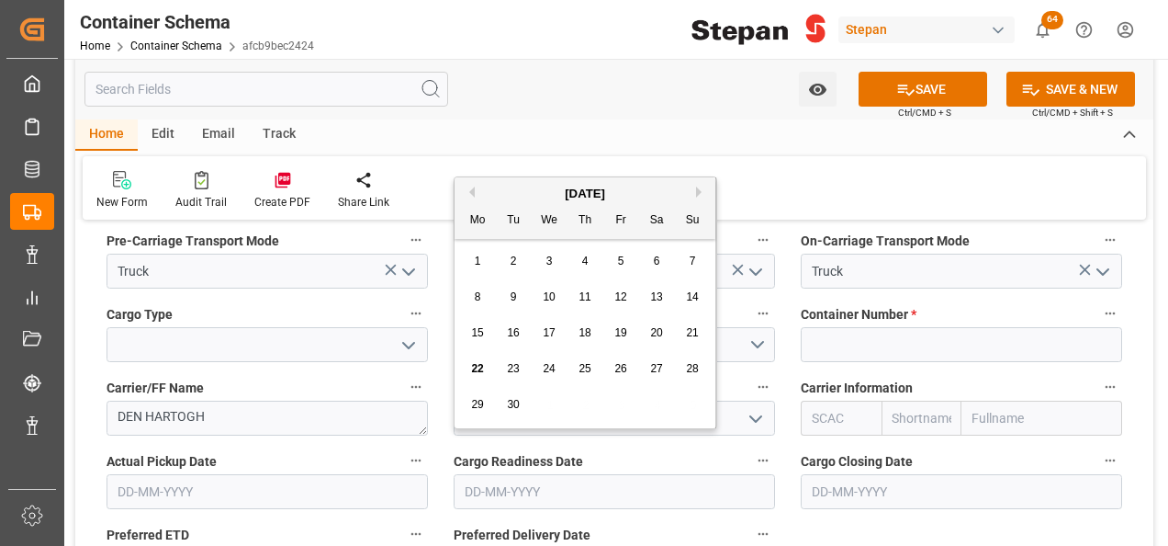
click at [380, 448] on label "Actual Pickup Date" at bounding box center [267, 461] width 321 height 26
click at [404, 448] on button "Actual Pickup Date" at bounding box center [416, 460] width 24 height 24
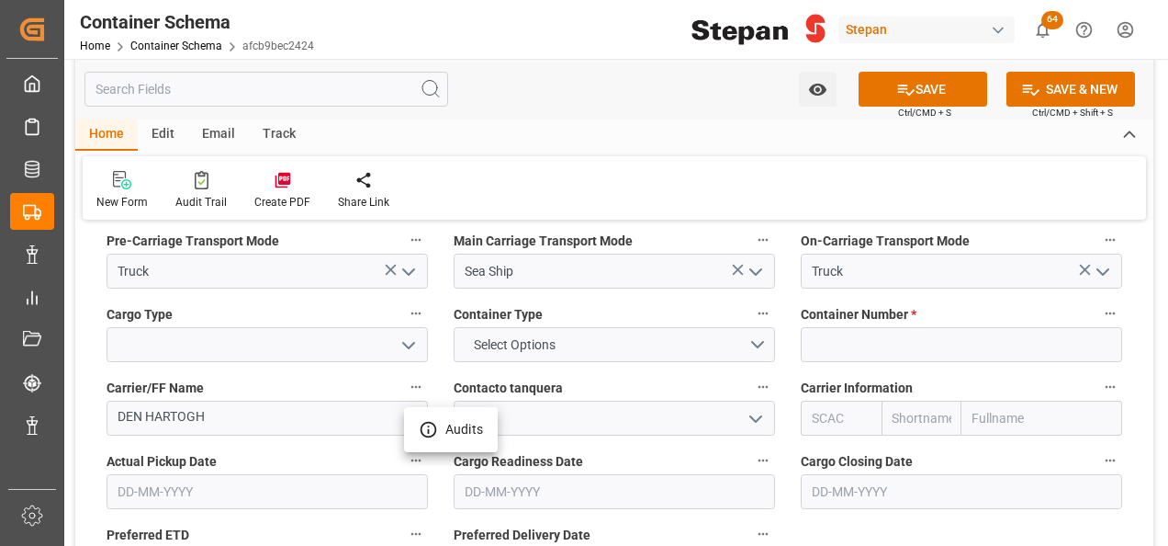
click at [505, 386] on div at bounding box center [584, 273] width 1168 height 546
click at [536, 400] on input at bounding box center [614, 417] width 321 height 35
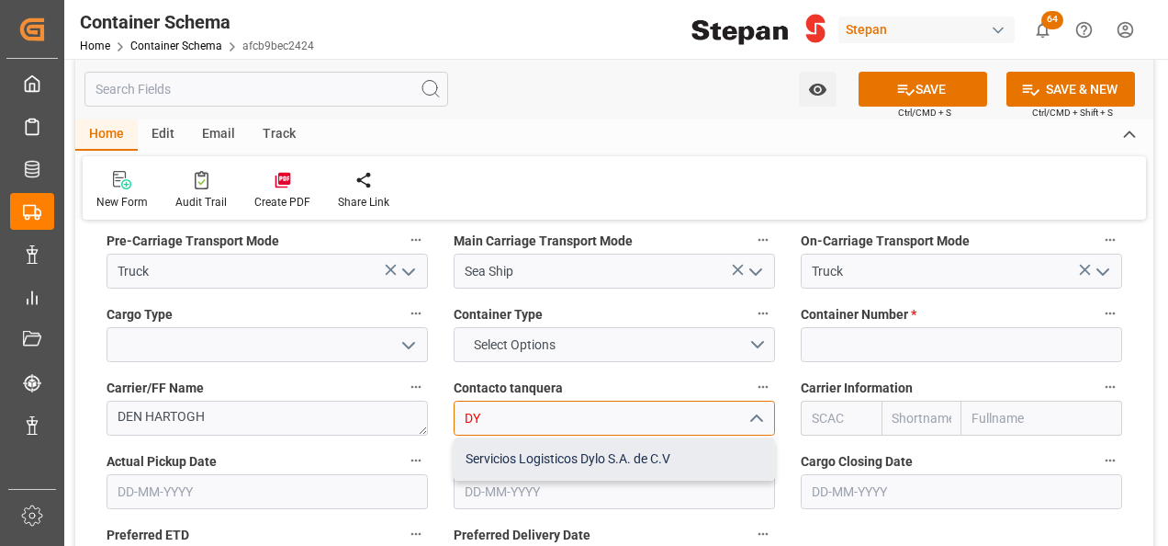
click at [546, 438] on div "Servicios Logisticos Dylo S.A. de C.V" at bounding box center [615, 458] width 320 height 41
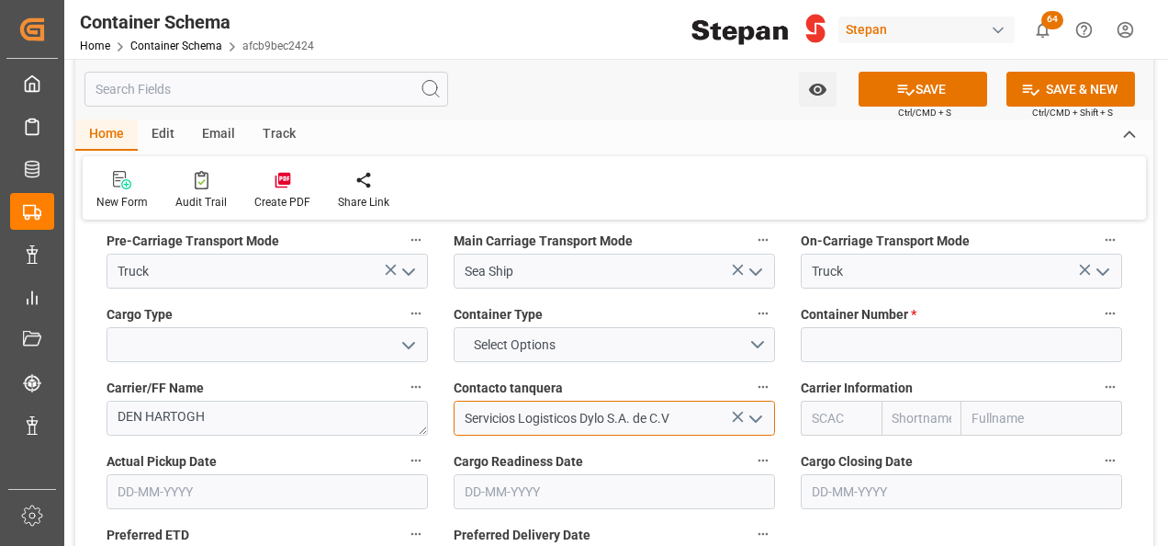
type input "Servicios Logisticos Dylo S.A. de C.V"
click at [1051, 400] on input "text" at bounding box center [1042, 417] width 161 height 35
type input "HAPAG"
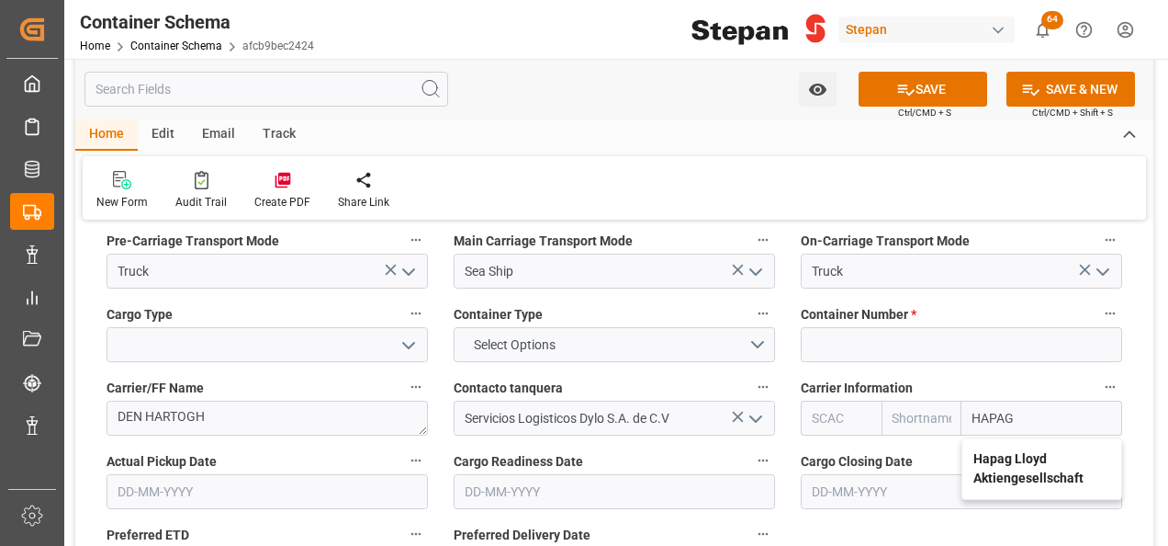
drag, startPoint x: 978, startPoint y: 428, endPoint x: 981, endPoint y: 390, distance: 37.8
click at [978, 451] on b "Hapag Lloyd Aktiengesellschaft" at bounding box center [1029, 468] width 110 height 34
type input "HLCU"
type input "Hapag [PERSON_NAME]"
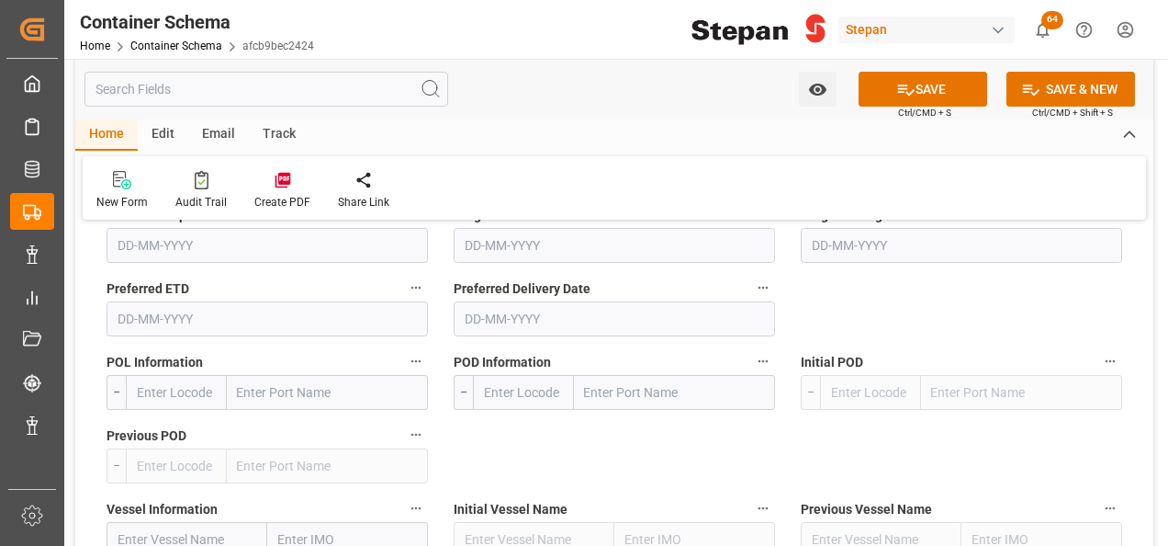
scroll to position [2572, 0]
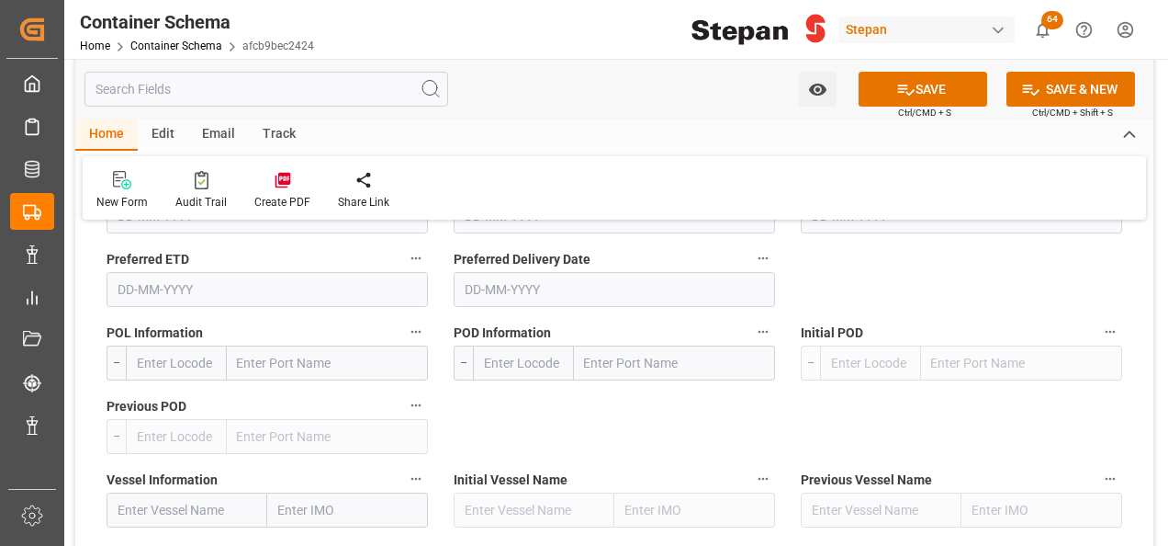
type input "Hapag Lloyd Aktiengesellschaft"
click at [269, 345] on input "text" at bounding box center [327, 362] width 201 height 35
paste input "ROTTERDAM"
type input "ROTTERDAM"
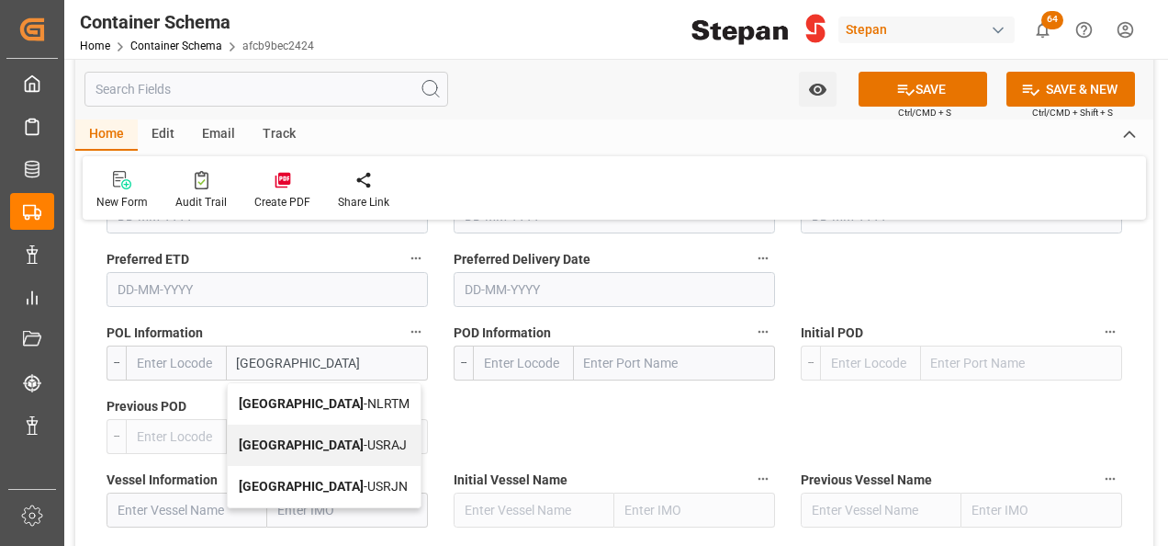
click at [309, 396] on span "Rotterdam - NLRTM" at bounding box center [324, 403] width 171 height 15
type input "NLRTM"
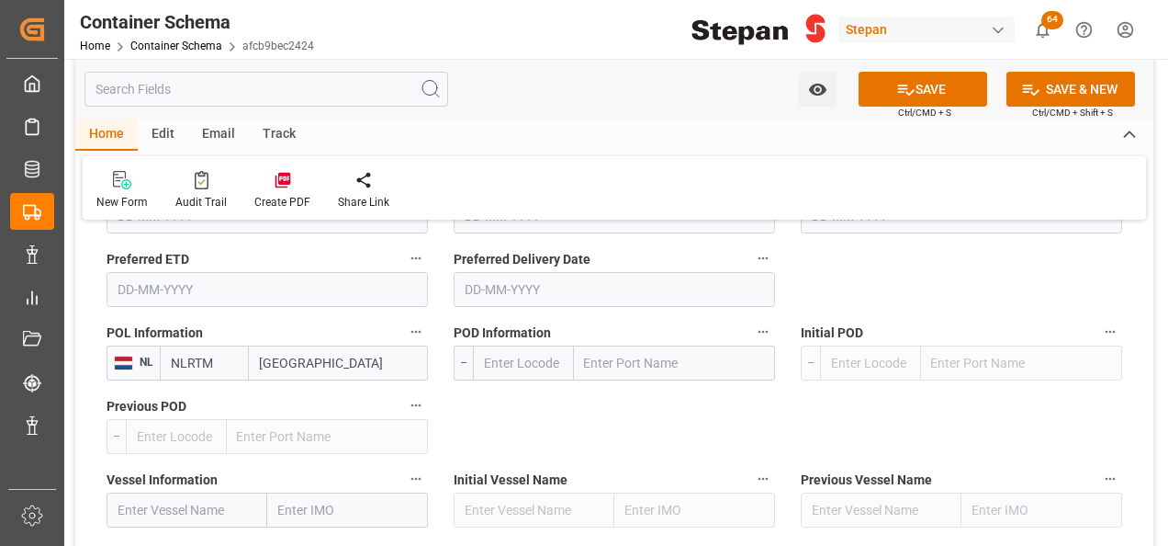
type input "[GEOGRAPHIC_DATA]"
click at [656, 345] on input "text" at bounding box center [674, 362] width 201 height 35
click at [614, 345] on input "ALATAMIRA" at bounding box center [674, 362] width 201 height 35
click at [602, 345] on input "ALATAMIRA" at bounding box center [674, 362] width 201 height 35
click at [610, 345] on input "ALATAMIRA" at bounding box center [674, 362] width 201 height 35
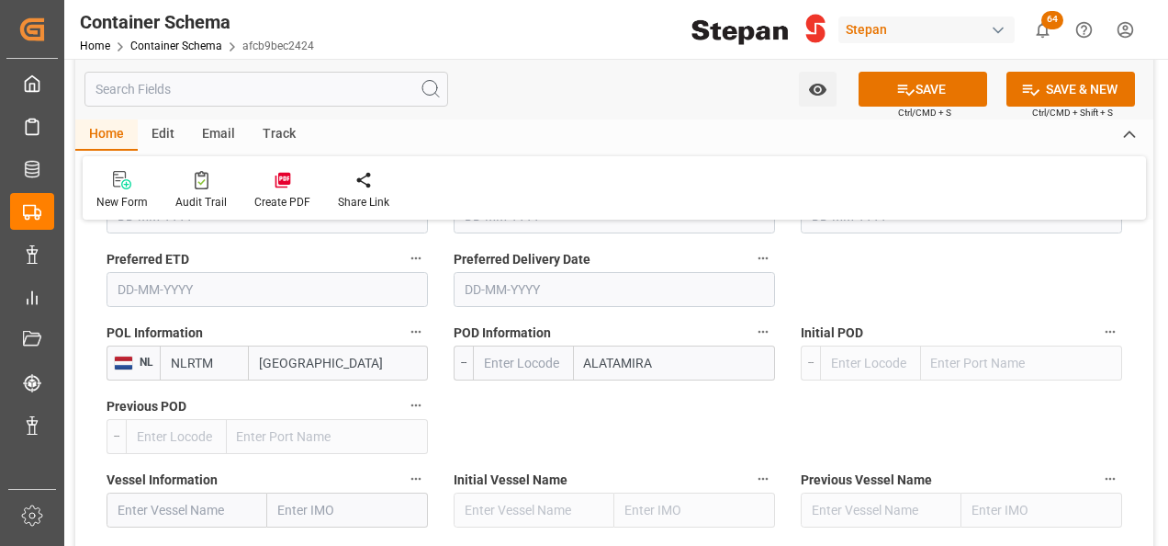
type input "ALTAMIRA"
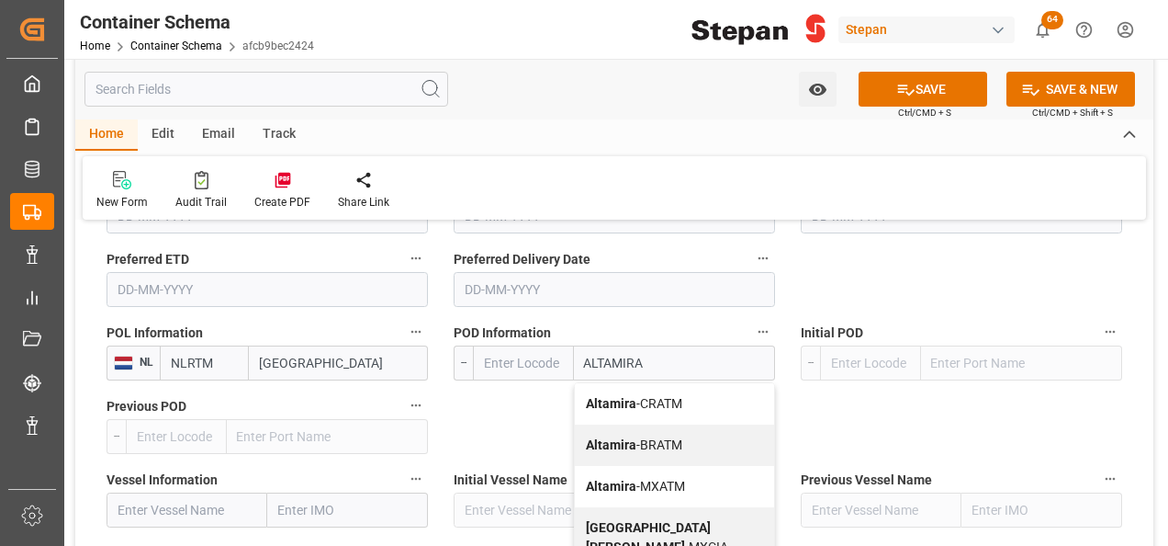
click at [640, 479] on span "Altamira - MXATM" at bounding box center [635, 486] width 99 height 15
type input "MXATM"
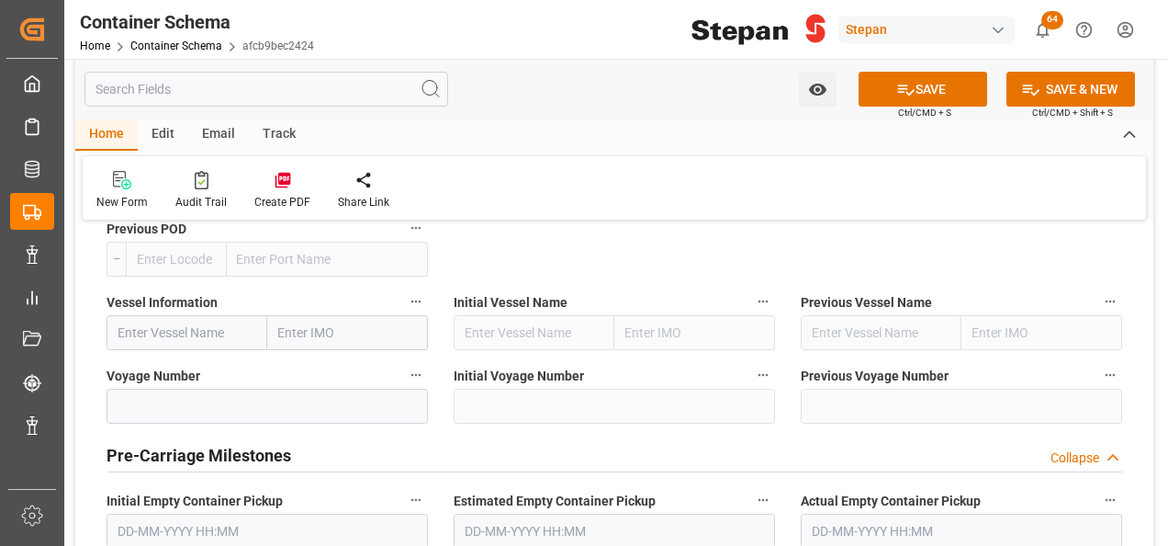
scroll to position [2755, 0]
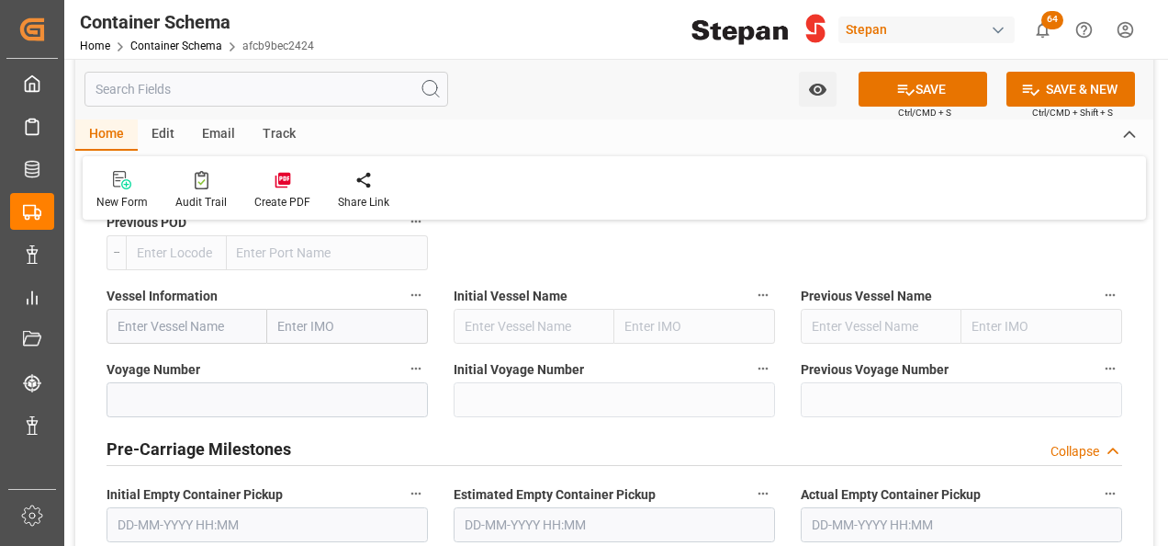
type input "Altamira"
click at [152, 309] on input "text" at bounding box center [187, 326] width 161 height 35
paste input "[PERSON_NAME]"
type input "[PERSON_NAME]"
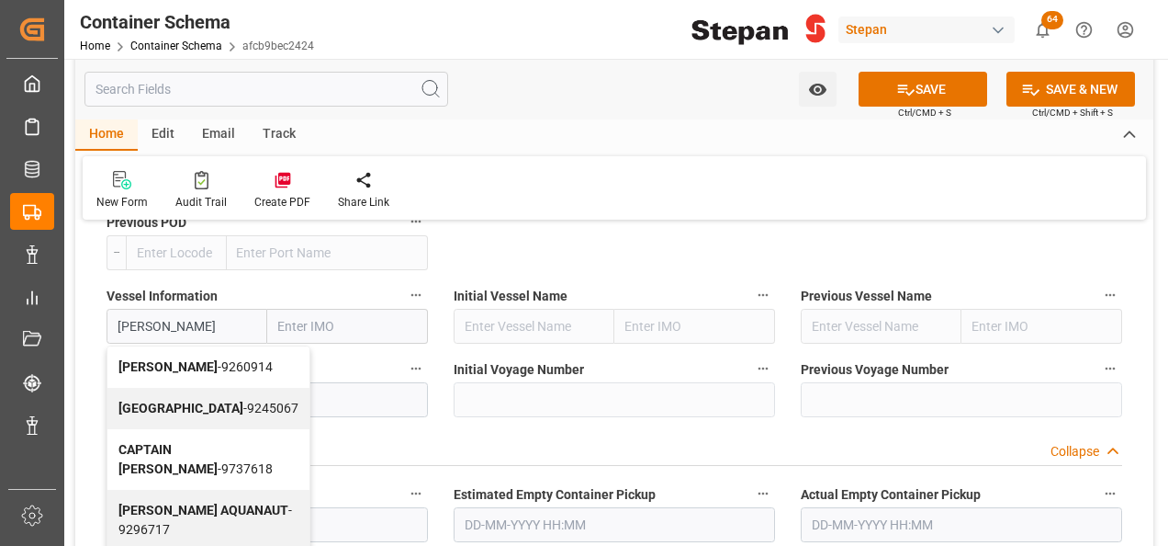
click at [152, 348] on div "ADAMS - 9260914" at bounding box center [208, 366] width 202 height 41
type input "9260914"
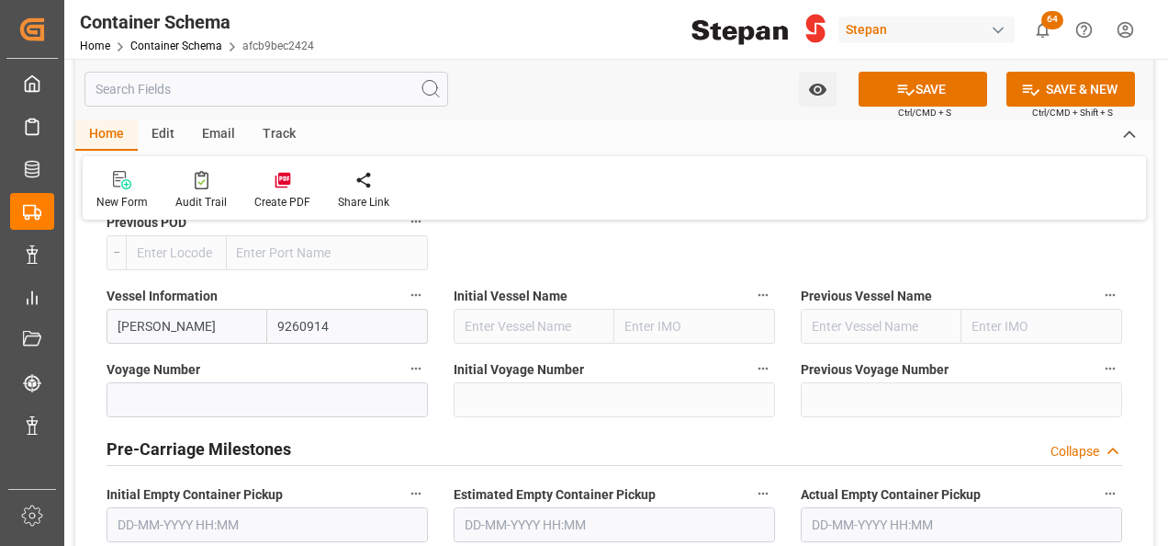
type input "[PERSON_NAME]"
click at [155, 382] on input at bounding box center [267, 399] width 321 height 35
paste input "537W"
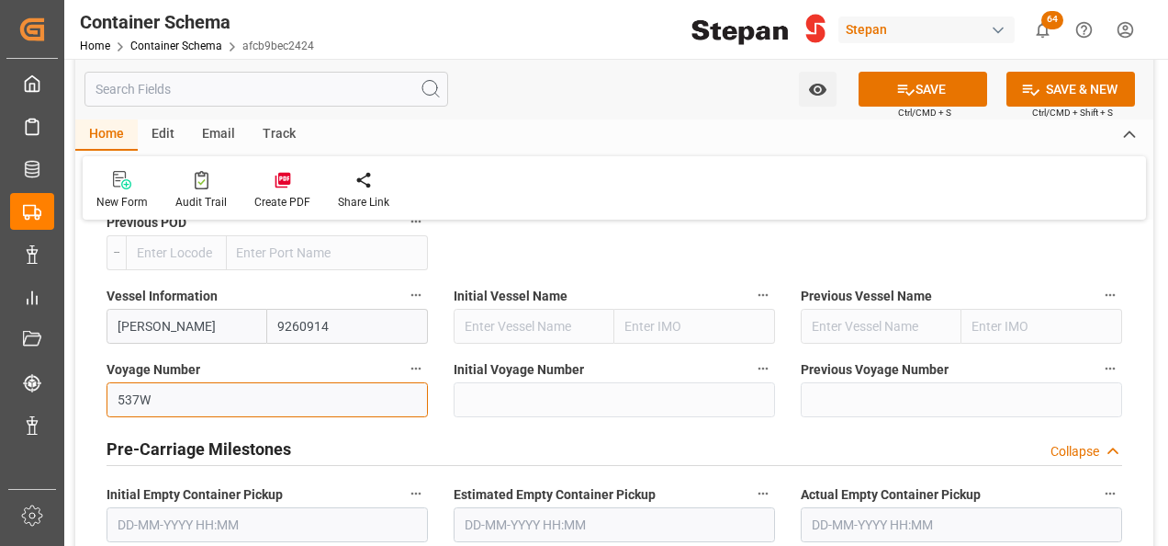
type input "537W"
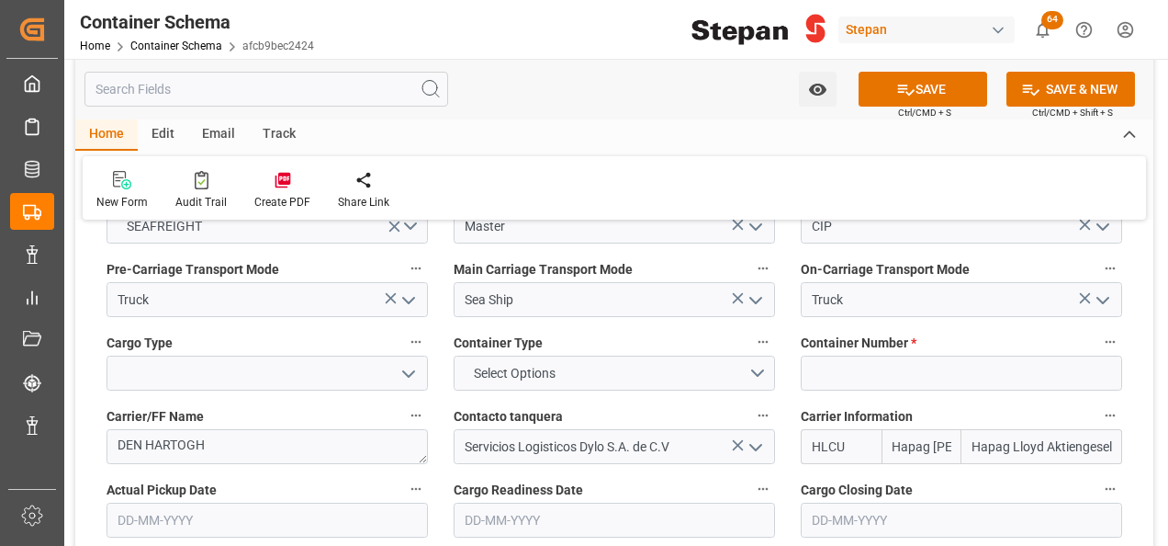
scroll to position [2204, 0]
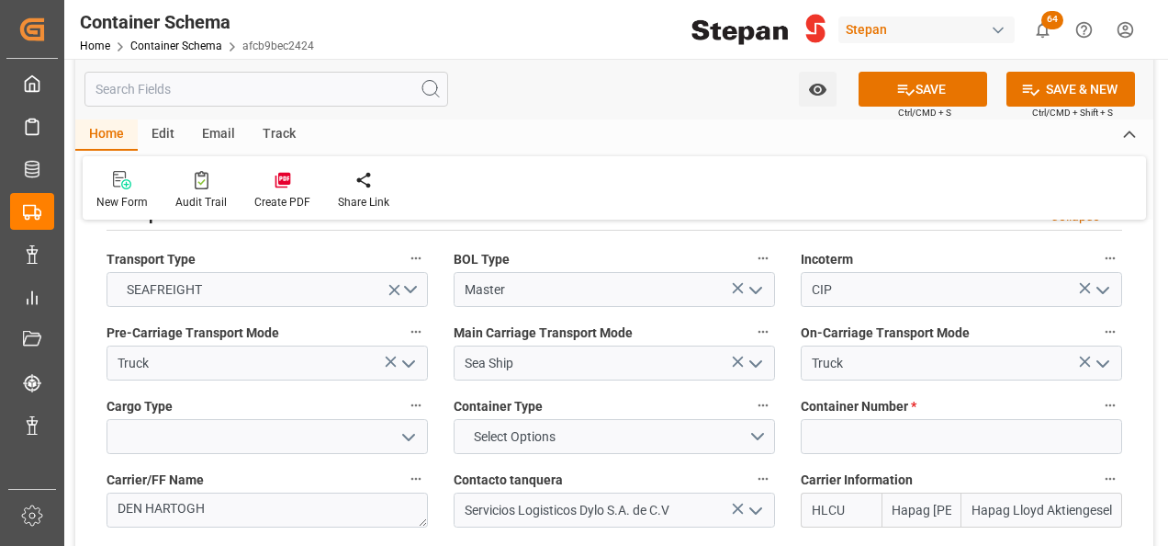
click at [419, 426] on icon "open menu" at bounding box center [409, 437] width 22 height 22
type input "ISOTANQUE"
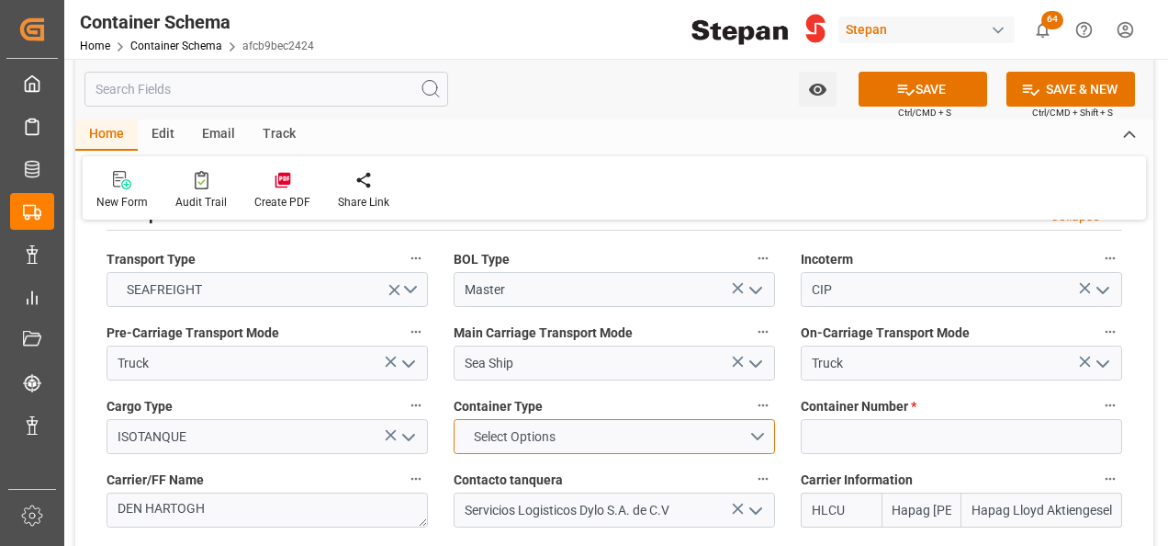
click at [758, 419] on button "Select Options" at bounding box center [614, 436] width 321 height 35
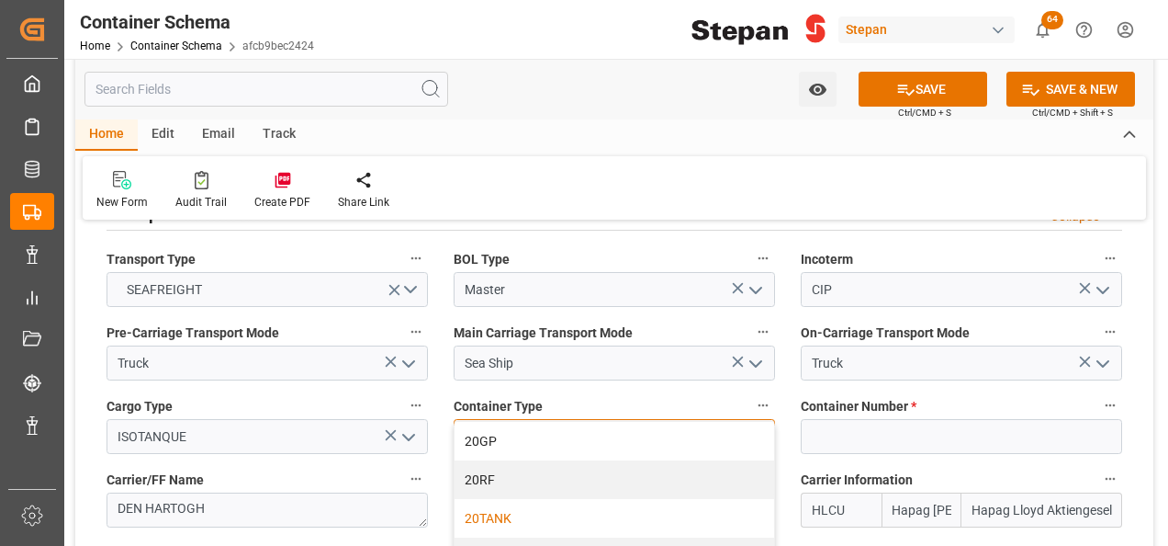
click at [496, 499] on div "20TANK" at bounding box center [615, 518] width 320 height 39
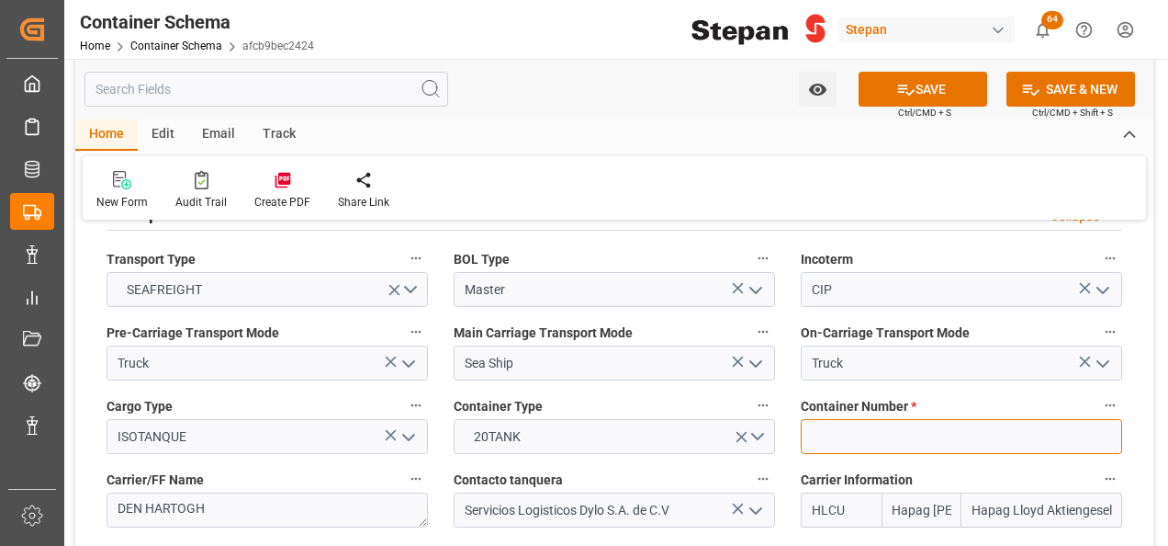
click at [841, 419] on input at bounding box center [961, 436] width 321 height 35
paste input "TIFU 5750850"
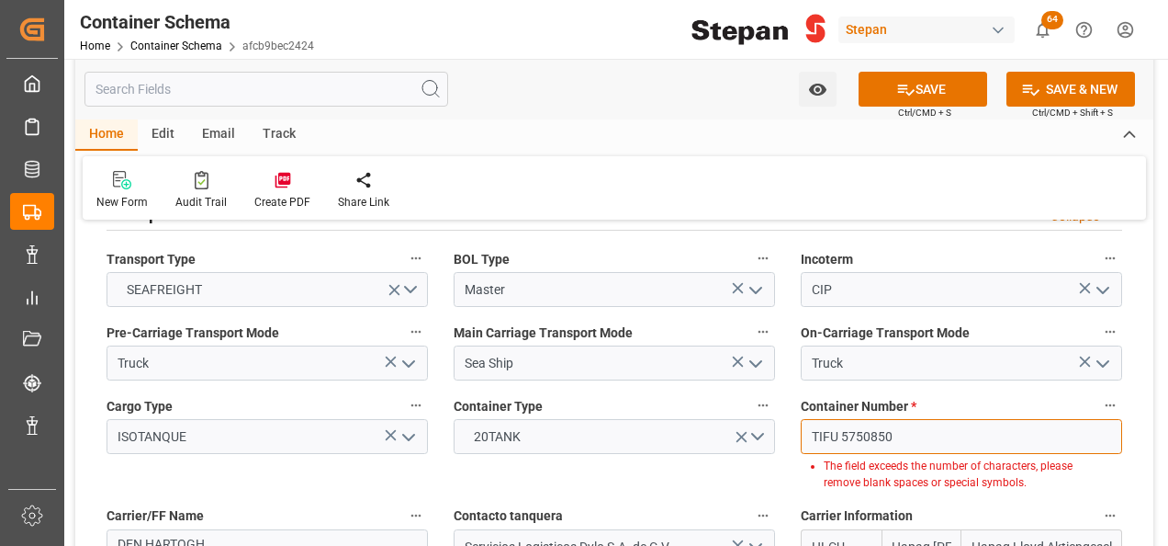
click at [843, 419] on input "TIFU 5750850" at bounding box center [961, 436] width 321 height 35
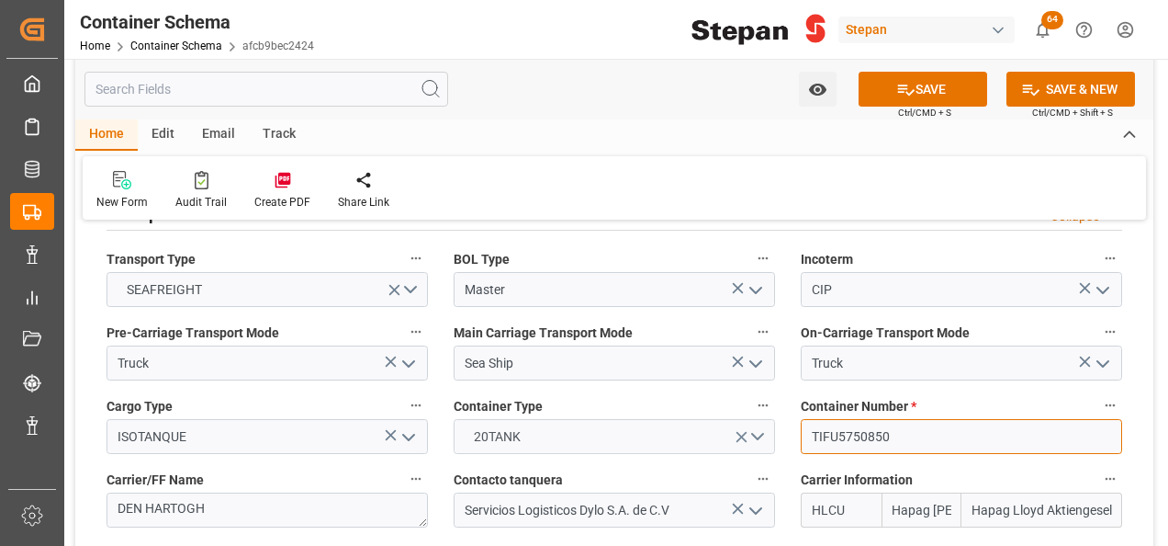
drag, startPoint x: 896, startPoint y: 404, endPoint x: 749, endPoint y: 411, distance: 147.1
type input "TIFU5750850"
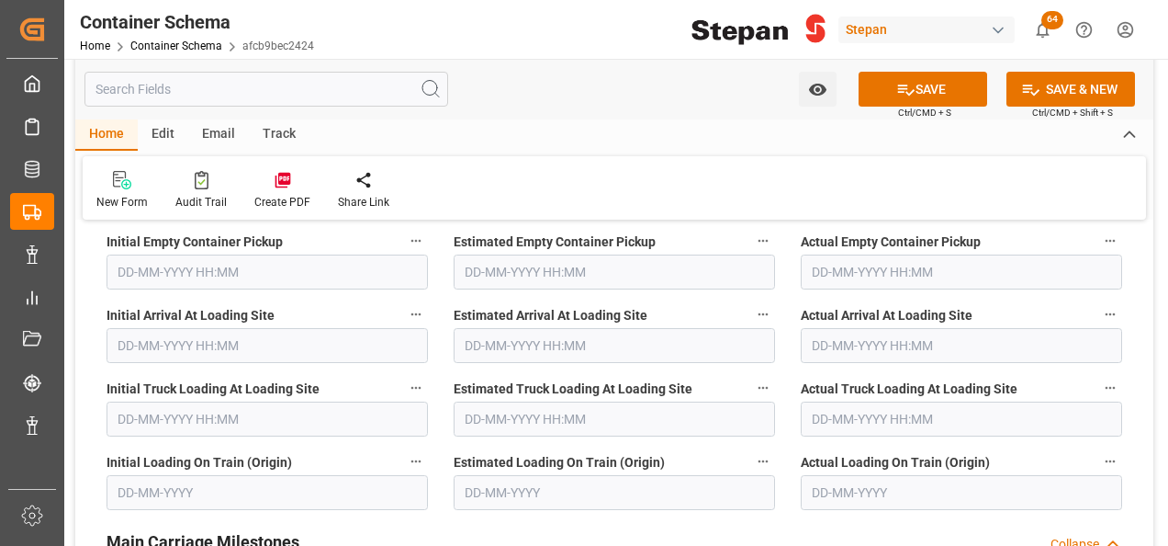
scroll to position [3215, 0]
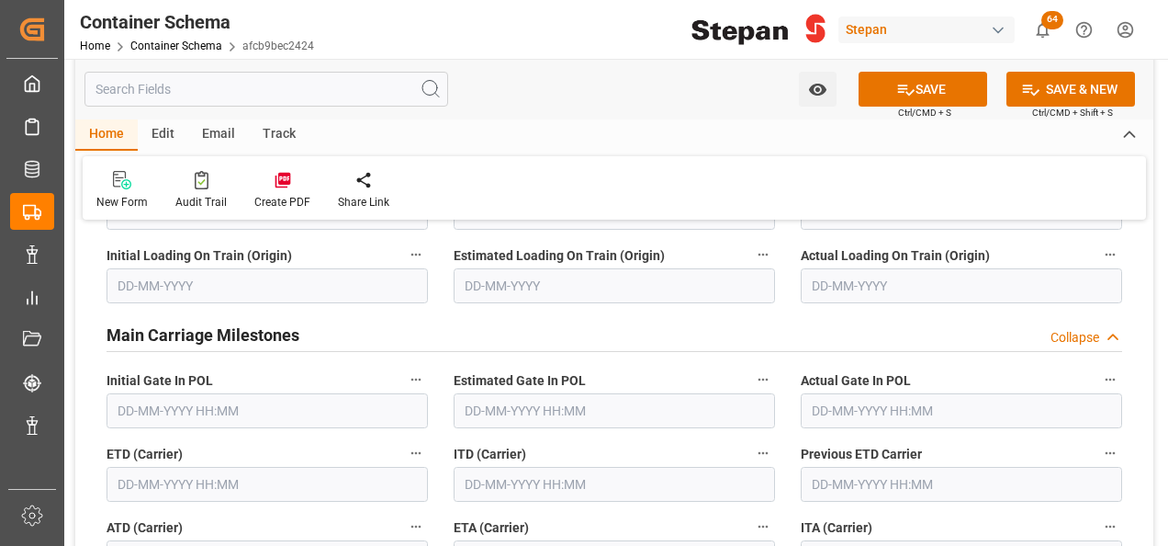
click at [169, 393] on input "text" at bounding box center [267, 410] width 321 height 35
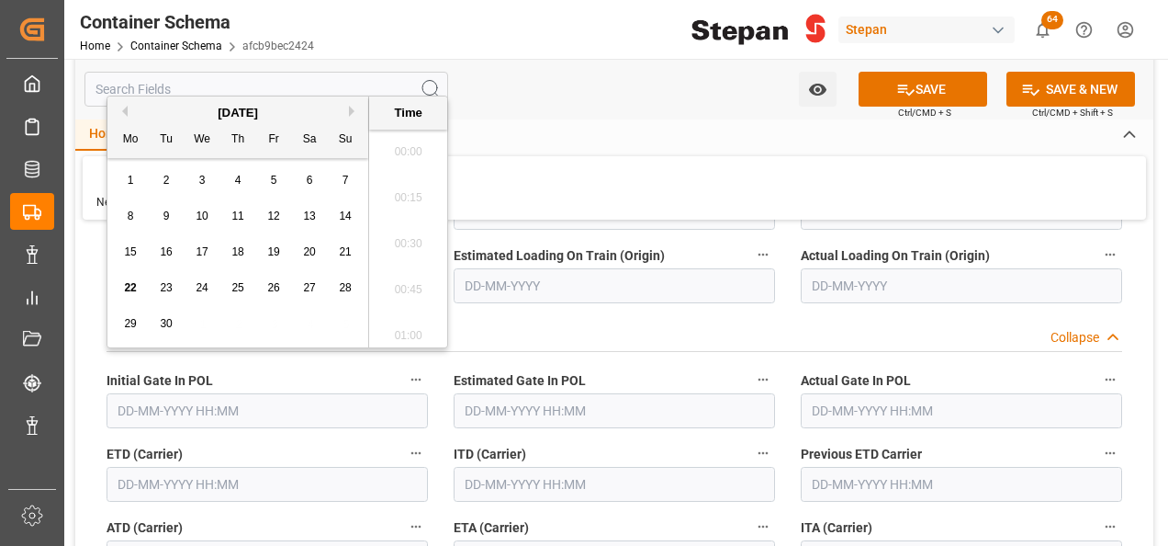
scroll to position [1980, 0]
click at [235, 251] on span "18" at bounding box center [237, 251] width 12 height 13
type input "[DATE] 00:00"
click at [183, 467] on input "text" at bounding box center [267, 484] width 321 height 35
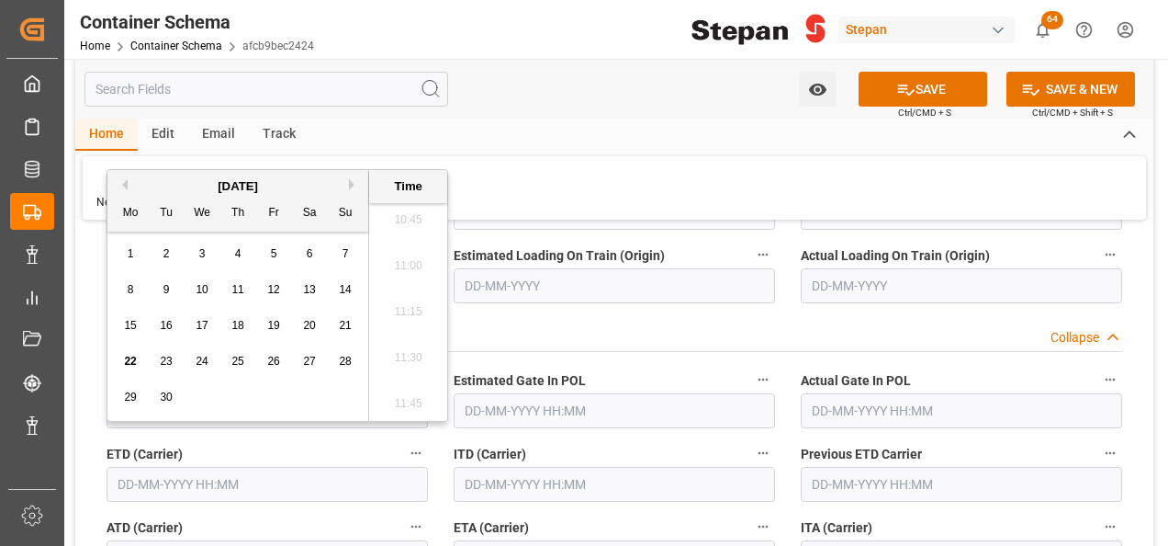
click at [239, 325] on span "18" at bounding box center [237, 325] width 12 height 13
type input "[DATE] 00:00"
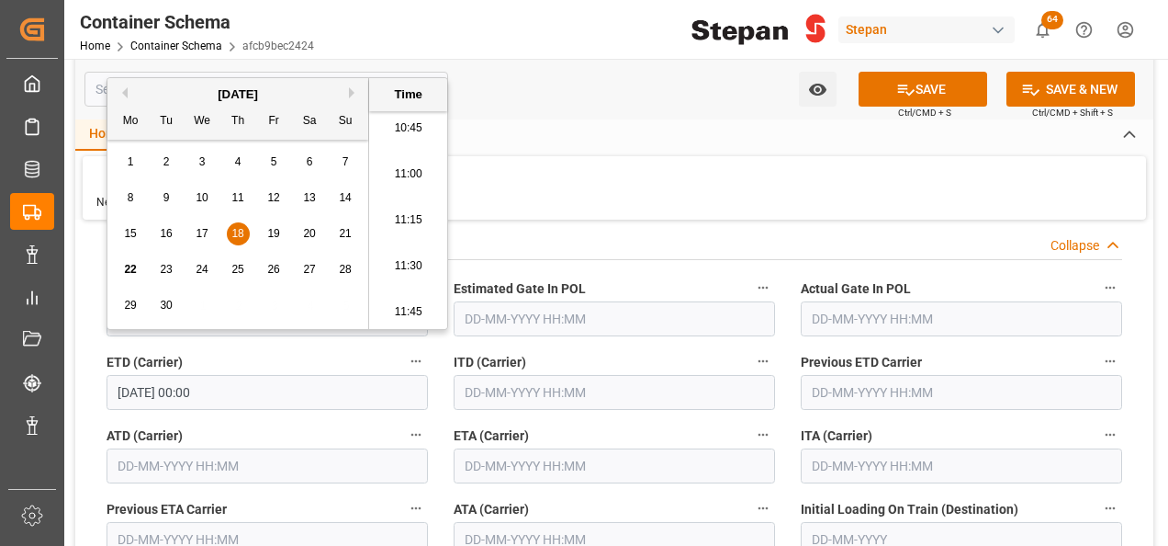
click at [490, 448] on input "text" at bounding box center [614, 465] width 321 height 35
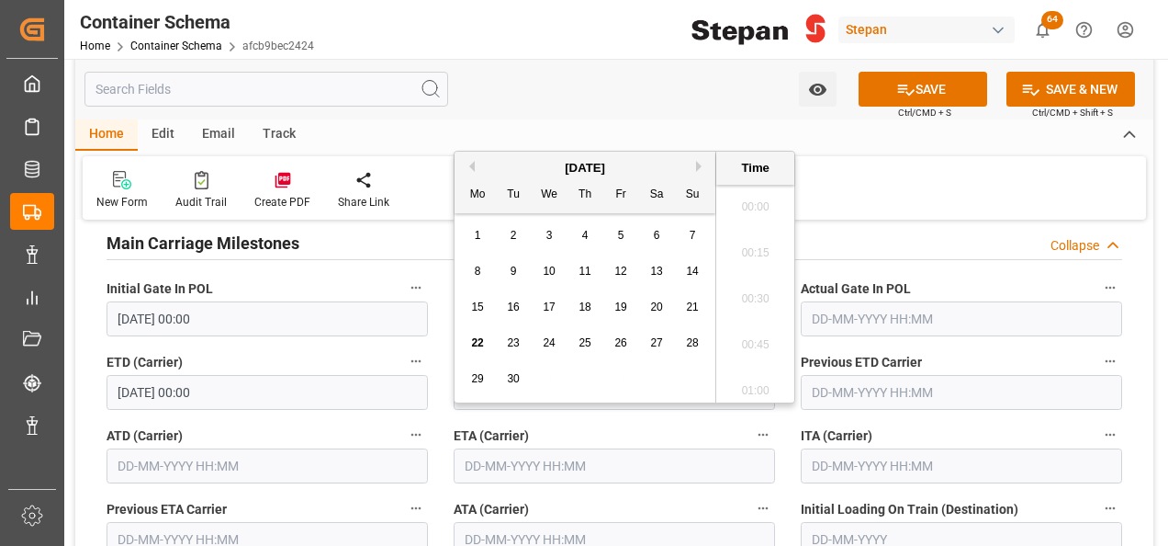
scroll to position [1980, 0]
click at [698, 162] on button "Next Month" at bounding box center [701, 166] width 11 height 11
click at [659, 266] on span "11" at bounding box center [656, 271] width 12 height 13
type input "[DATE] 00:00"
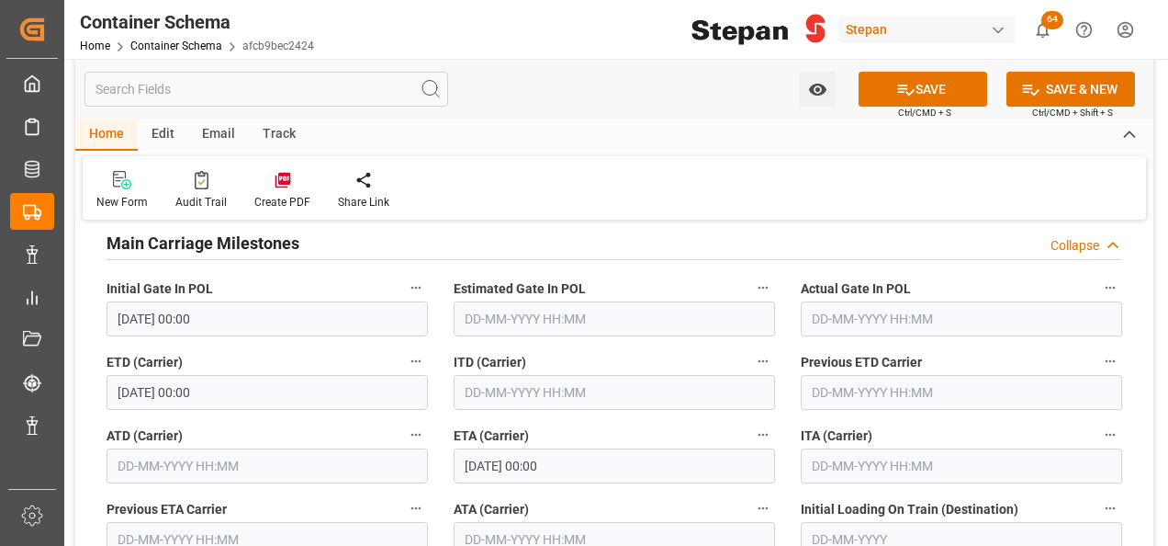
click at [868, 189] on div "New Form Audit Trail Create PDF Share Link" at bounding box center [615, 187] width 1064 height 63
click at [898, 86] on icon at bounding box center [905, 89] width 19 height 19
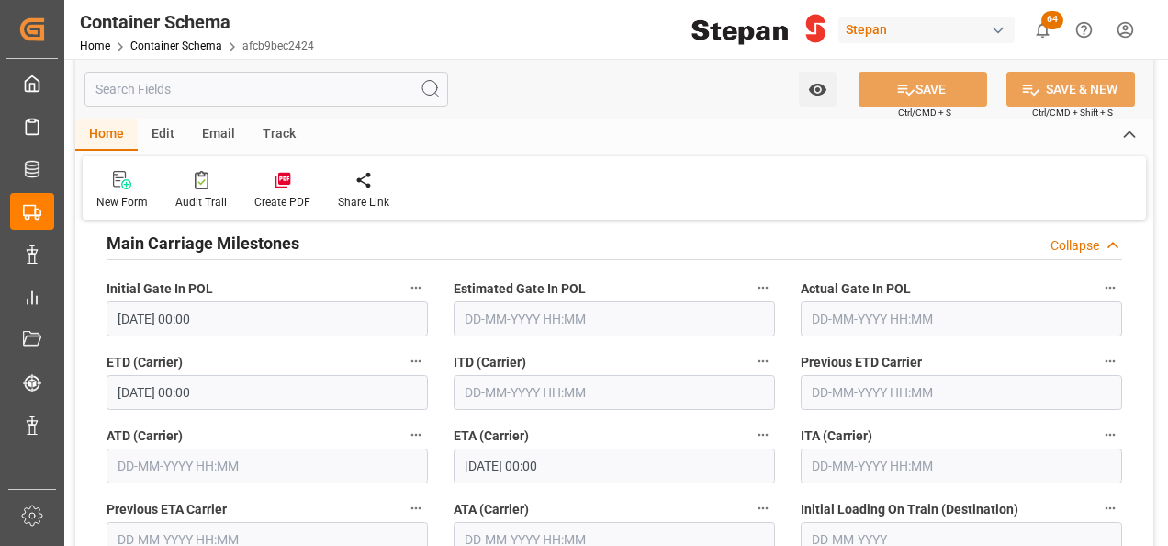
type input "GRUPO ESPECIALIZADO"
type textarea "Documents Sent"
type textarea "1 ISOTANQUE"
type input "MXATM"
type input "Altamira"
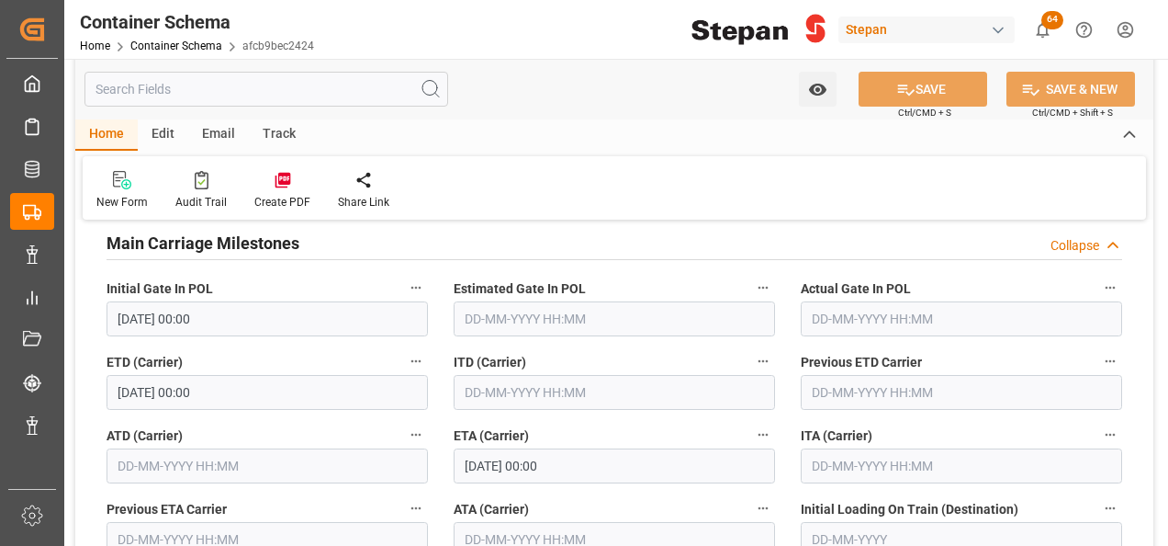
type input "[PERSON_NAME]"
type input "9260914"
type input "537W"
type textarea "pod"
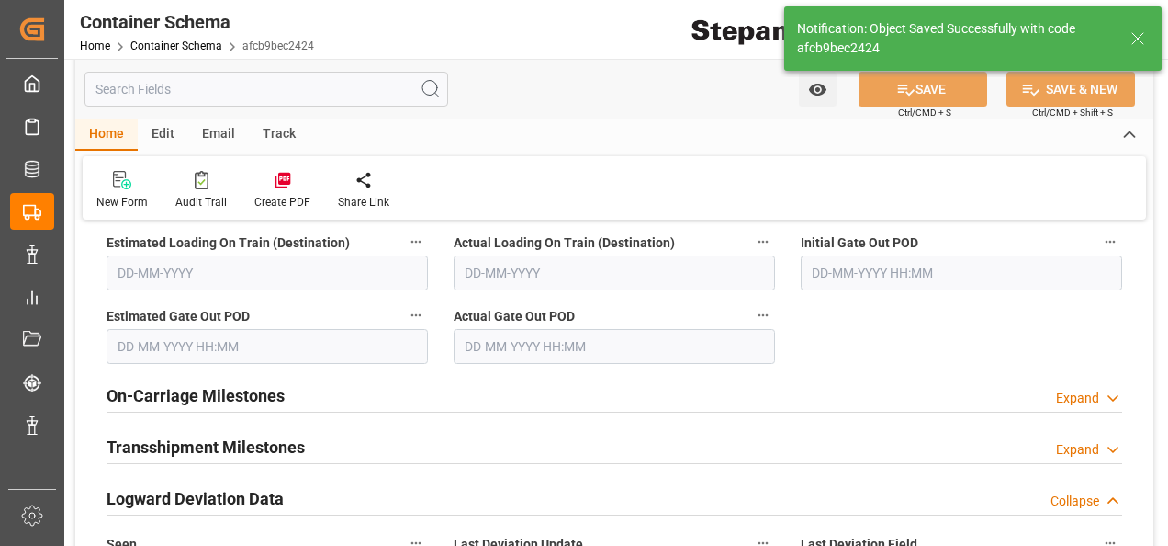
type input "[DATE] 00:00"
type input "[DATE]"
type input "22-09-2025 17:18"
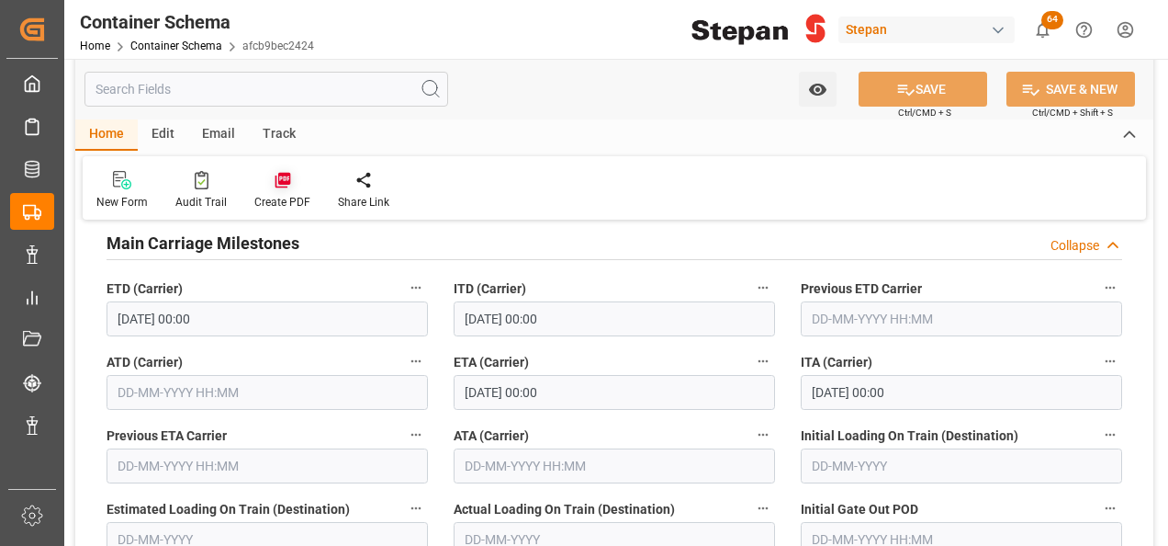
click at [276, 184] on icon at bounding box center [283, 181] width 16 height 16
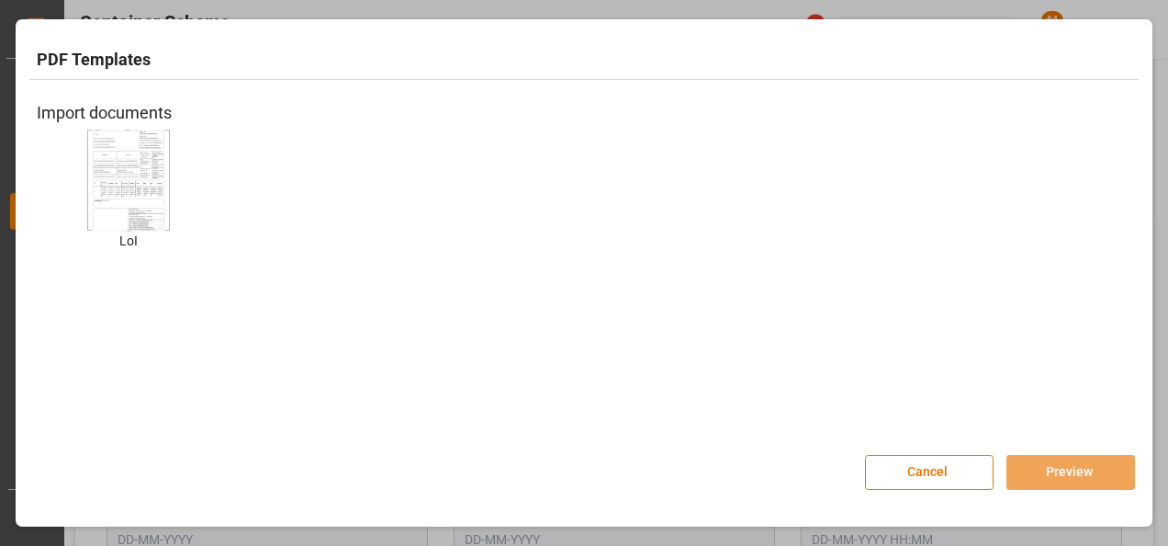
click at [129, 171] on img at bounding box center [128, 180] width 73 height 104
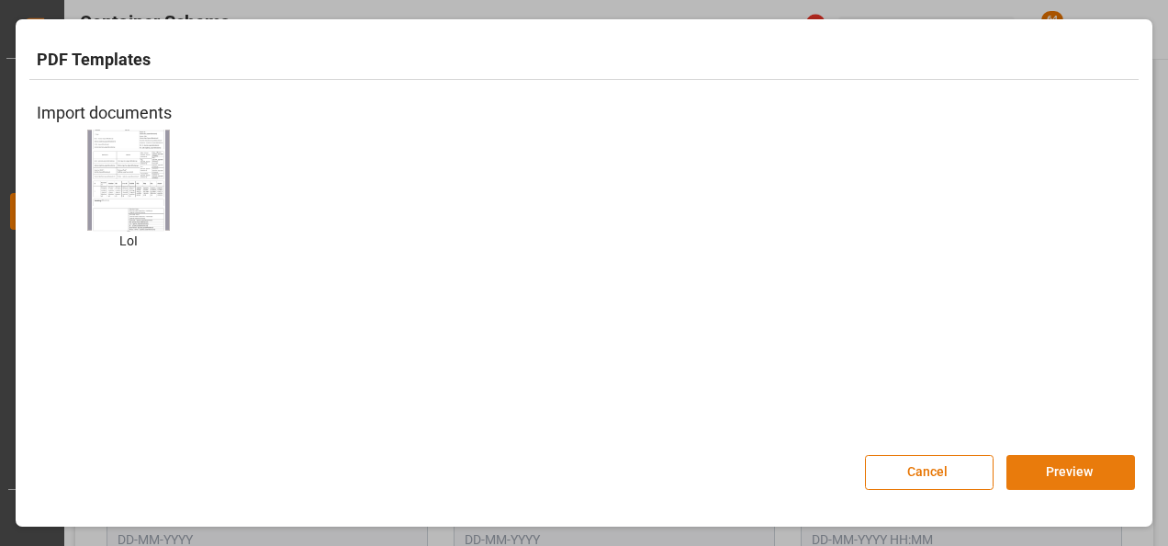
click at [1040, 468] on button "Preview" at bounding box center [1071, 472] width 129 height 35
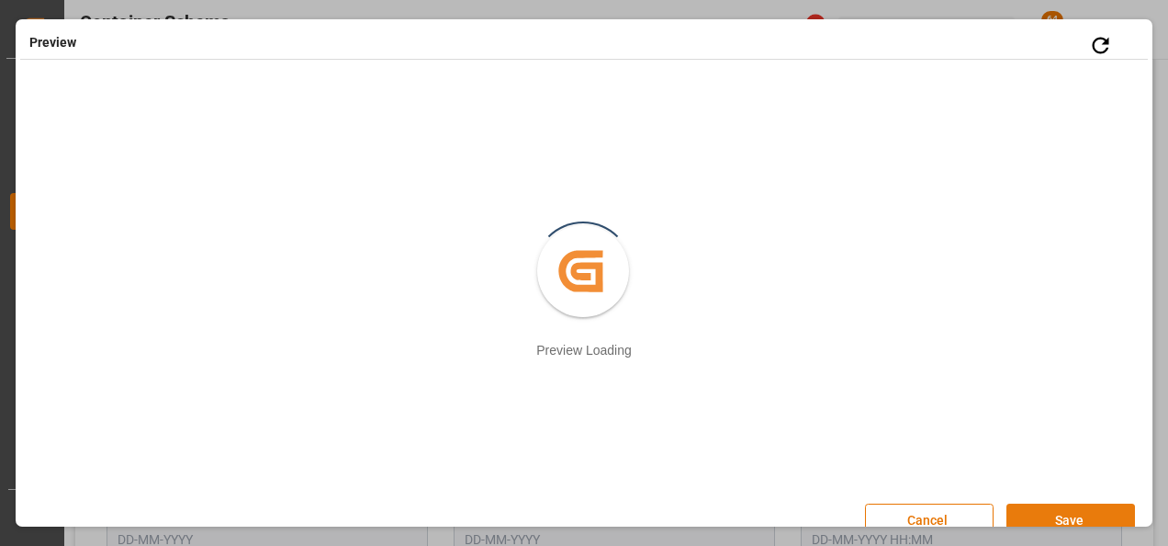
click at [1064, 519] on button "Save" at bounding box center [1071, 520] width 129 height 35
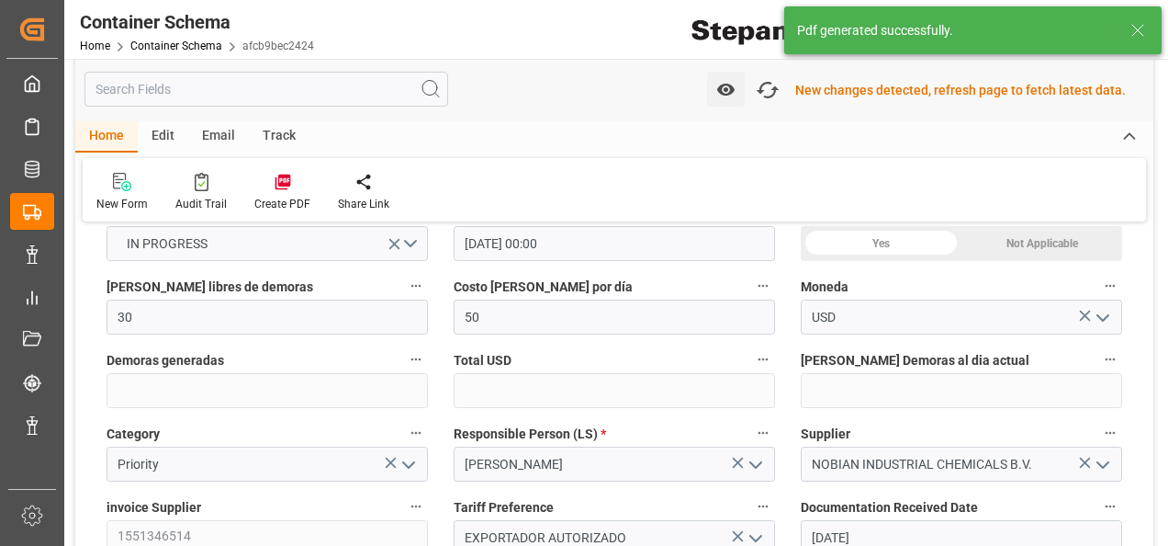
scroll to position [0, 0]
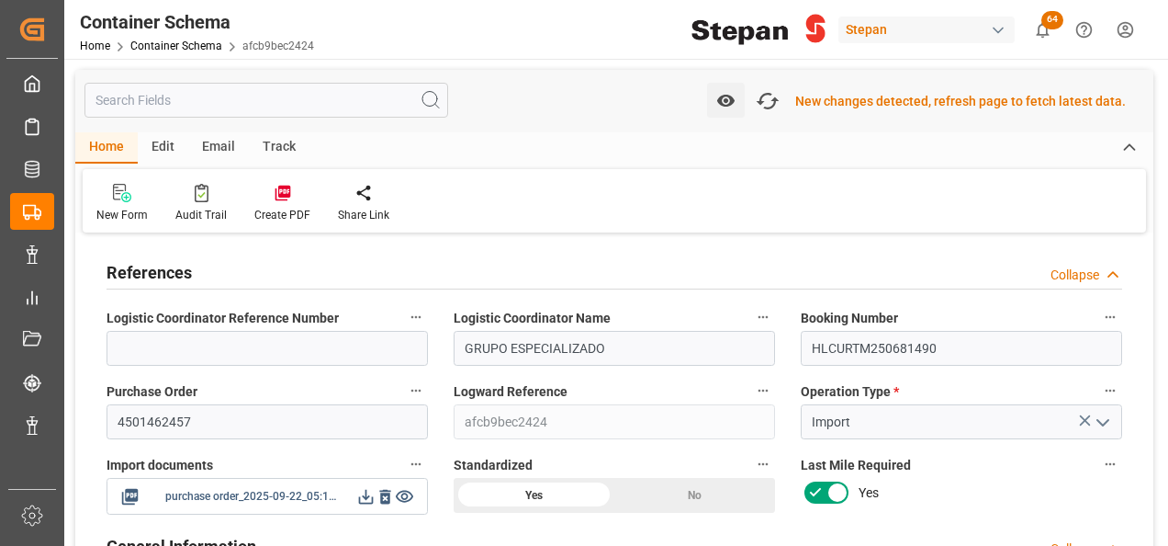
click at [364, 500] on icon at bounding box center [365, 496] width 19 height 19
click at [773, 106] on icon "button" at bounding box center [767, 100] width 29 height 29
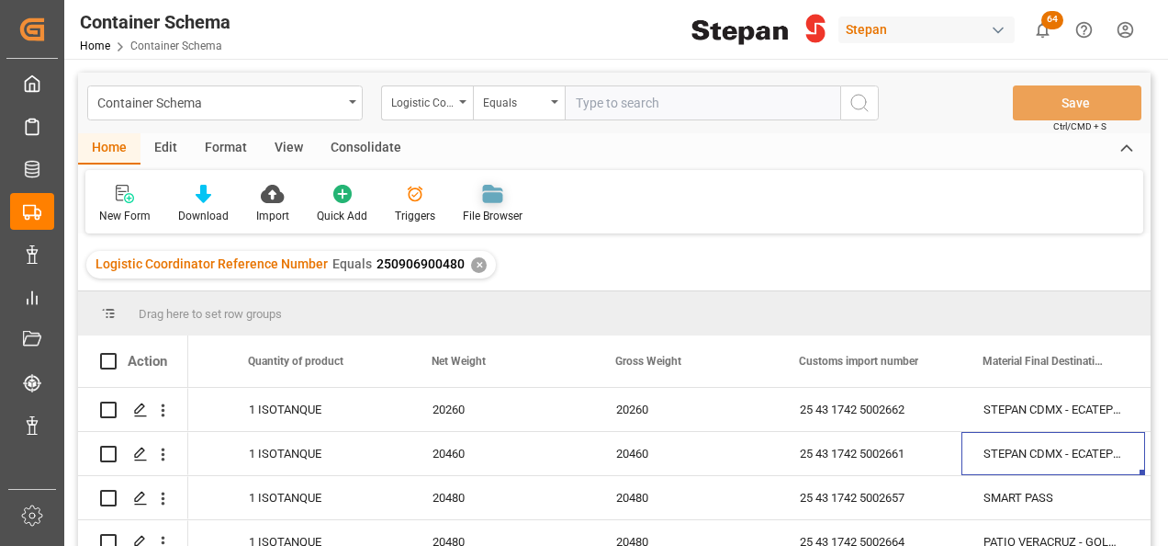
scroll to position [0, 7861]
click at [471, 269] on div "✕" at bounding box center [479, 265] width 16 height 16
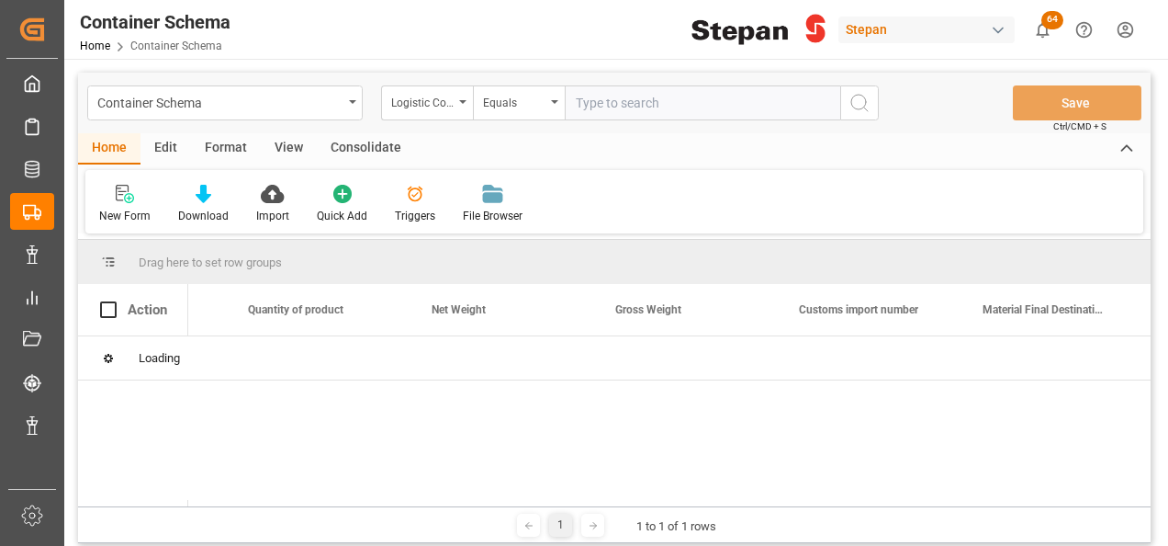
scroll to position [0, 7861]
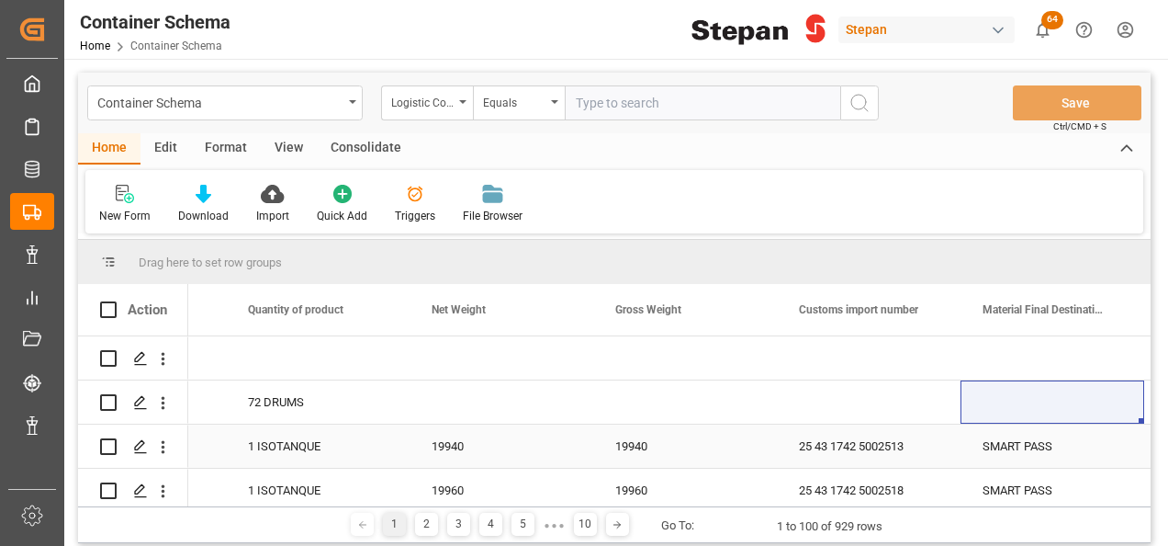
click at [896, 448] on div "25 43 1742 5002513" at bounding box center [869, 445] width 184 height 43
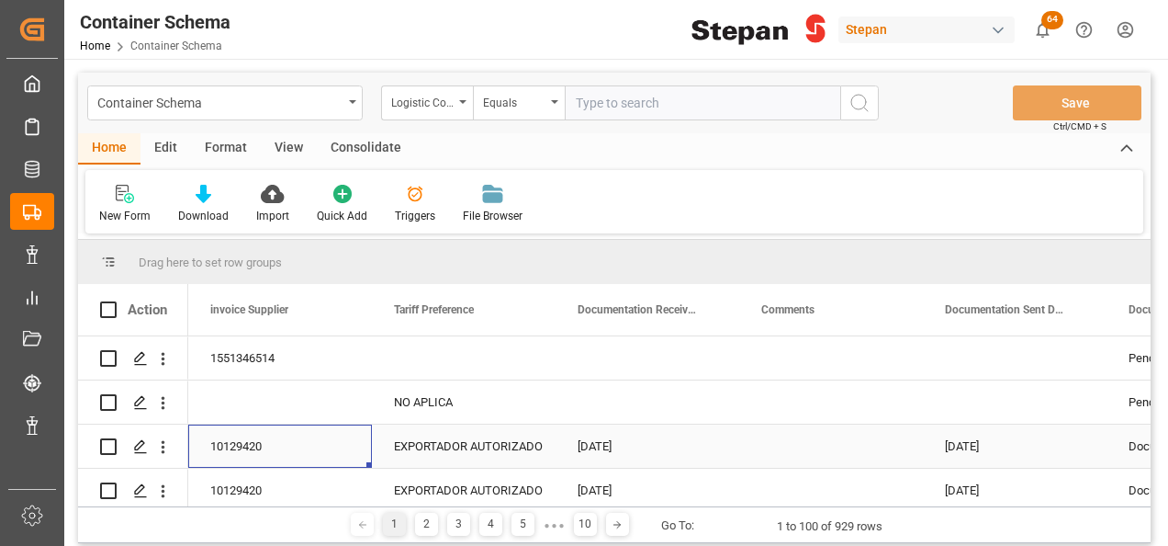
scroll to position [0, 3858]
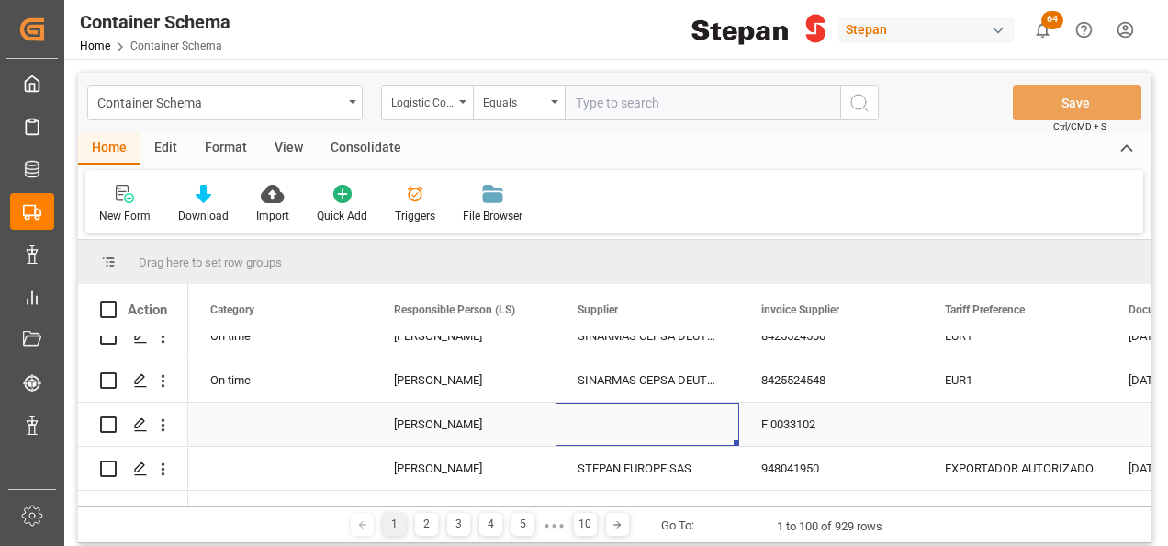
click at [621, 431] on div "Press SPACE to select this row." at bounding box center [648, 423] width 184 height 43
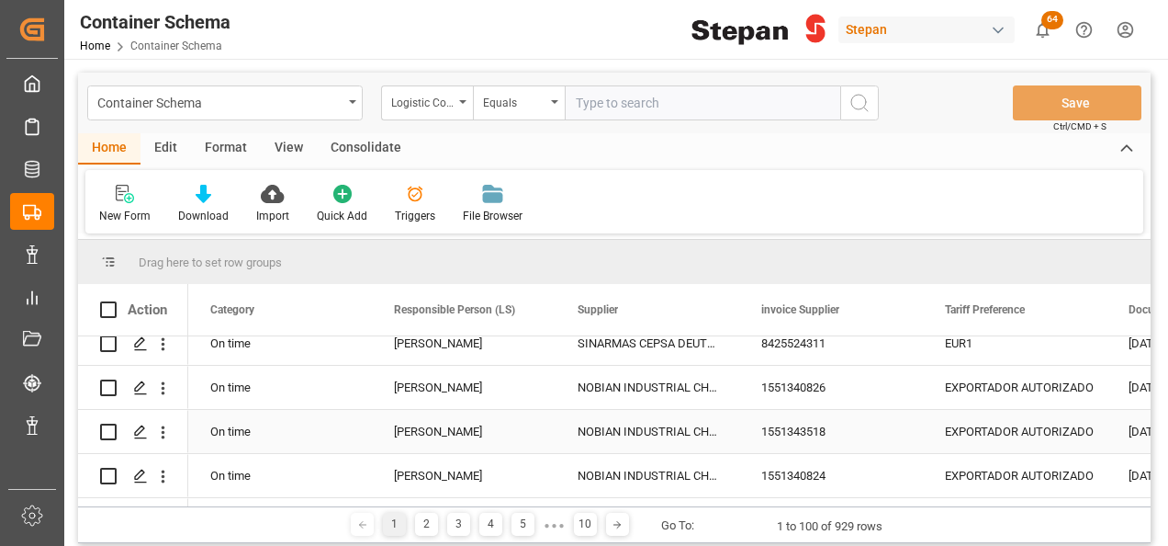
click at [625, 438] on div "NOBIAN INDUSTRIAL CHEMICALS B.V." at bounding box center [648, 431] width 184 height 43
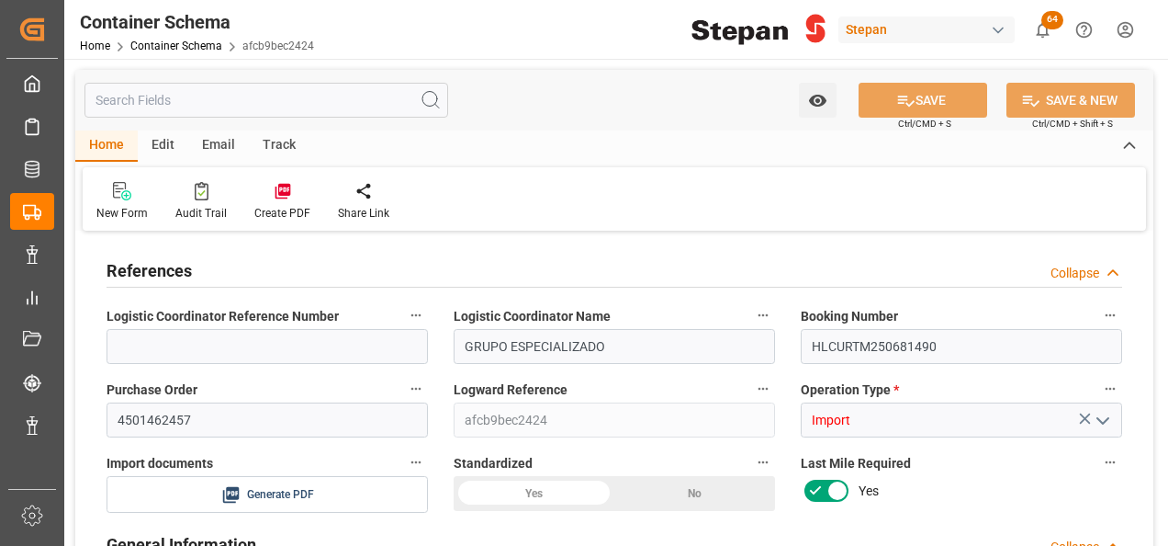
type input "30"
type input "50"
type input "1"
type input "17740"
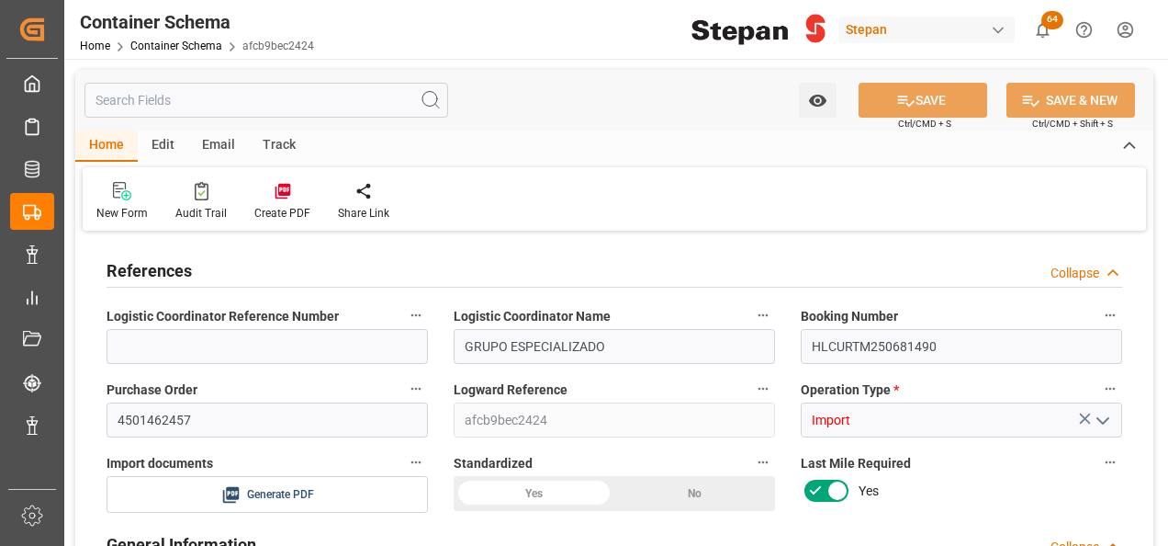
type input "17740"
type input "30"
type input "Hapag [PERSON_NAME]"
type input "Hapag Lloyd Aktiengesellschaft"
type input "NLRTM"
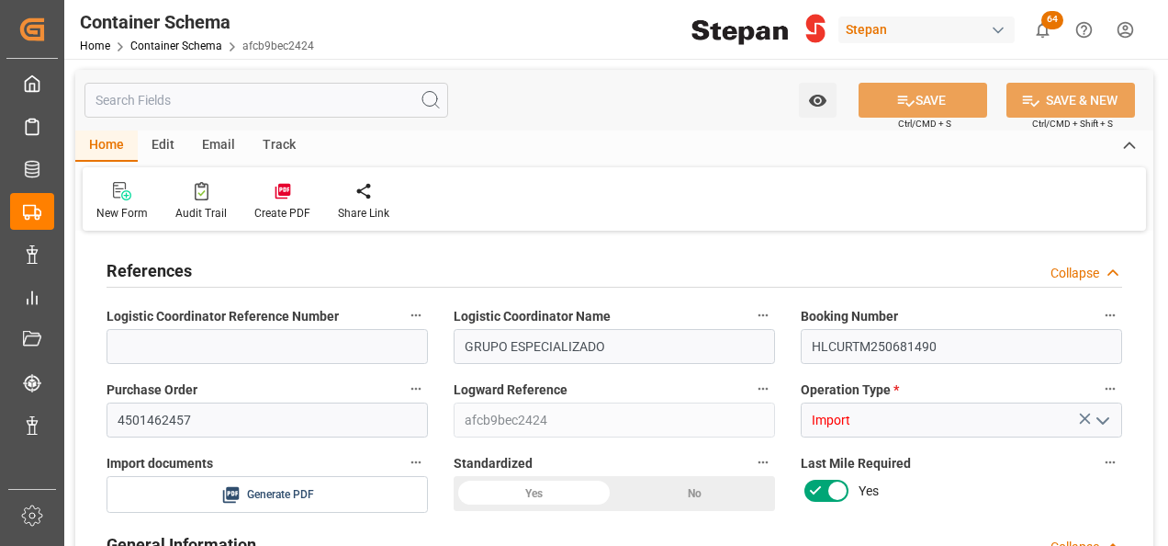
type input "MXATM"
type input "9260914"
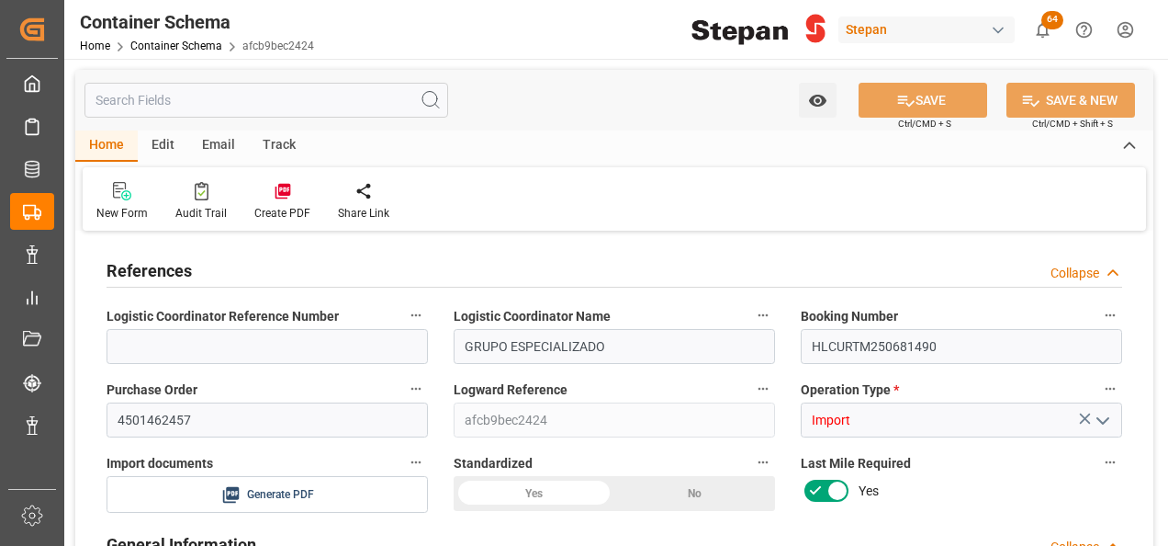
type input "9260914"
type input "0"
type input "[DATE] 00:00"
type input "[DATE]"
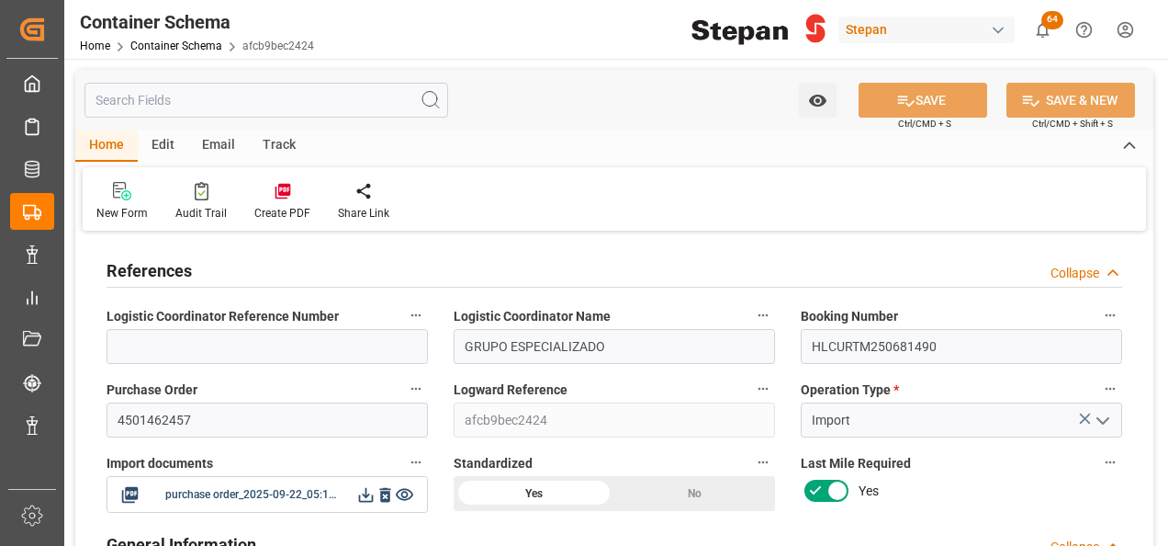
type input "[DATE] 00:00"
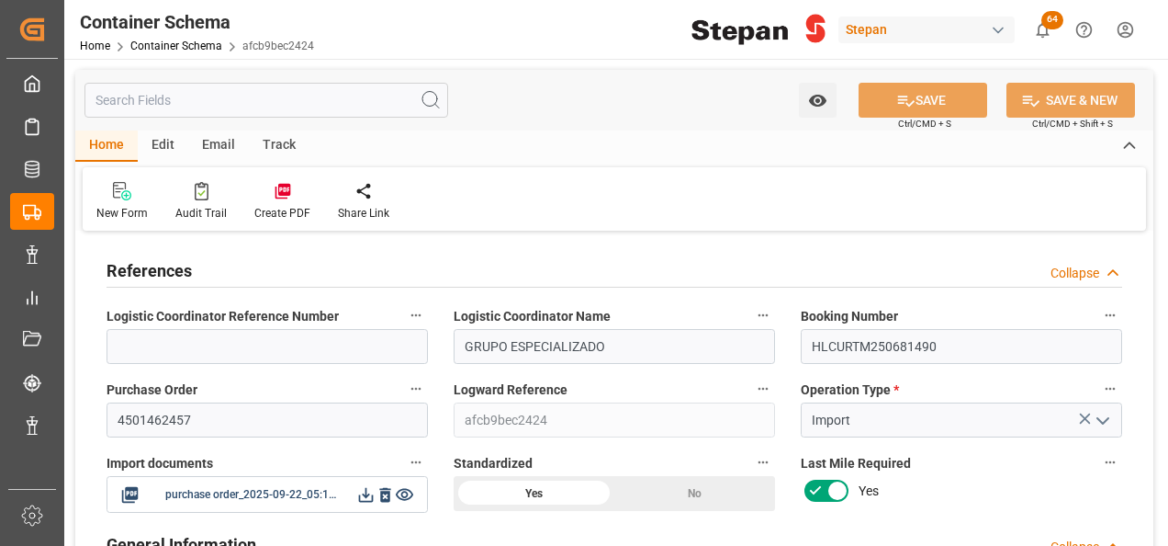
type input "[DATE] 00:00"
type input "[DATE]"
type input "[DATE] 17:19"
type input "[DATE] 17:00"
type input "[DATE]"
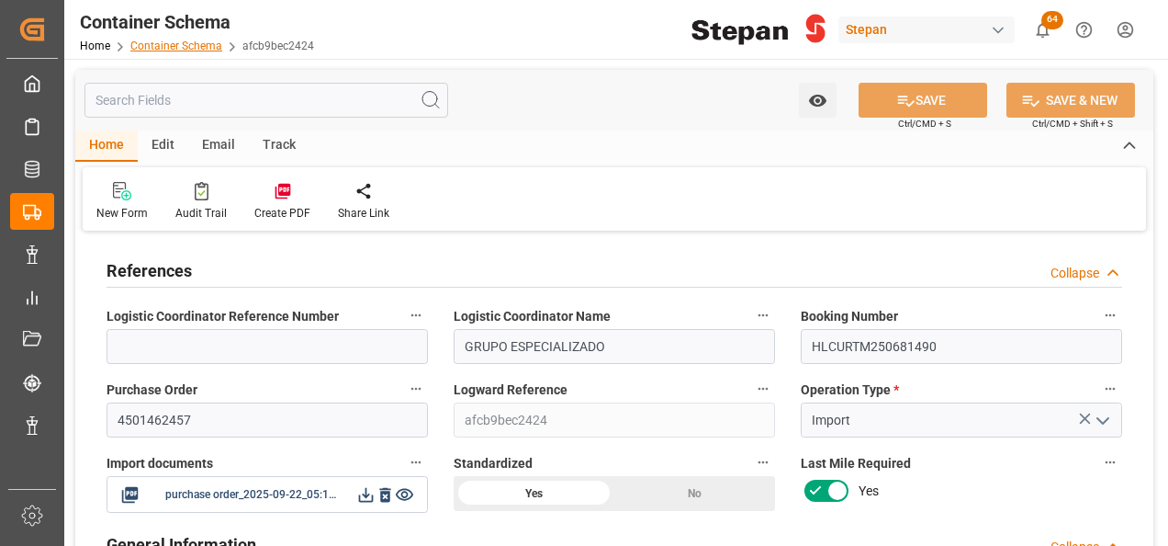
click at [166, 50] on link "Container Schema" at bounding box center [176, 45] width 92 height 13
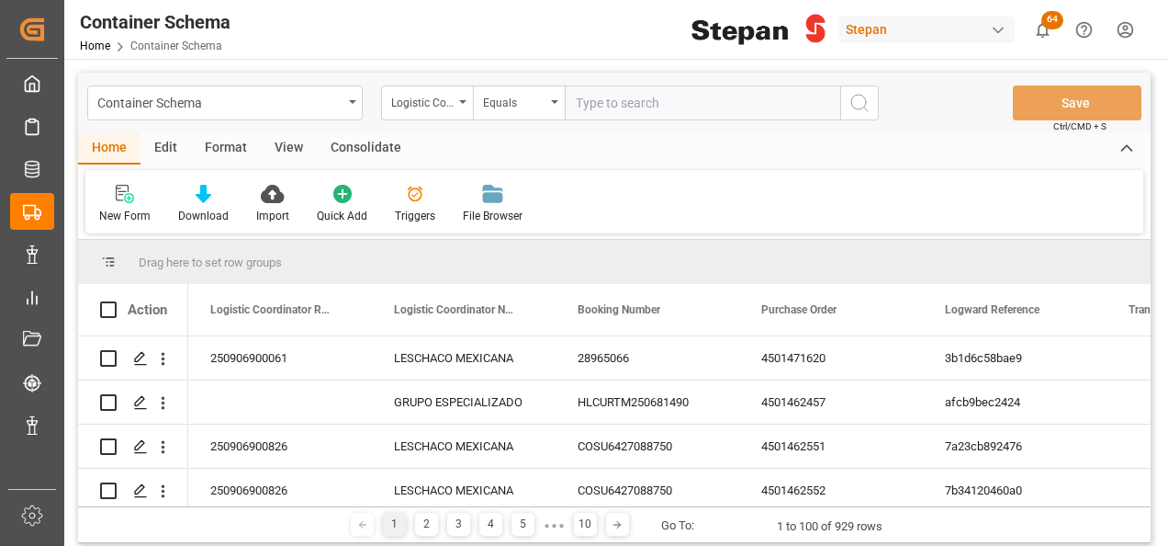
click at [222, 152] on div "Format" at bounding box center [226, 148] width 70 height 31
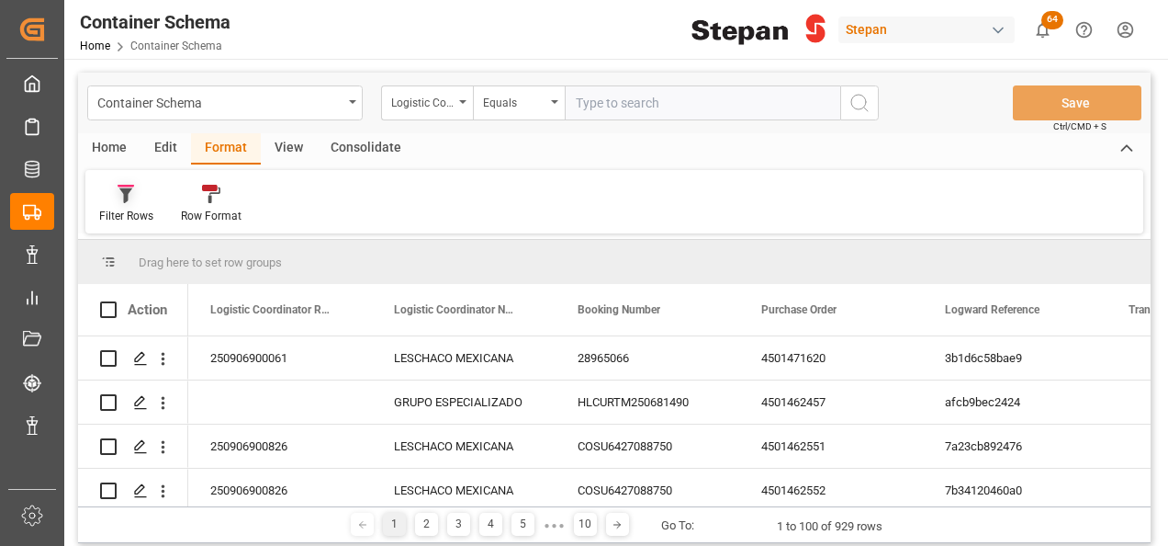
click at [115, 193] on div at bounding box center [126, 193] width 54 height 19
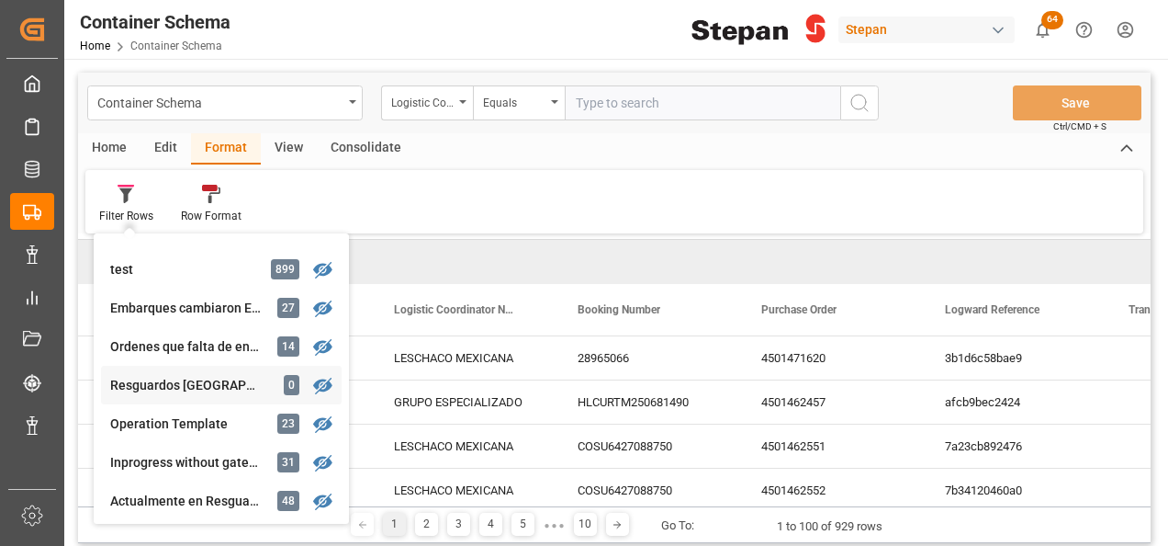
scroll to position [276, 0]
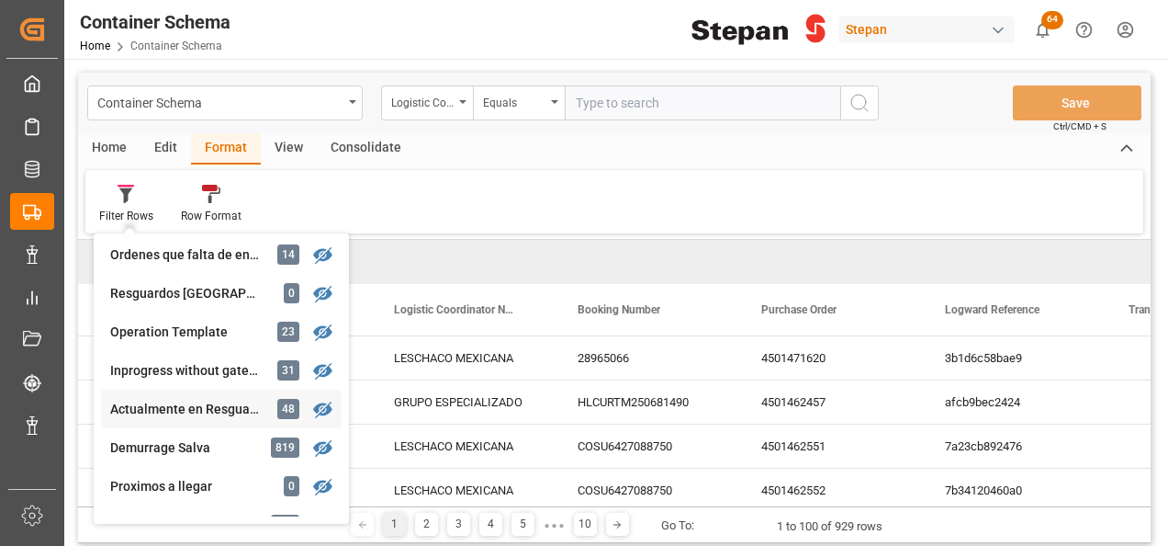
click at [170, 410] on div "Container Schema Logistic Coordinator Reference Number Equals Save Ctrl/CMD + S…" at bounding box center [614, 308] width 1073 height 470
